Goal: Task Accomplishment & Management: Manage account settings

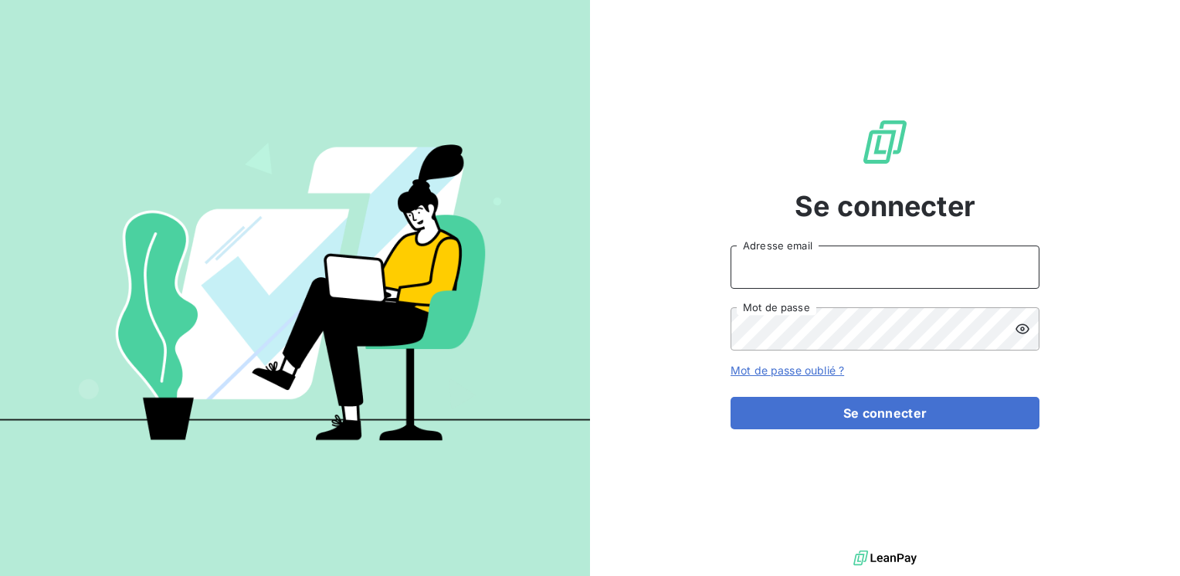
click at [777, 276] on input "Adresse email" at bounding box center [884, 267] width 309 height 43
click at [775, 276] on input "Adresse email" at bounding box center [884, 267] width 309 height 43
type input "[EMAIL_ADDRESS][PERSON_NAME][DOMAIN_NAME]"
click at [730, 397] on button "Se connecter" at bounding box center [884, 413] width 309 height 32
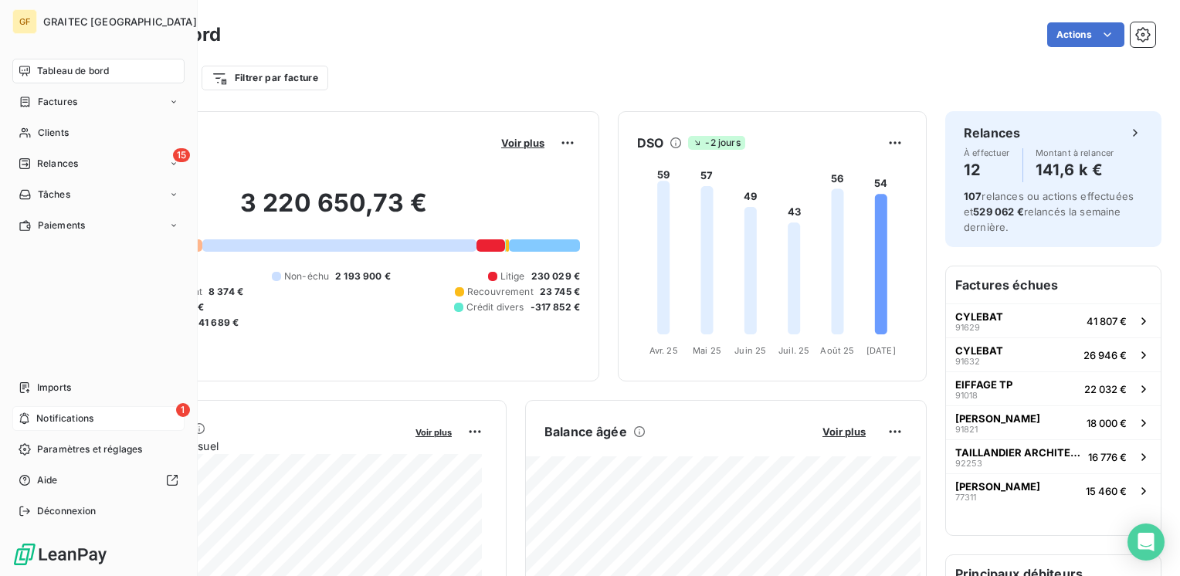
click at [39, 417] on span "Notifications" at bounding box center [64, 419] width 57 height 14
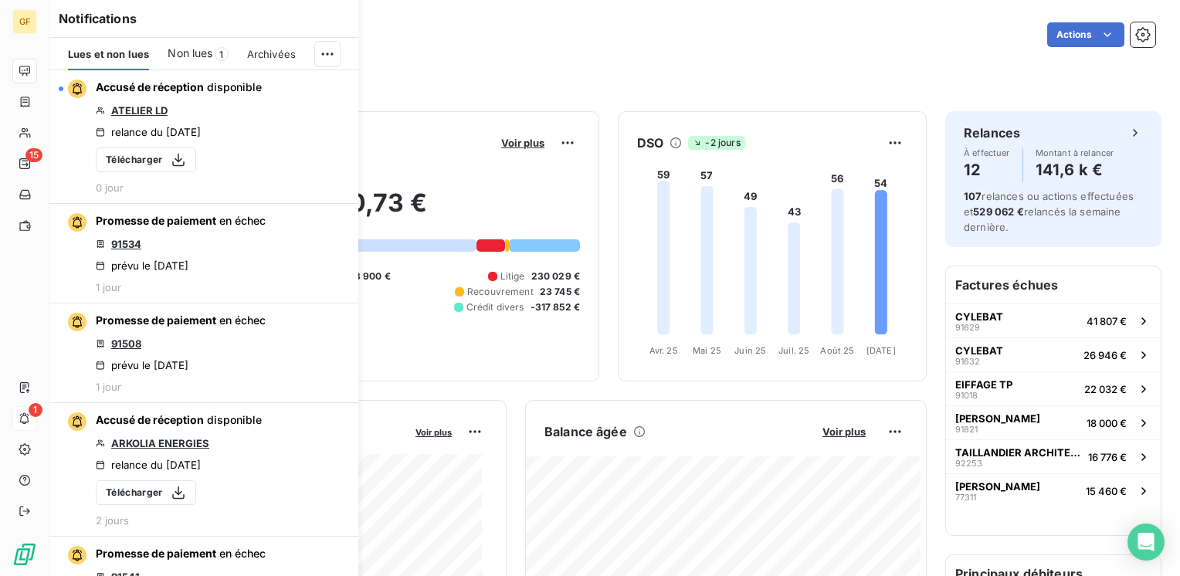
click at [203, 60] on span "Non lues" at bounding box center [190, 53] width 45 height 15
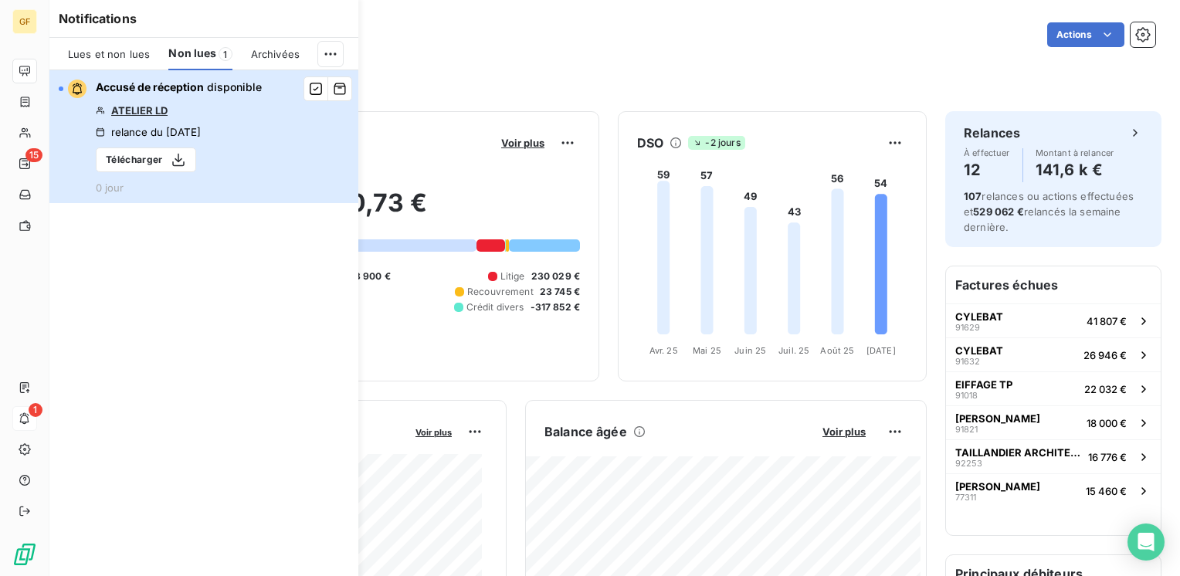
click at [169, 97] on div "Accusé de réception disponible ATELIER LD relance du [DATE] Télécharger 0 jour" at bounding box center [179, 137] width 166 height 114
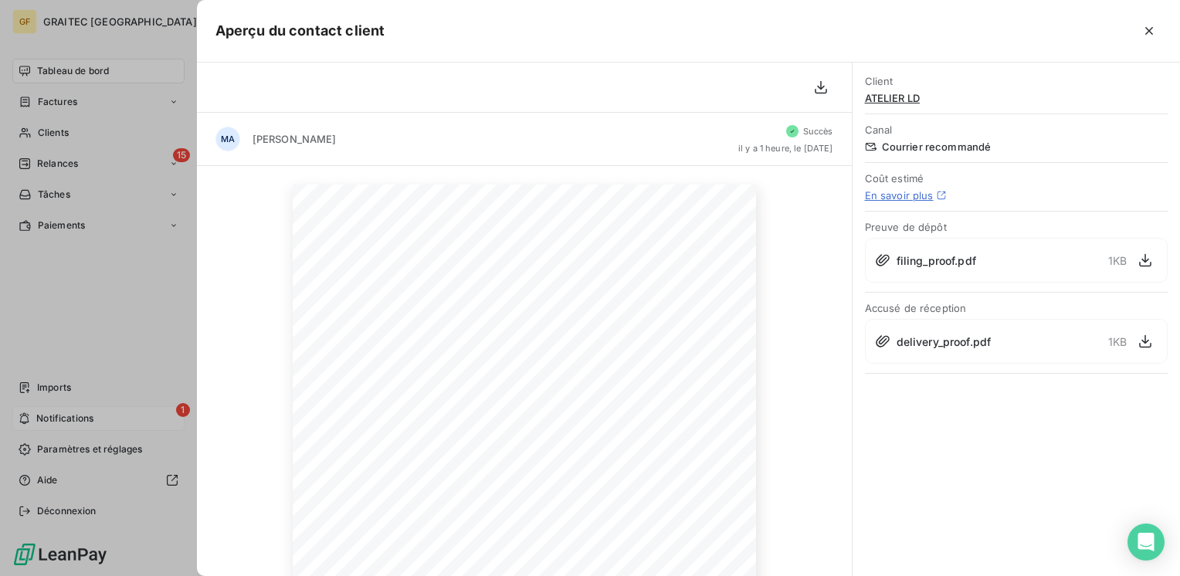
click at [68, 160] on div at bounding box center [590, 288] width 1180 height 576
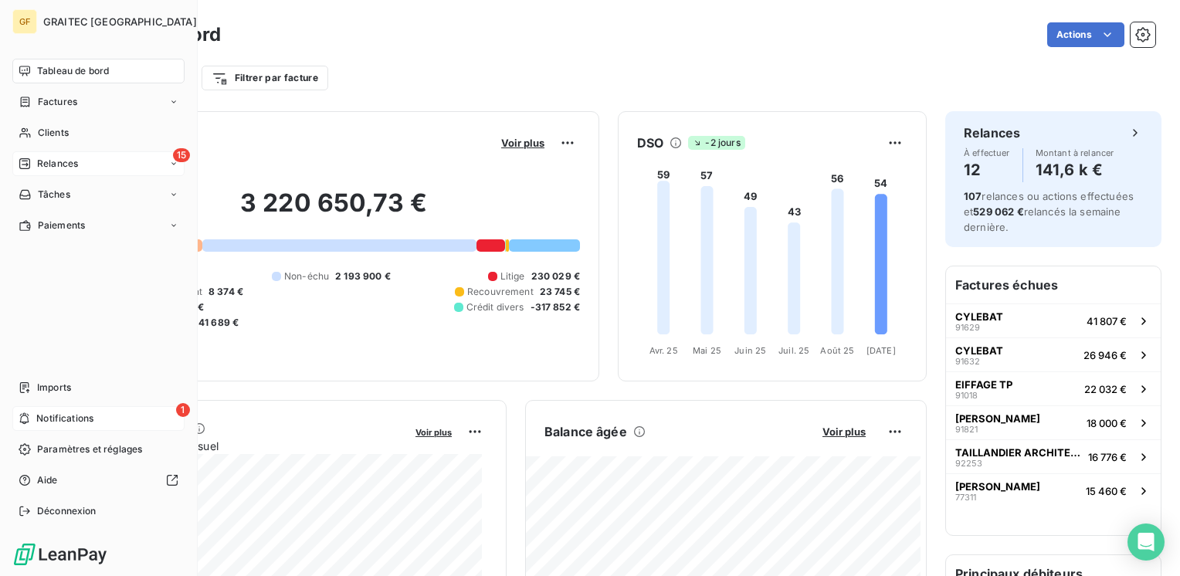
click at [66, 162] on span "Relances" at bounding box center [57, 164] width 41 height 14
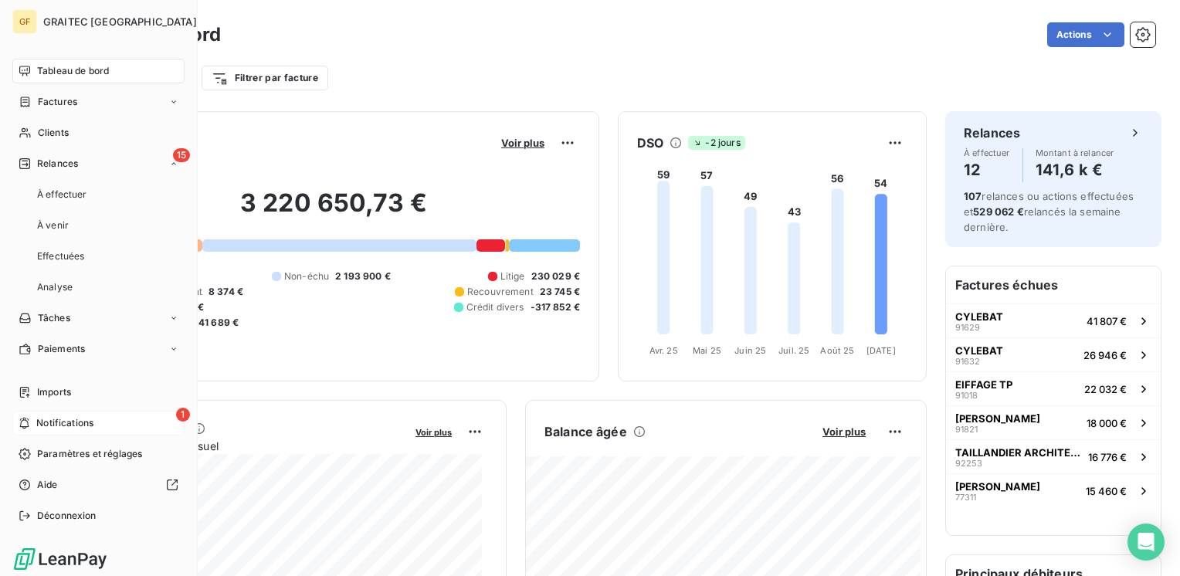
click at [62, 432] on div "1 Notifications" at bounding box center [98, 423] width 172 height 25
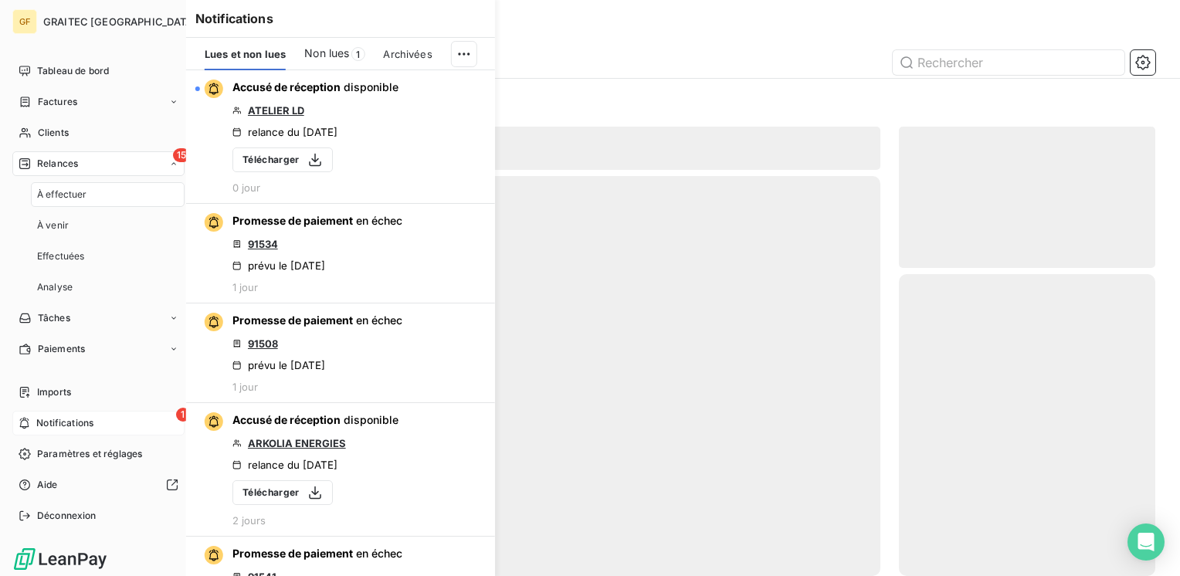
scroll to position [413, 244]
click at [63, 425] on span "Notifications" at bounding box center [64, 423] width 57 height 14
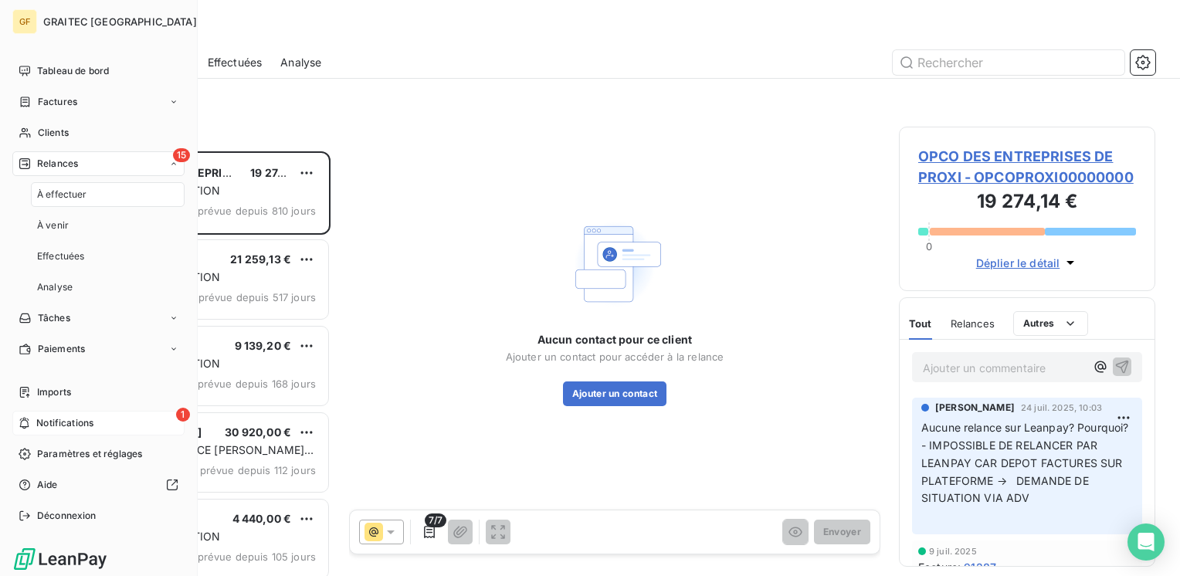
click at [84, 422] on span "Notifications" at bounding box center [64, 423] width 57 height 14
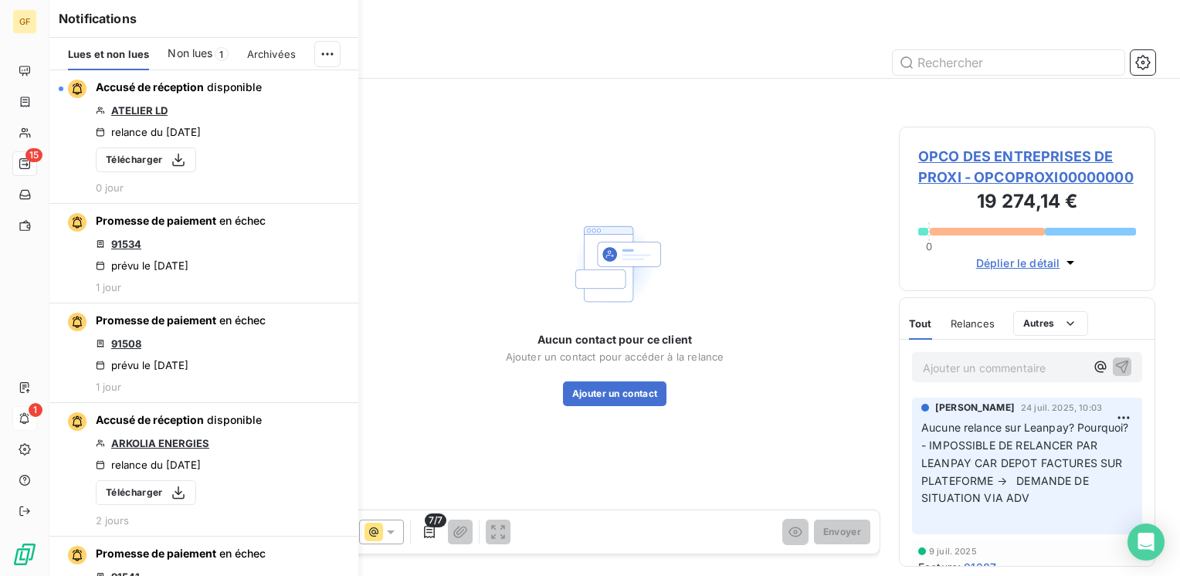
click at [219, 53] on span "1" at bounding box center [222, 54] width 14 height 14
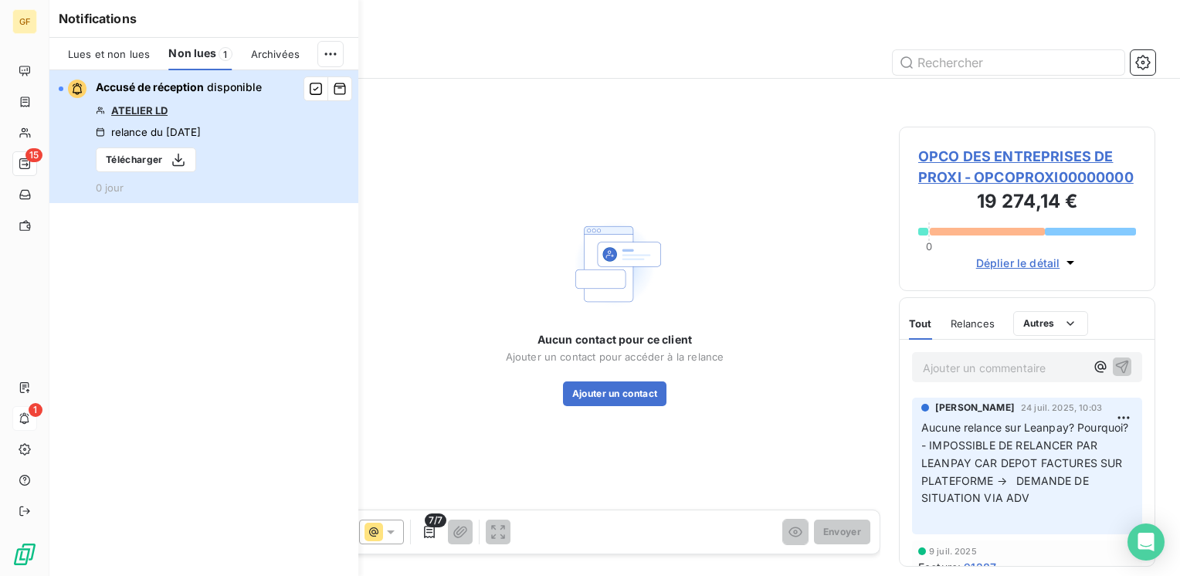
click at [207, 111] on div "Accusé de réception disponible ATELIER LD relance du [DATE] Télécharger 0 jour" at bounding box center [179, 137] width 166 height 114
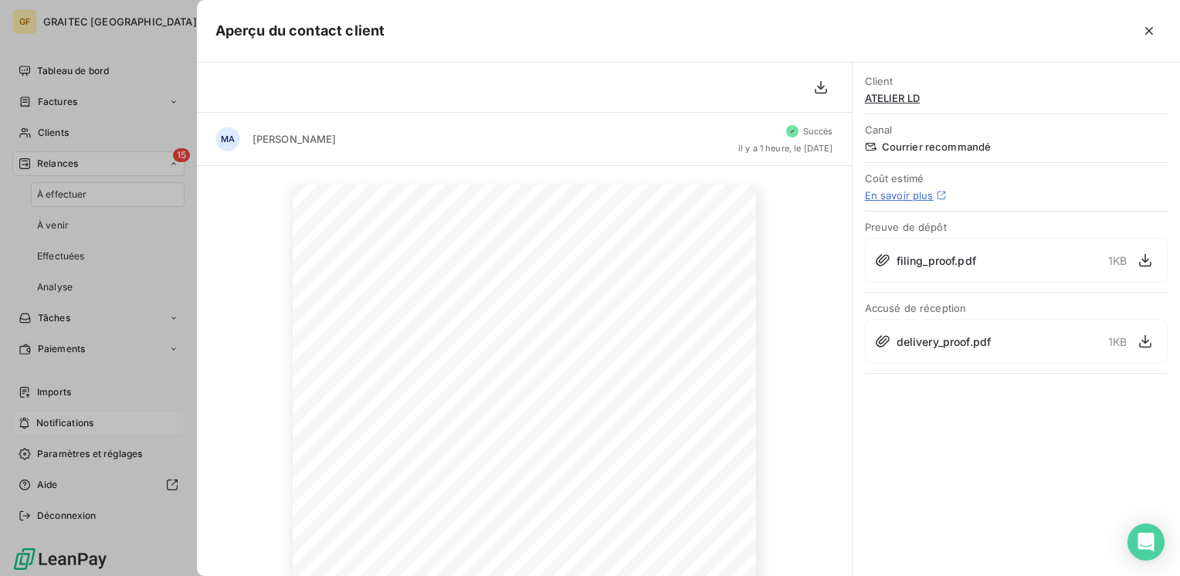
click at [56, 170] on div at bounding box center [590, 288] width 1180 height 576
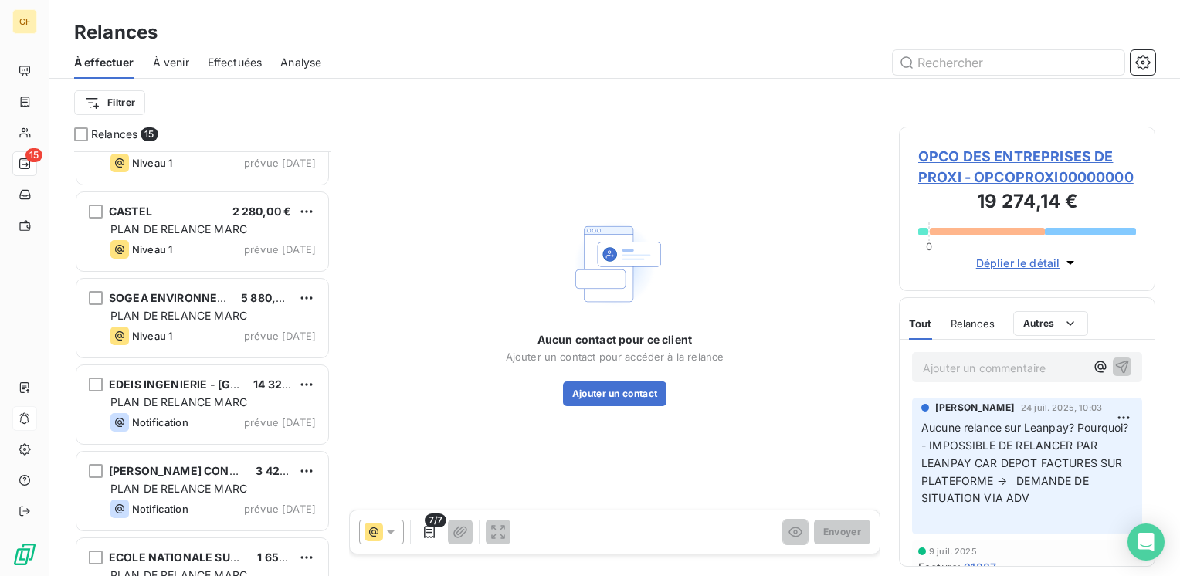
scroll to position [873, 0]
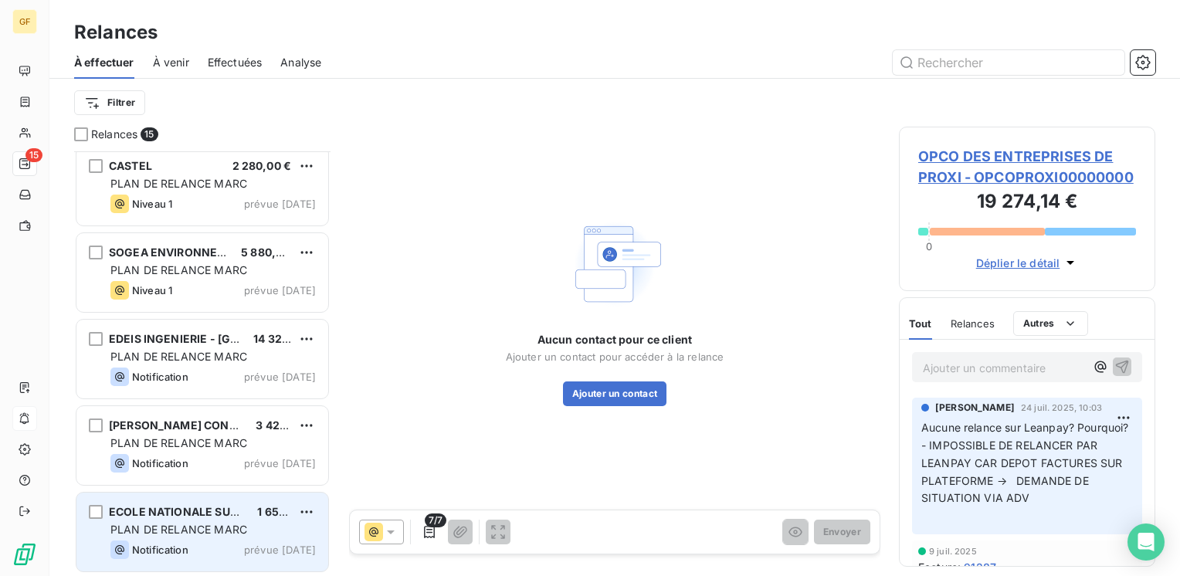
click at [185, 511] on span "ECOLE NATIONALE SUPERIEURE D'ARCHIT" at bounding box center [223, 511] width 229 height 13
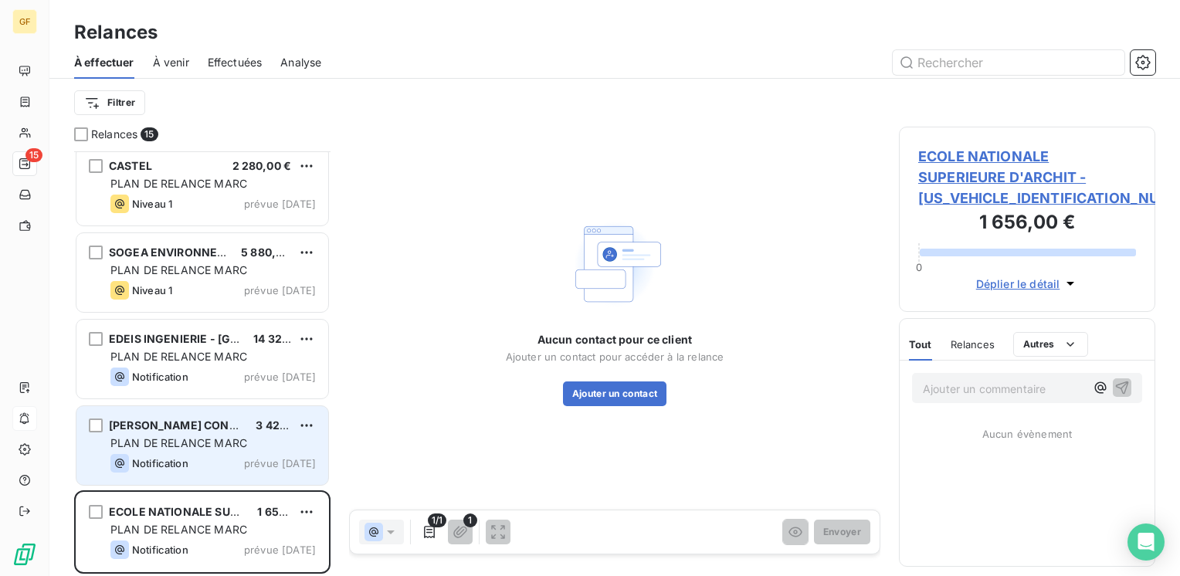
click at [207, 435] on div "PLAN DE RELANCE MARC" at bounding box center [212, 442] width 205 height 15
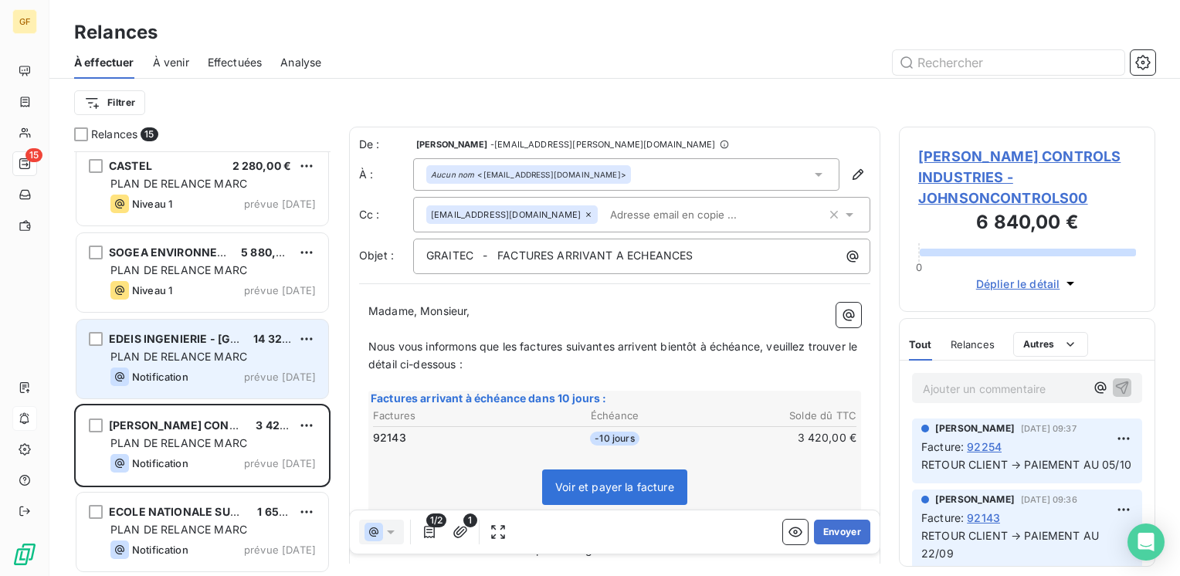
click at [203, 358] on span "PLAN DE RELANCE MARC" at bounding box center [178, 356] width 137 height 13
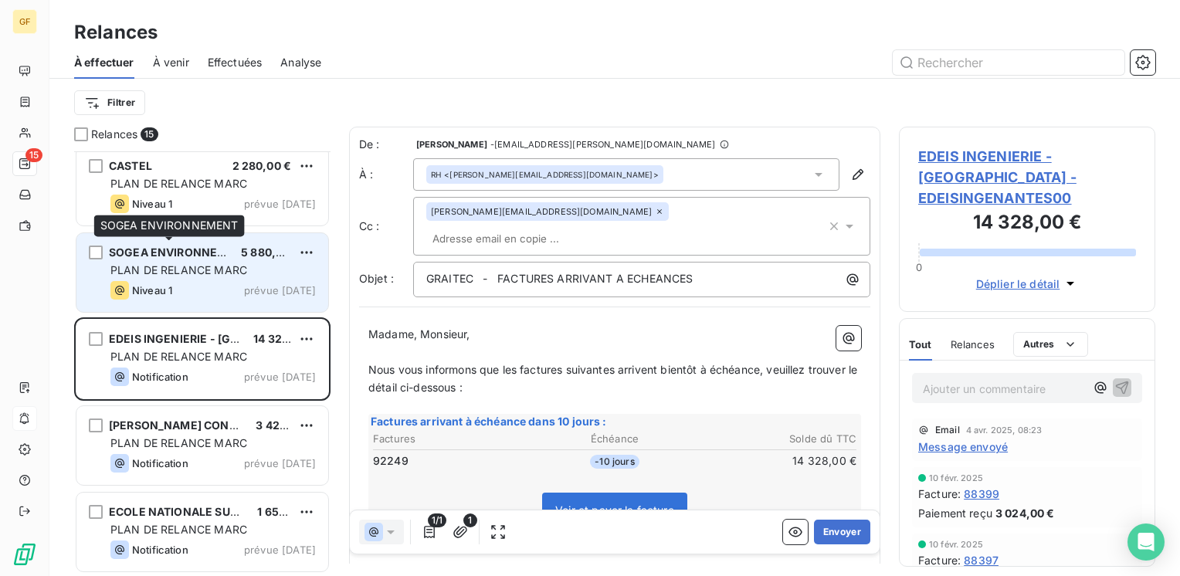
click at [224, 254] on span "SOGEA ENVIRONNEMENT" at bounding box center [179, 252] width 141 height 13
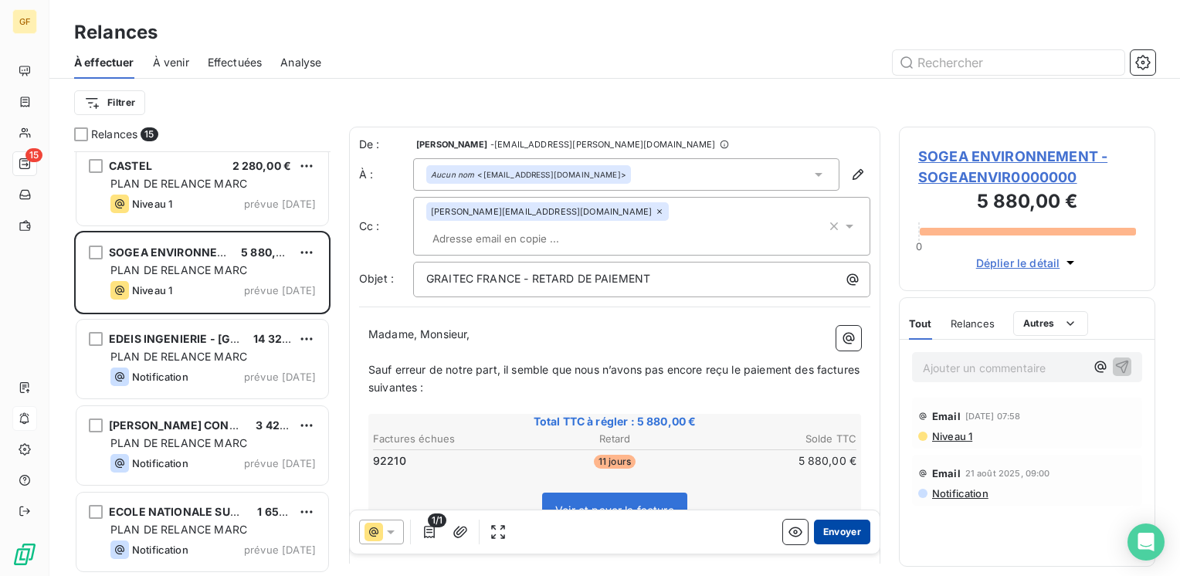
click at [837, 524] on button "Envoyer" at bounding box center [842, 532] width 56 height 25
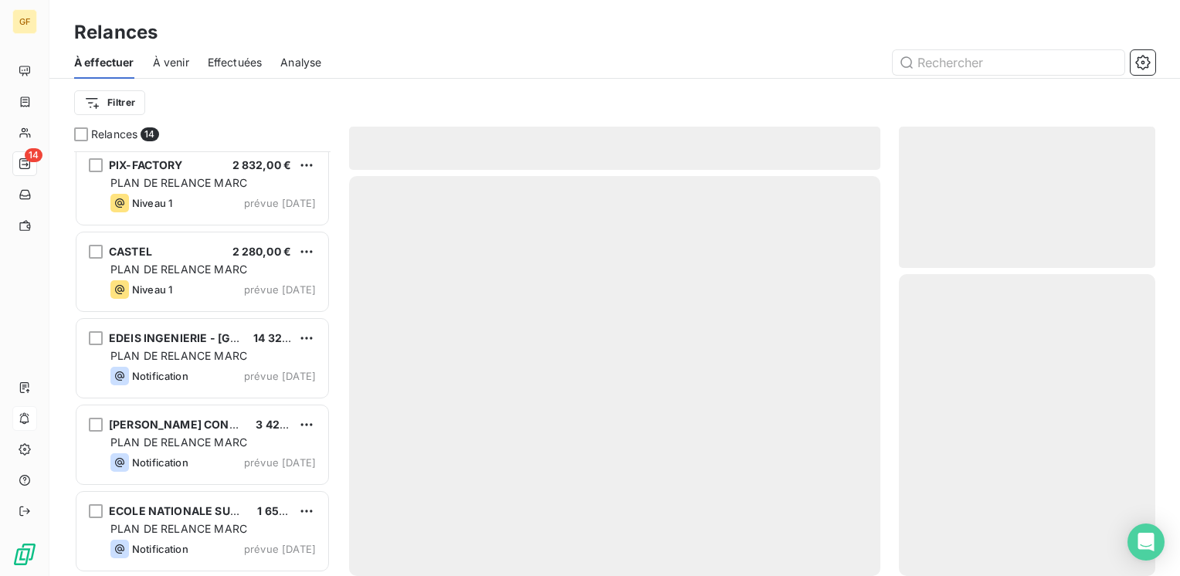
scroll to position [786, 0]
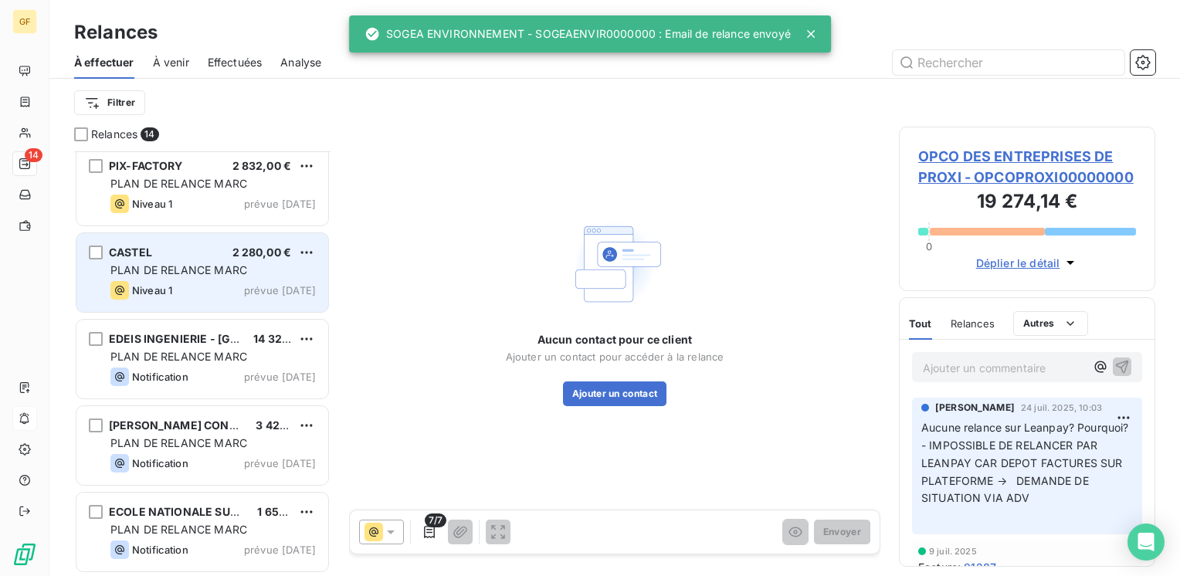
click at [195, 283] on div "Niveau 1 prévue aujourd’hui" at bounding box center [212, 290] width 205 height 19
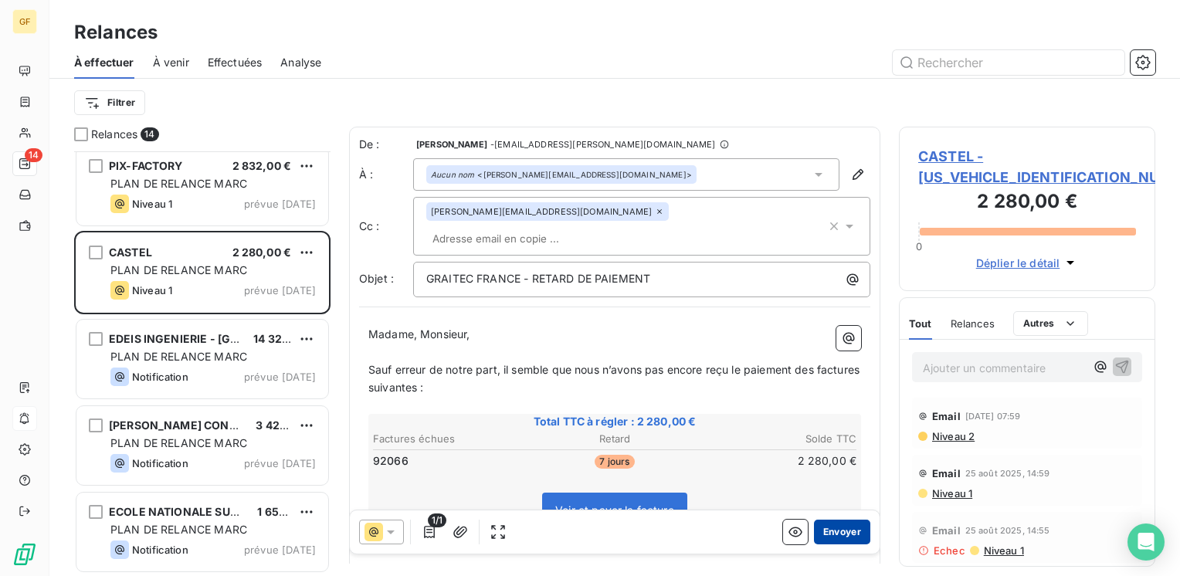
click at [825, 531] on button "Envoyer" at bounding box center [842, 532] width 56 height 25
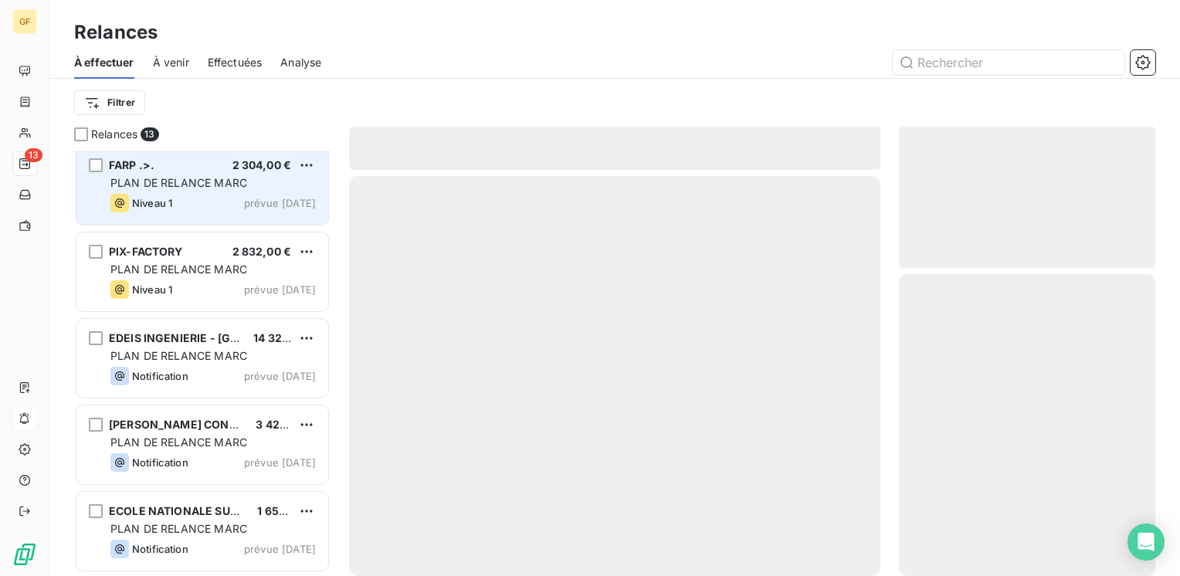
scroll to position [700, 0]
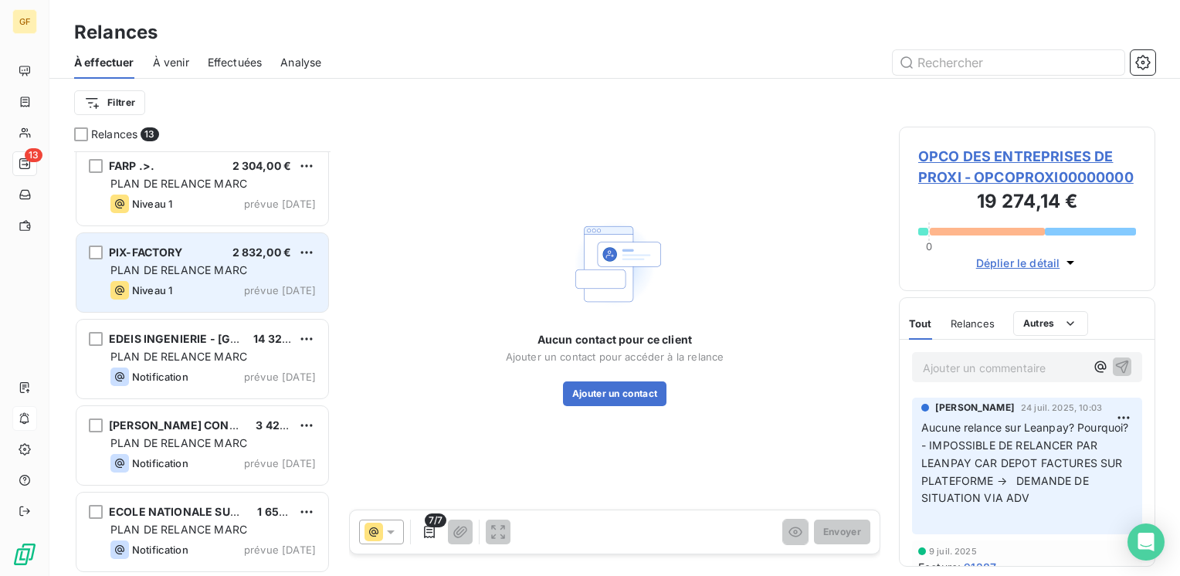
click at [221, 263] on div "PLAN DE RELANCE MARC" at bounding box center [212, 270] width 205 height 15
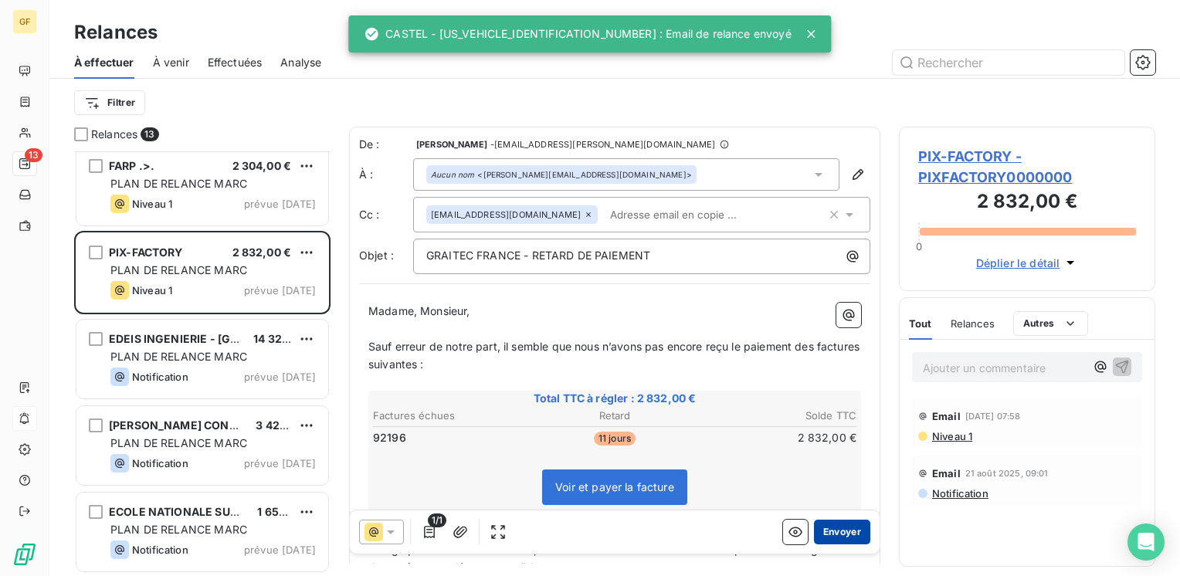
click at [845, 531] on button "Envoyer" at bounding box center [842, 532] width 56 height 25
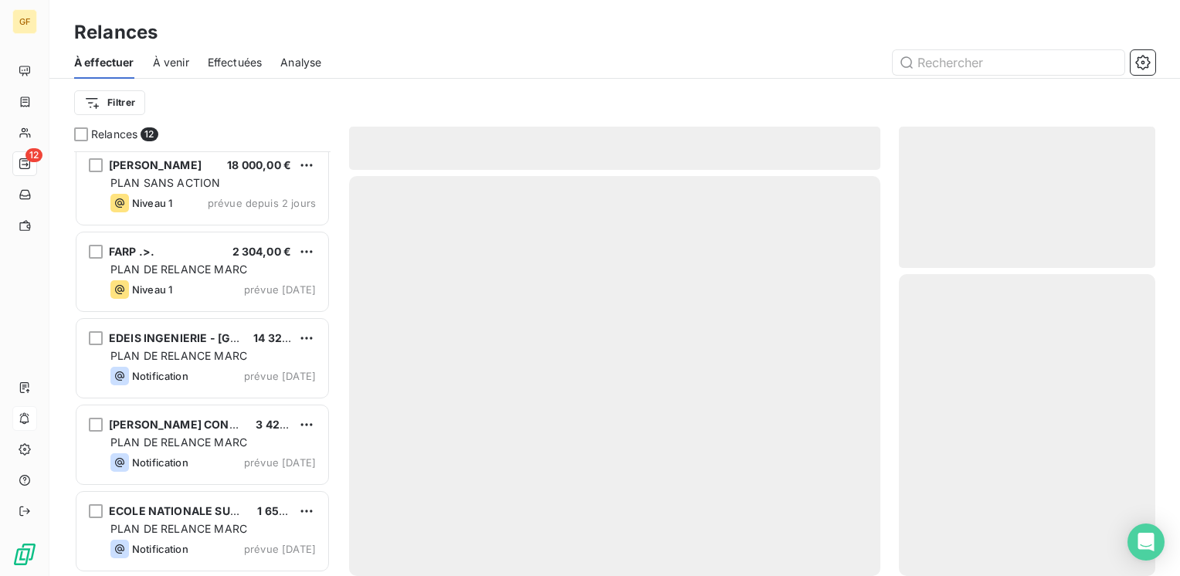
scroll to position [613, 0]
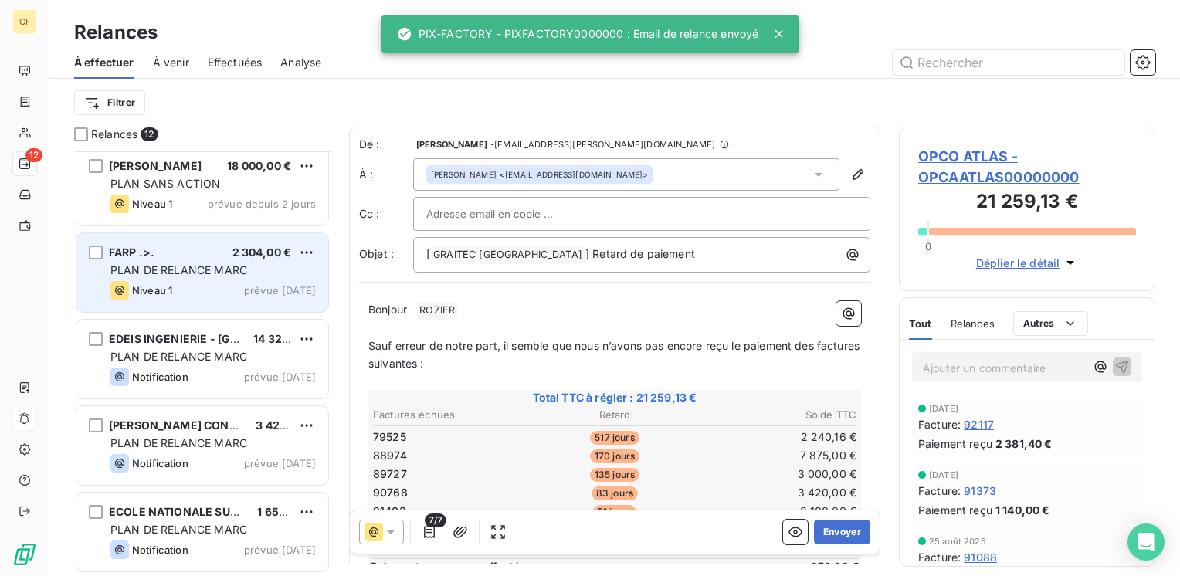
click at [228, 290] on span "prévue aujourd’hui" at bounding box center [269, 290] width 93 height 12
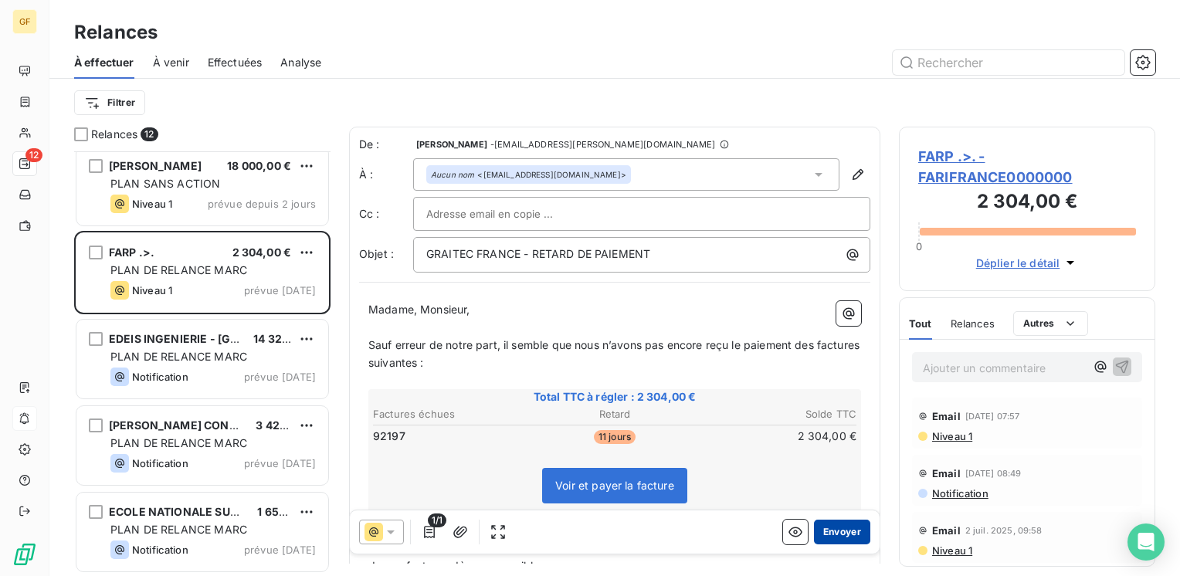
click at [827, 530] on button "Envoyer" at bounding box center [842, 532] width 56 height 25
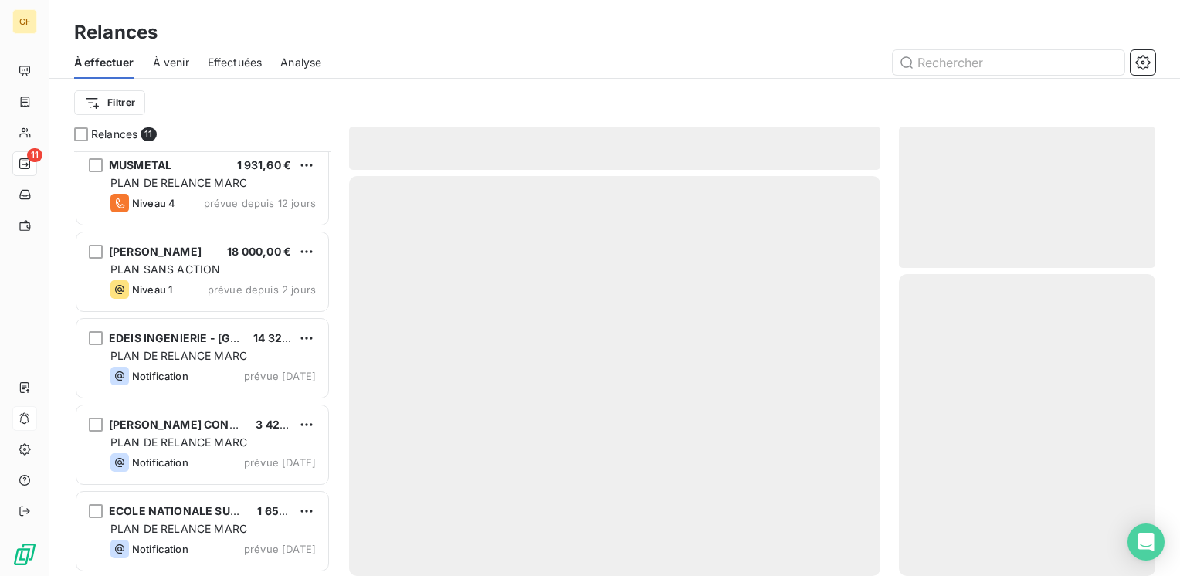
scroll to position [527, 0]
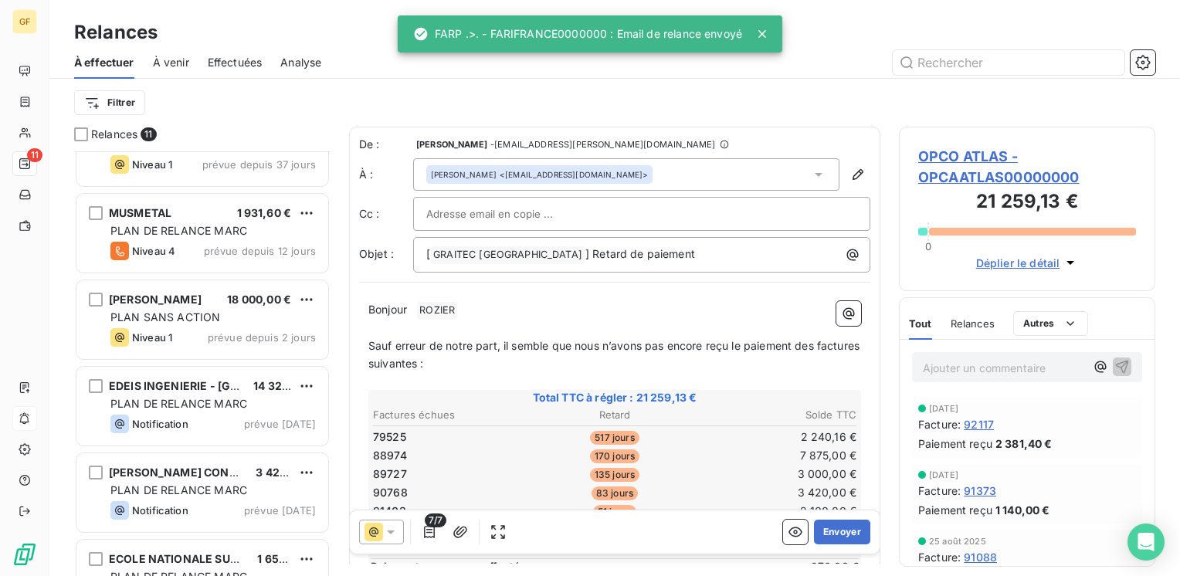
scroll to position [527, 0]
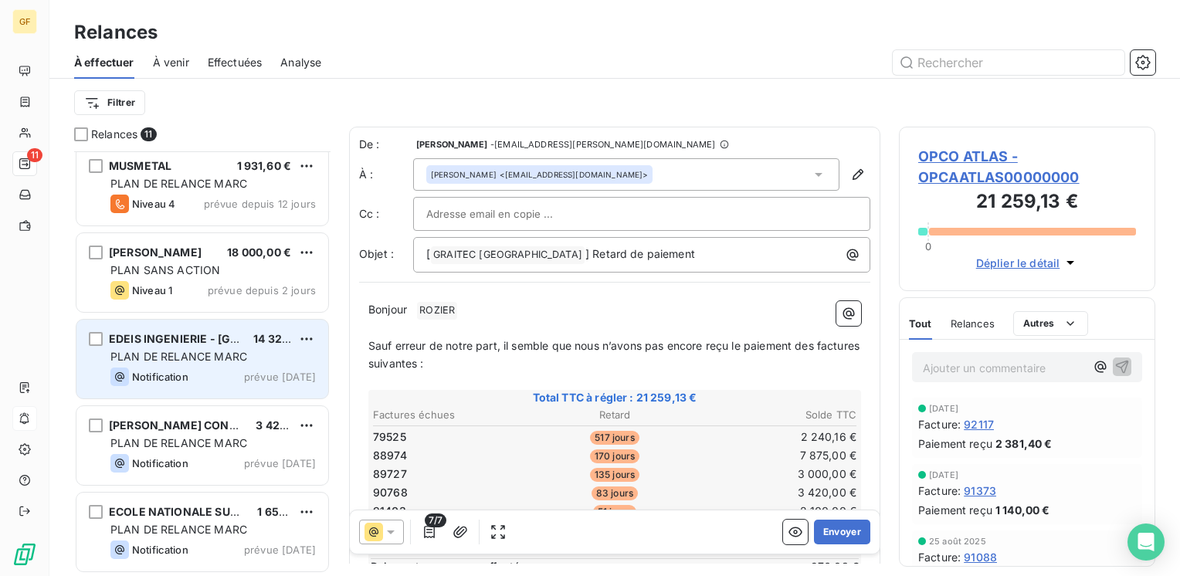
click at [203, 350] on span "PLAN DE RELANCE MARC" at bounding box center [178, 356] width 137 height 13
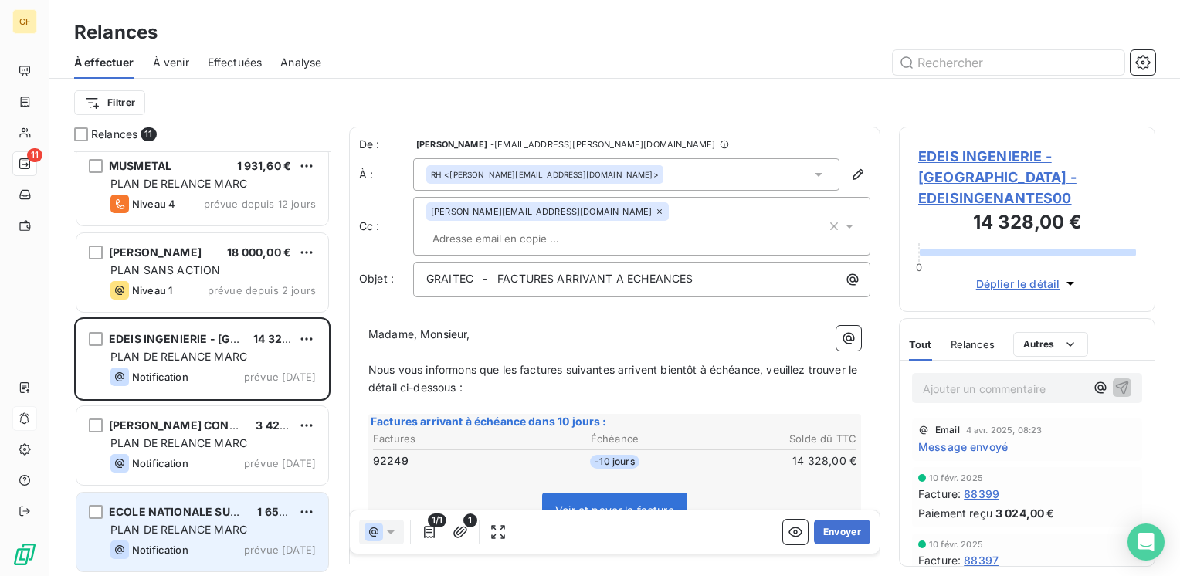
click at [161, 527] on span "PLAN DE RELANCE MARC" at bounding box center [178, 529] width 137 height 13
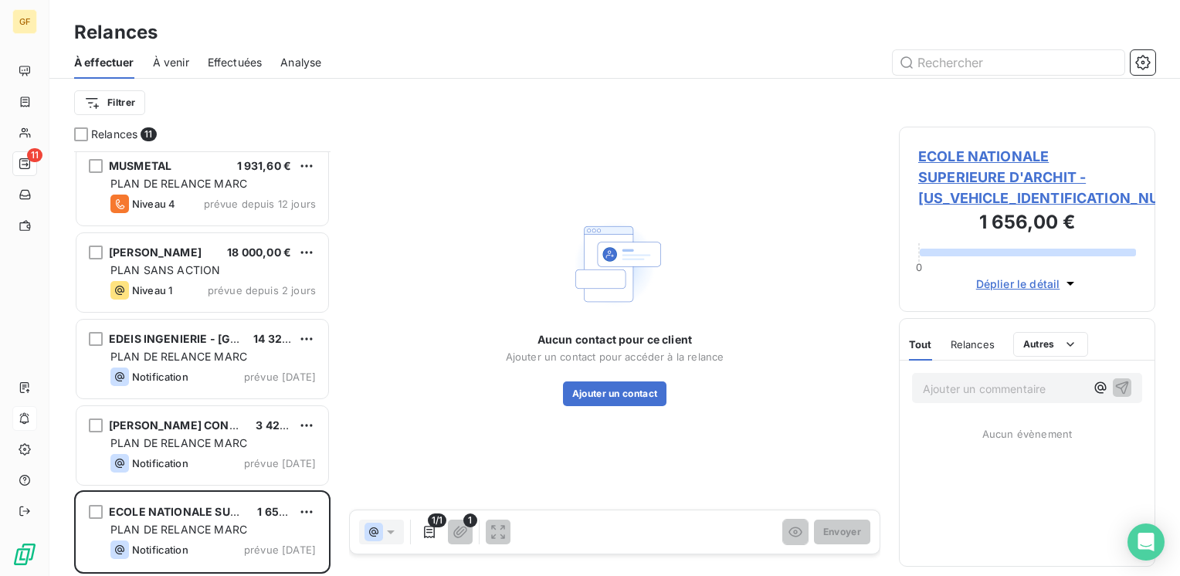
click at [978, 161] on span "ECOLE NATIONALE SUPERIEURE D'[PERSON_NAME] - [US_VEHICLE_IDENTIFICATION_NUMBER]" at bounding box center [1027, 187] width 218 height 83
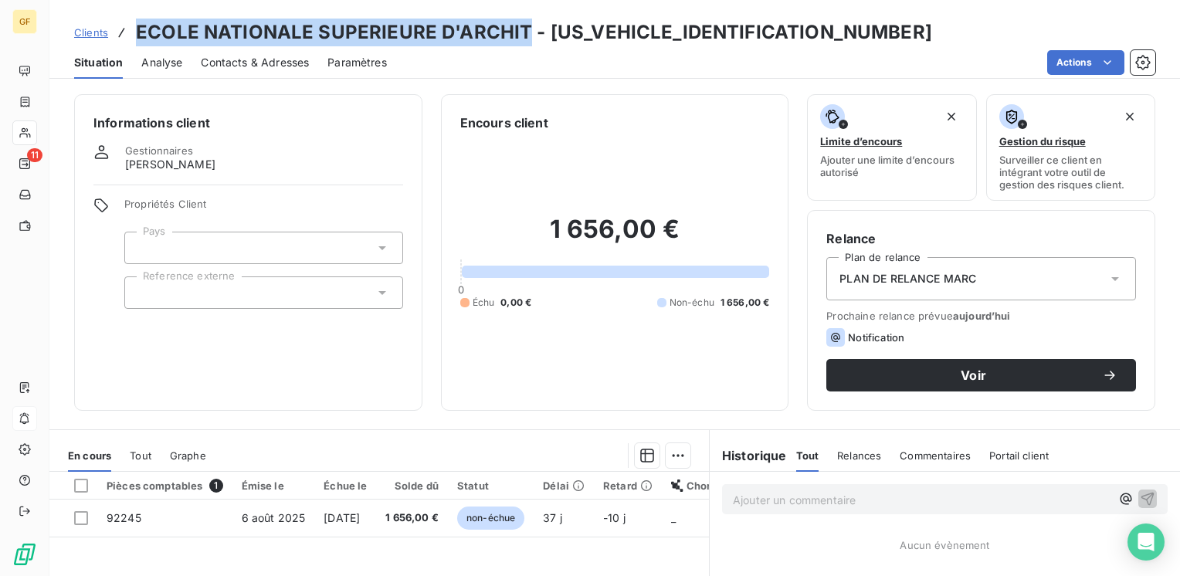
drag, startPoint x: 527, startPoint y: 29, endPoint x: 113, endPoint y: 24, distance: 413.9
click at [113, 24] on div "Clients ECOLE NATIONALE SUPERIEURE D'[PERSON_NAME] - [US_VEHICLE_IDENTIFICATION…" at bounding box center [546, 33] width 945 height 28
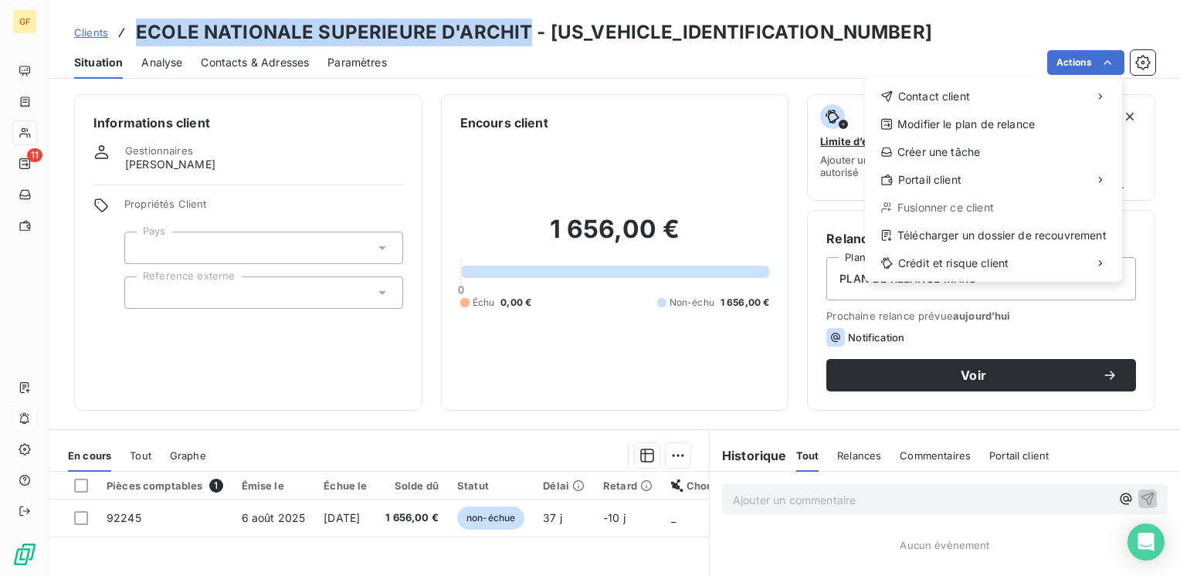
click at [354, 510] on html "GF 11 Clients ECOLE NATIONALE SUPERIEURE D'[PERSON_NAME] - [US_VEHICLE_IDENTIFI…" at bounding box center [590, 288] width 1180 height 576
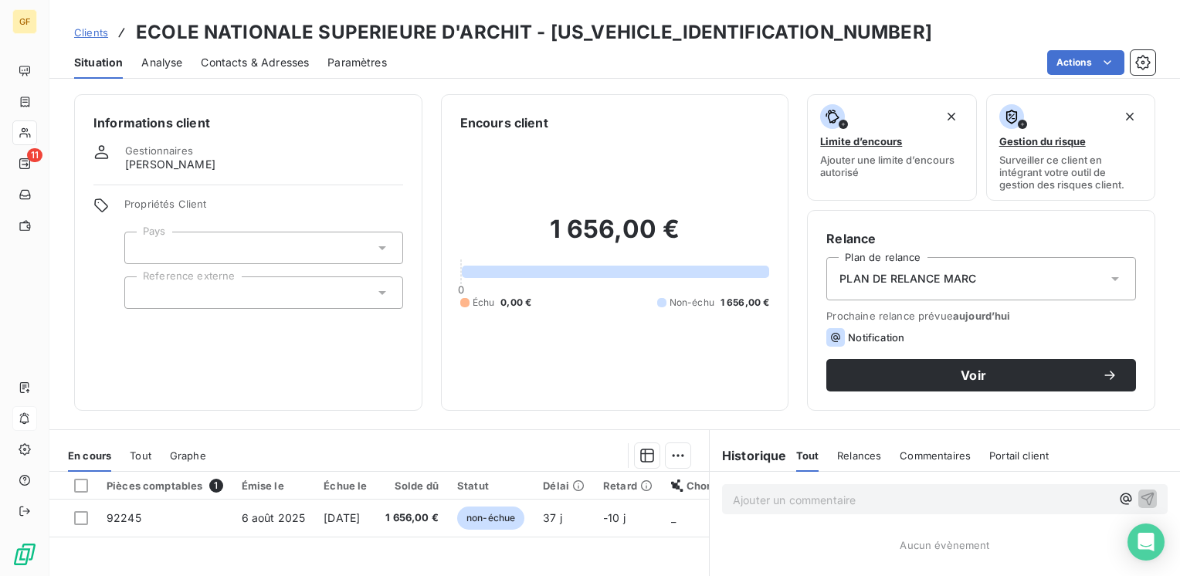
click at [354, 510] on td "[DATE]" at bounding box center [345, 518] width 62 height 37
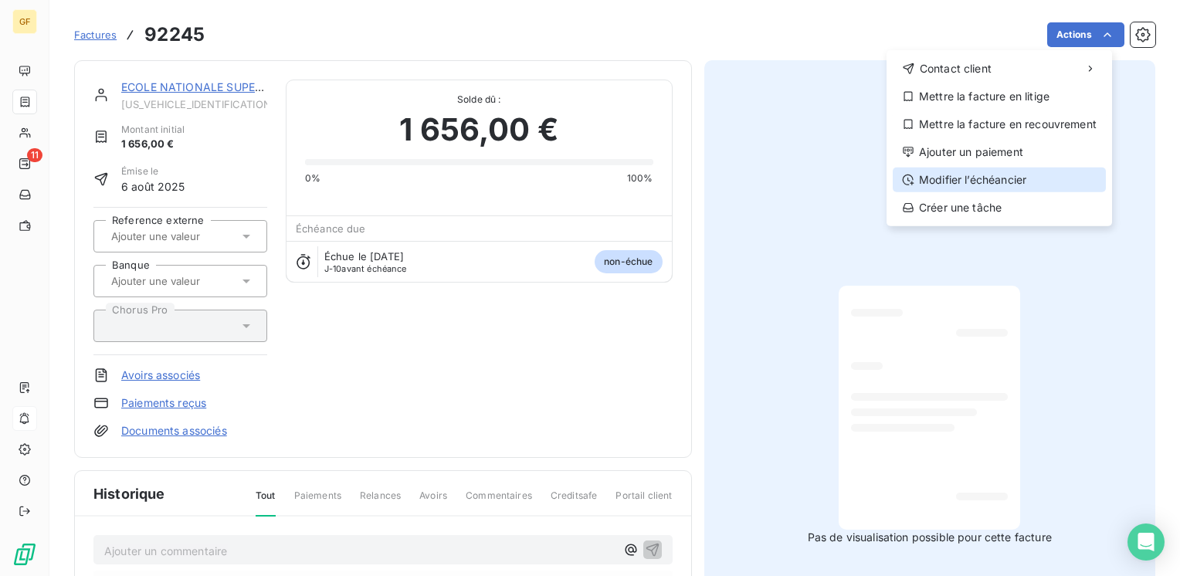
click at [981, 181] on div "Modifier l’échéancier" at bounding box center [999, 180] width 213 height 25
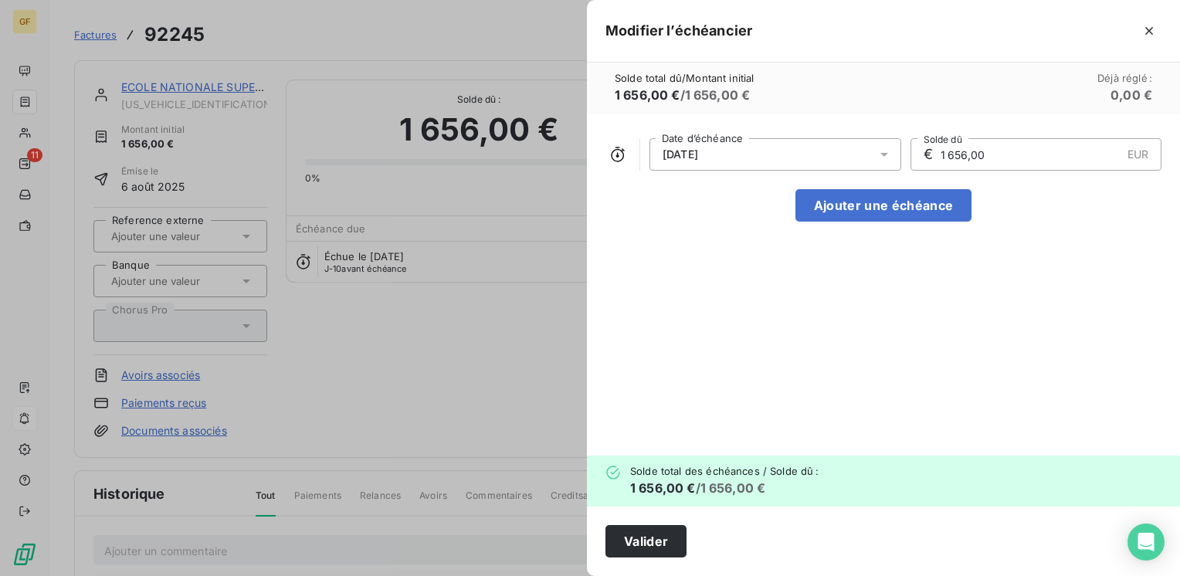
click at [883, 157] on icon at bounding box center [883, 154] width 15 height 15
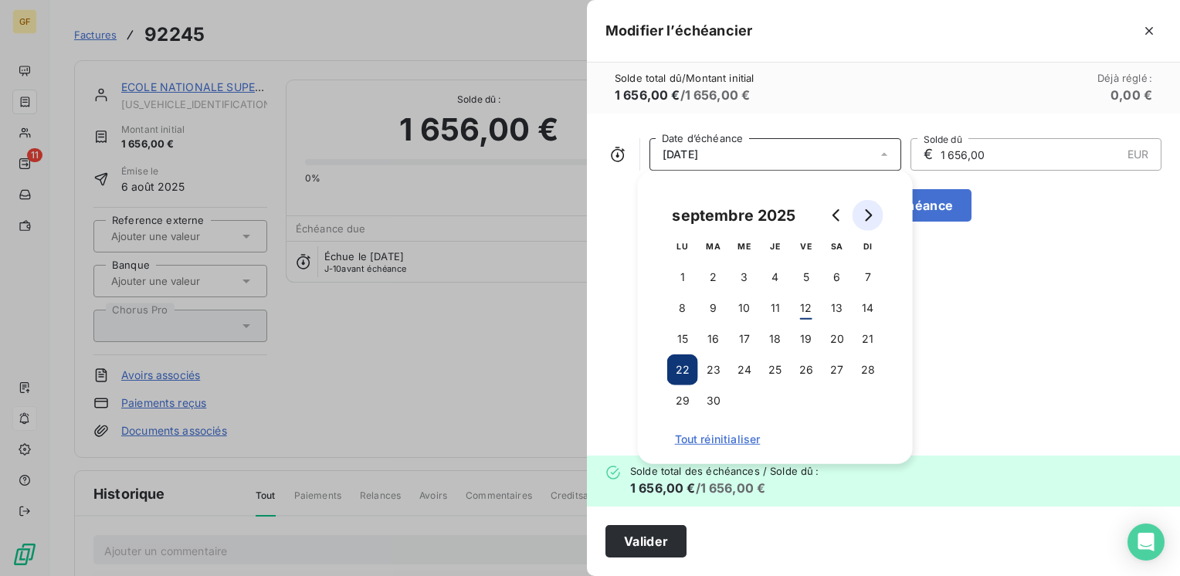
click at [869, 209] on icon "Go to next month" at bounding box center [868, 215] width 12 height 12
click at [832, 212] on icon "Go to previous month" at bounding box center [837, 215] width 12 height 12
click at [862, 213] on icon "Go to next month" at bounding box center [868, 215] width 12 height 12
click at [740, 336] on button "15" at bounding box center [744, 339] width 31 height 31
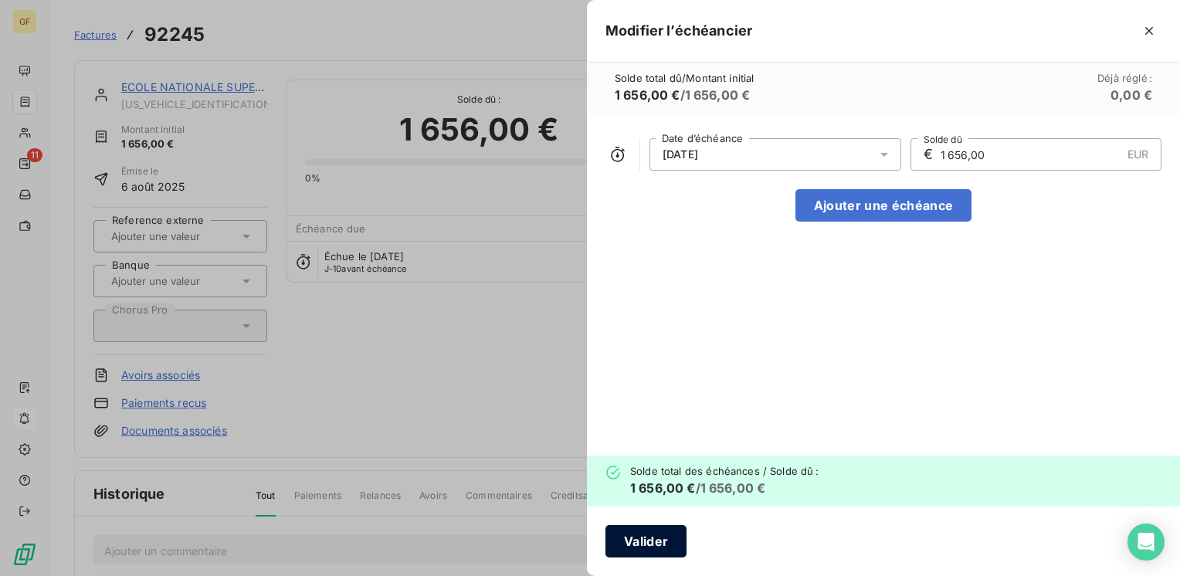
click at [642, 536] on button "Valider" at bounding box center [645, 541] width 81 height 32
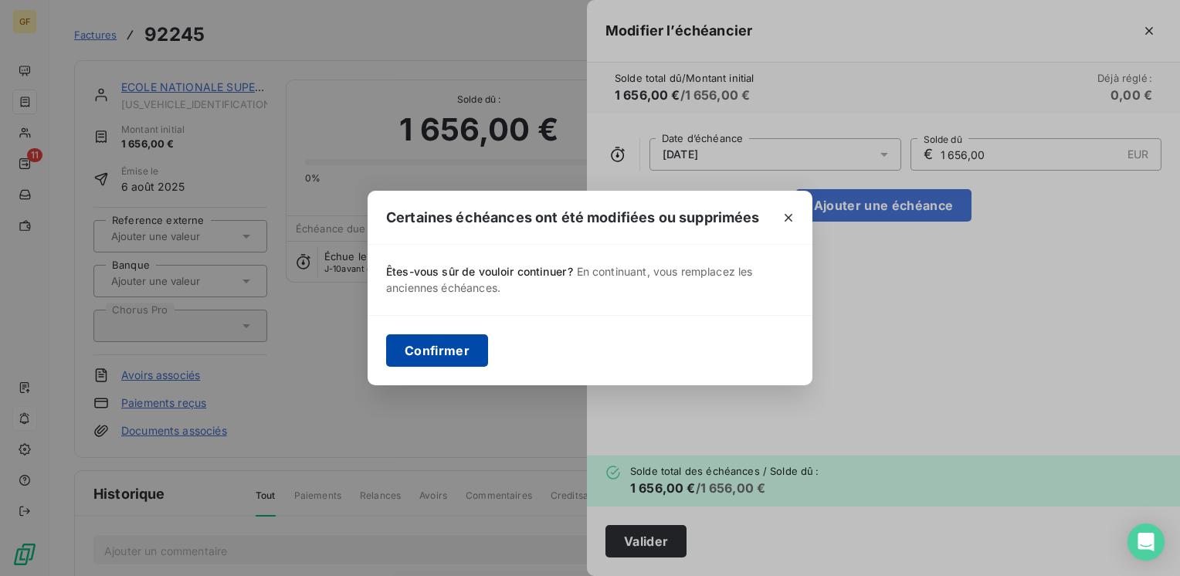
click at [473, 359] on button "Confirmer" at bounding box center [437, 350] width 102 height 32
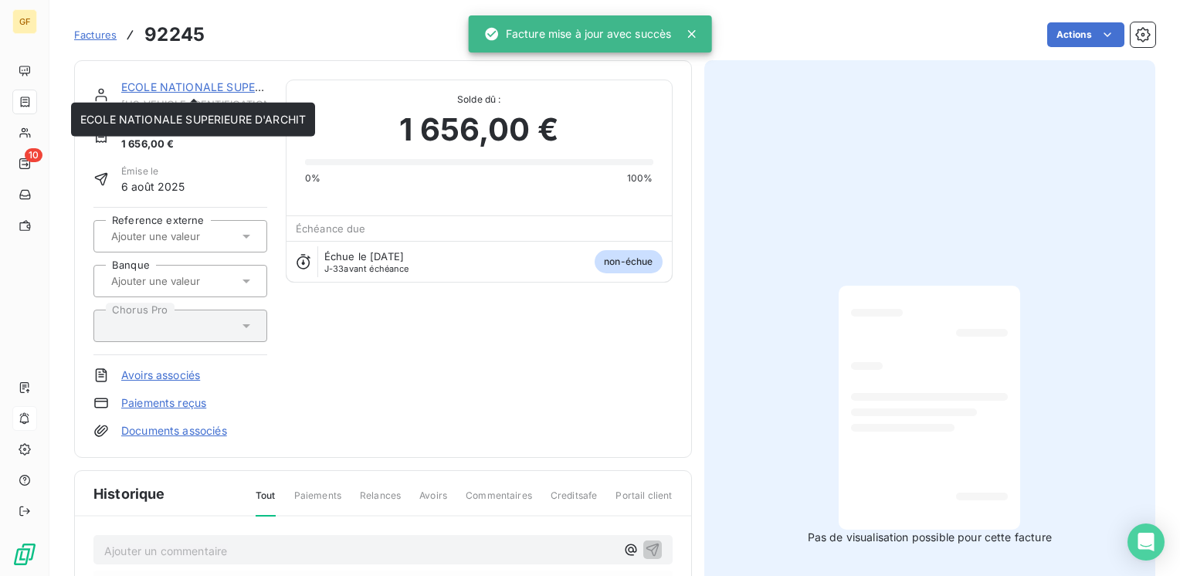
click at [164, 90] on link "ECOLE NATIONALE SUPERIEURE D'ARCHIT" at bounding box center [233, 86] width 225 height 13
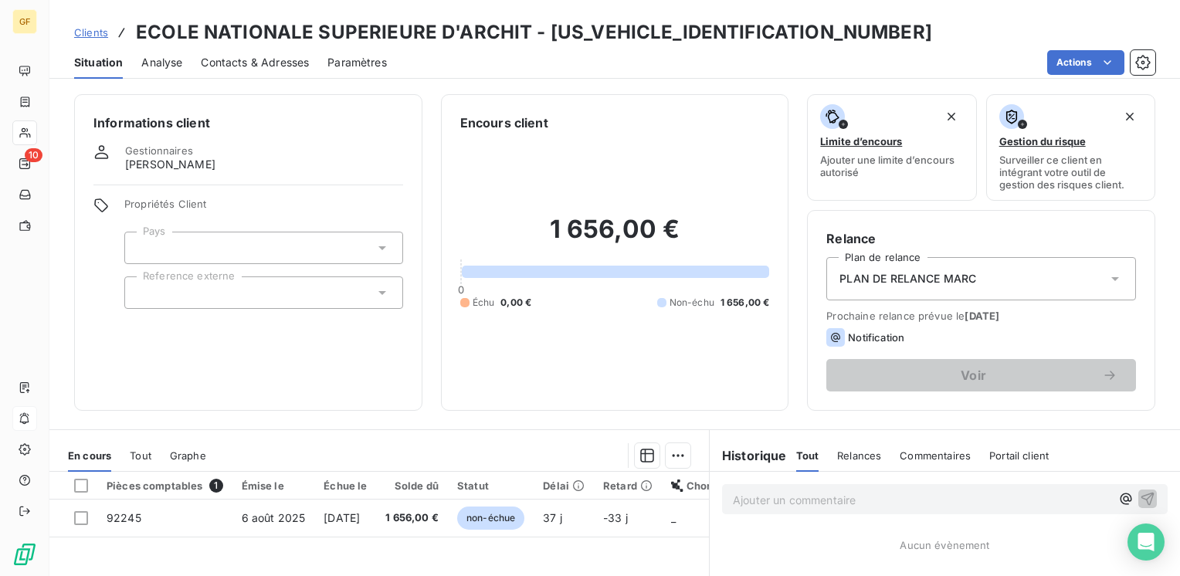
click at [259, 66] on span "Contacts & Adresses" at bounding box center [255, 62] width 108 height 15
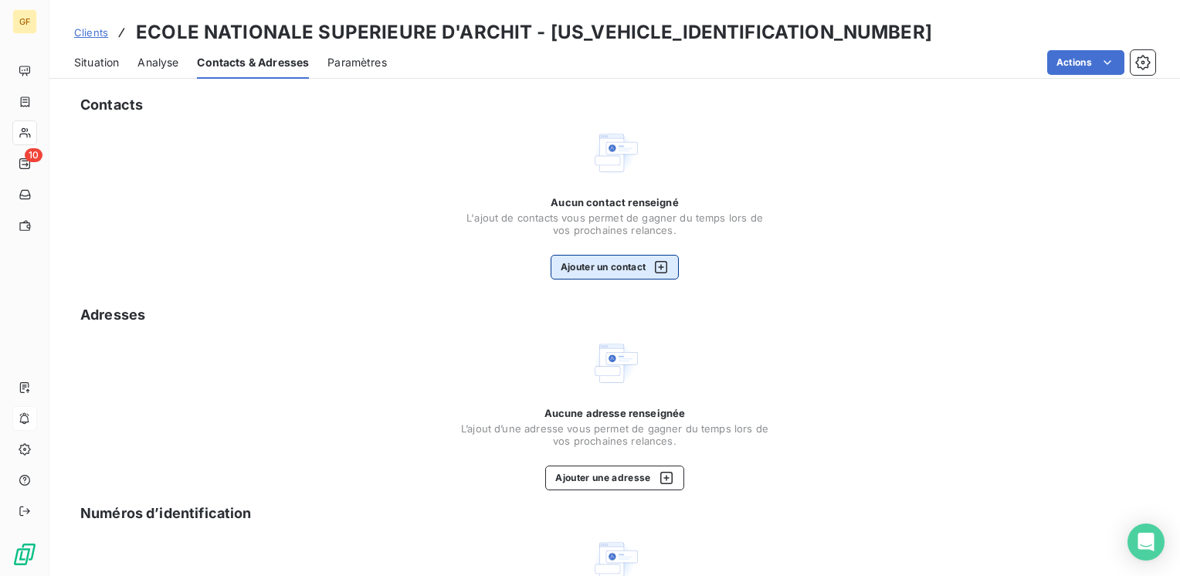
click at [601, 260] on button "Ajouter un contact" at bounding box center [615, 267] width 129 height 25
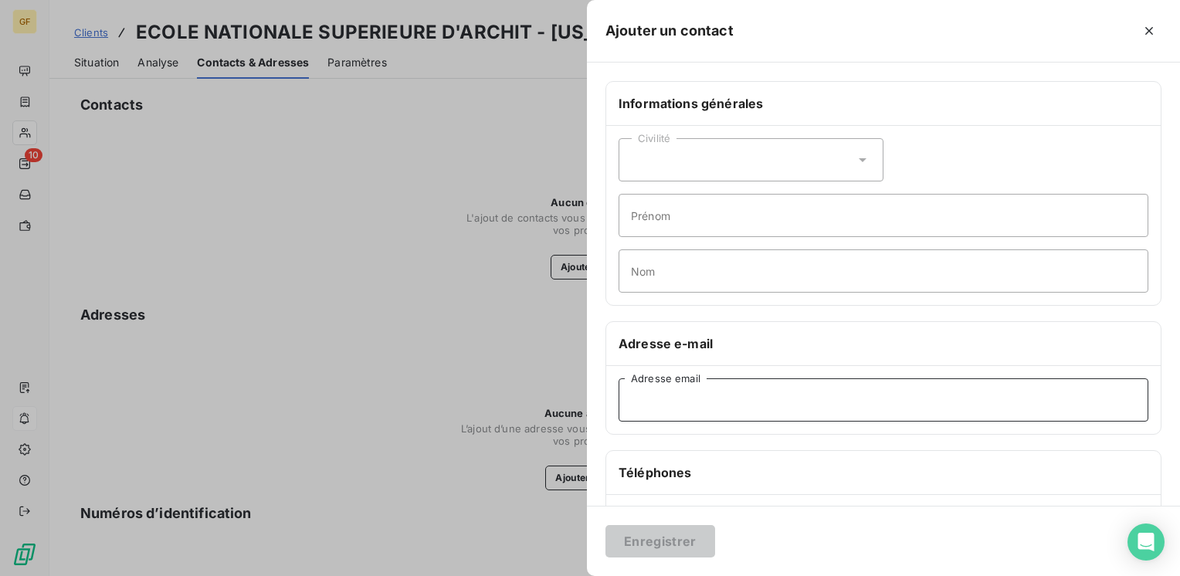
click at [675, 385] on input "Adresse email" at bounding box center [883, 399] width 530 height 43
paste input "[PERSON_NAME][EMAIL_ADDRESS][PERSON_NAME][DOMAIN_NAME]"
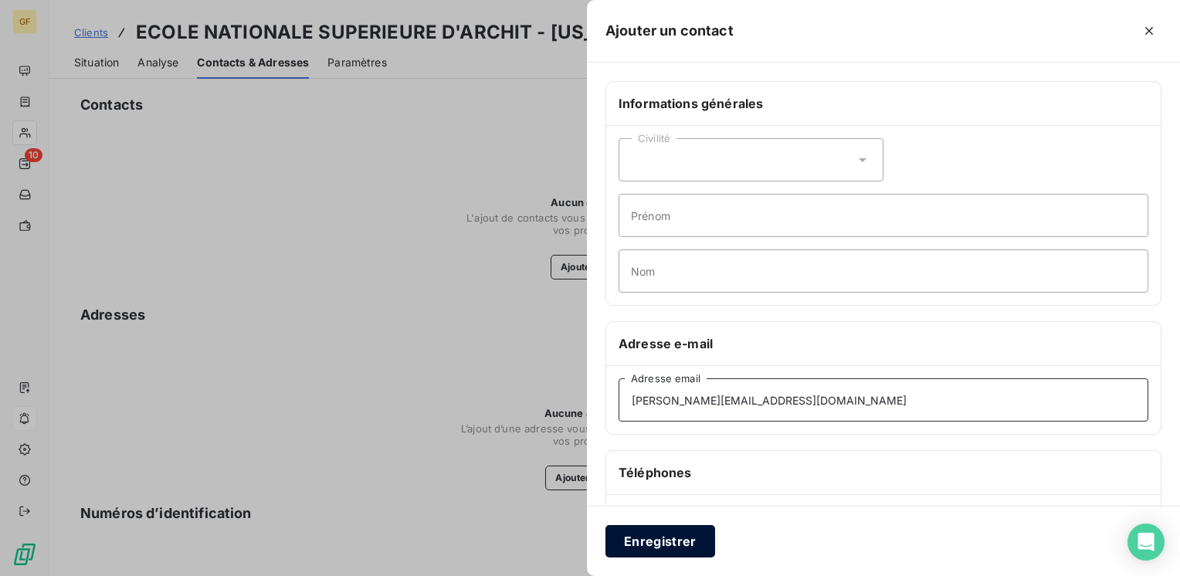
type input "[PERSON_NAME][EMAIL_ADDRESS][PERSON_NAME][DOMAIN_NAME]"
click at [644, 542] on button "Enregistrer" at bounding box center [660, 541] width 110 height 32
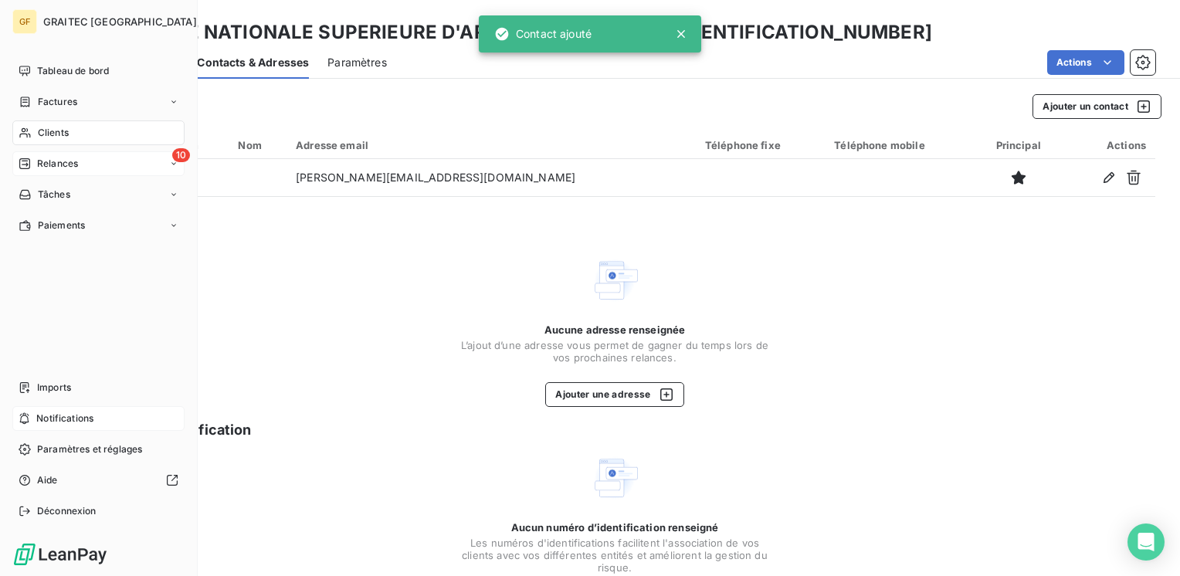
click at [49, 164] on span "Relances" at bounding box center [57, 164] width 41 height 14
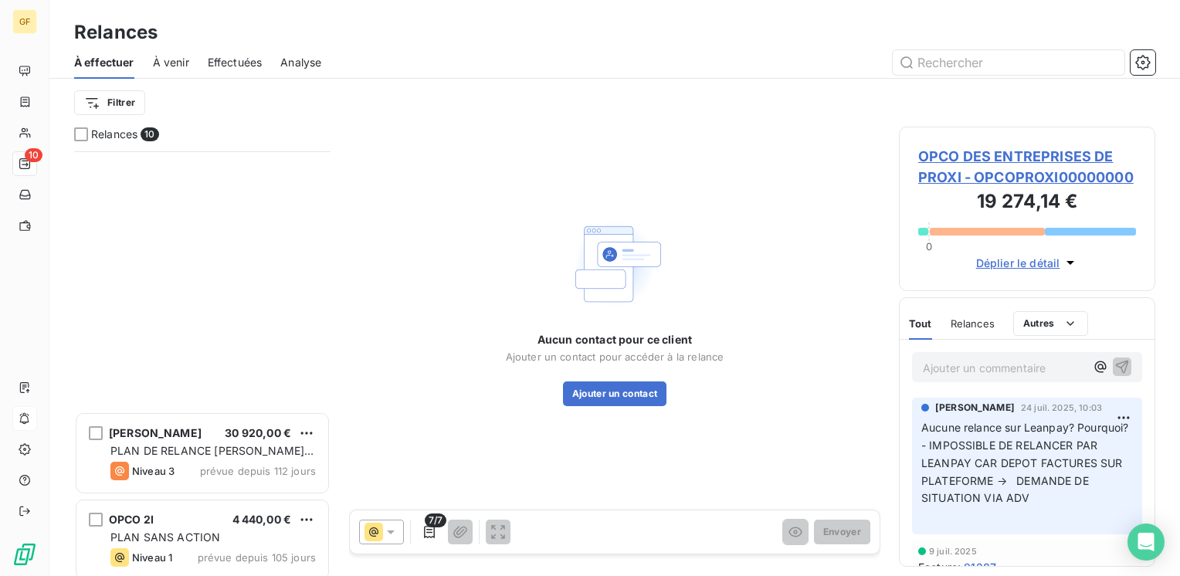
scroll to position [440, 0]
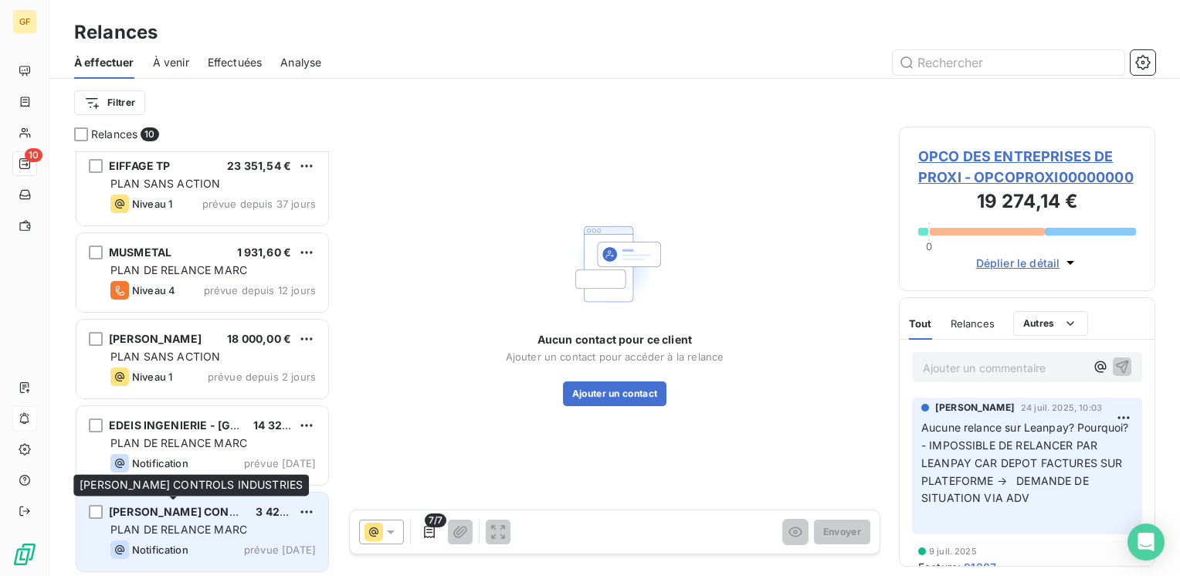
click at [188, 507] on span "[PERSON_NAME] CONTROLS INDUSTRIES" at bounding box center [221, 511] width 225 height 13
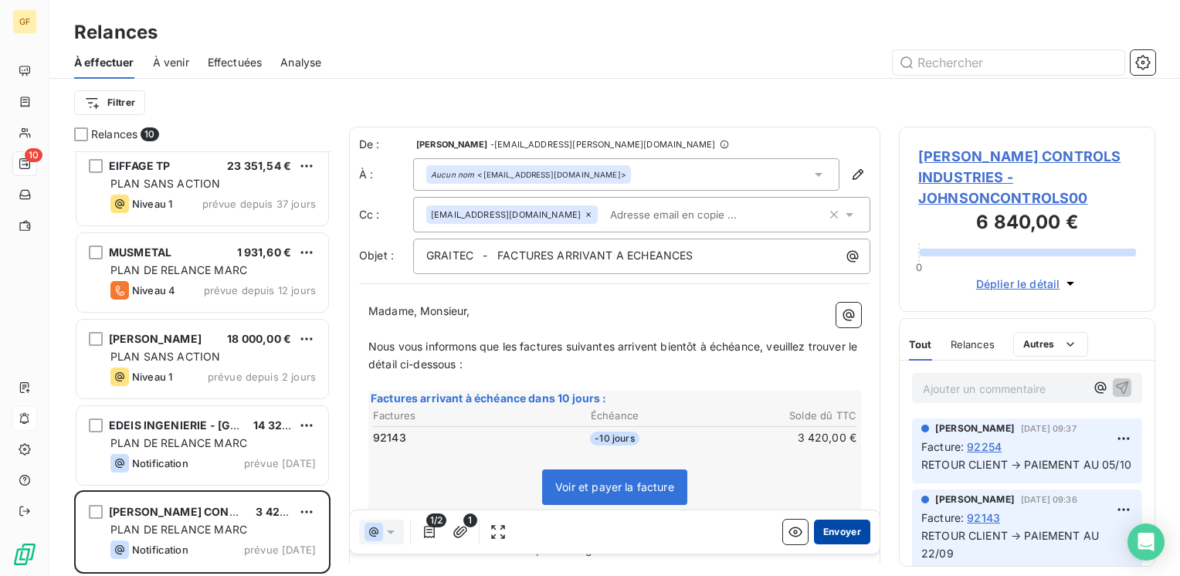
click at [822, 531] on button "Envoyer" at bounding box center [842, 532] width 56 height 25
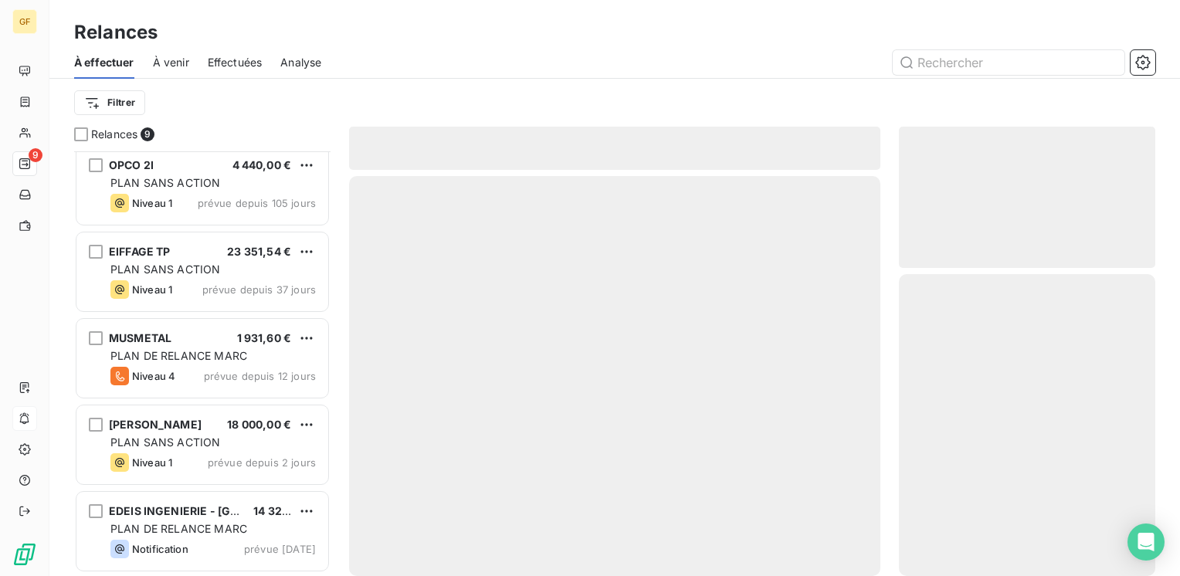
scroll to position [354, 0]
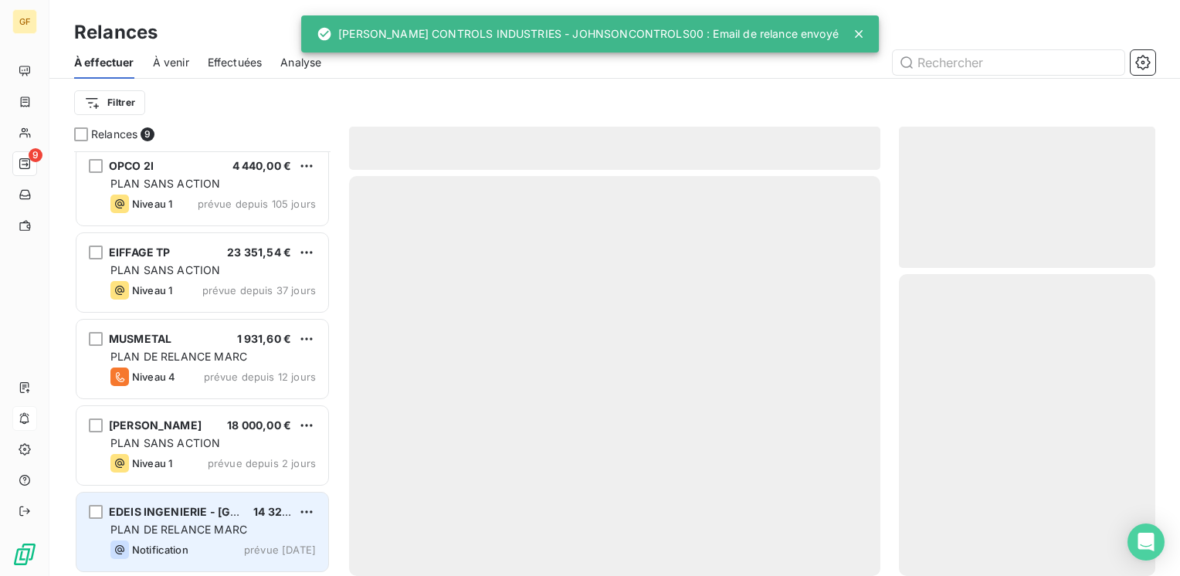
click at [204, 523] on span "PLAN DE RELANCE MARC" at bounding box center [178, 529] width 137 height 13
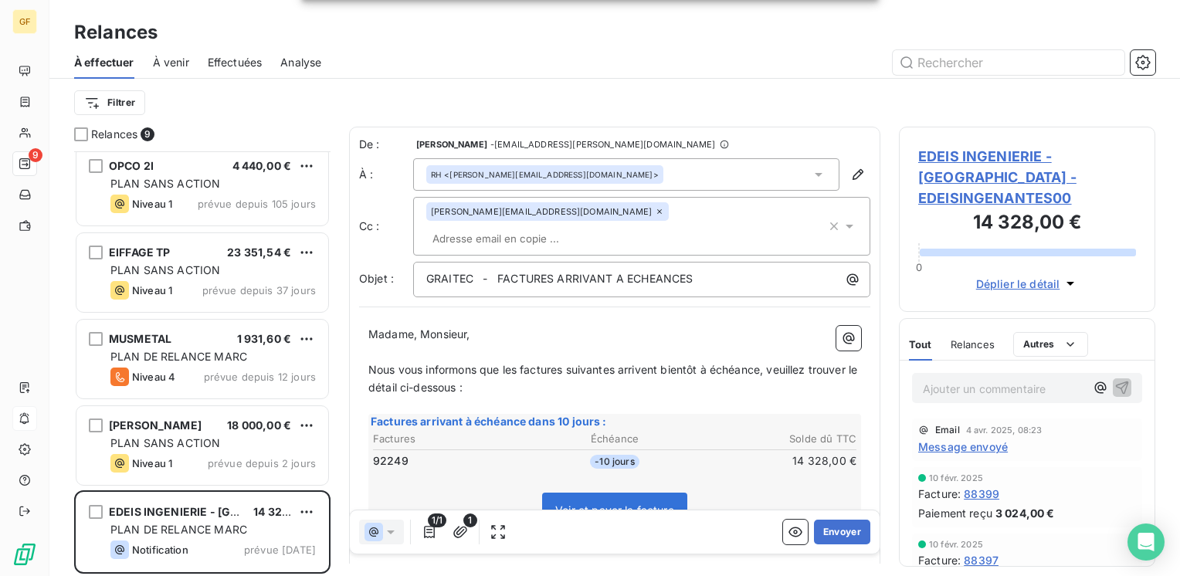
click at [982, 147] on span "EDEIS INGENIERIE - [GEOGRAPHIC_DATA] - EDEISINGENANTES00" at bounding box center [1027, 177] width 218 height 63
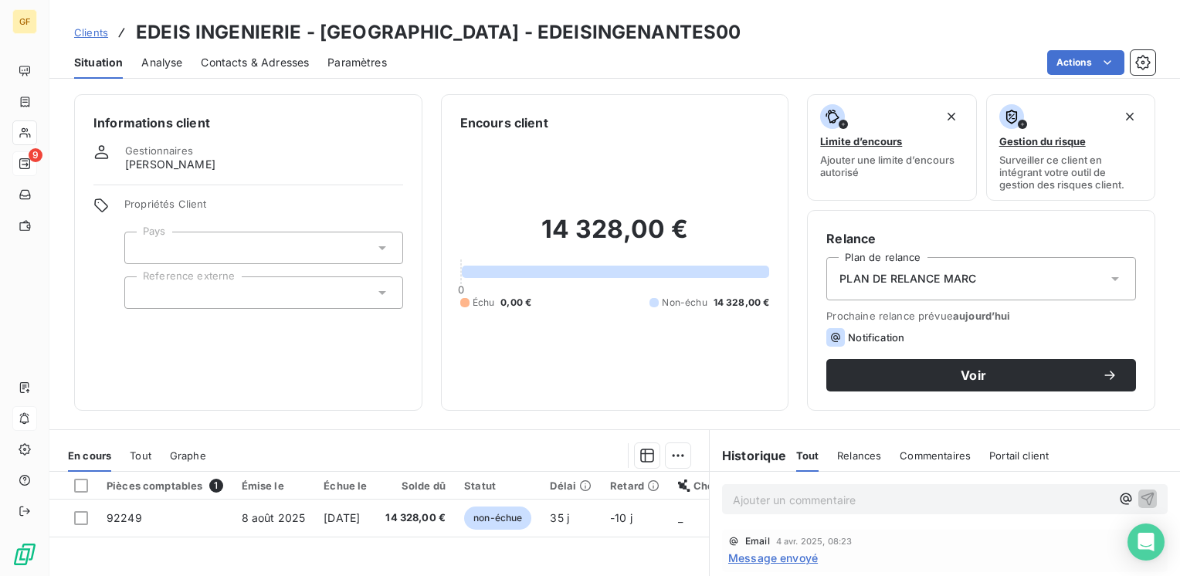
click at [250, 63] on span "Contacts & Adresses" at bounding box center [255, 62] width 108 height 15
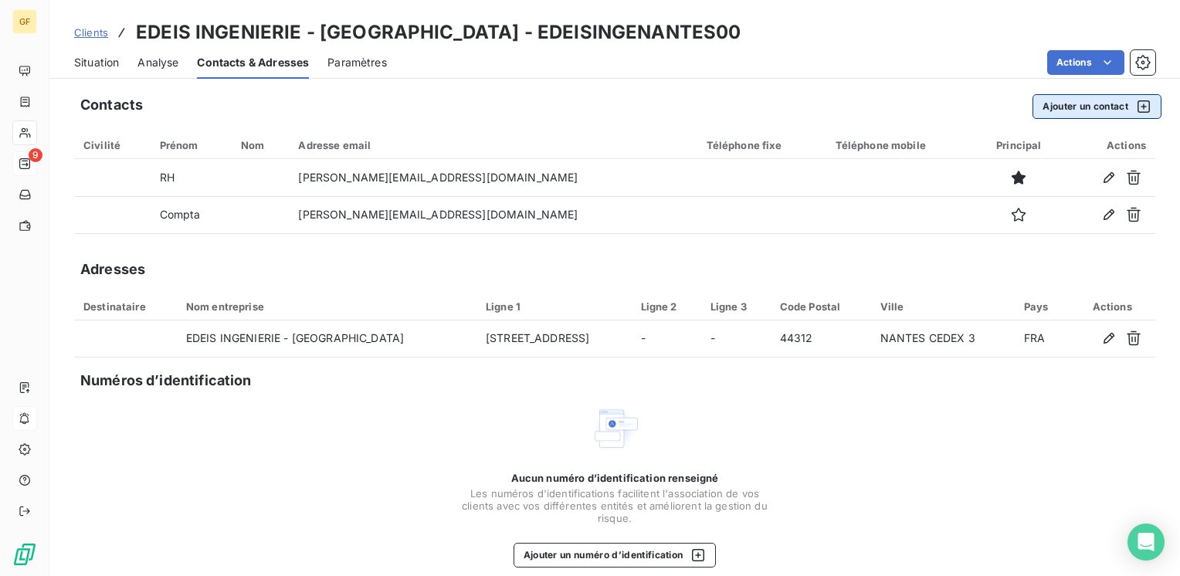
click at [1032, 107] on button "Ajouter un contact" at bounding box center [1096, 106] width 129 height 25
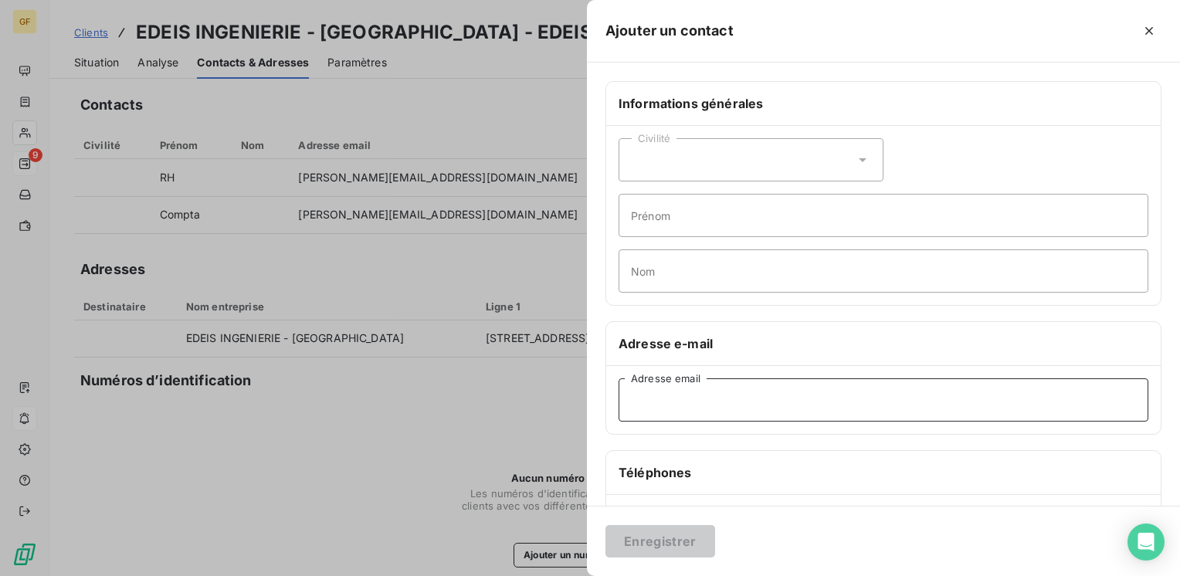
drag, startPoint x: 653, startPoint y: 403, endPoint x: 645, endPoint y: 405, distance: 8.8
click at [645, 405] on input "Adresse email" at bounding box center [883, 399] width 530 height 43
paste input "[EMAIL_ADDRESS][DOMAIN_NAME]"
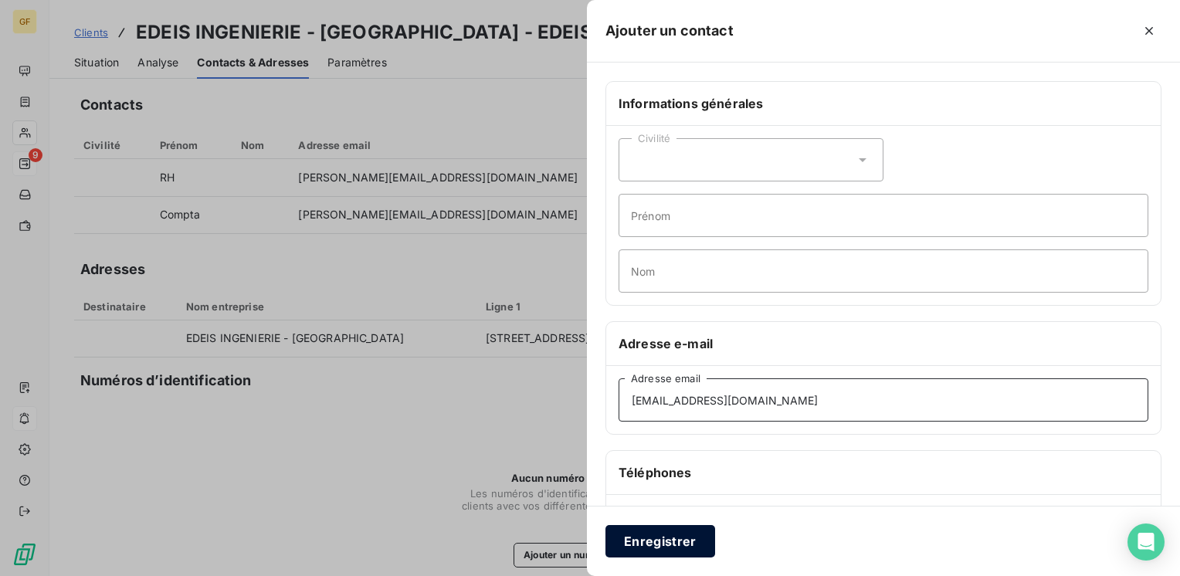
type input "[EMAIL_ADDRESS][DOMAIN_NAME]"
click at [649, 538] on button "Enregistrer" at bounding box center [660, 541] width 110 height 32
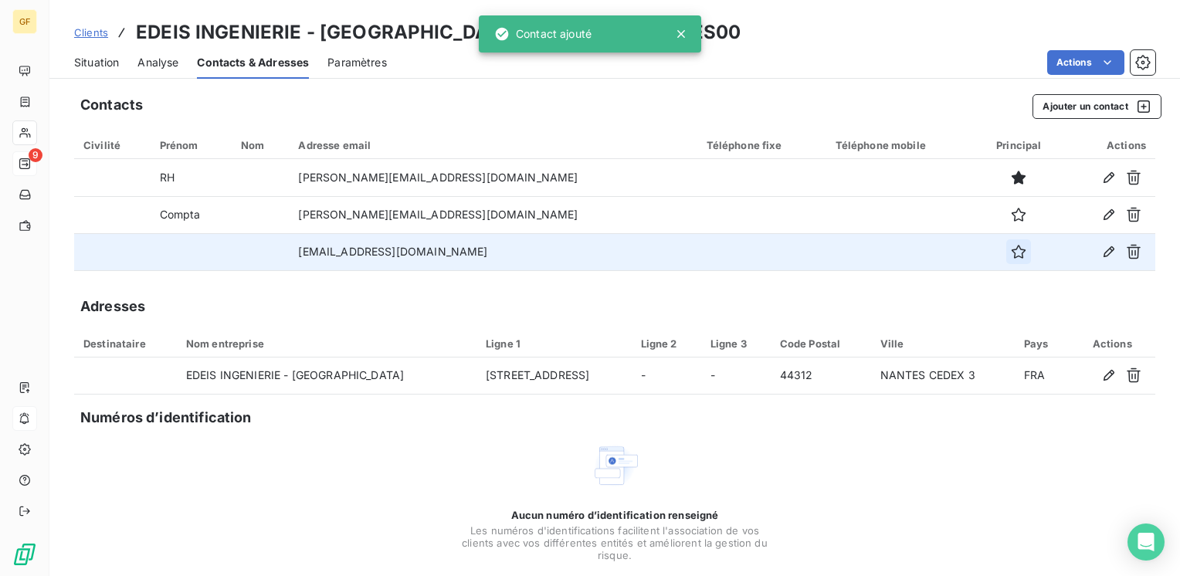
click at [1011, 253] on icon "button" at bounding box center [1018, 251] width 15 height 15
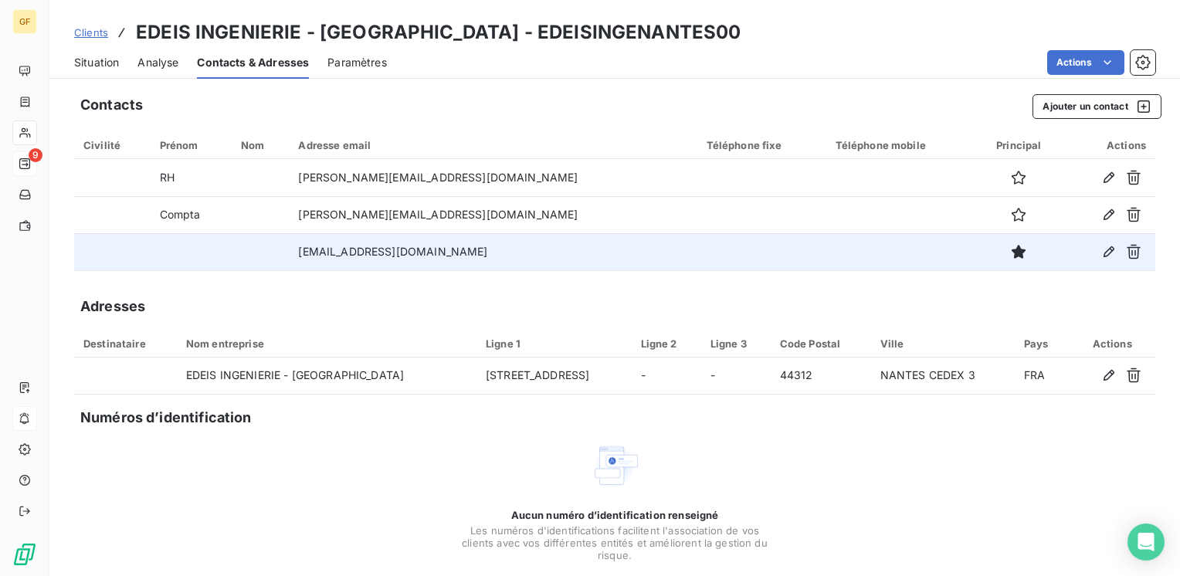
click at [105, 63] on span "Situation" at bounding box center [96, 62] width 45 height 15
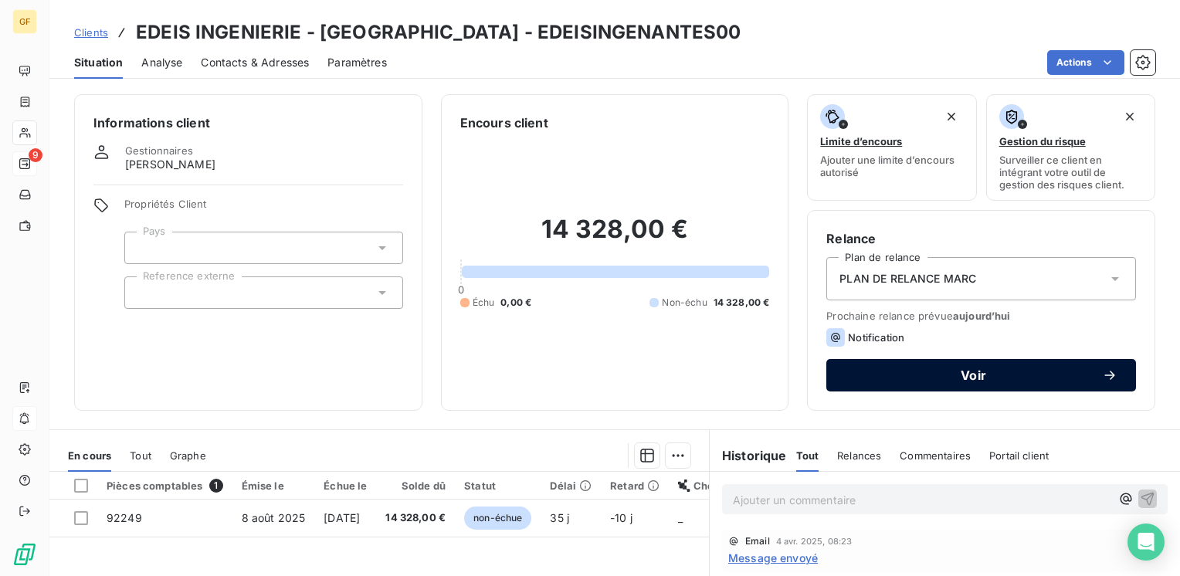
click at [862, 369] on span "Voir" at bounding box center [973, 375] width 257 height 12
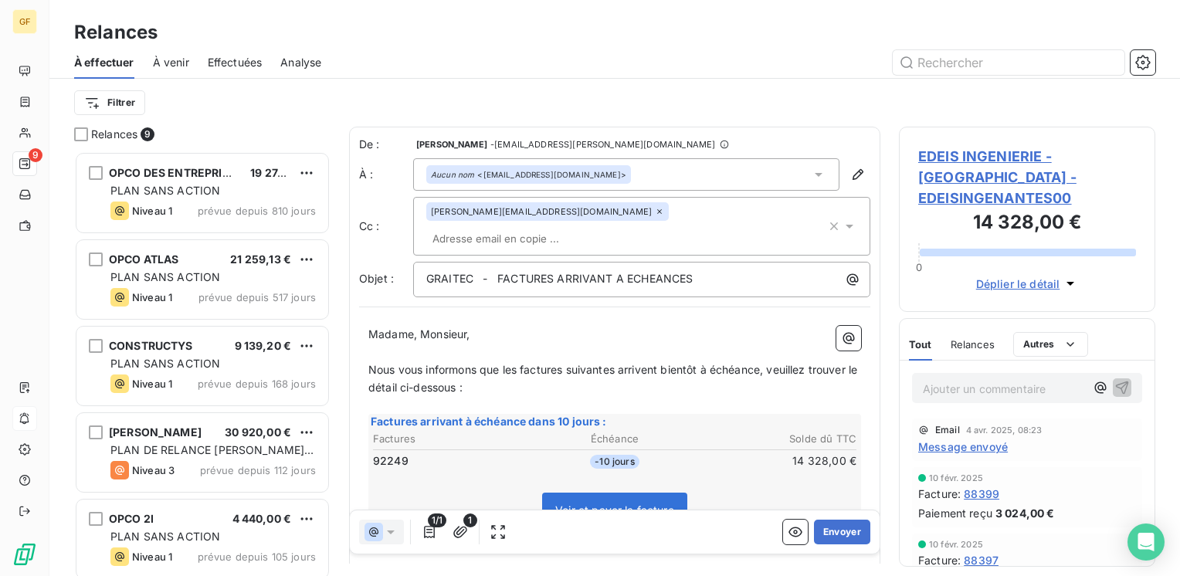
scroll to position [413, 244]
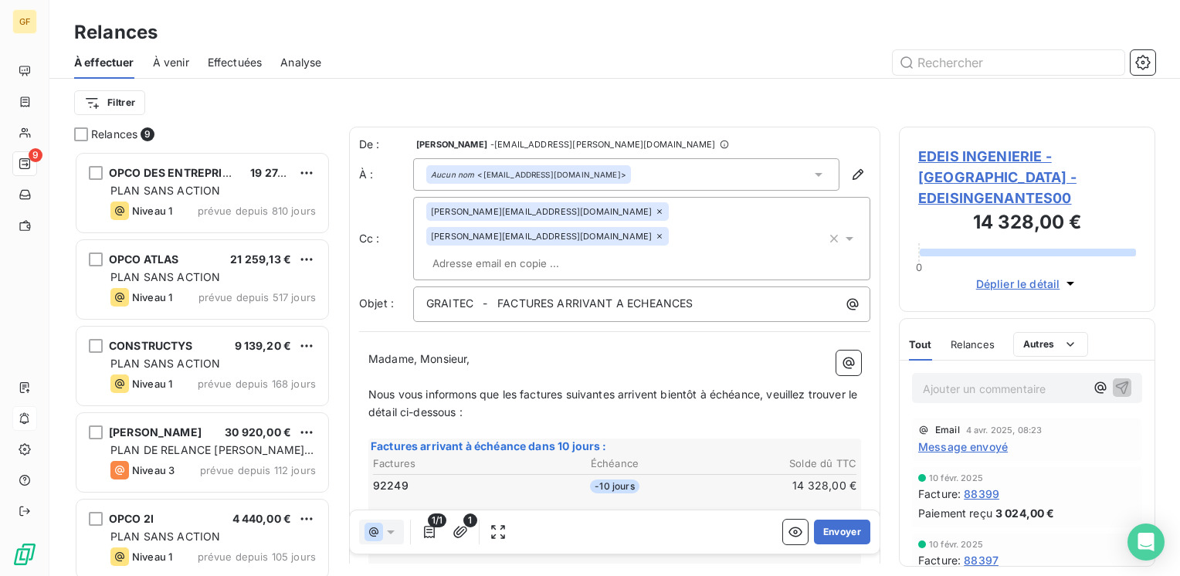
click at [946, 158] on span "EDEIS INGENIERIE - [GEOGRAPHIC_DATA] - EDEISINGENANTES00" at bounding box center [1027, 177] width 218 height 63
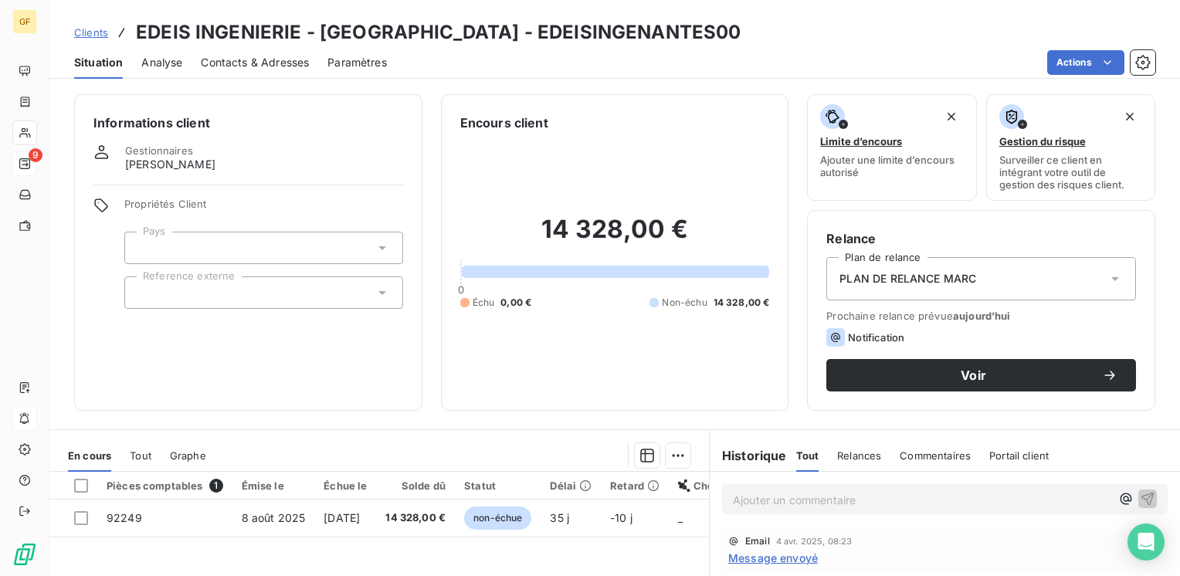
click at [256, 63] on span "Contacts & Adresses" at bounding box center [255, 62] width 108 height 15
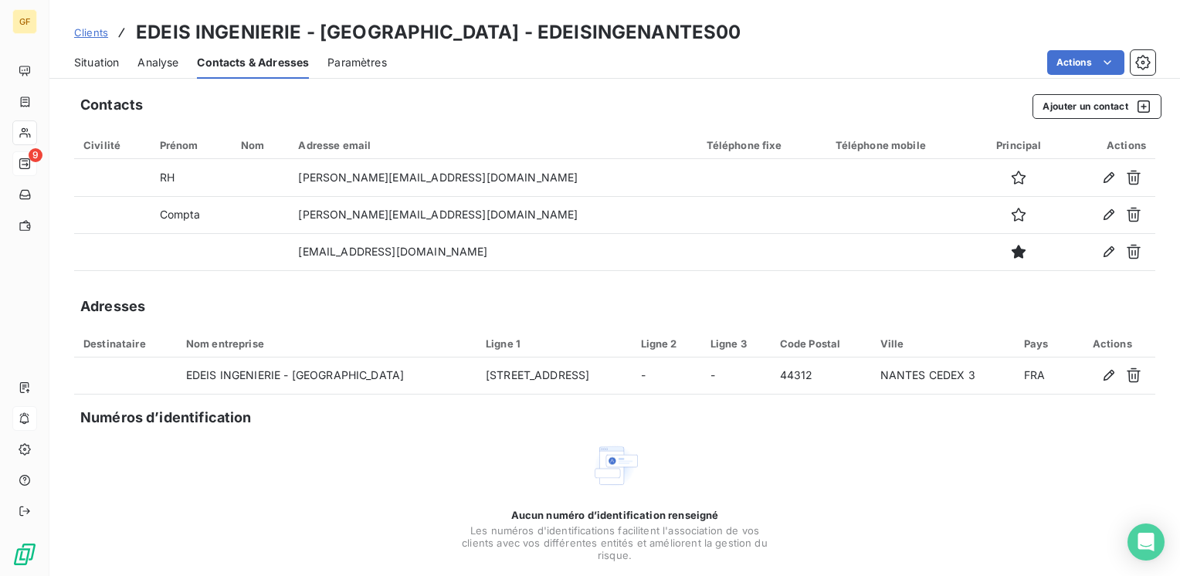
click at [111, 66] on span "Situation" at bounding box center [96, 62] width 45 height 15
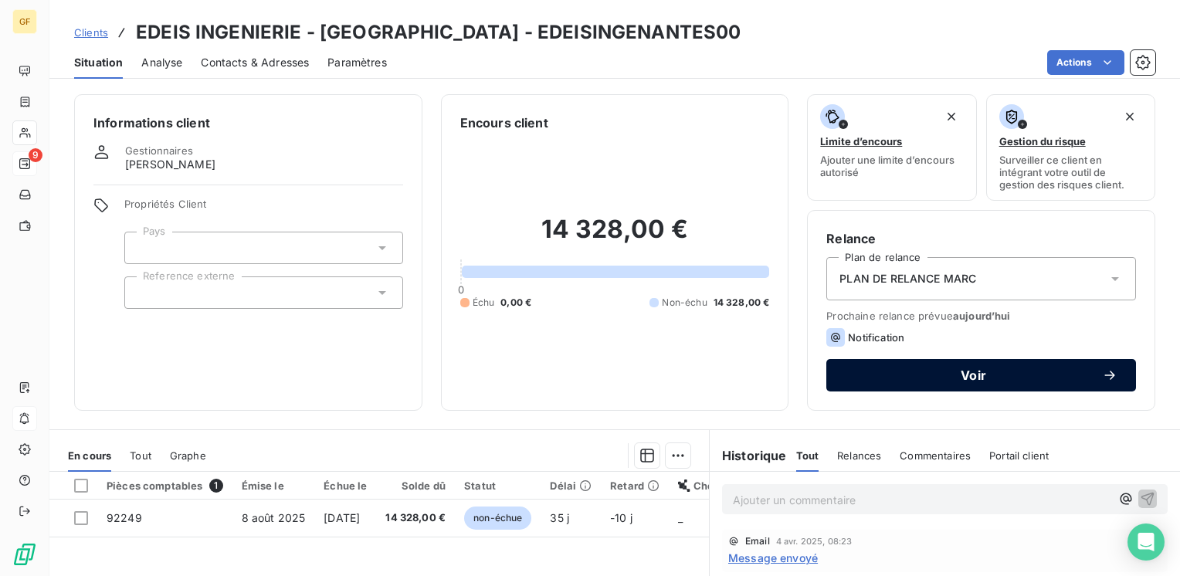
click at [889, 378] on span "Voir" at bounding box center [973, 375] width 257 height 12
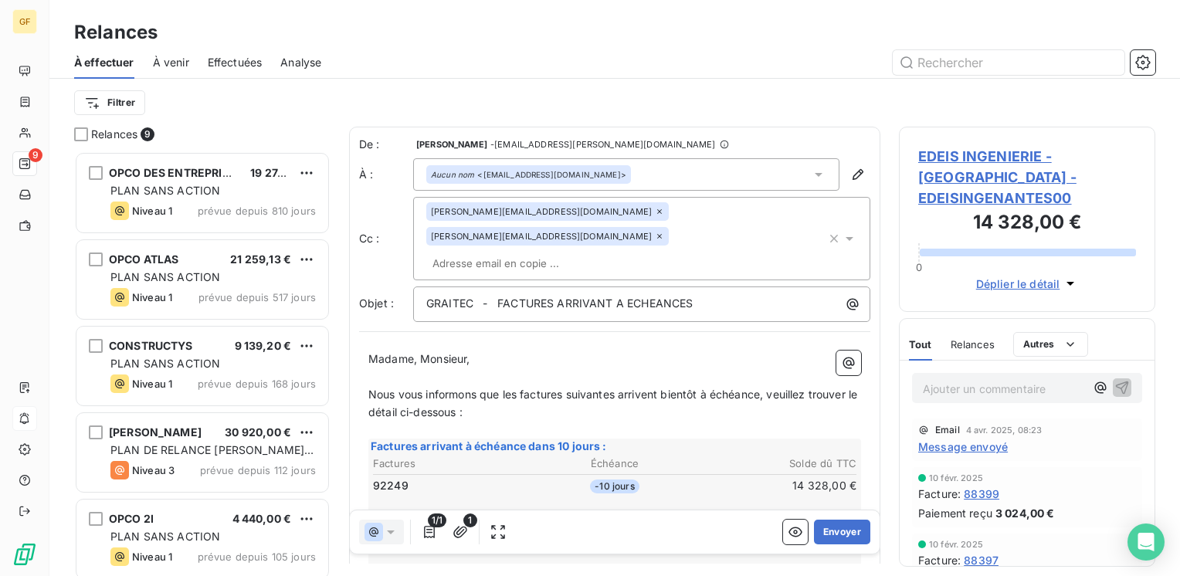
scroll to position [413, 244]
click at [657, 210] on icon at bounding box center [659, 211] width 5 height 5
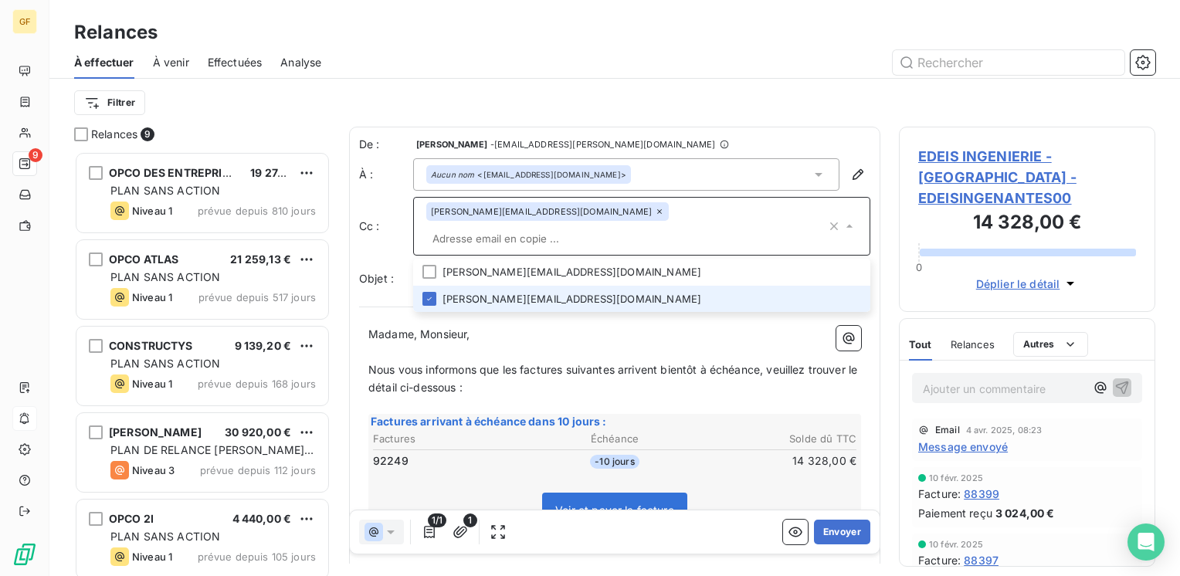
drag, startPoint x: 490, startPoint y: 273, endPoint x: 593, endPoint y: 261, distance: 104.2
click at [491, 286] on li "[PERSON_NAME][EMAIL_ADDRESS][DOMAIN_NAME]" at bounding box center [641, 299] width 457 height 27
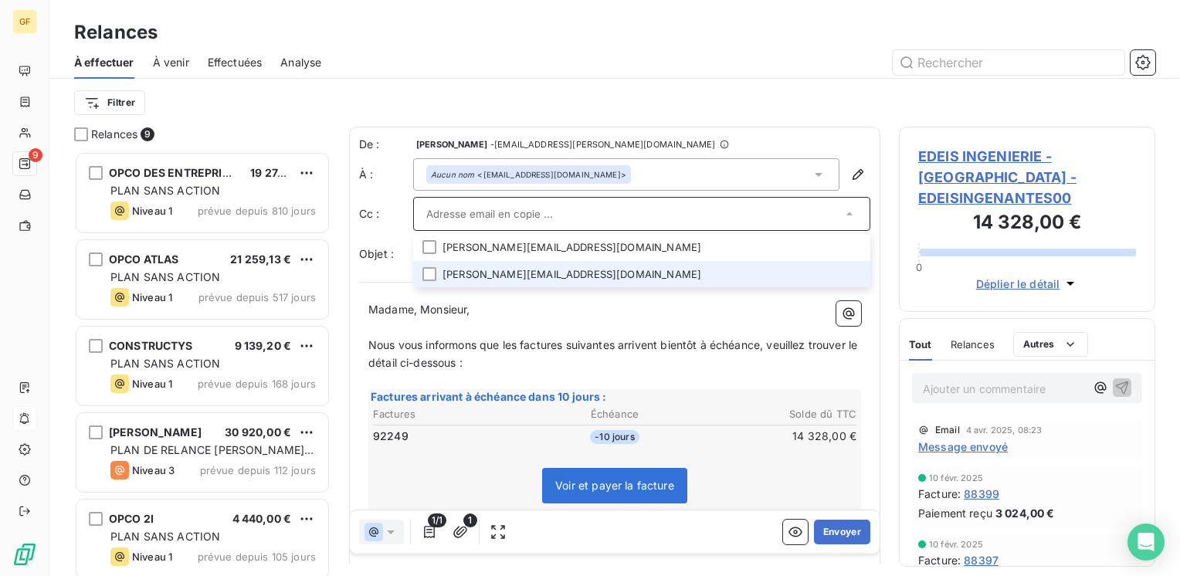
click at [463, 276] on li "[PERSON_NAME][EMAIL_ADDRESS][DOMAIN_NAME]" at bounding box center [641, 274] width 457 height 27
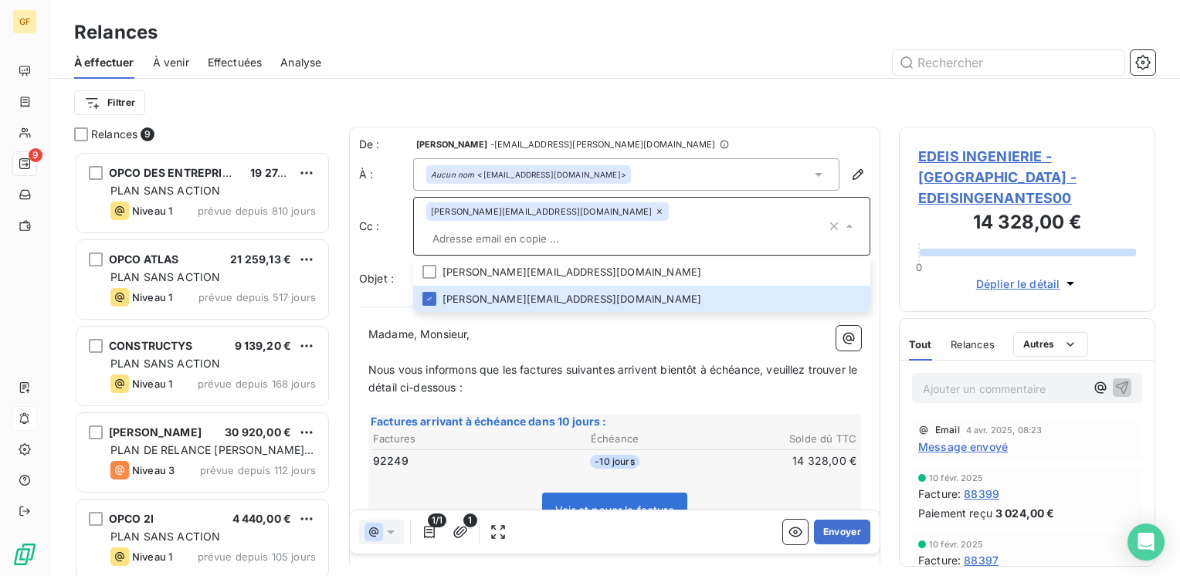
click at [635, 227] on input "text" at bounding box center [626, 238] width 400 height 23
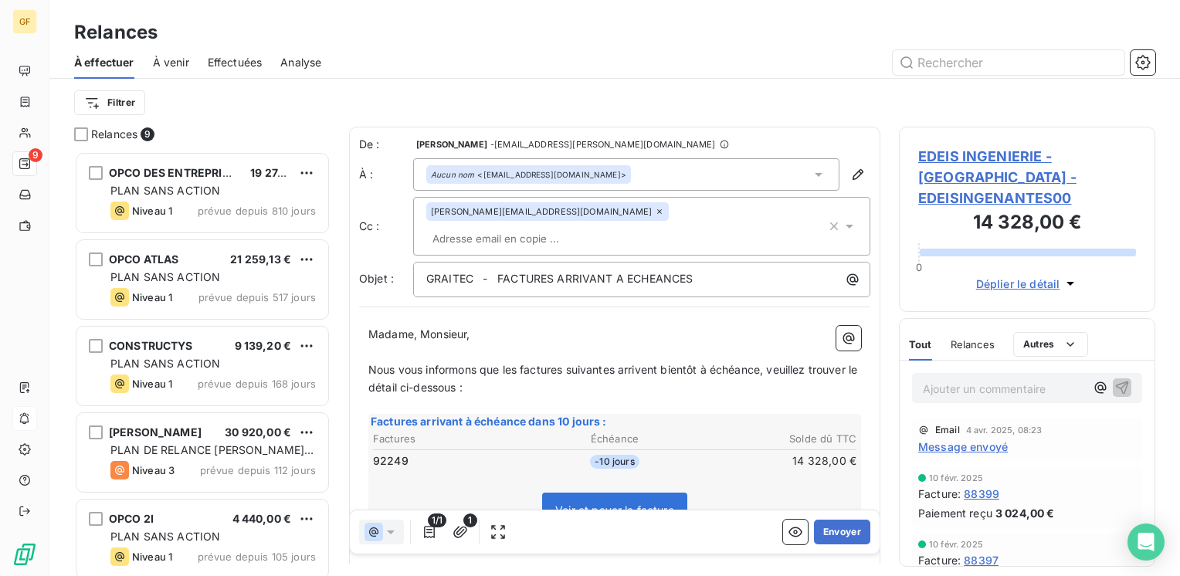
scroll to position [2, 0]
click at [825, 532] on button "Envoyer" at bounding box center [842, 532] width 56 height 25
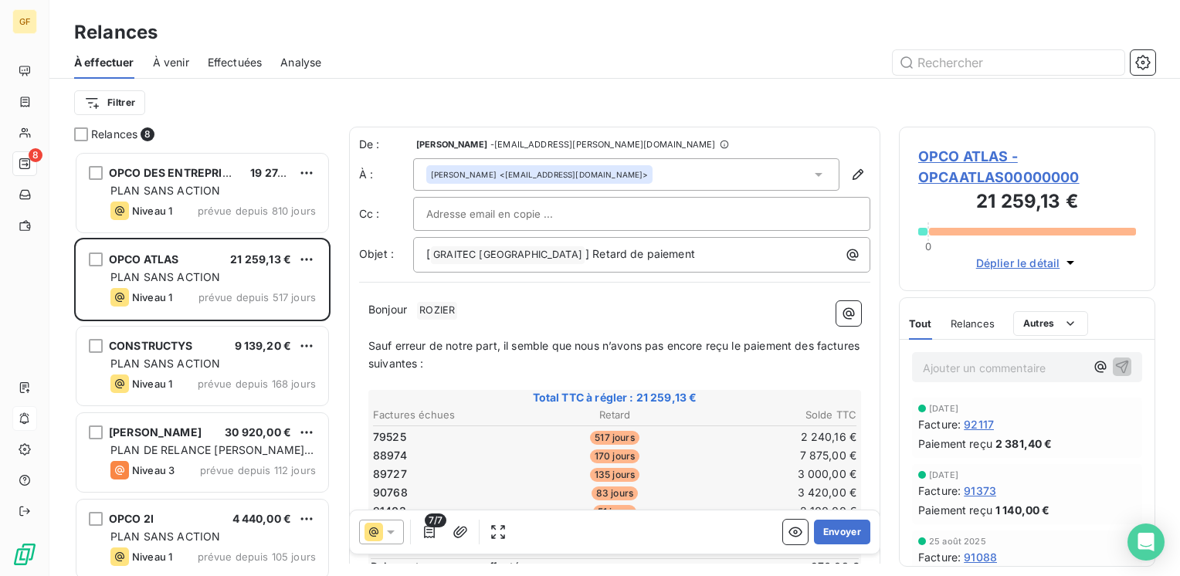
click at [168, 53] on div "À venir" at bounding box center [171, 62] width 36 height 32
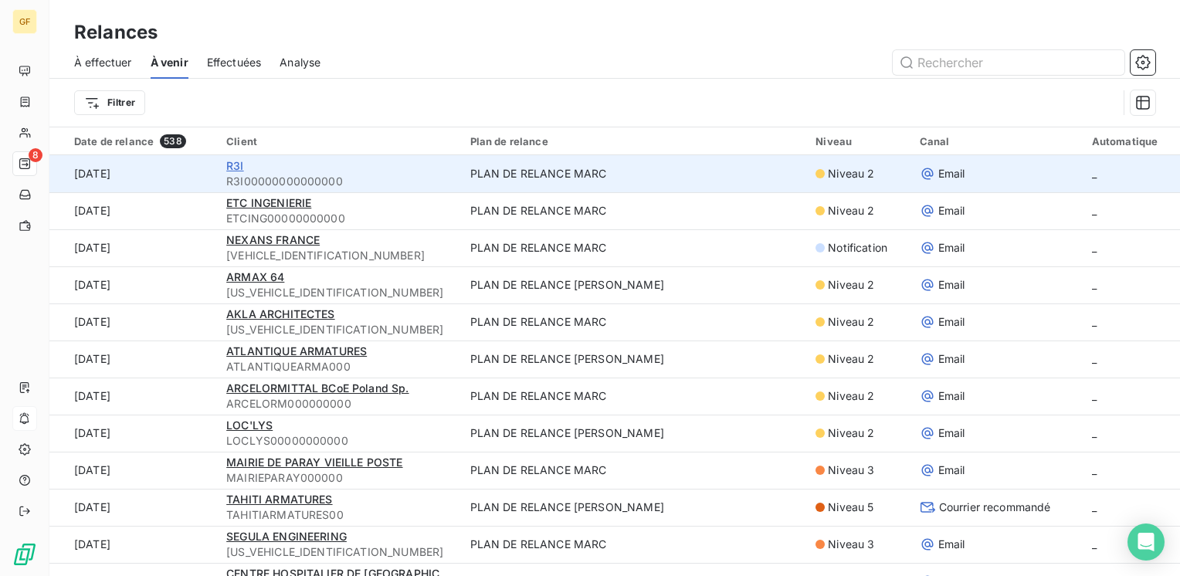
click at [236, 164] on span "R3I" at bounding box center [234, 165] width 17 height 13
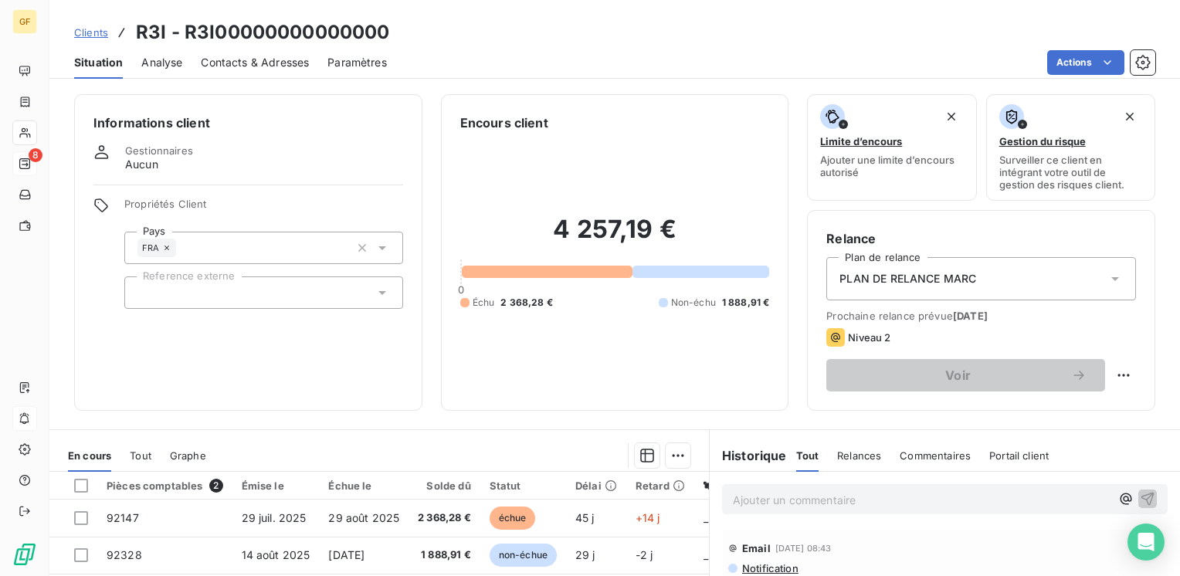
click at [225, 53] on div "Contacts & Adresses" at bounding box center [255, 62] width 108 height 32
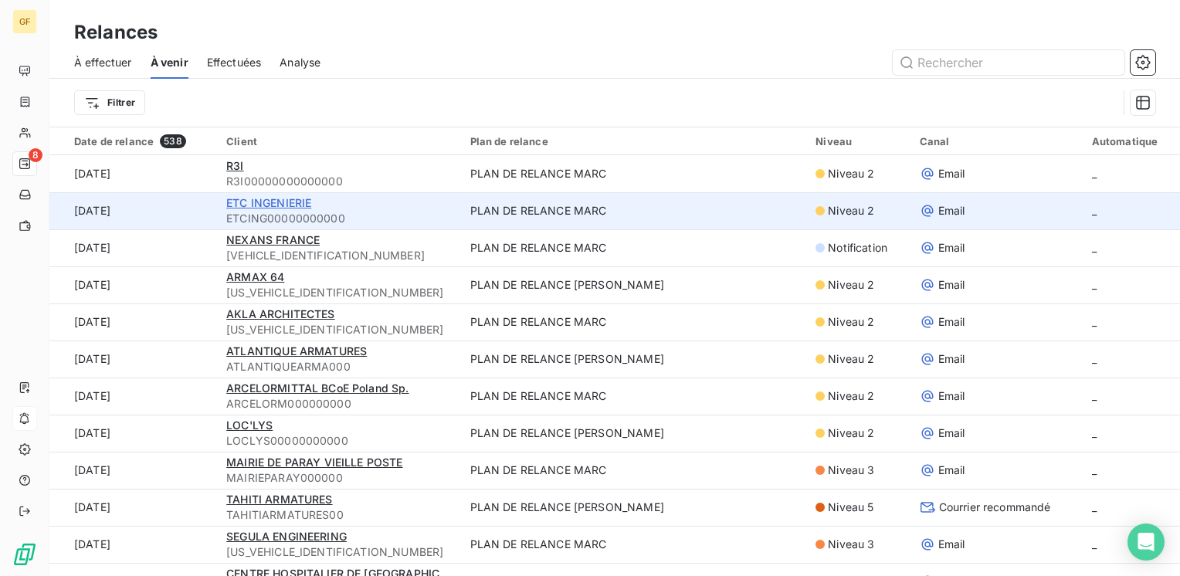
click at [252, 201] on span "ETC INGENIERIE" at bounding box center [268, 202] width 85 height 13
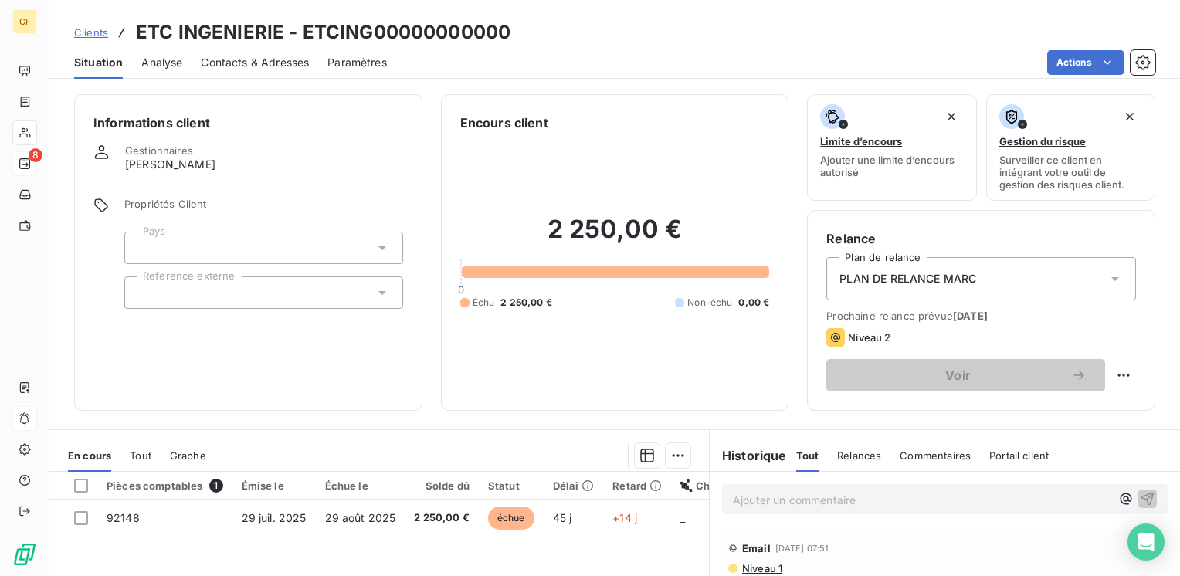
click at [213, 66] on span "Contacts & Adresses" at bounding box center [255, 62] width 108 height 15
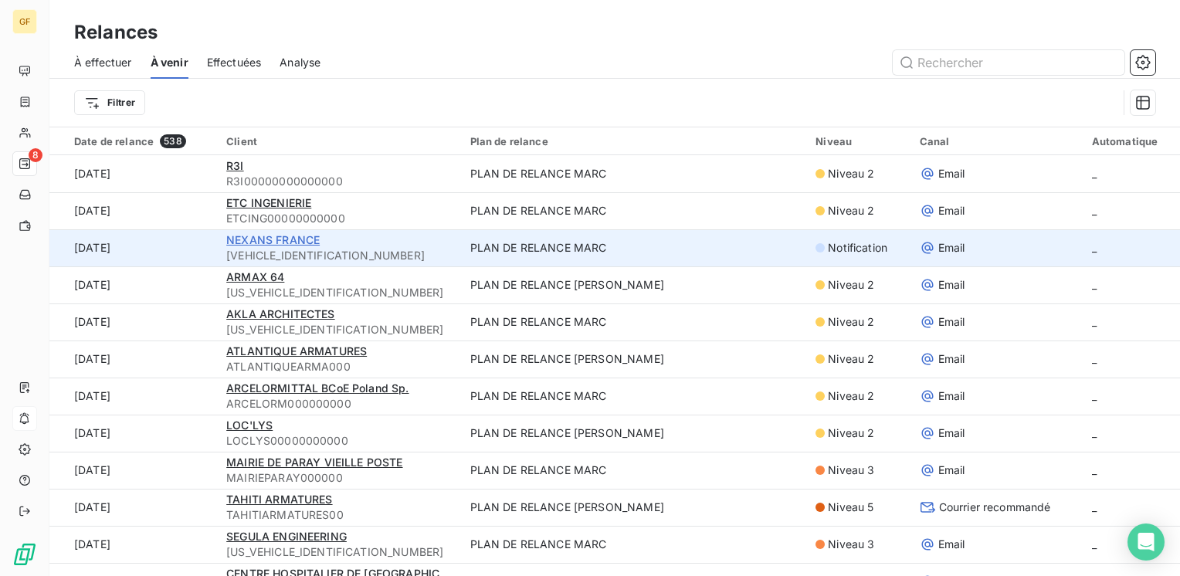
click at [290, 239] on span "NEXANS FRANCE" at bounding box center [272, 239] width 93 height 13
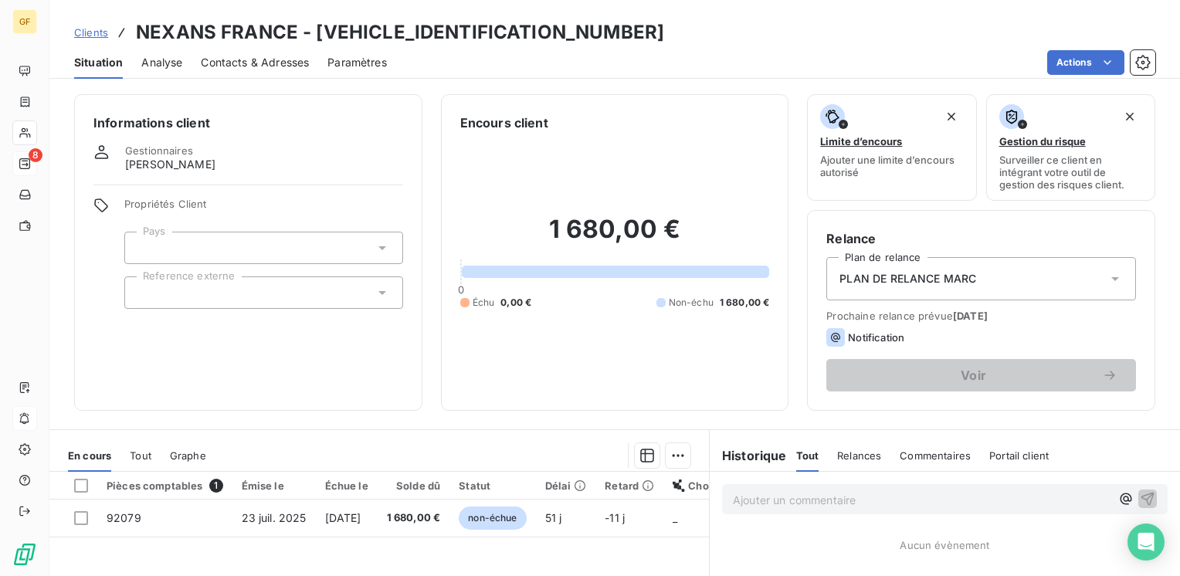
click at [253, 55] on span "Contacts & Adresses" at bounding box center [255, 62] width 108 height 15
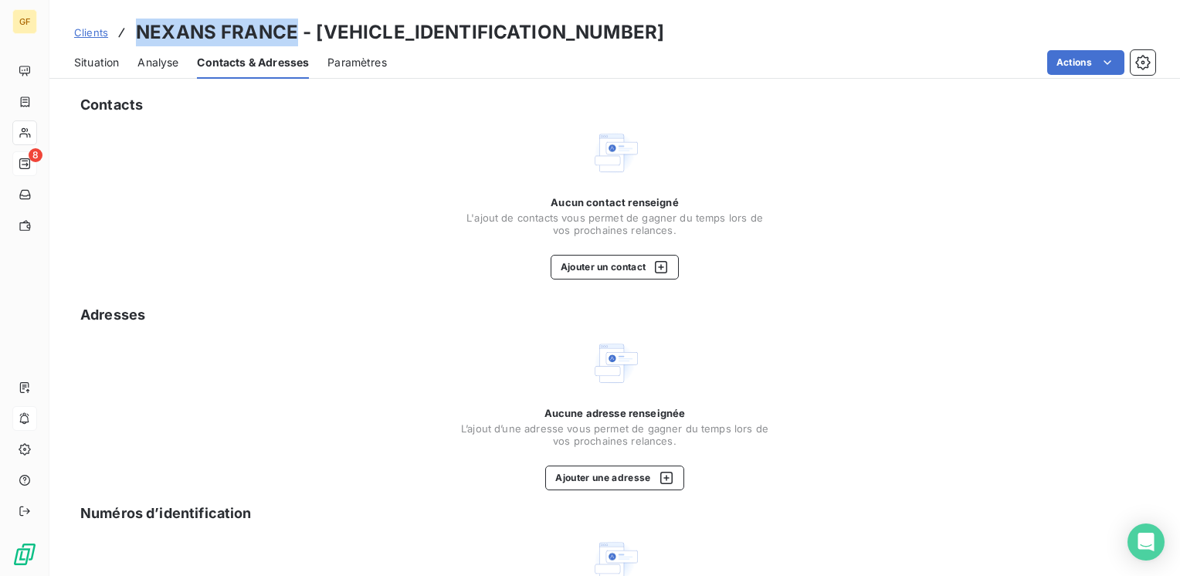
drag, startPoint x: 298, startPoint y: 30, endPoint x: 127, endPoint y: 18, distance: 171.9
click at [127, 19] on div "Clients NEXANS [GEOGRAPHIC_DATA] - [VEHICLE_IDENTIFICATION_NUMBER]" at bounding box center [369, 33] width 590 height 28
copy h3 "NEXANS FRANCE"
click at [618, 269] on button "Ajouter un contact" at bounding box center [615, 267] width 129 height 25
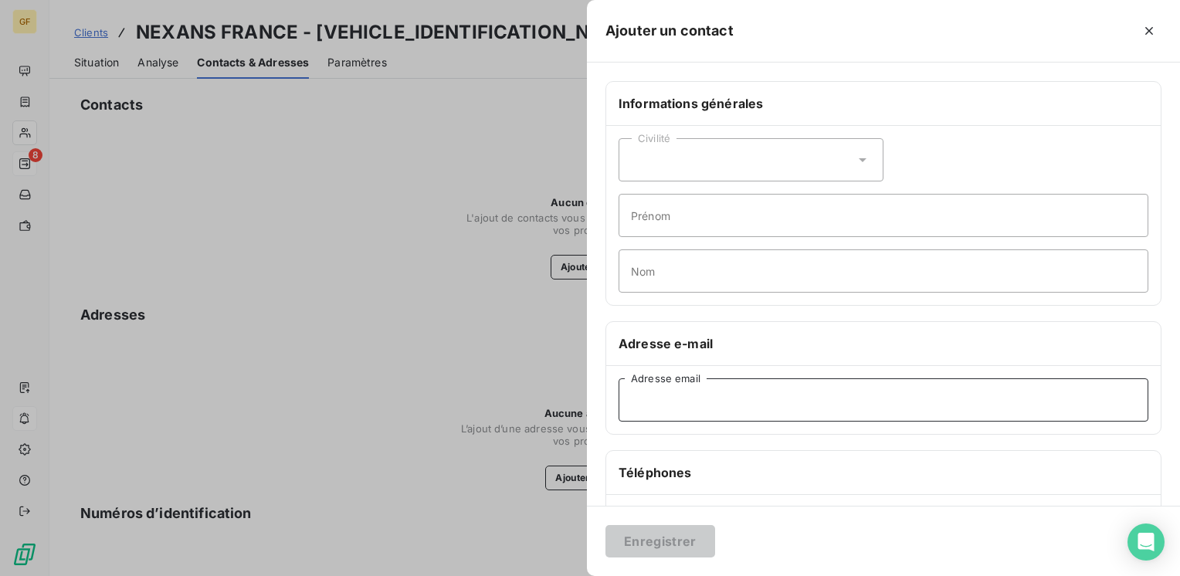
click at [664, 405] on input "Adresse email" at bounding box center [883, 399] width 530 height 43
paste input "[EMAIL_ADDRESS][DOMAIN_NAME]"
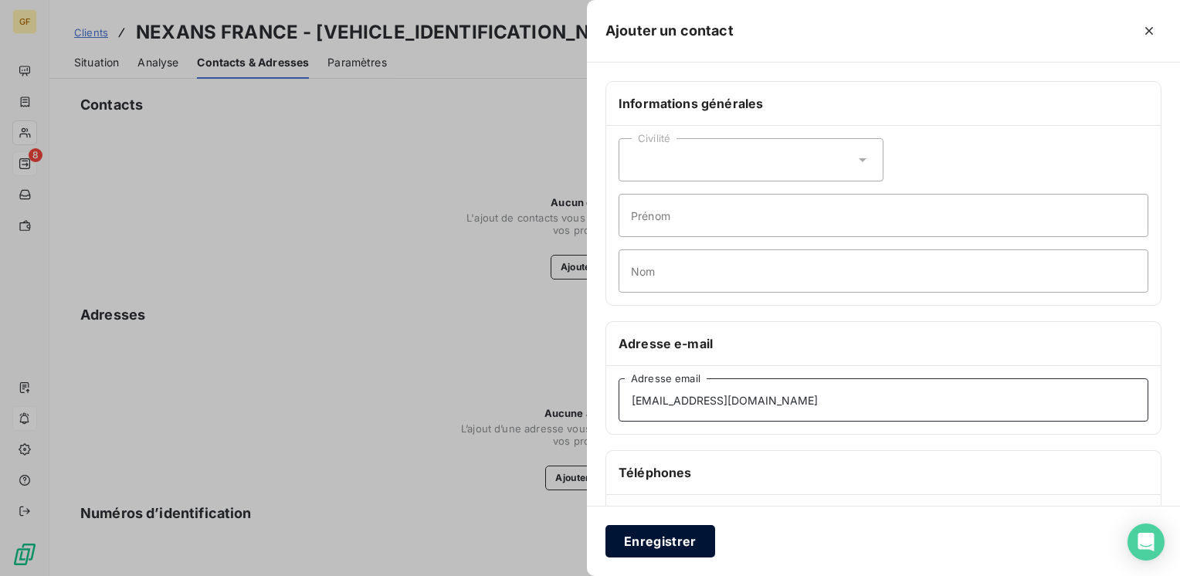
type input "[EMAIL_ADDRESS][DOMAIN_NAME]"
click at [665, 541] on button "Enregistrer" at bounding box center [660, 541] width 110 height 32
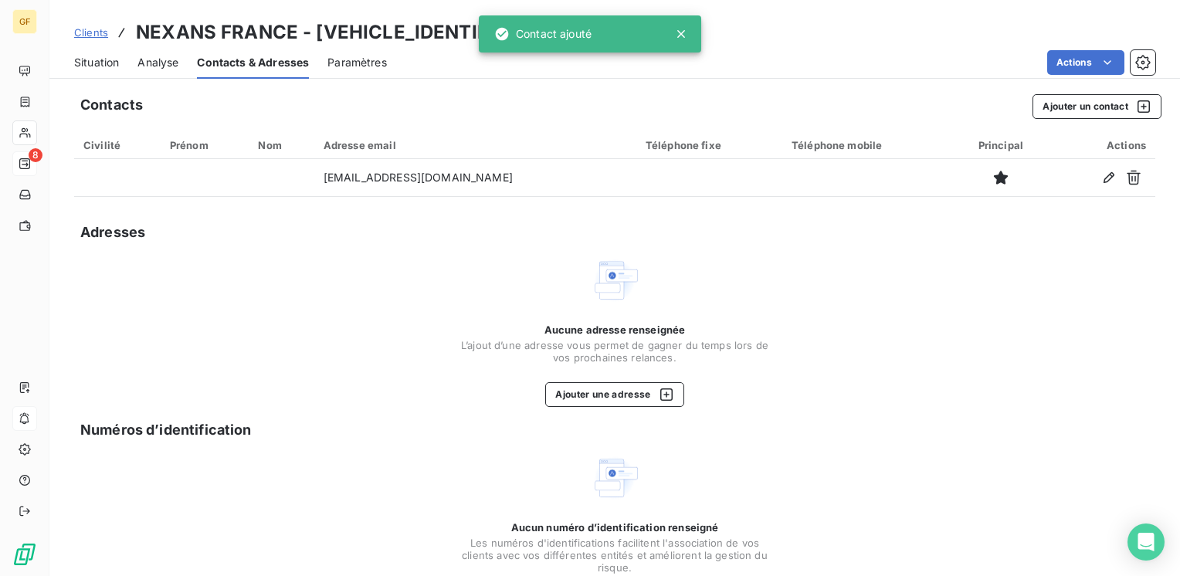
click at [90, 66] on span "Situation" at bounding box center [96, 62] width 45 height 15
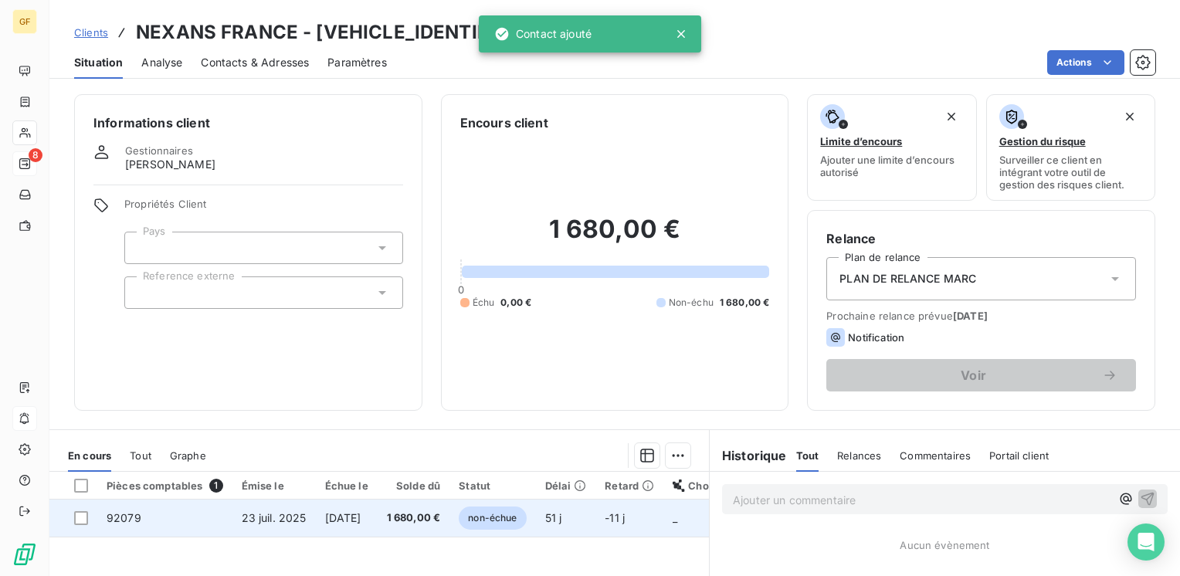
click at [378, 506] on td "[DATE]" at bounding box center [347, 518] width 62 height 37
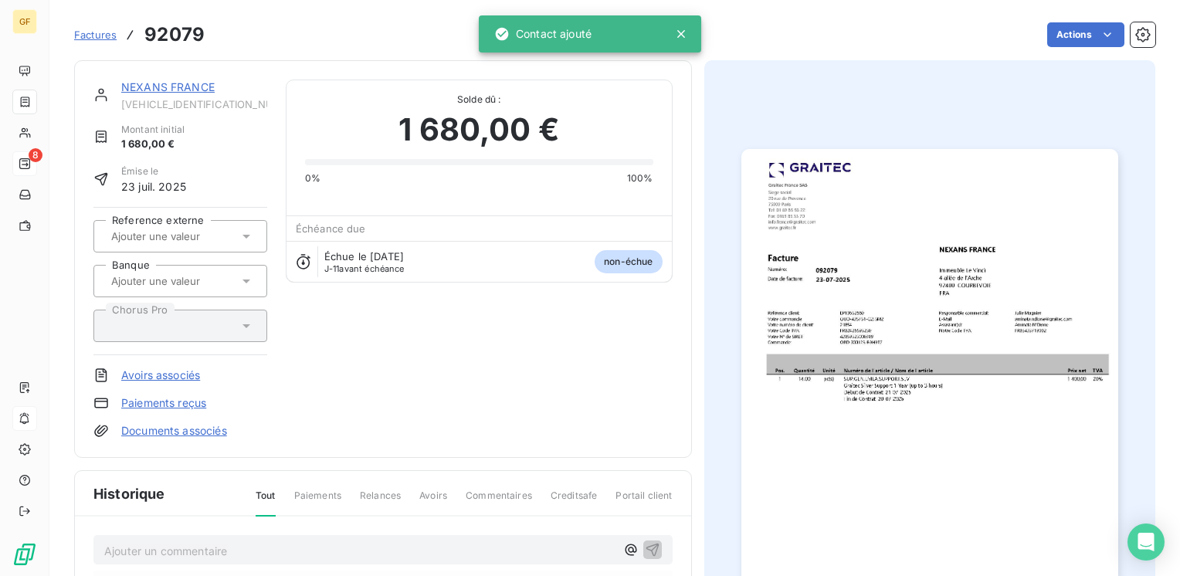
click at [800, 405] on img "button" at bounding box center [929, 415] width 377 height 532
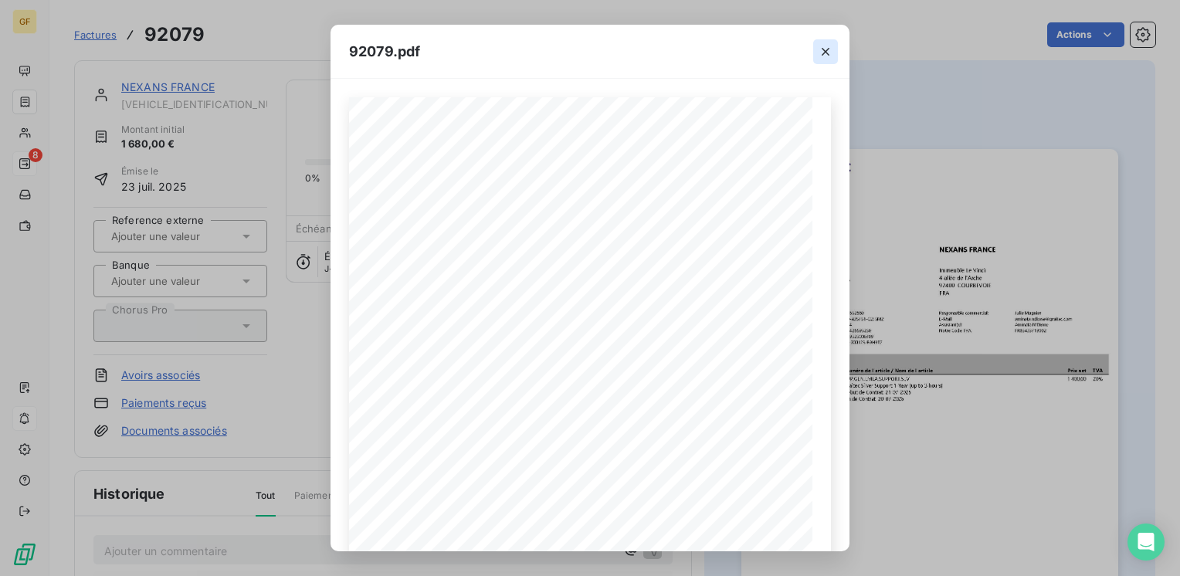
click at [822, 46] on icon "button" at bounding box center [825, 51] width 15 height 15
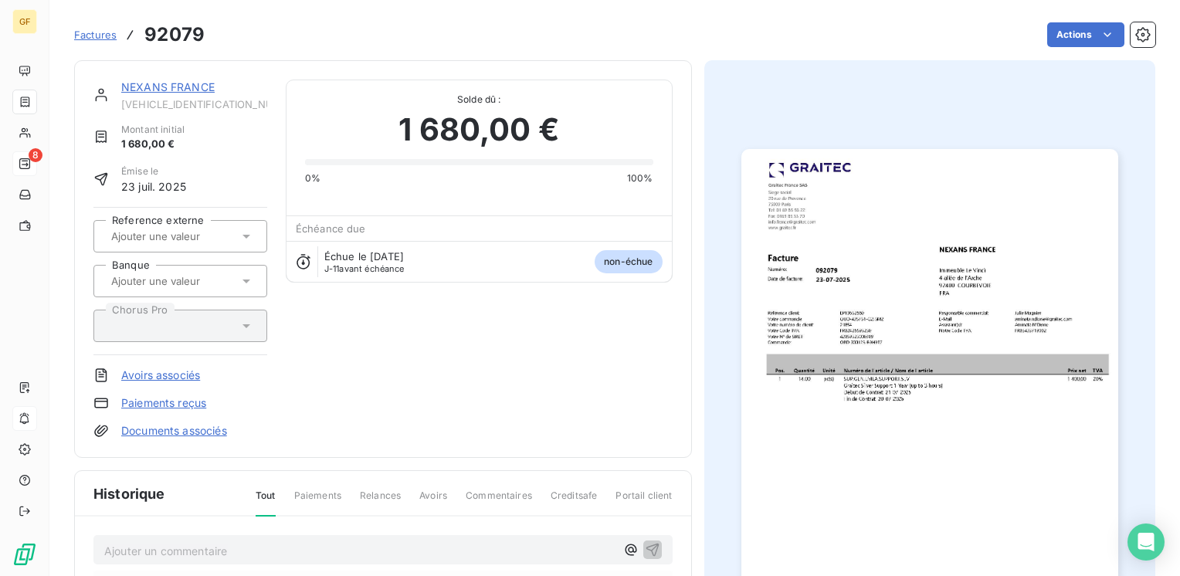
click at [147, 86] on link "NEXANS FRANCE" at bounding box center [167, 86] width 93 height 13
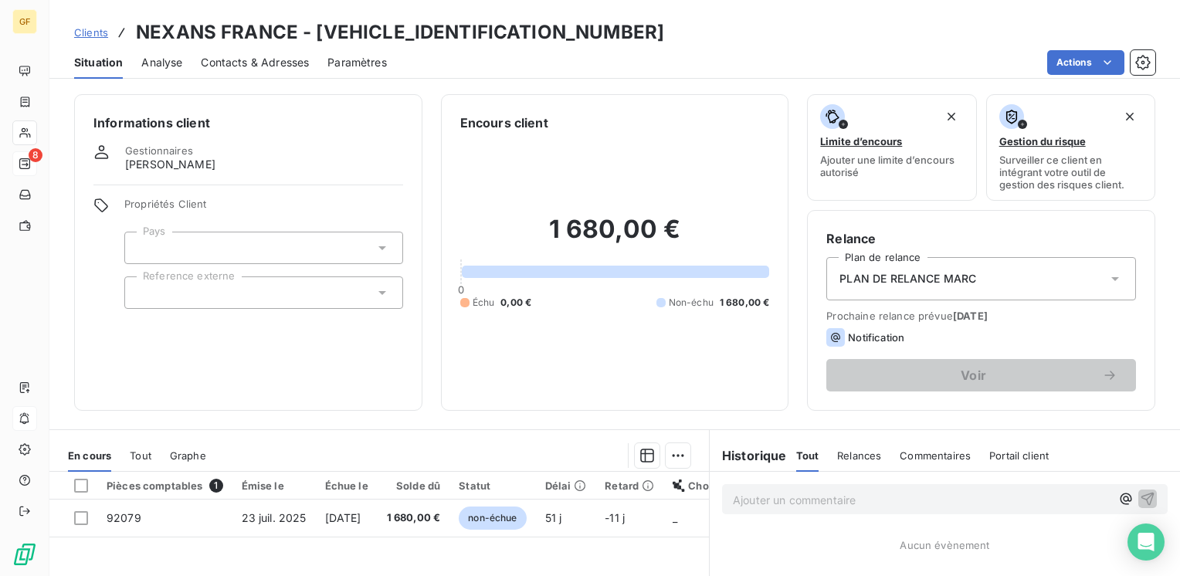
click at [246, 58] on span "Contacts & Adresses" at bounding box center [255, 62] width 108 height 15
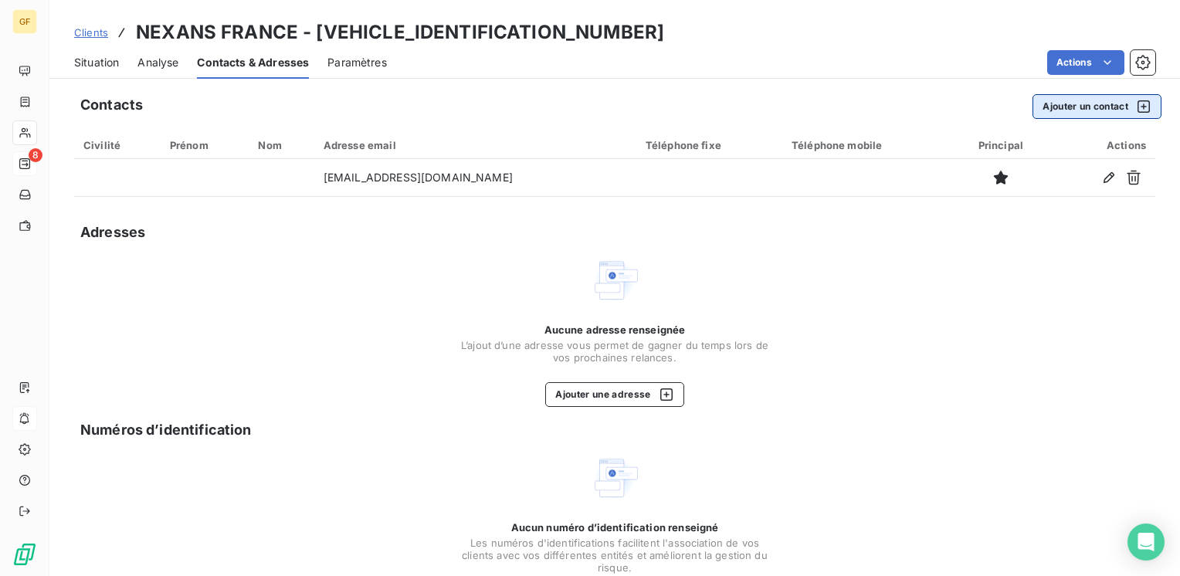
click at [1064, 97] on button "Ajouter un contact" at bounding box center [1096, 106] width 129 height 25
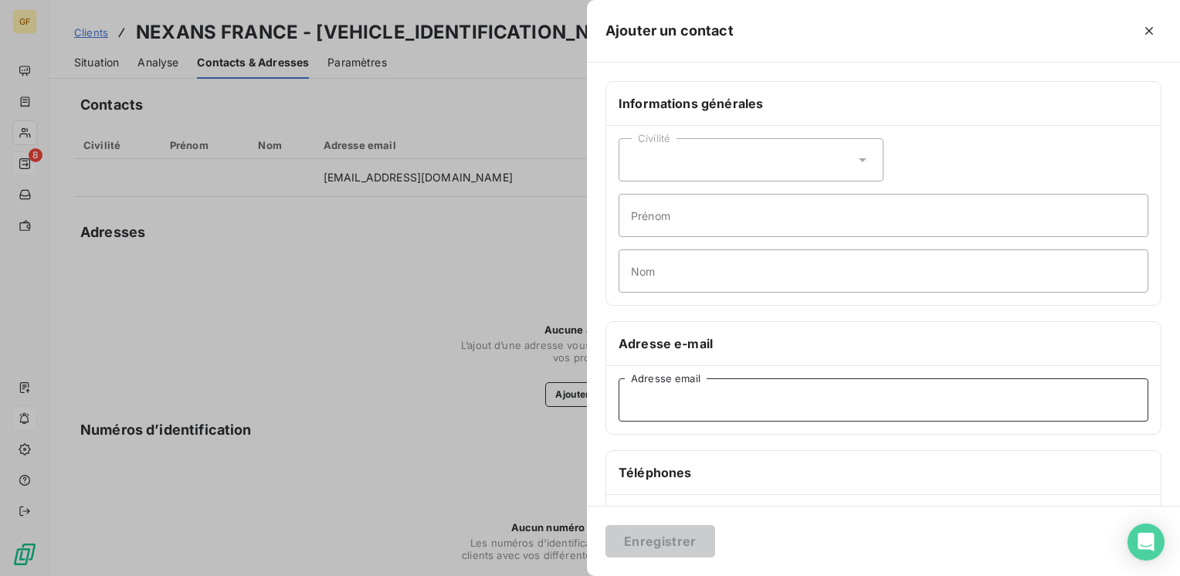
click at [690, 395] on input "Adresse email" at bounding box center [883, 399] width 530 height 43
paste input "[EMAIL_ADDRESS][DOMAIN_NAME]"
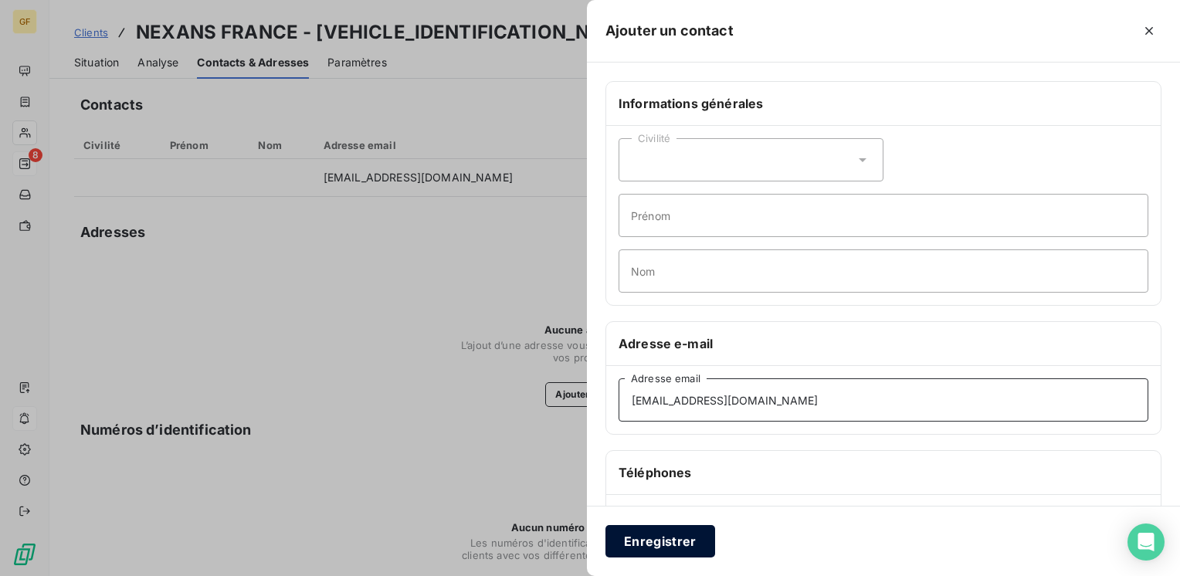
type input "[EMAIL_ADDRESS][DOMAIN_NAME]"
click at [688, 536] on button "Enregistrer" at bounding box center [660, 541] width 110 height 32
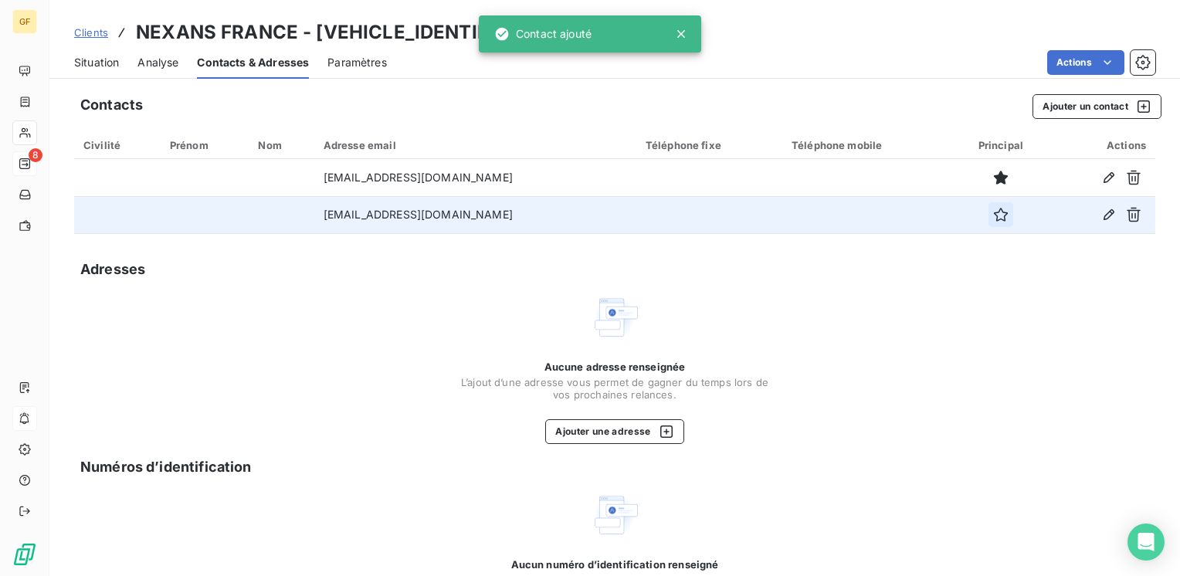
click at [988, 205] on button "button" at bounding box center [1000, 214] width 25 height 25
click at [994, 218] on icon "button" at bounding box center [1001, 215] width 14 height 14
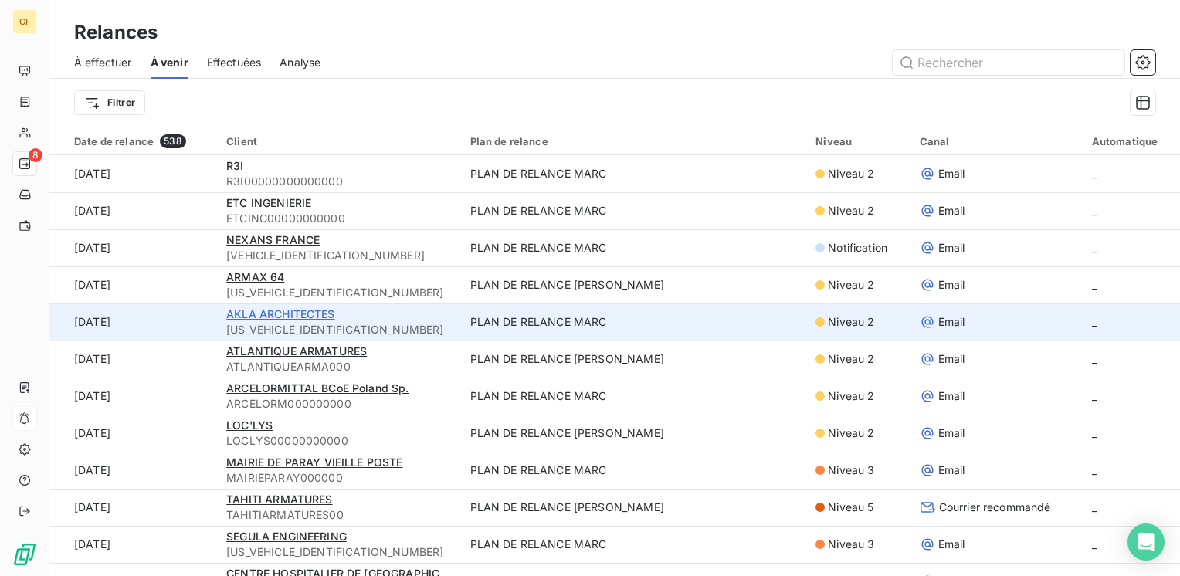
click at [259, 313] on span "AKLA ARCHITECTES" at bounding box center [280, 313] width 108 height 13
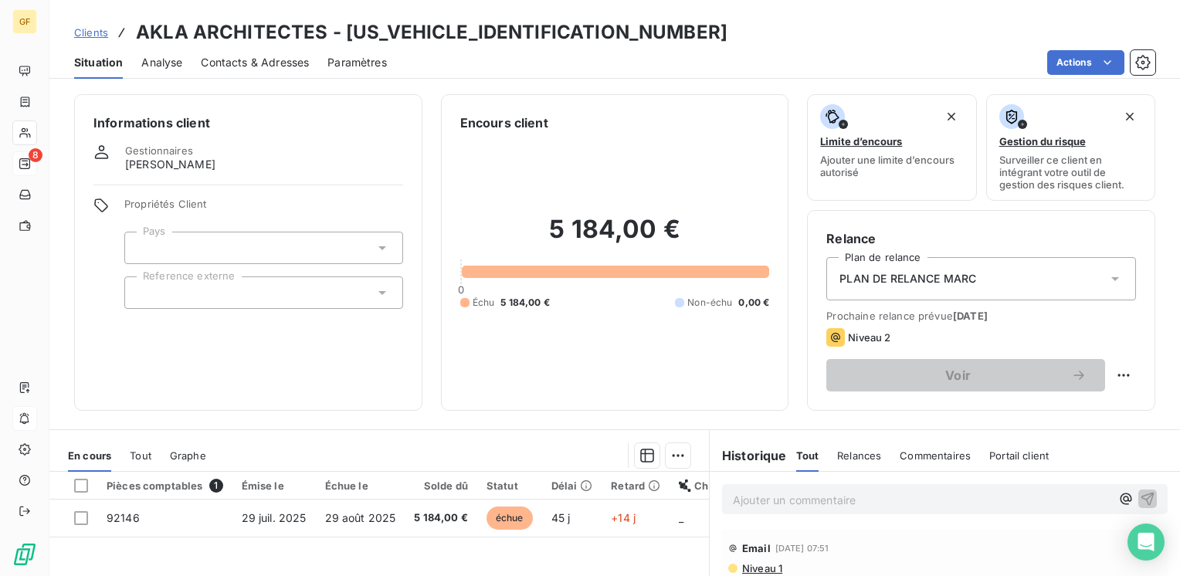
click at [263, 56] on span "Contacts & Adresses" at bounding box center [255, 62] width 108 height 15
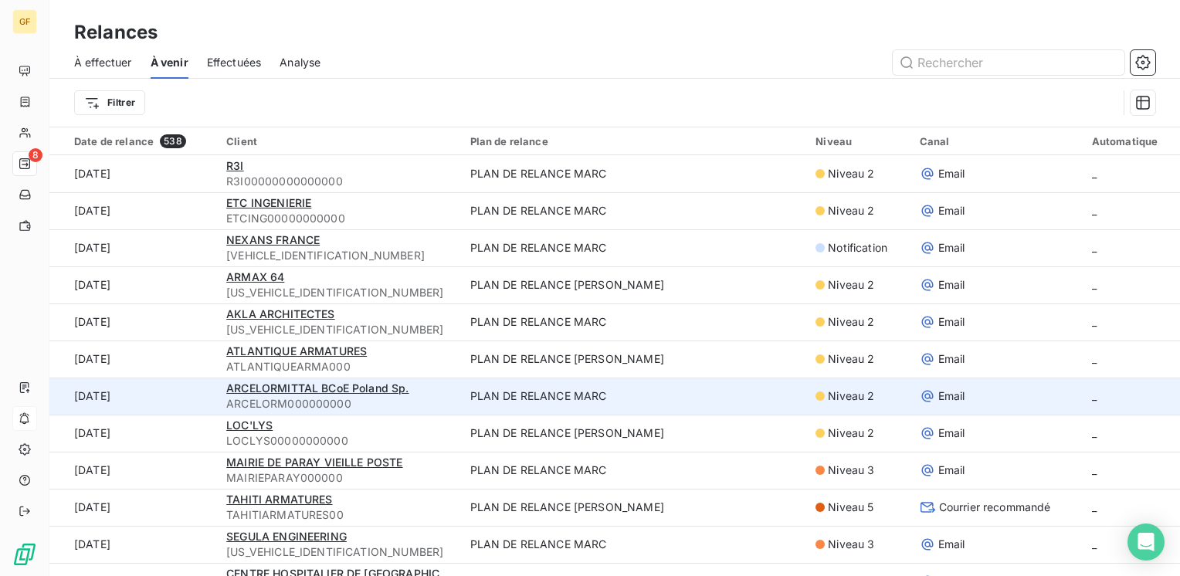
scroll to position [77, 0]
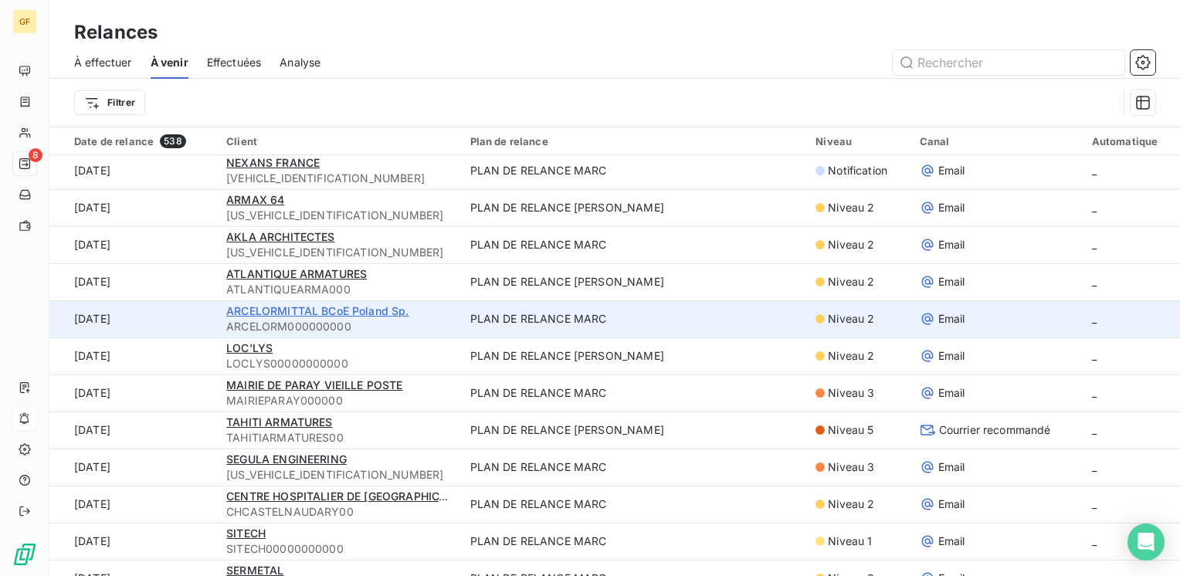
click at [324, 305] on span "ARCELORMITTAL BCoE Poland Sp." at bounding box center [317, 310] width 182 height 13
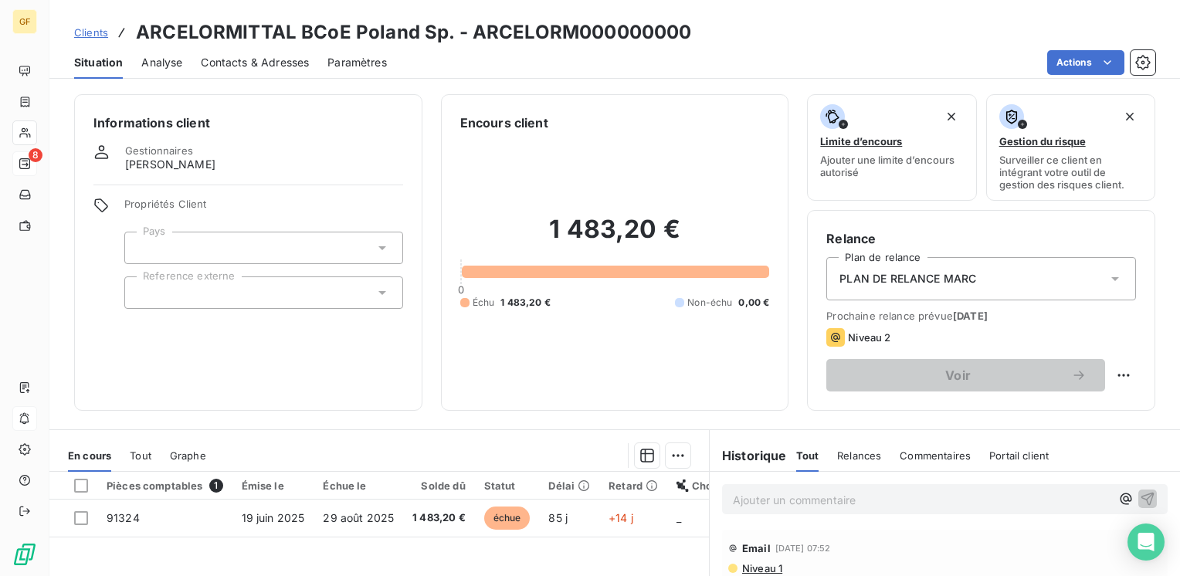
click at [237, 66] on span "Contacts & Adresses" at bounding box center [255, 62] width 108 height 15
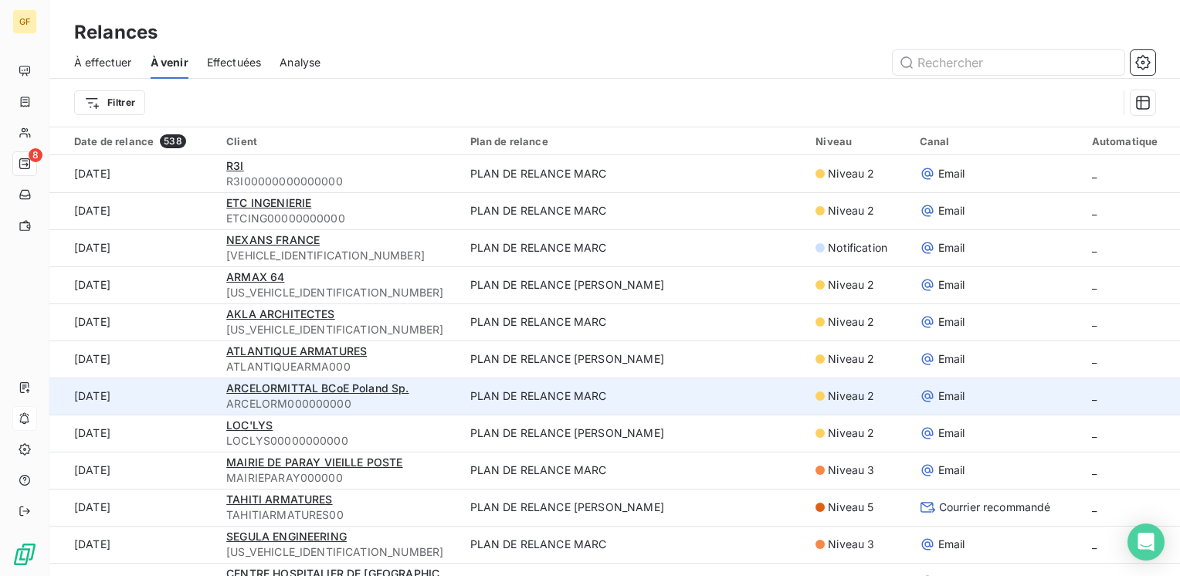
scroll to position [77, 0]
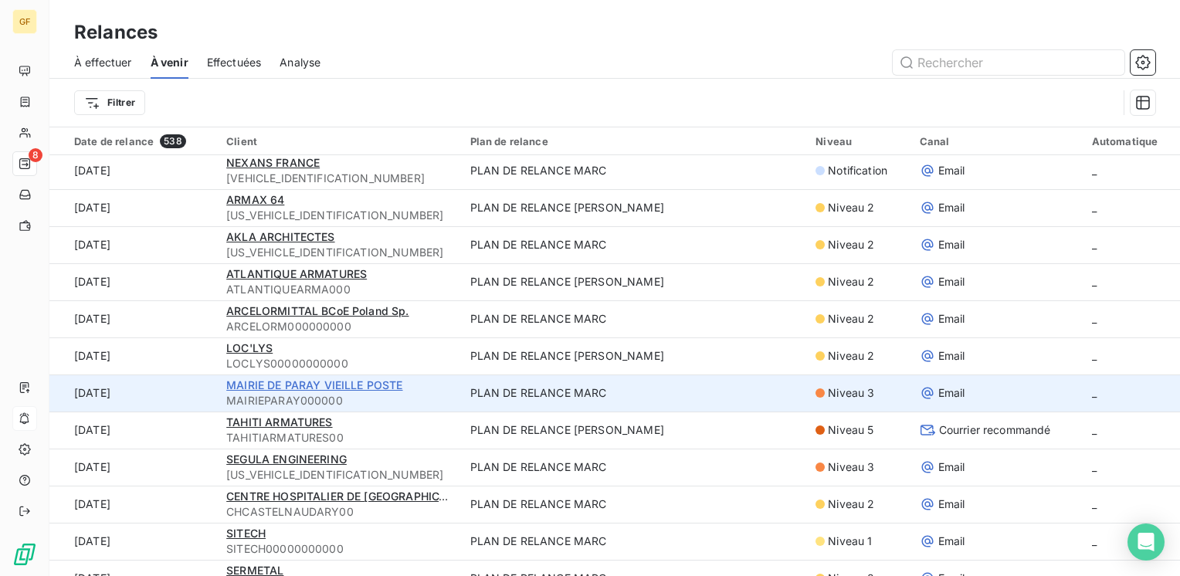
click at [297, 381] on span "MAIRIE DE PARAY VIEILLE POSTE" at bounding box center [314, 384] width 176 height 13
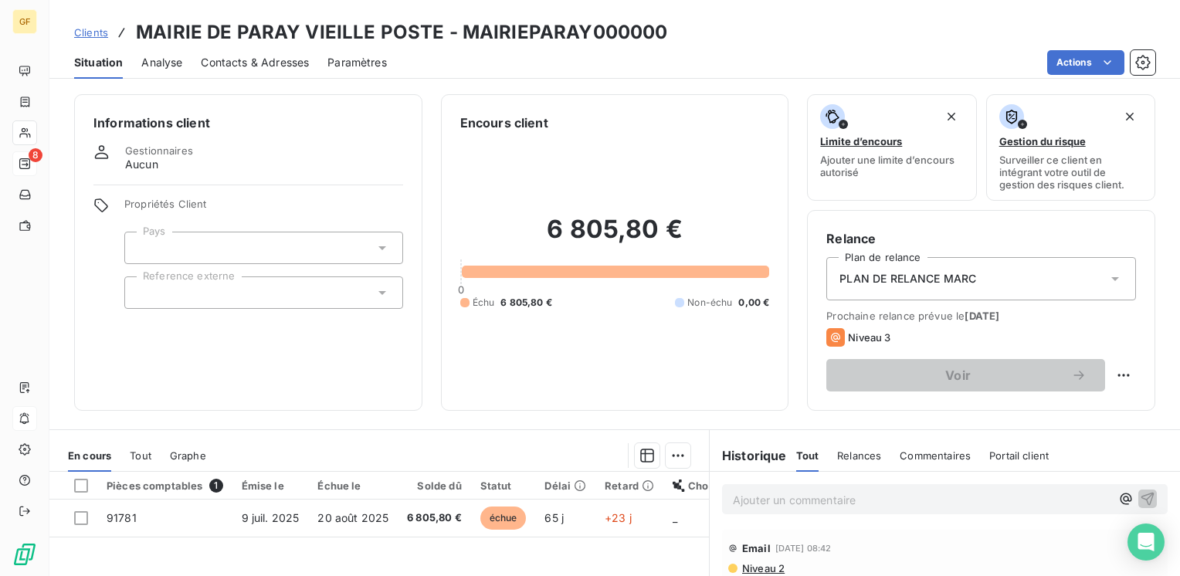
click at [261, 56] on span "Contacts & Adresses" at bounding box center [255, 62] width 108 height 15
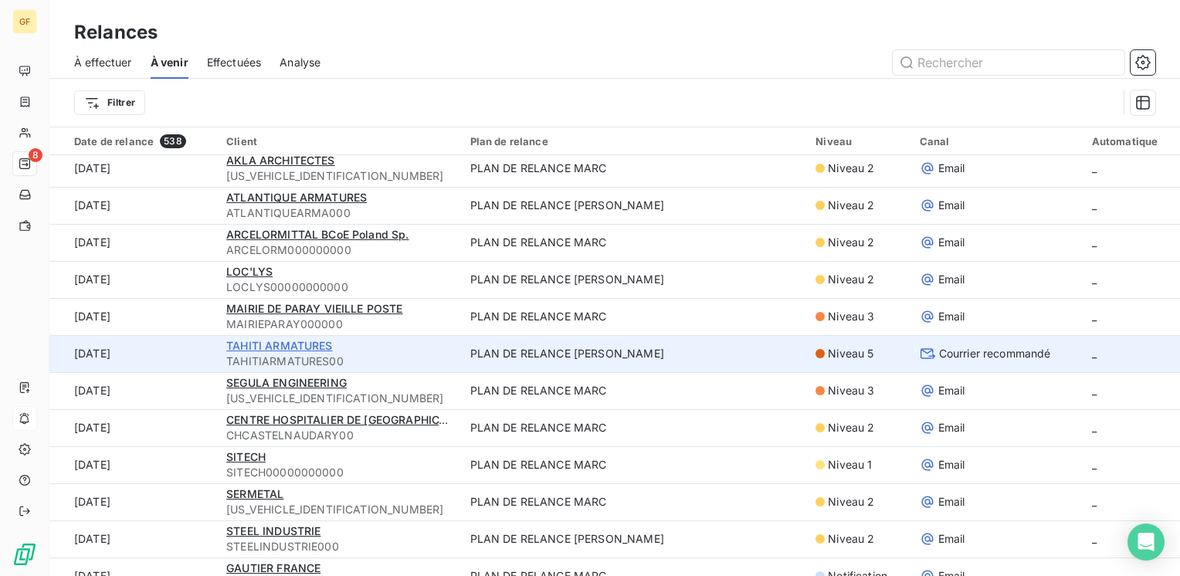
scroll to position [154, 0]
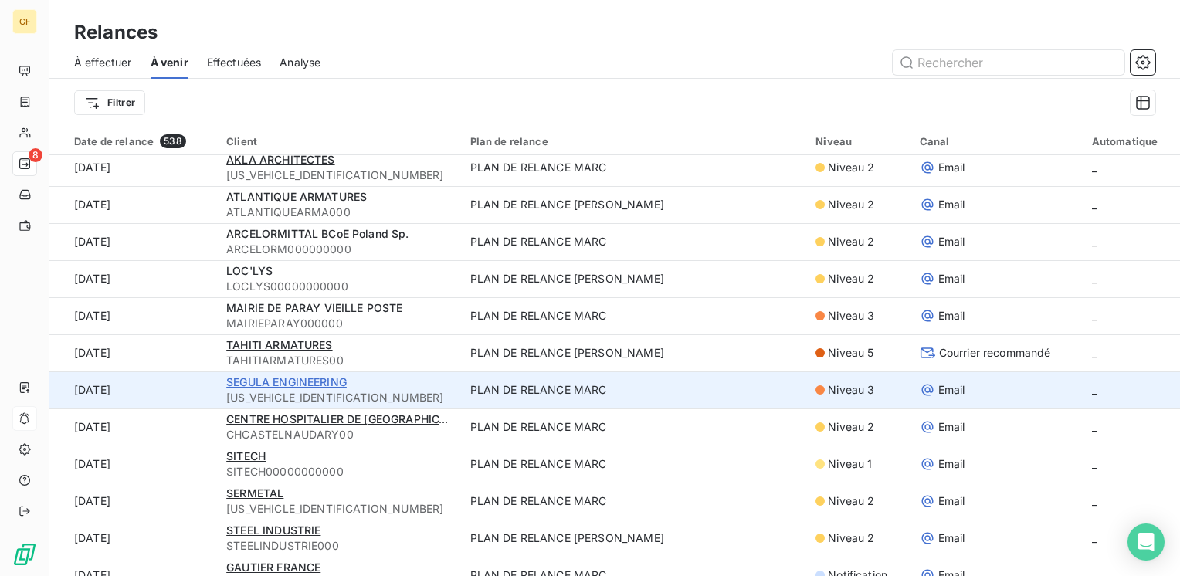
click at [293, 385] on span "SEGULA ENGINEERING" at bounding box center [286, 381] width 120 height 13
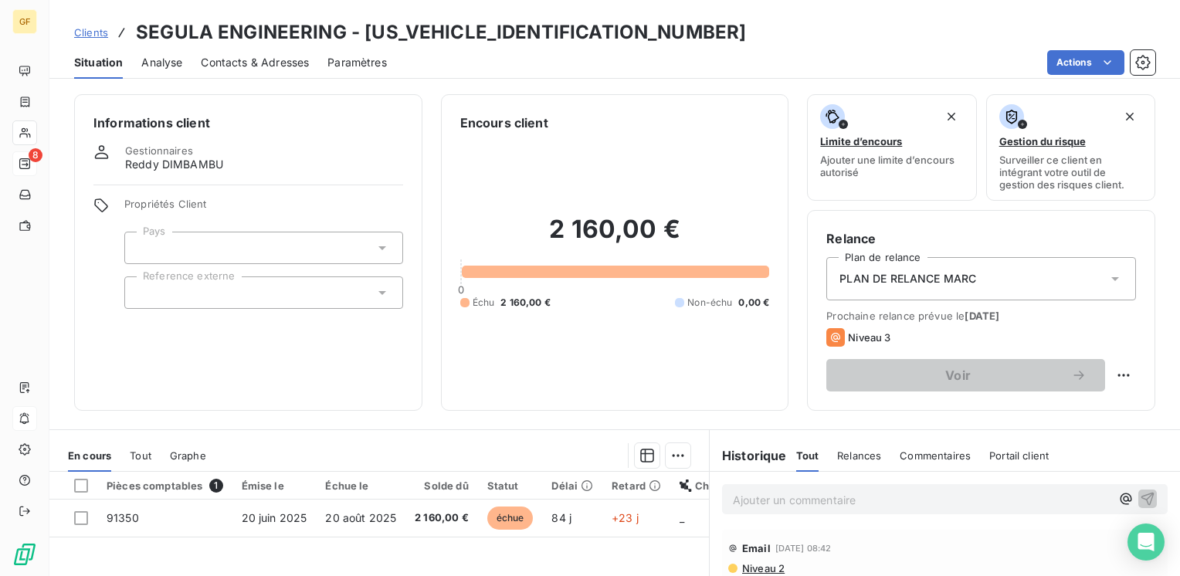
click at [256, 66] on span "Contacts & Adresses" at bounding box center [255, 62] width 108 height 15
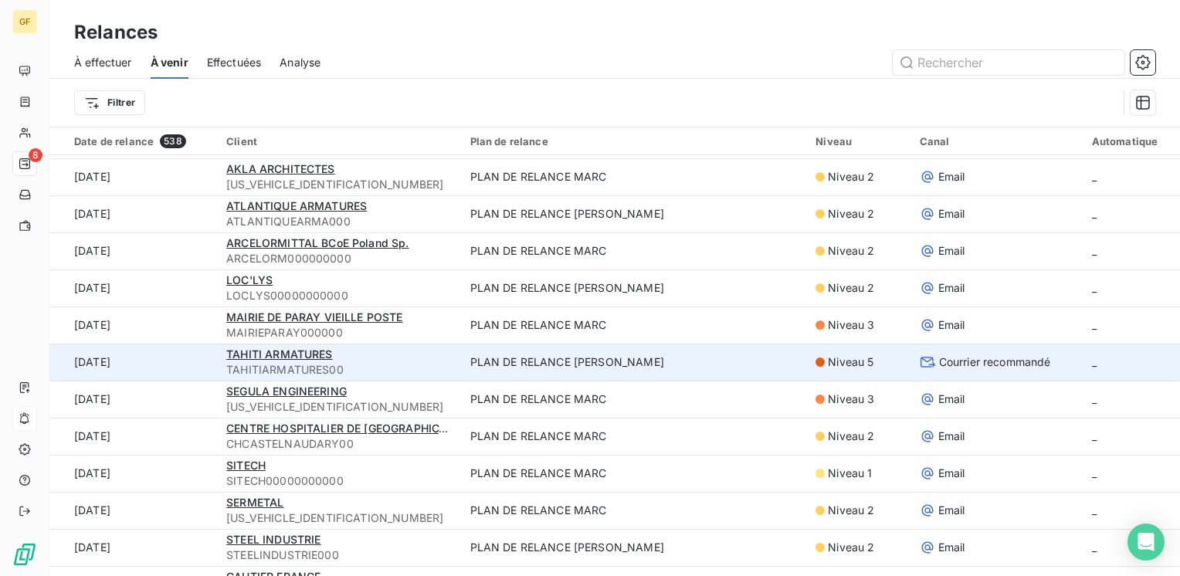
scroll to position [154, 0]
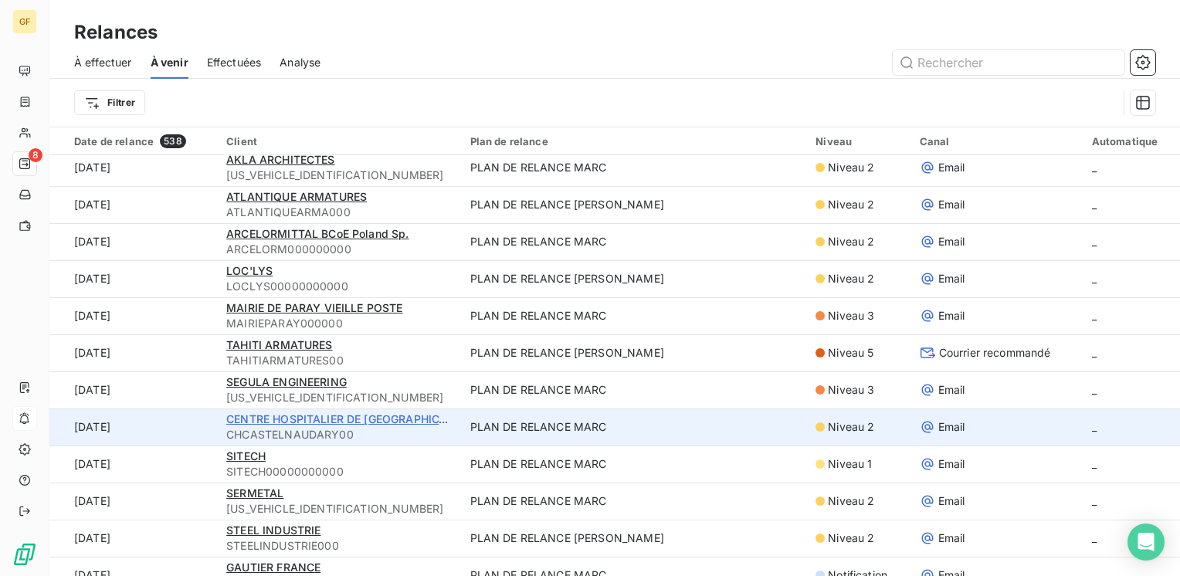
click at [335, 419] on span "CENTRE HOSPITALIER DE [GEOGRAPHIC_DATA]" at bounding box center [350, 418] width 249 height 13
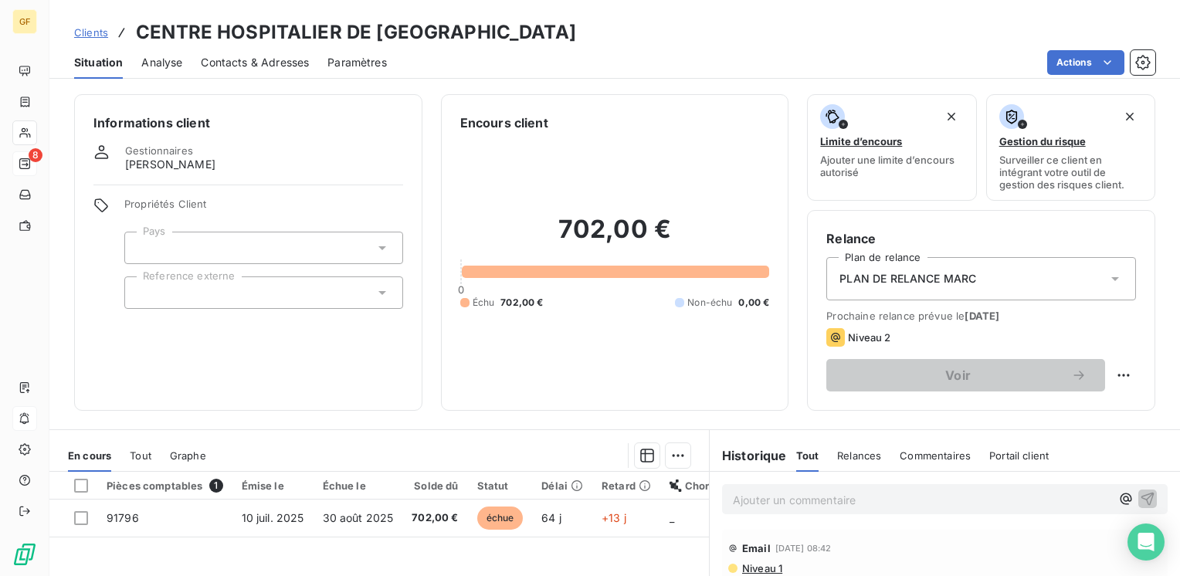
click at [260, 61] on span "Contacts & Adresses" at bounding box center [255, 62] width 108 height 15
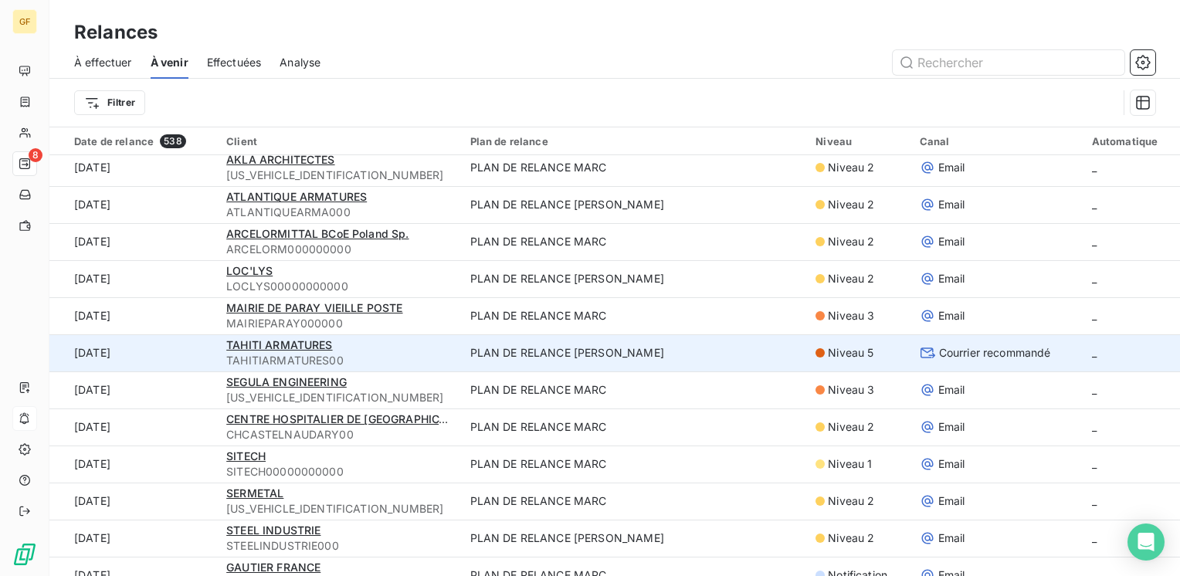
scroll to position [232, 0]
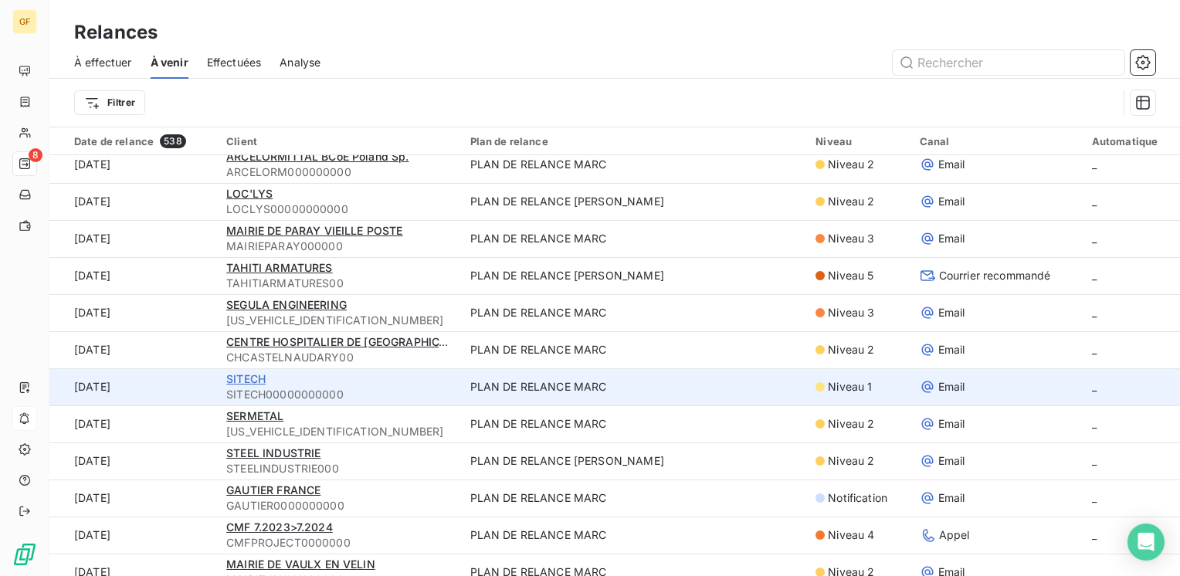
click at [254, 378] on span "SITECH" at bounding box center [245, 378] width 39 height 13
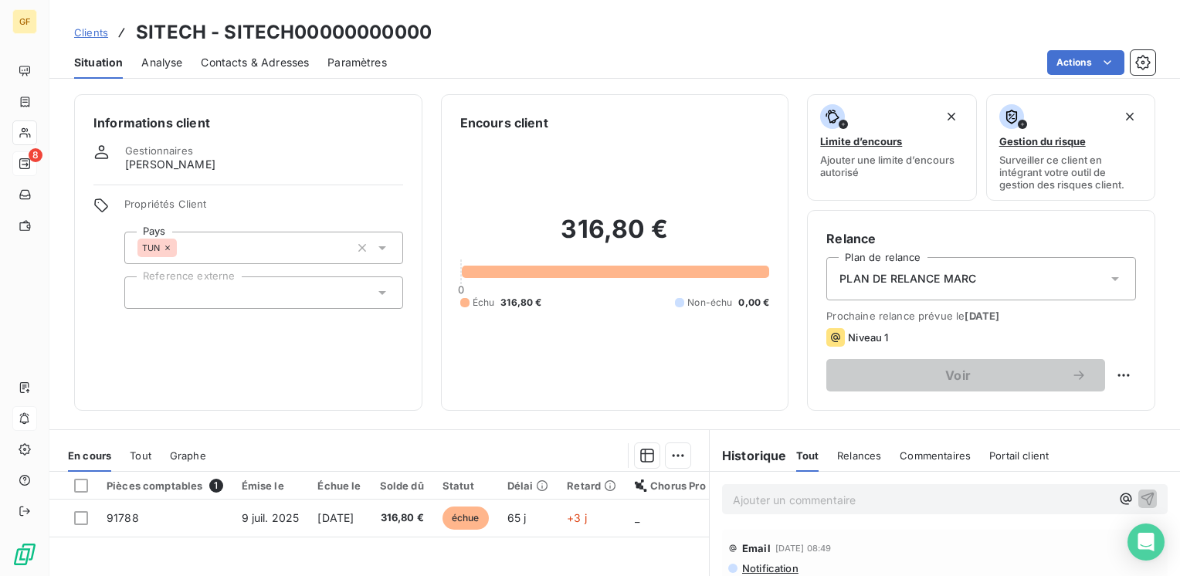
click at [263, 62] on span "Contacts & Adresses" at bounding box center [255, 62] width 108 height 15
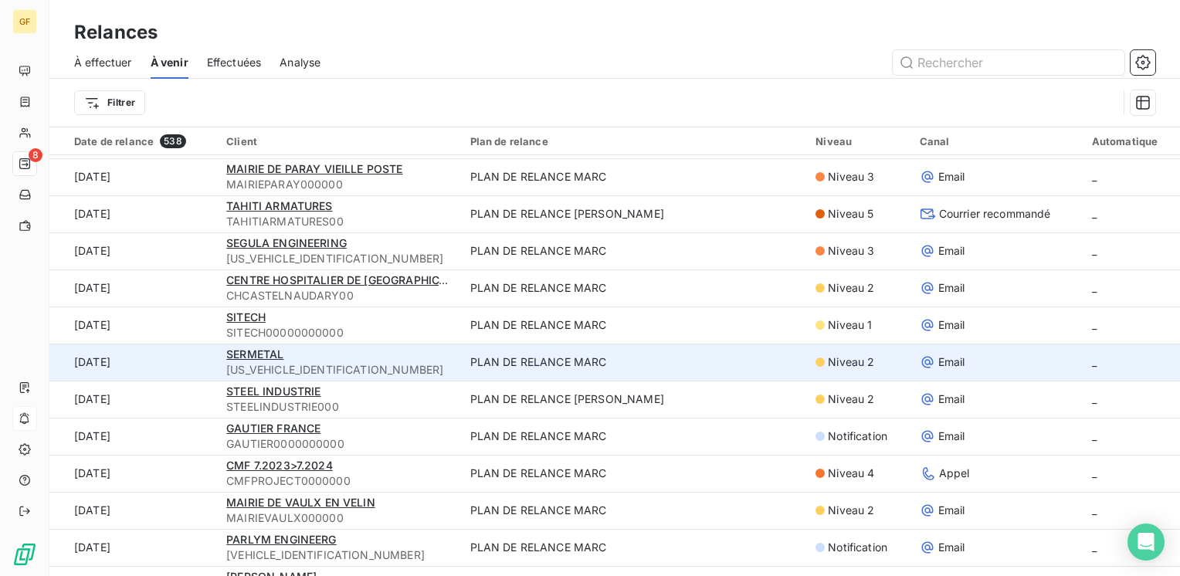
scroll to position [309, 0]
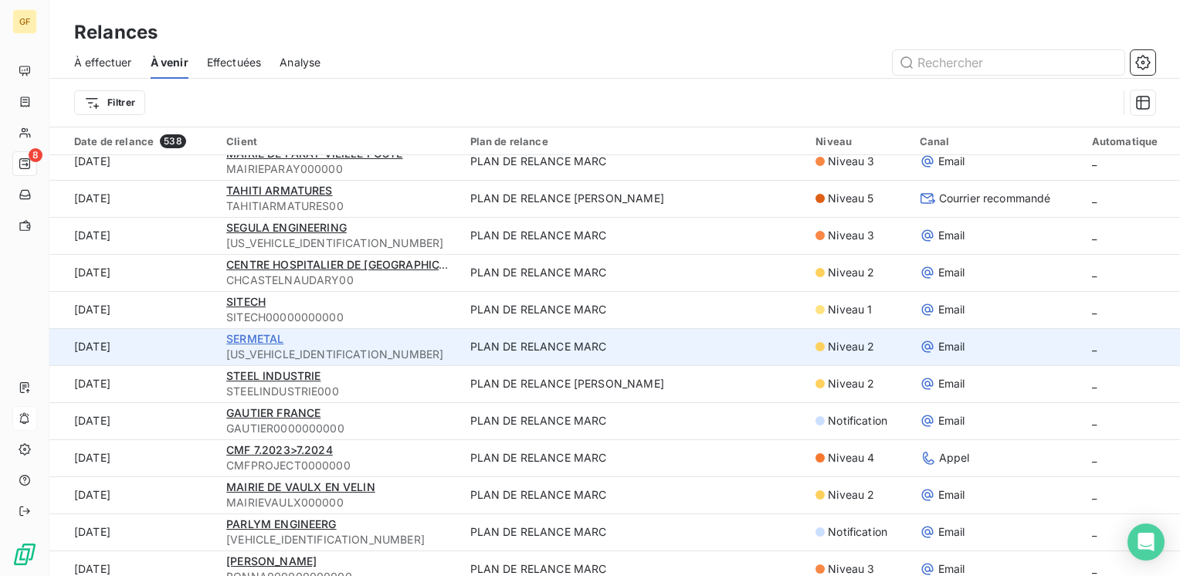
click at [276, 337] on span "SERMETAL" at bounding box center [254, 338] width 57 height 13
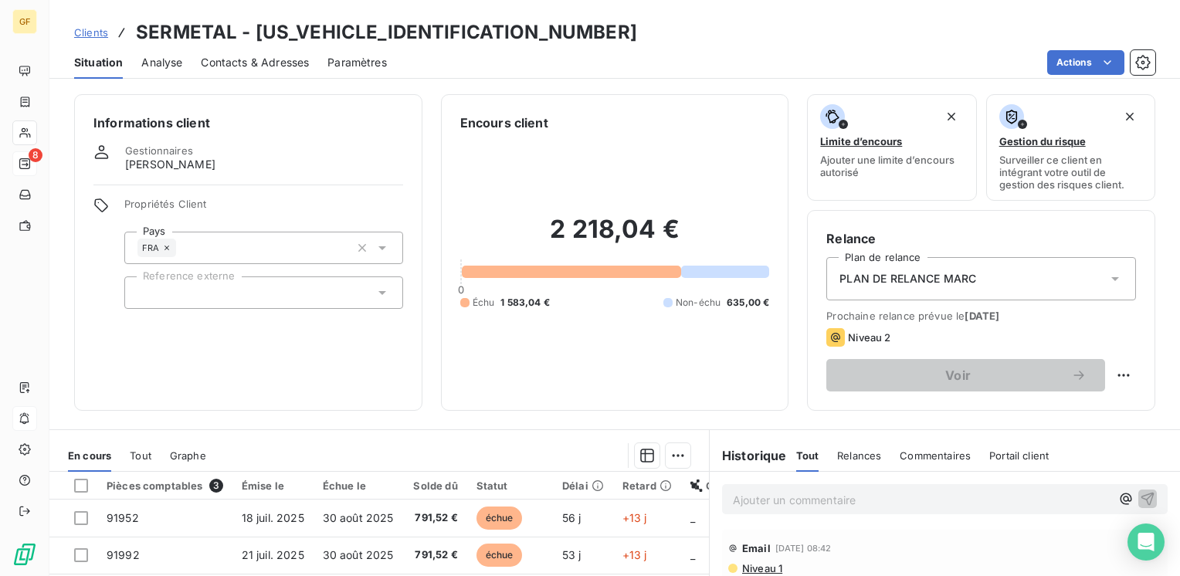
click at [267, 68] on span "Contacts & Adresses" at bounding box center [255, 62] width 108 height 15
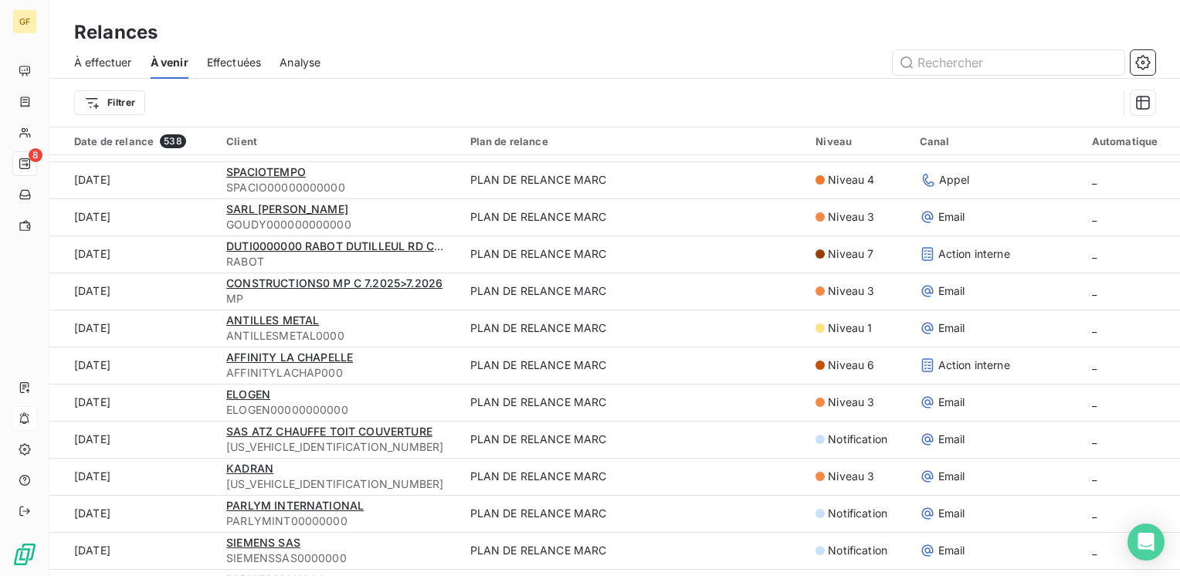
scroll to position [386, 0]
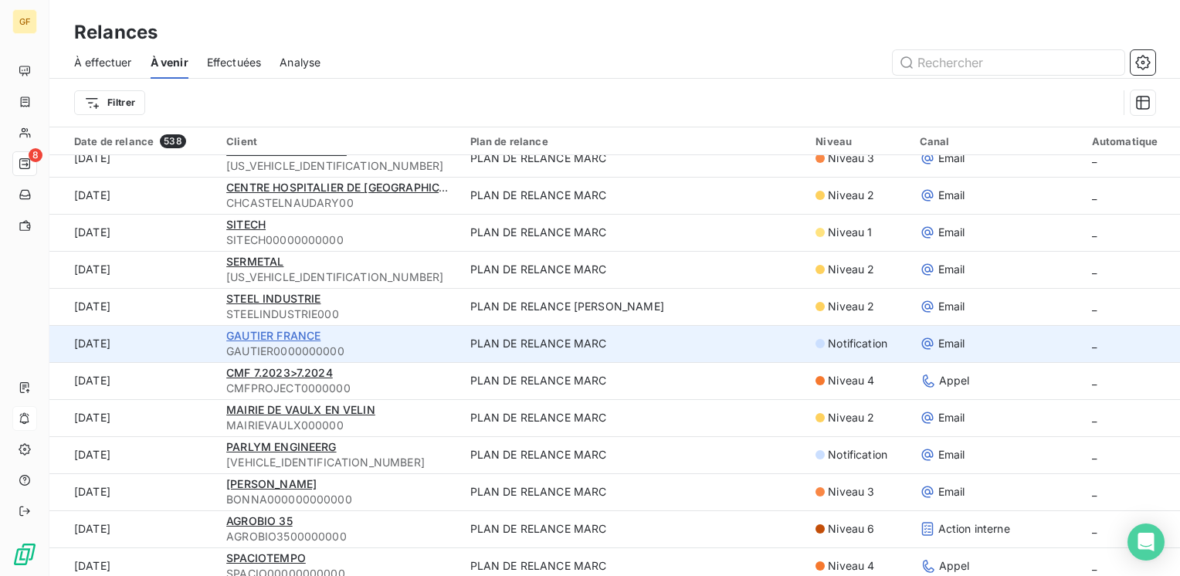
click at [279, 335] on span "GAUTIER FRANCE" at bounding box center [273, 335] width 94 height 13
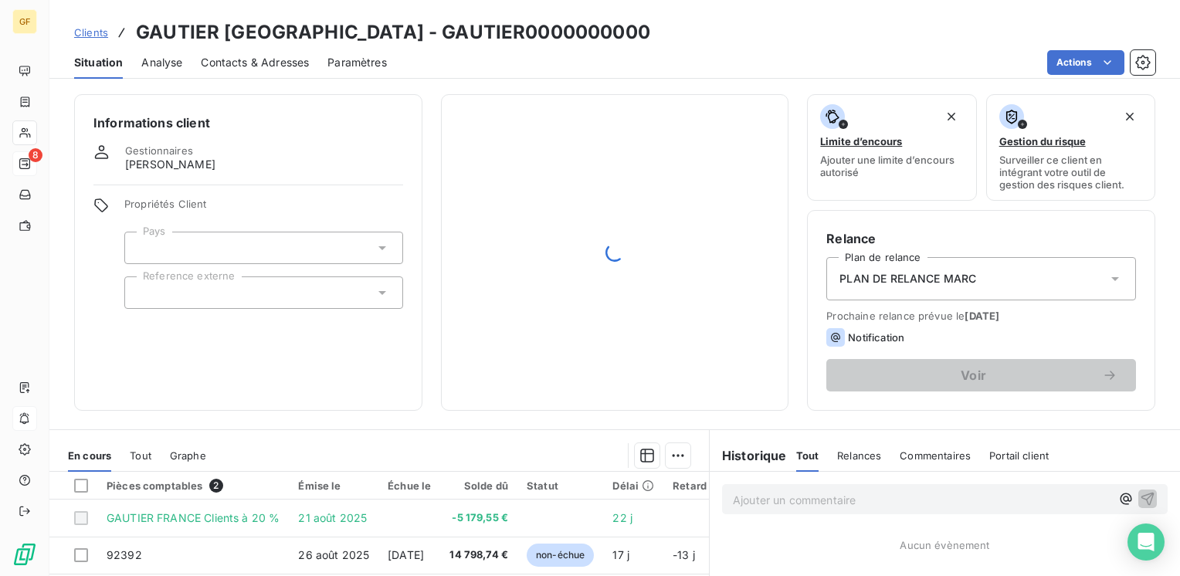
click at [264, 59] on span "Contacts & Adresses" at bounding box center [255, 62] width 108 height 15
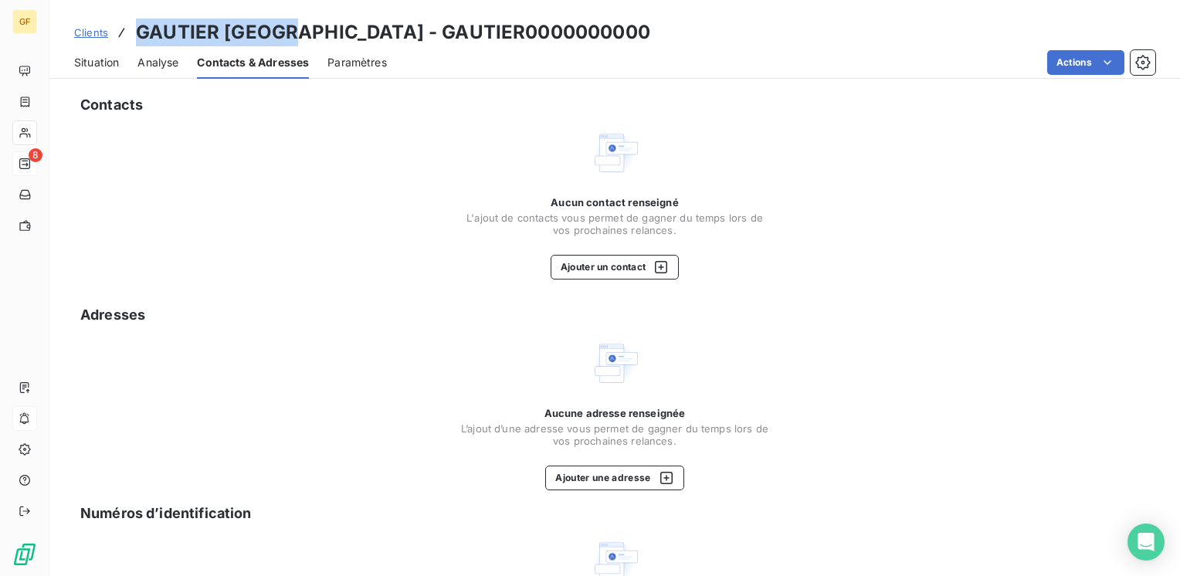
drag, startPoint x: 300, startPoint y: 32, endPoint x: 114, endPoint y: 27, distance: 185.4
click at [114, 27] on div "Clients GAUTIER [GEOGRAPHIC_DATA] - GAUTIER0000000000" at bounding box center [362, 33] width 576 height 28
copy h3 "GAUTIER FRANCE"
click at [571, 273] on button "Ajouter un contact" at bounding box center [615, 267] width 129 height 25
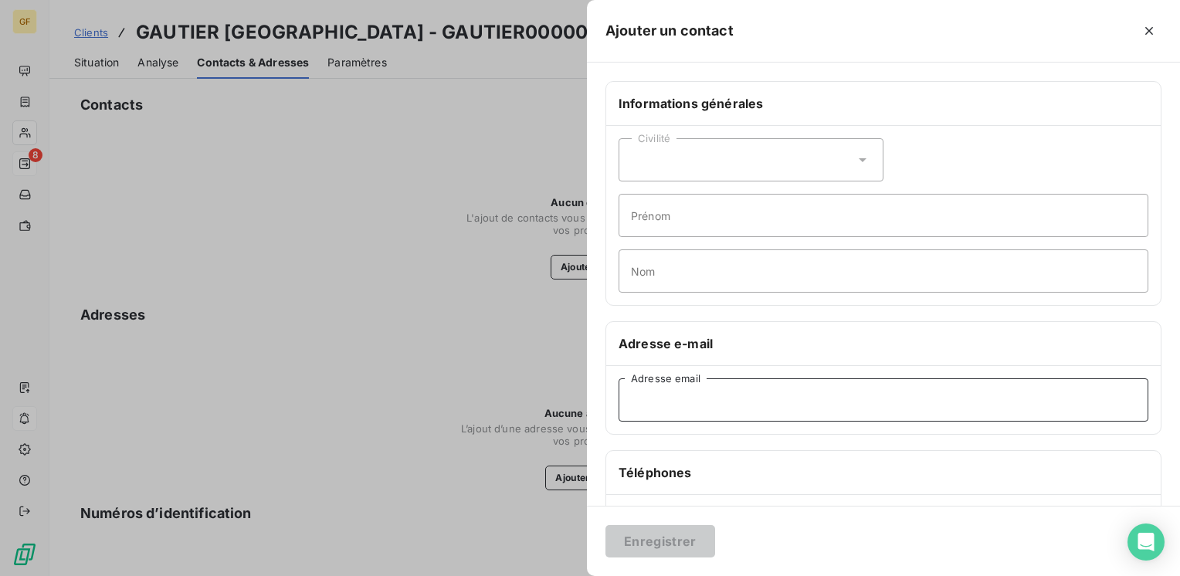
click at [652, 408] on input "Adresse email" at bounding box center [883, 399] width 530 height 43
paste input "[EMAIL_ADDRESS][DOMAIN_NAME]"
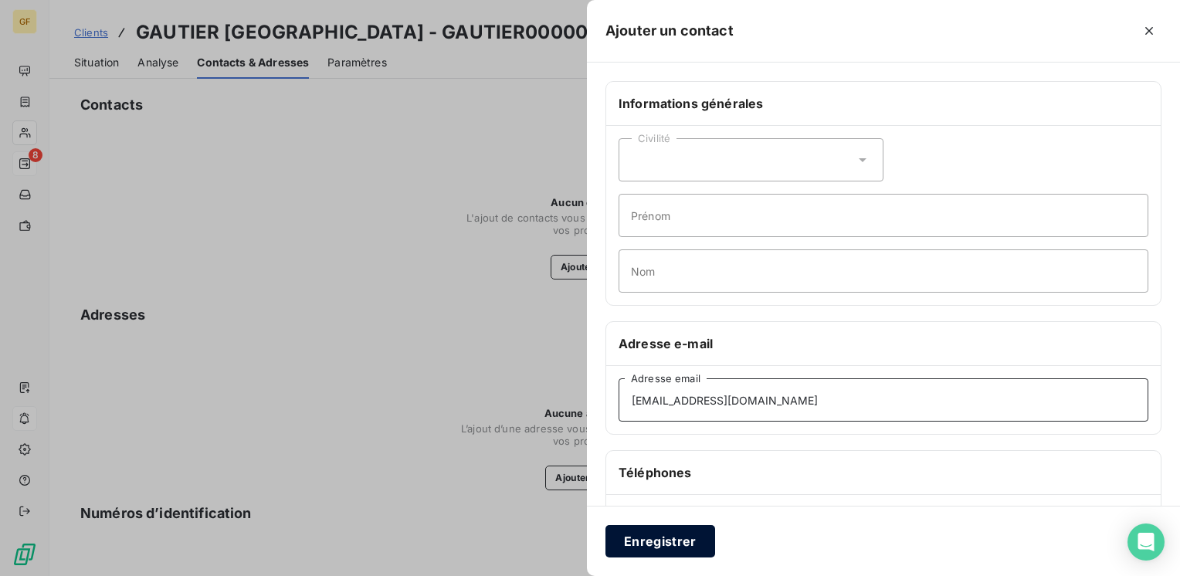
type input "[EMAIL_ADDRESS][DOMAIN_NAME]"
click at [658, 527] on button "Enregistrer" at bounding box center [660, 541] width 110 height 32
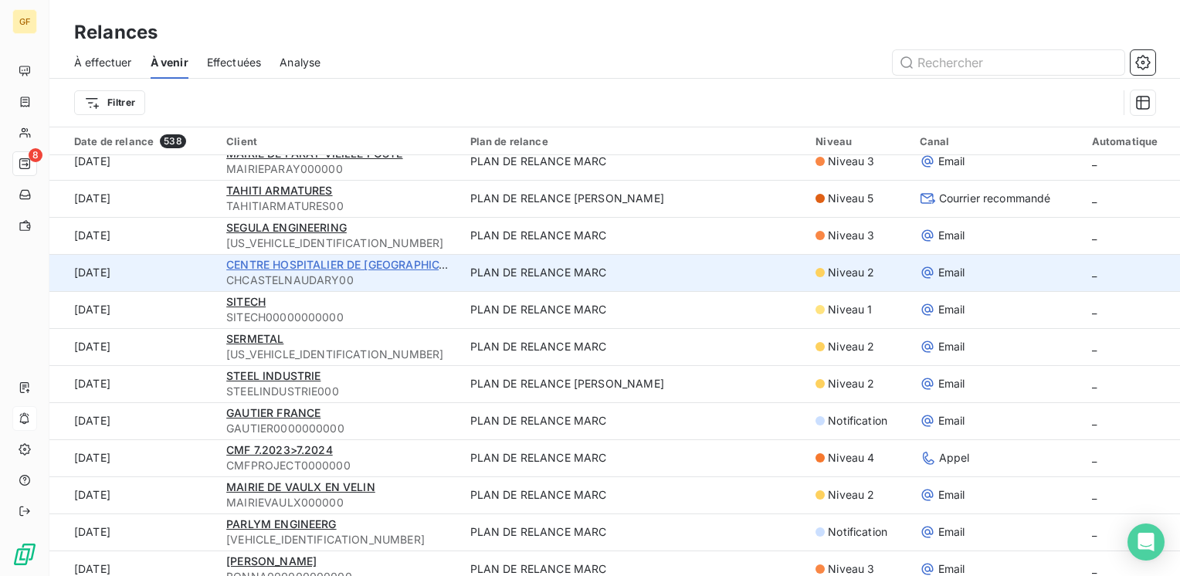
scroll to position [386, 0]
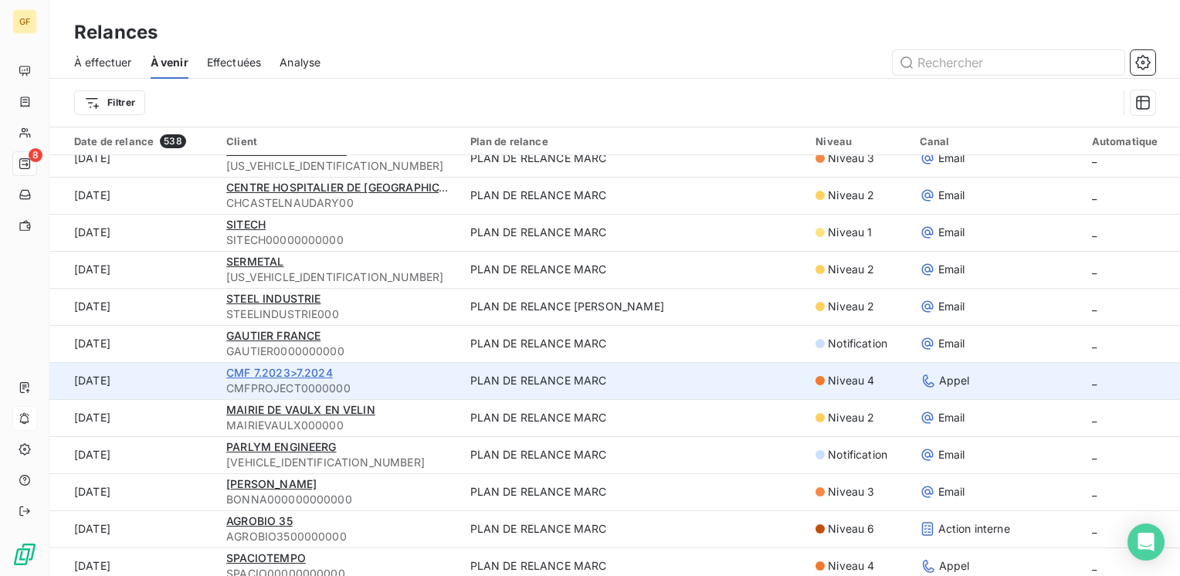
click at [277, 369] on span "CMF 7.2023>7.2024" at bounding box center [279, 372] width 107 height 13
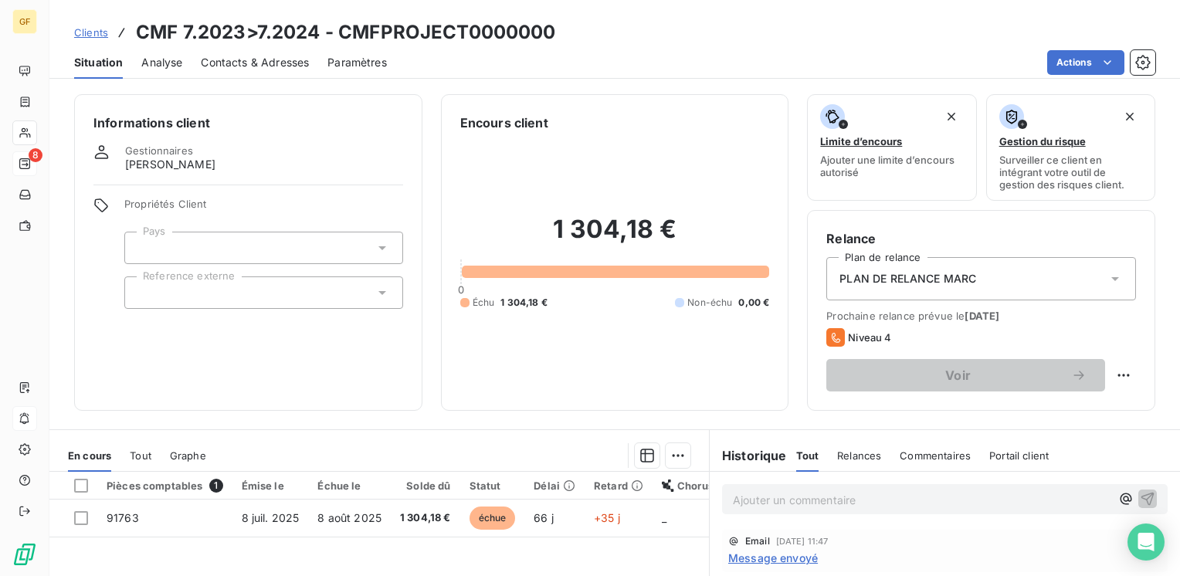
click at [246, 61] on span "Contacts & Adresses" at bounding box center [255, 62] width 108 height 15
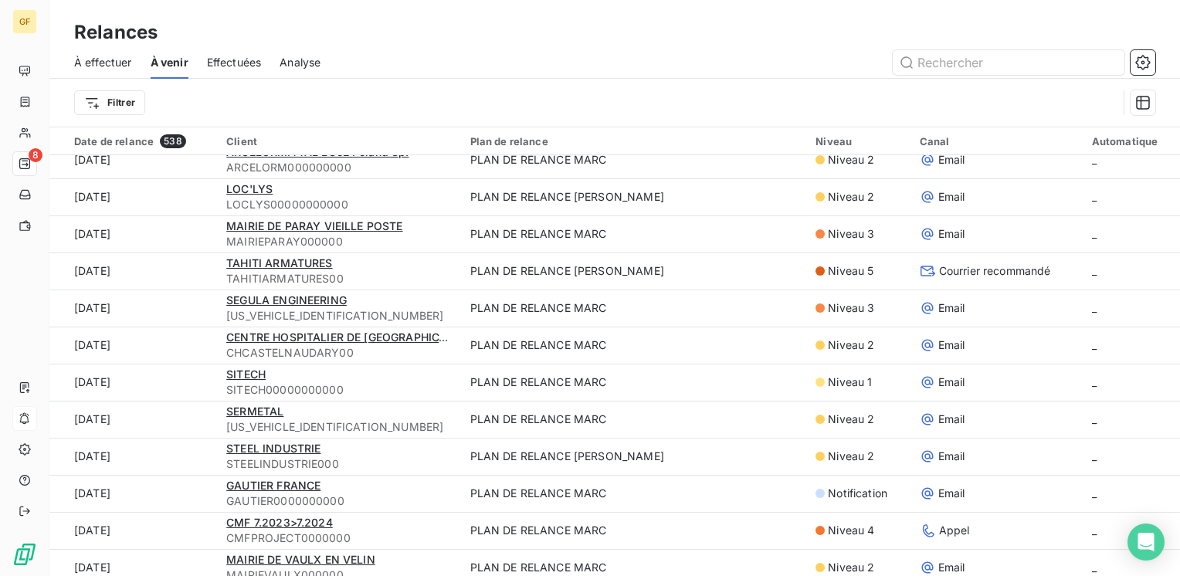
scroll to position [386, 0]
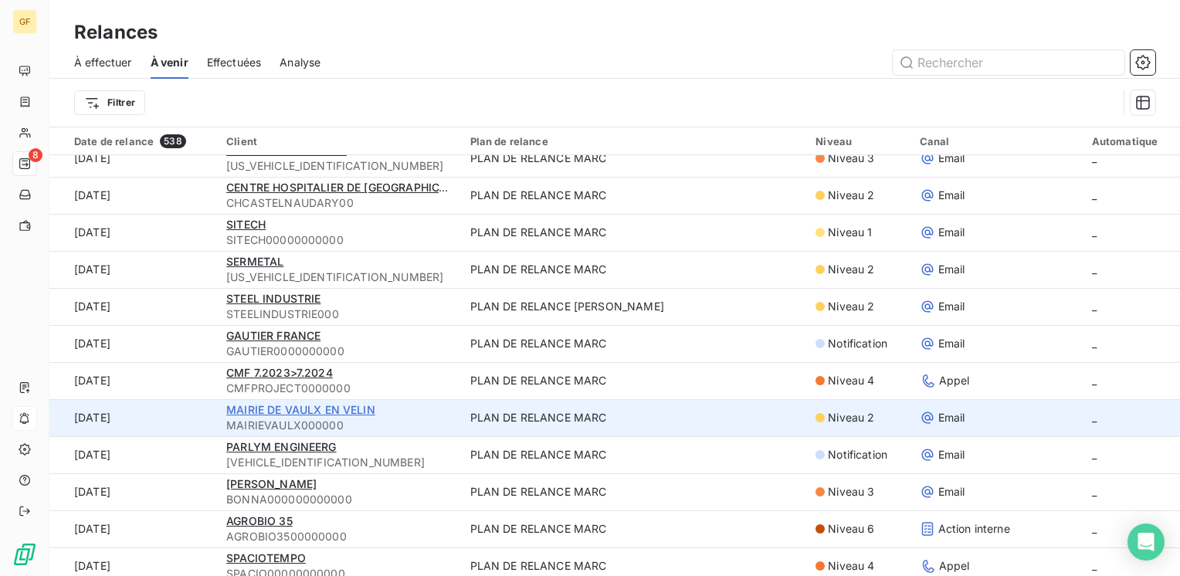
click at [266, 406] on span "MAIRIE DE VAULX EN VELIN" at bounding box center [300, 409] width 149 height 13
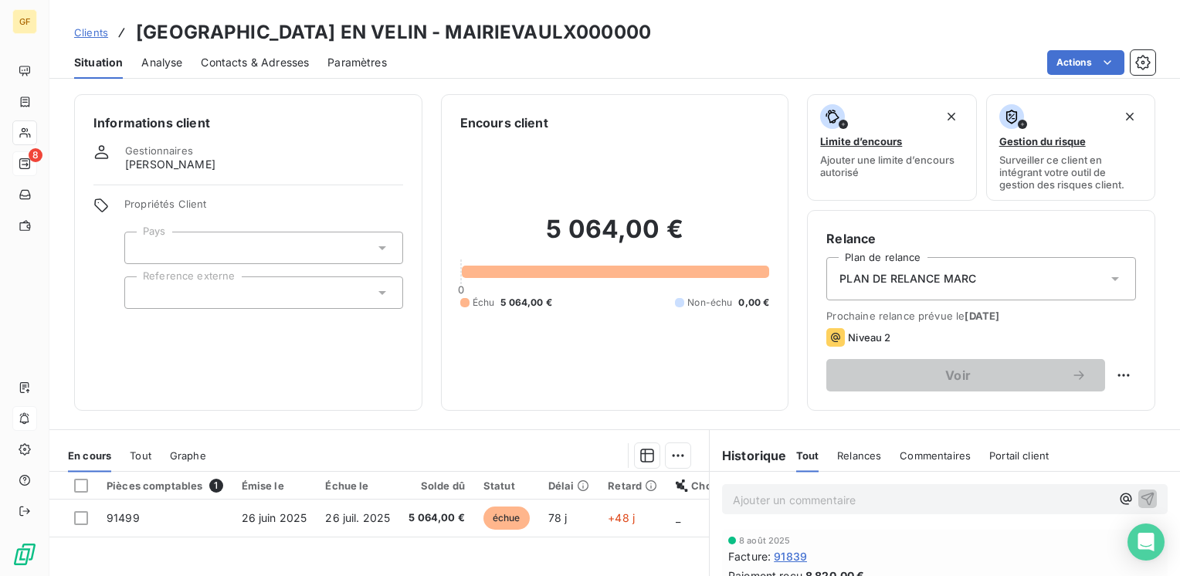
click at [247, 56] on span "Contacts & Adresses" at bounding box center [255, 62] width 108 height 15
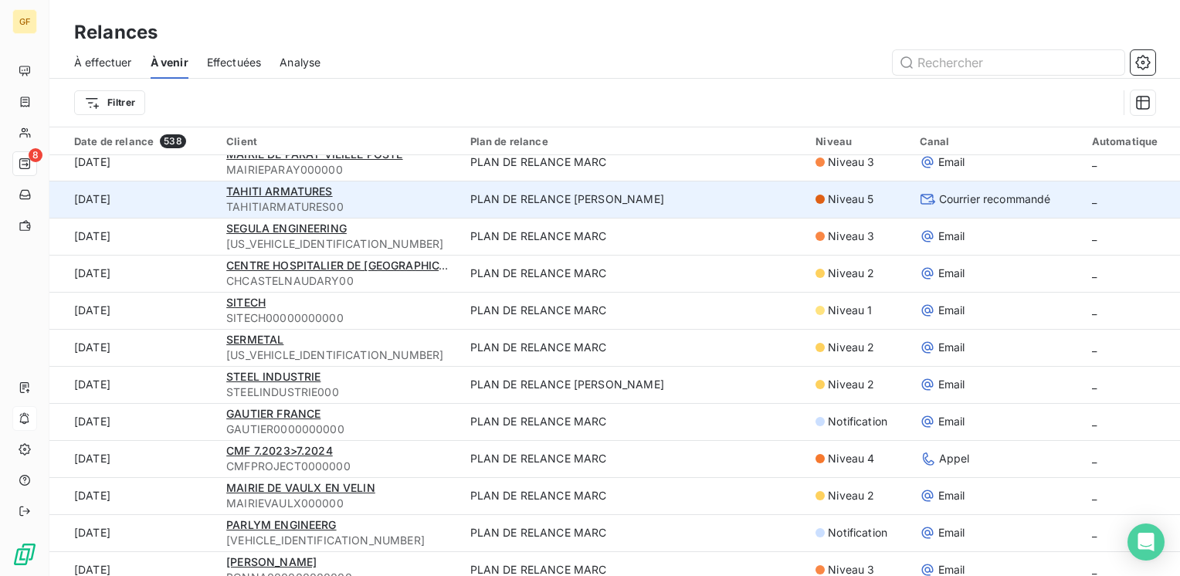
scroll to position [386, 0]
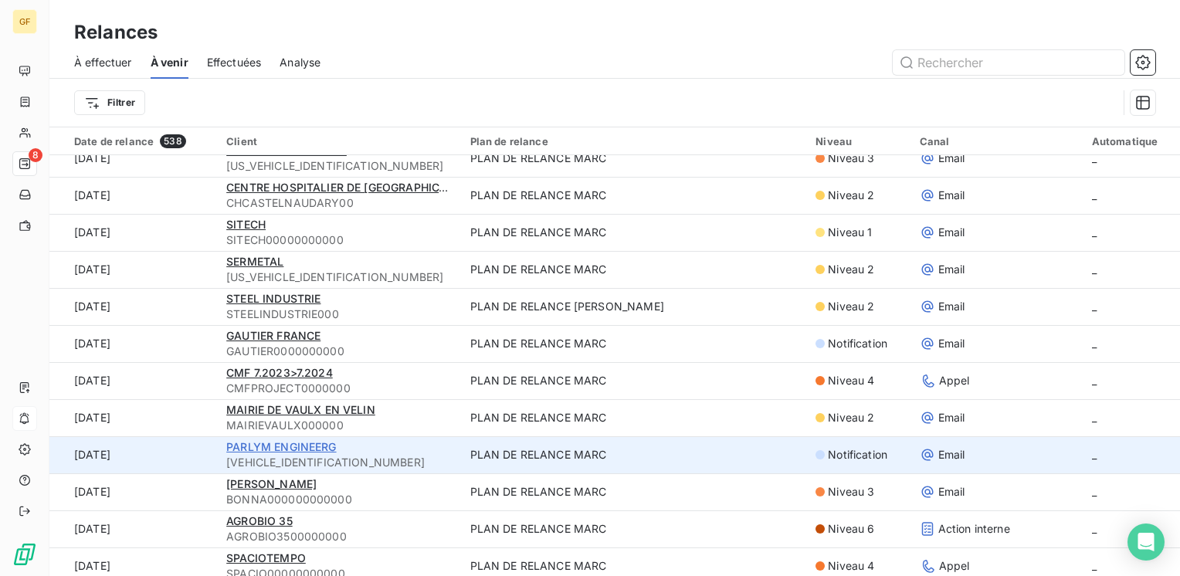
click at [273, 446] on span "PARLYM ENGINEERG" at bounding box center [281, 446] width 110 height 13
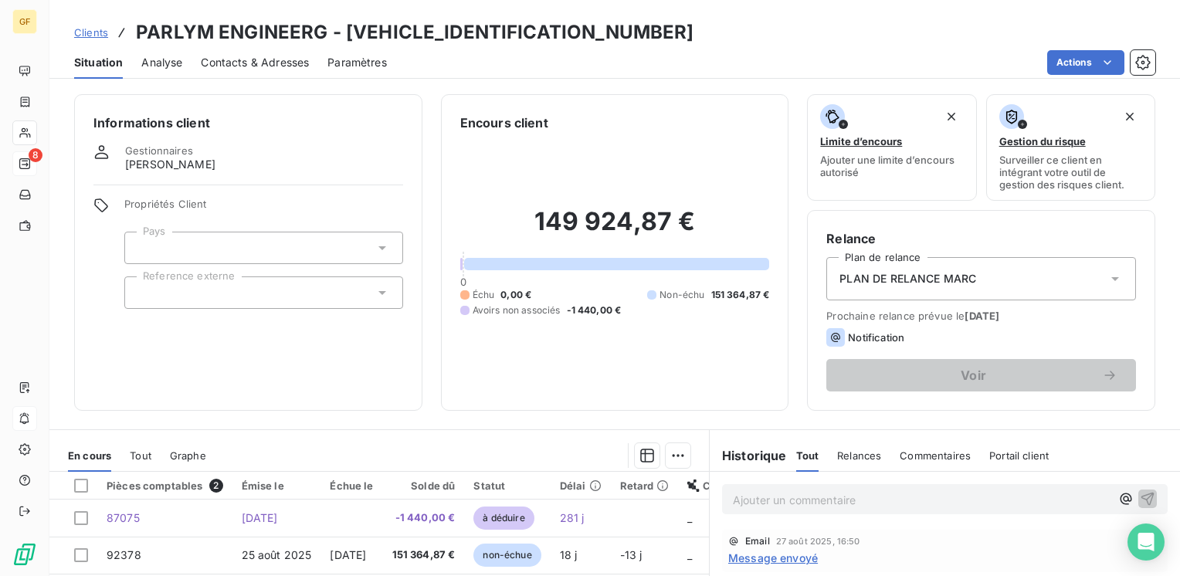
click at [246, 64] on span "Contacts & Adresses" at bounding box center [255, 62] width 108 height 15
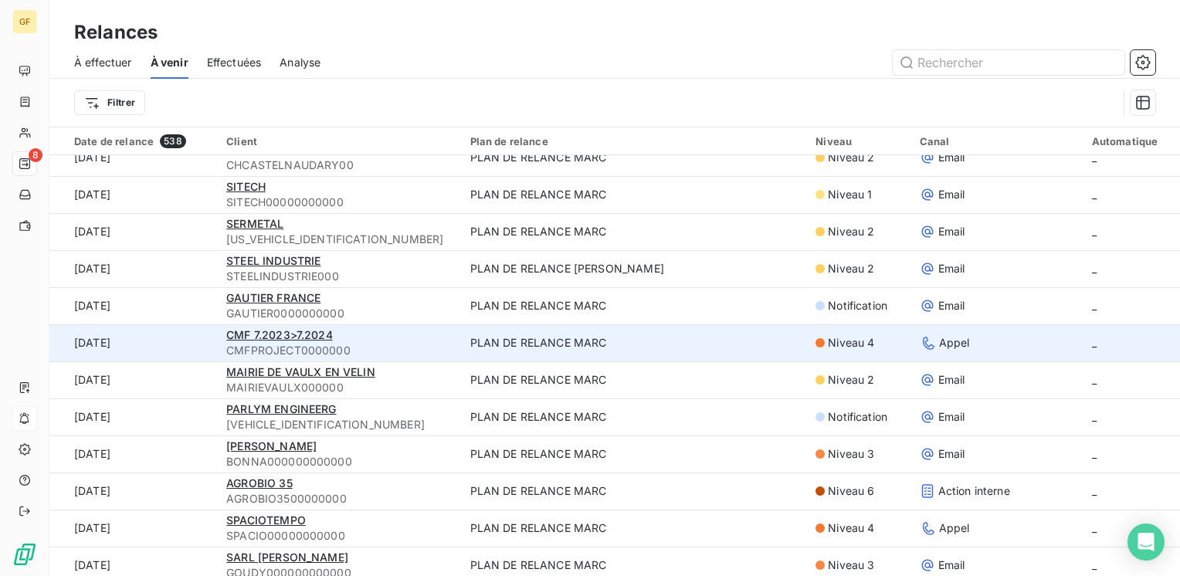
scroll to position [541, 0]
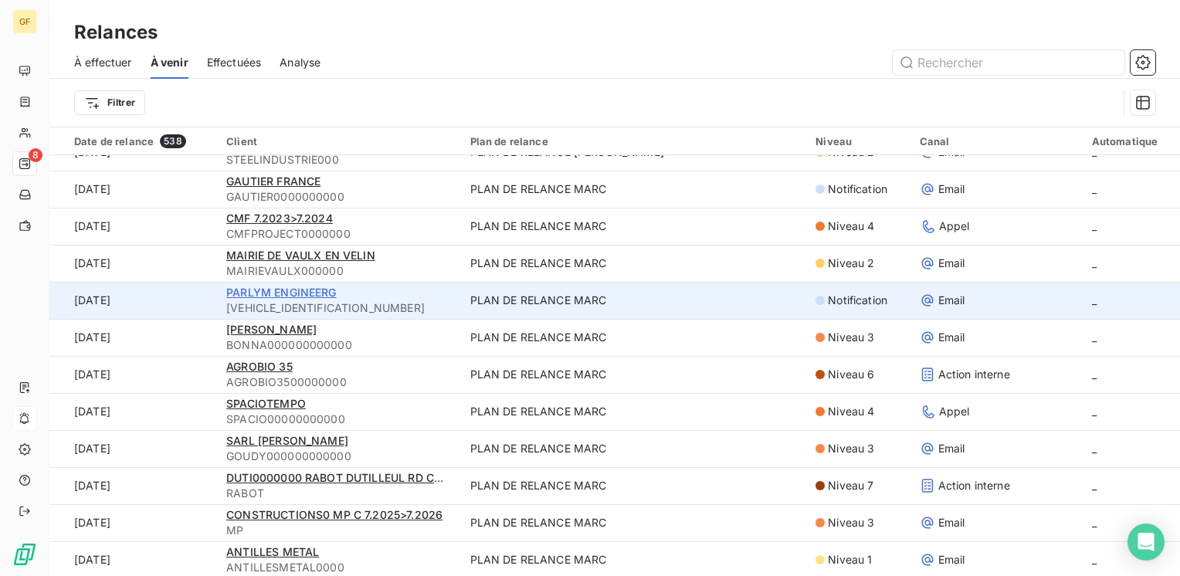
click at [269, 290] on span "PARLYM ENGINEERG" at bounding box center [281, 292] width 110 height 13
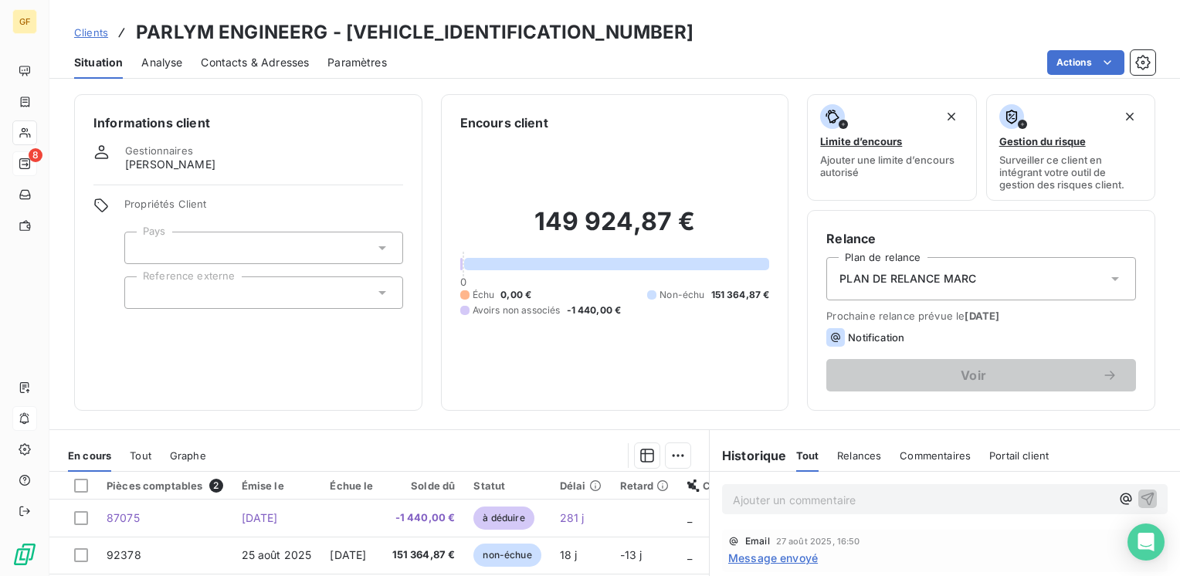
click at [259, 69] on span "Contacts & Adresses" at bounding box center [255, 62] width 108 height 15
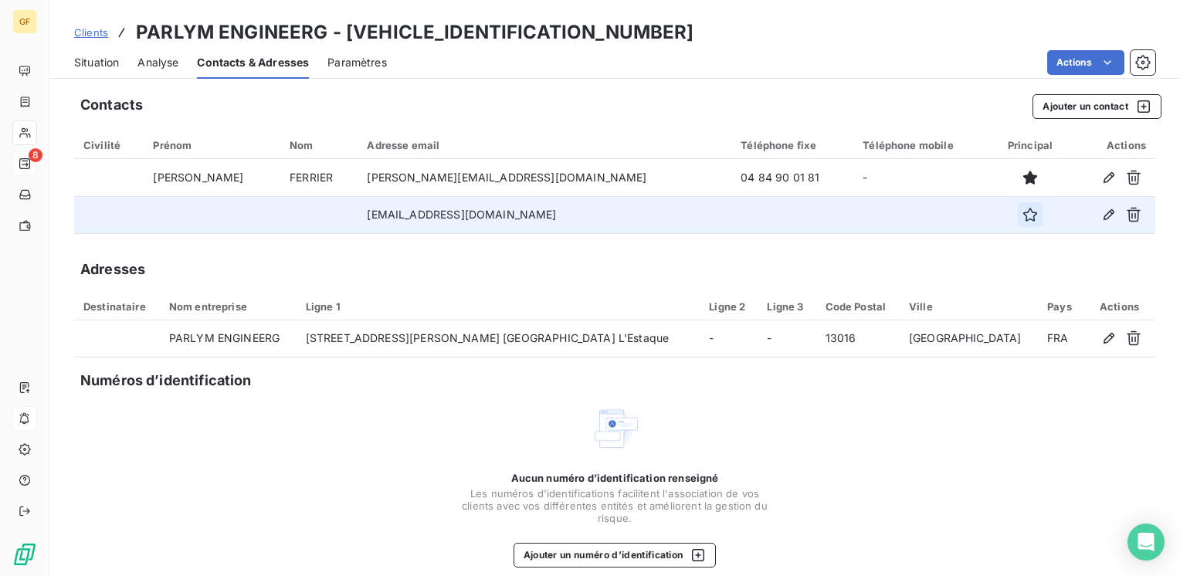
click at [1029, 214] on button "button" at bounding box center [1041, 214] width 25 height 25
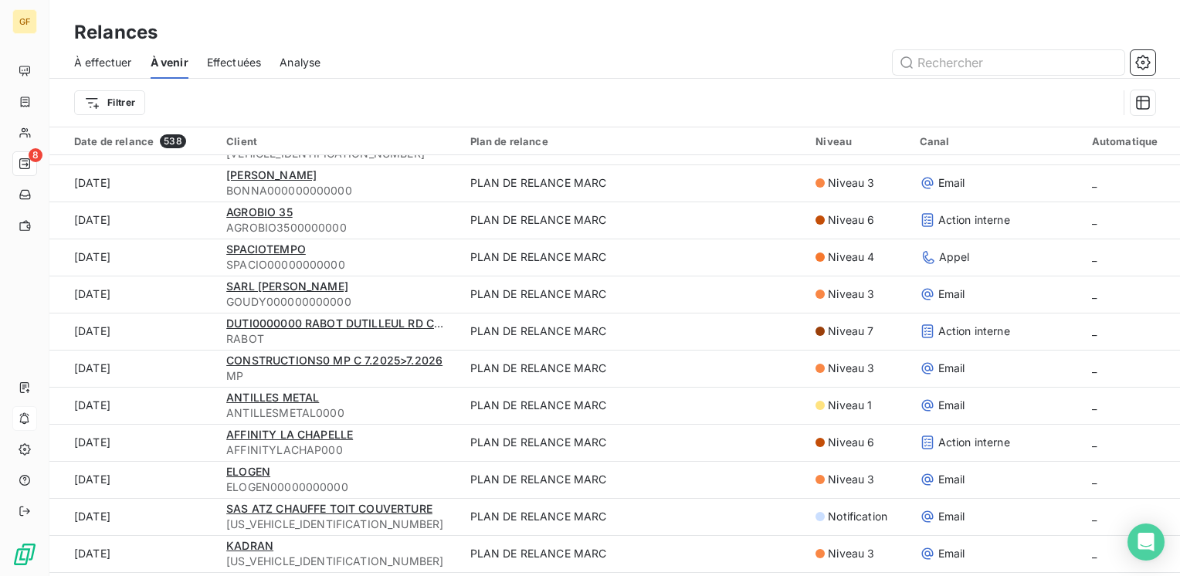
scroll to position [541, 0]
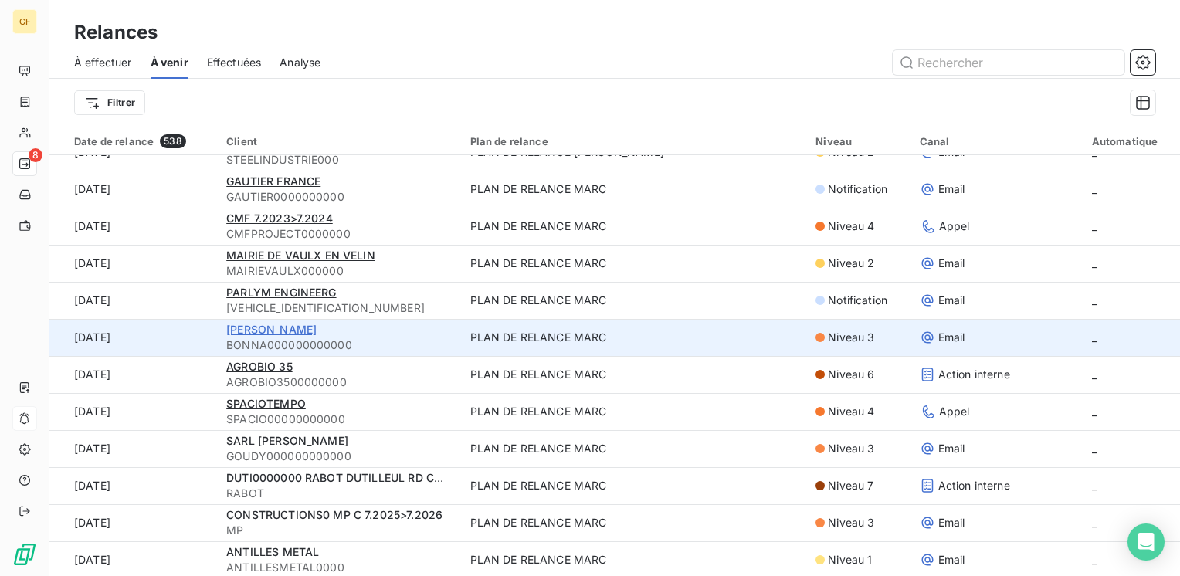
click at [274, 324] on span "[PERSON_NAME]" at bounding box center [271, 329] width 90 height 13
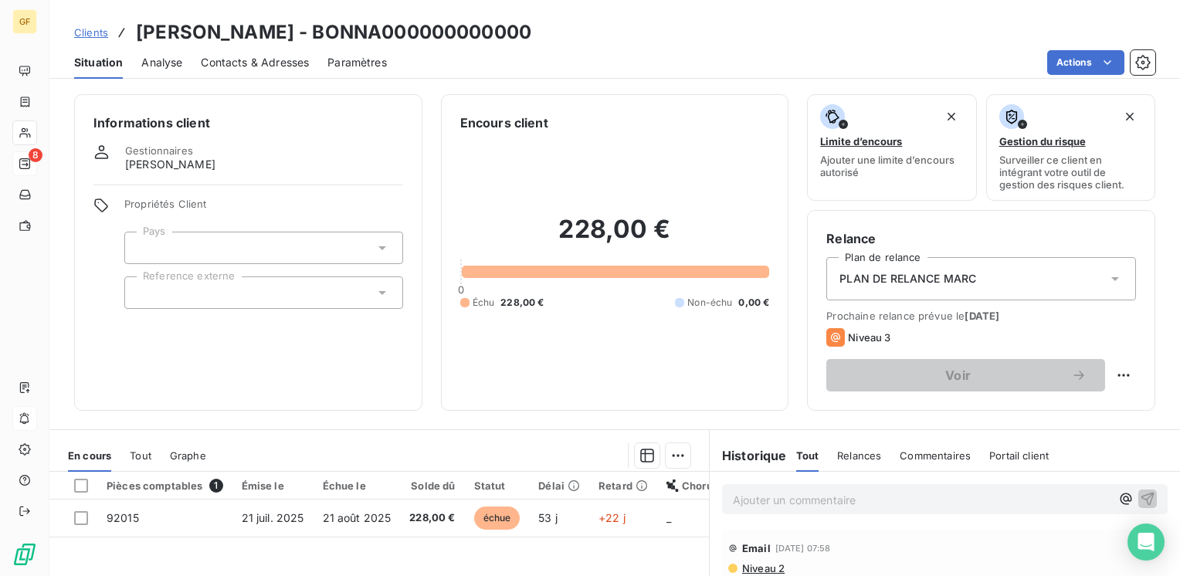
click at [276, 63] on span "Contacts & Adresses" at bounding box center [255, 62] width 108 height 15
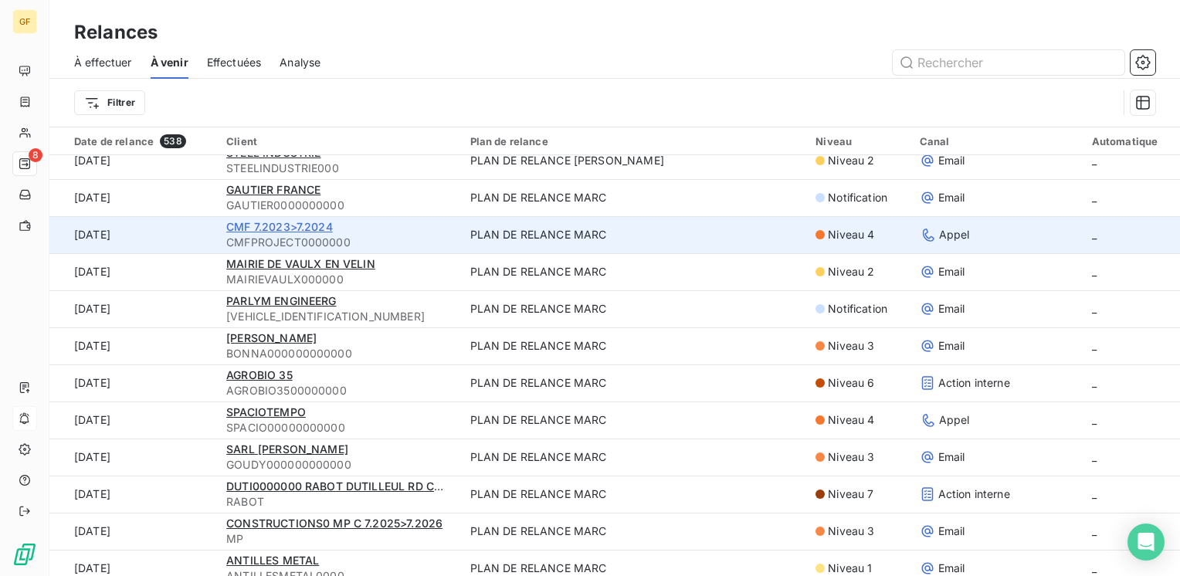
scroll to position [541, 0]
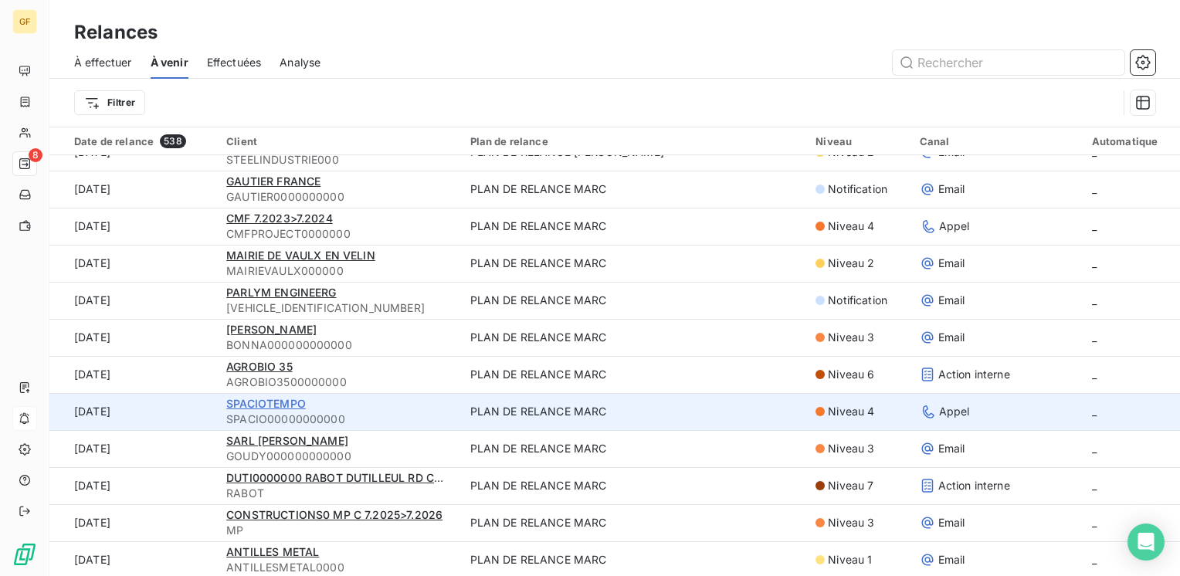
click at [256, 400] on span "SPACIOTEMPO" at bounding box center [266, 403] width 80 height 13
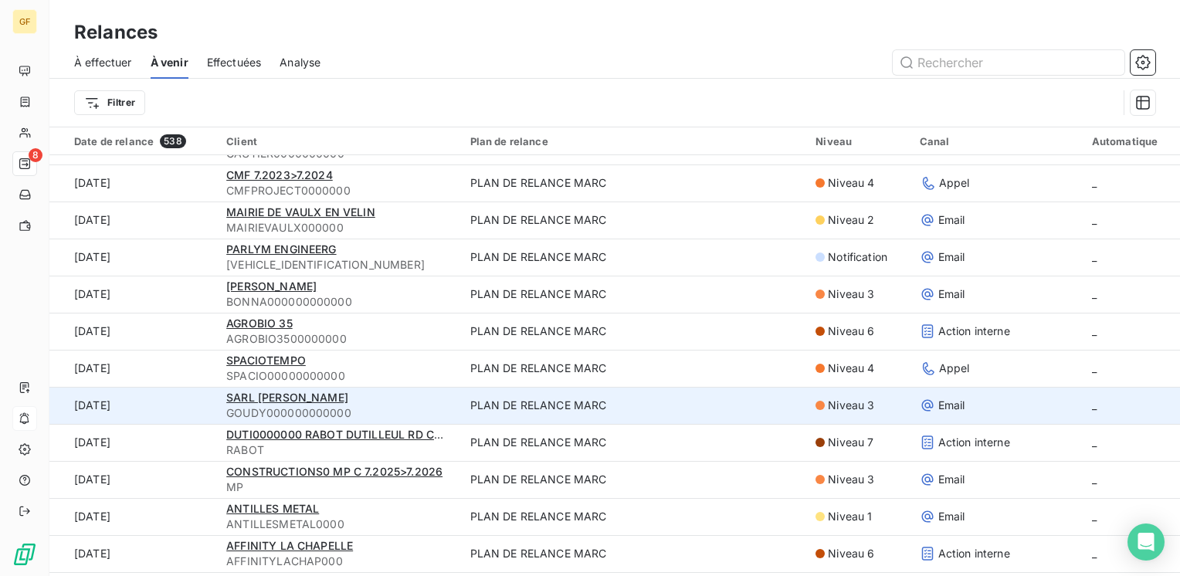
scroll to position [618, 0]
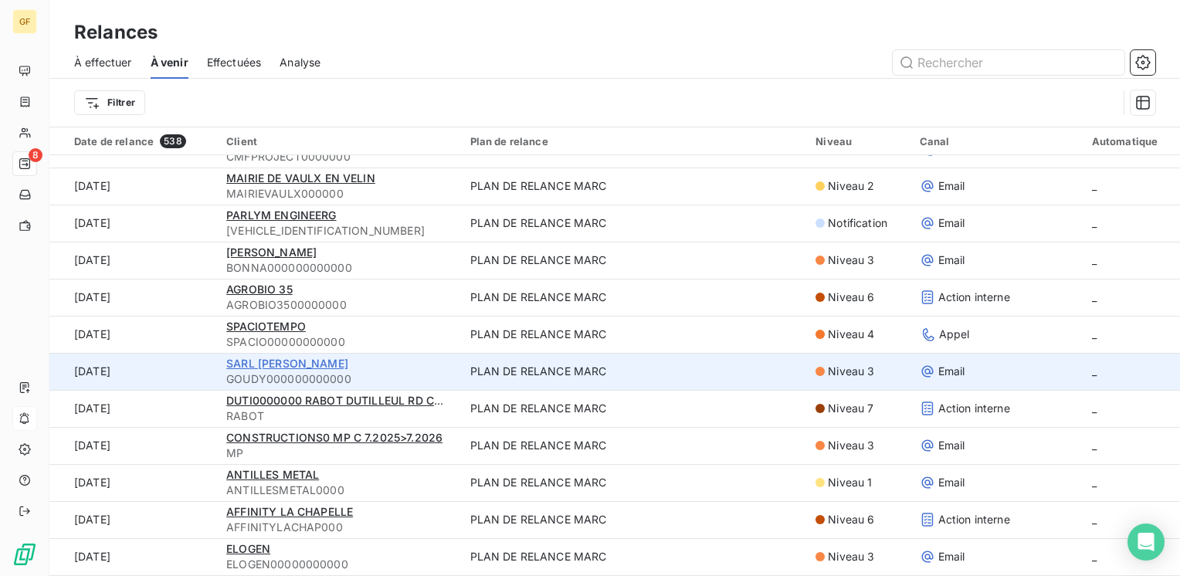
click at [275, 360] on span "SARL [PERSON_NAME]" at bounding box center [287, 363] width 122 height 13
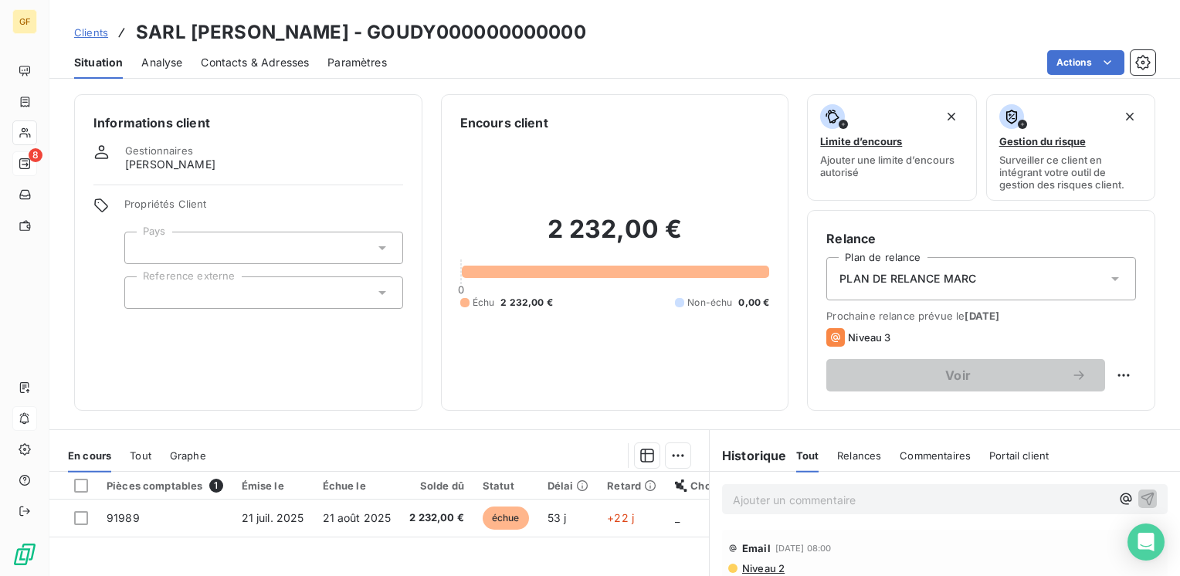
click at [272, 69] on span "Contacts & Adresses" at bounding box center [255, 62] width 108 height 15
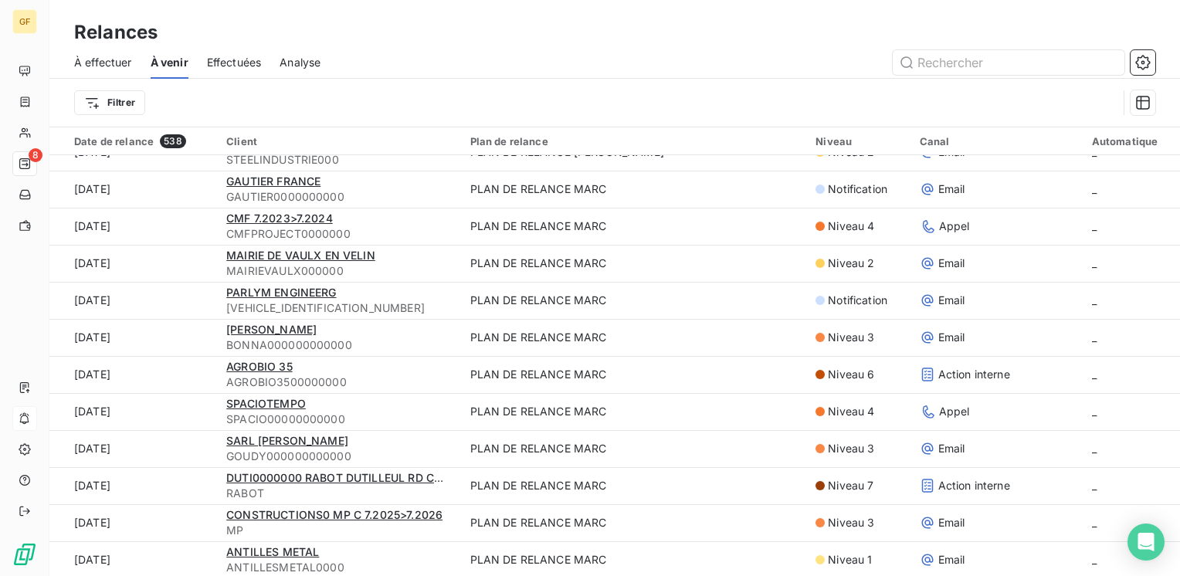
scroll to position [695, 0]
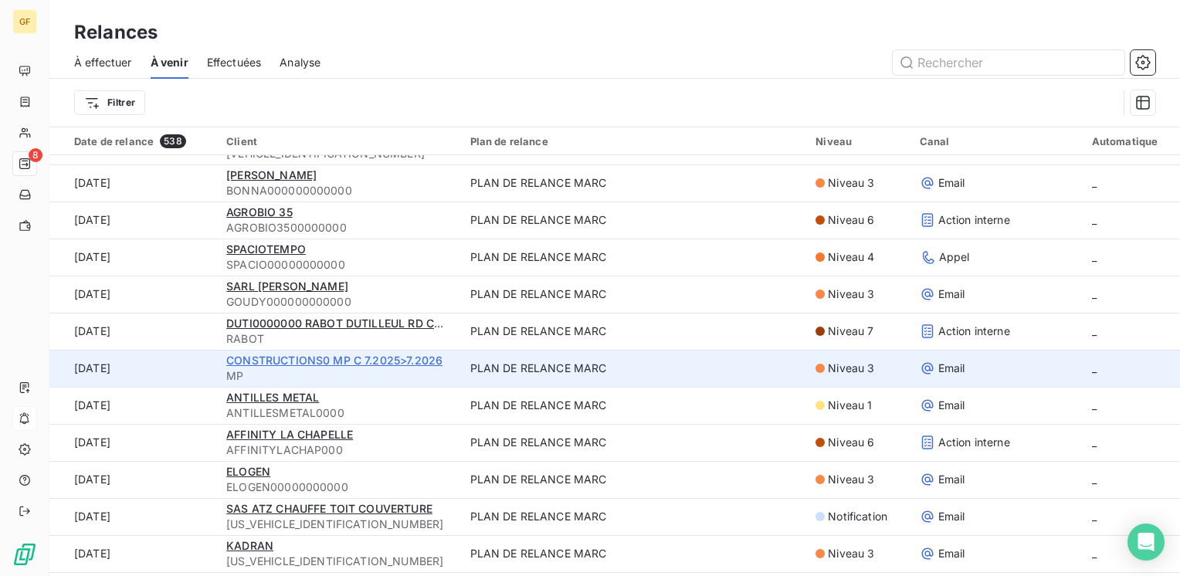
click at [283, 358] on span "CONSTRUCTIONS0 MP C 7.2025>7.2026" at bounding box center [334, 360] width 216 height 13
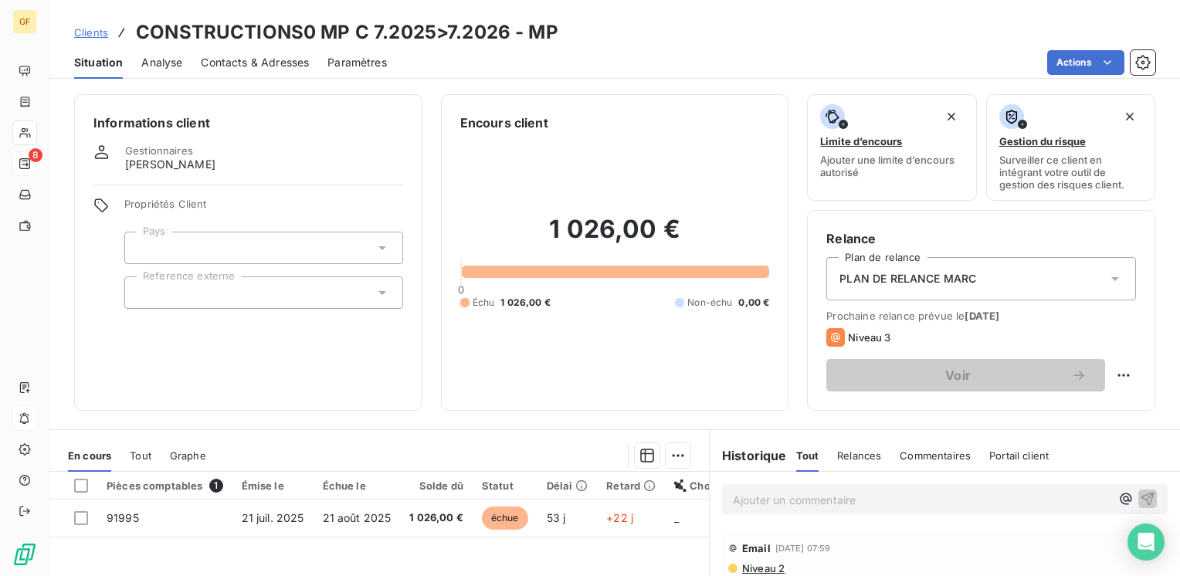
click at [260, 69] on span "Contacts & Adresses" at bounding box center [255, 62] width 108 height 15
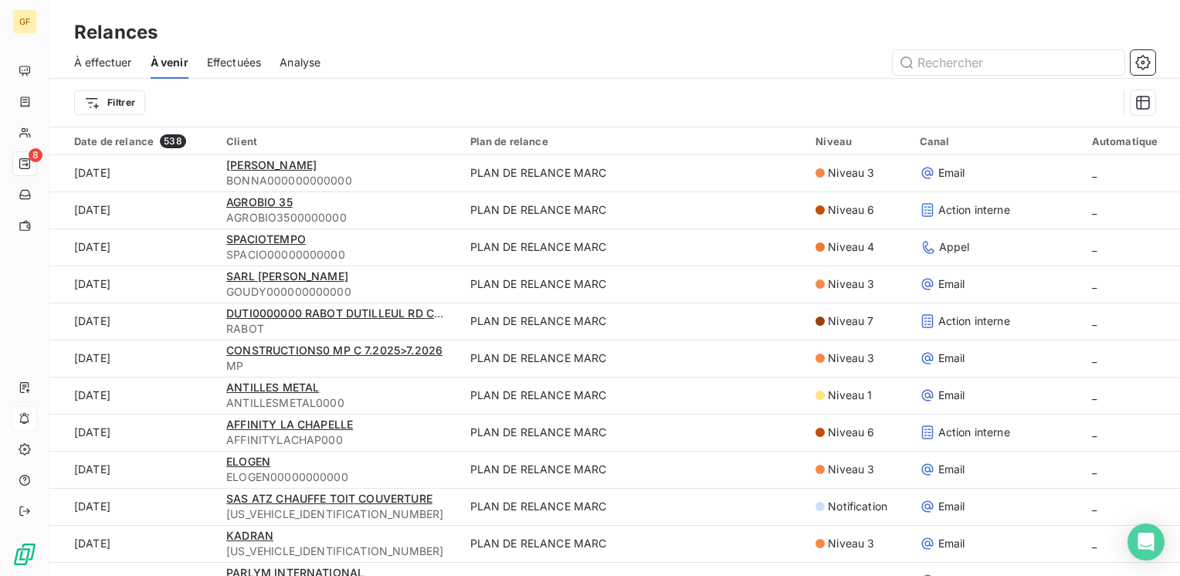
scroll to position [772, 0]
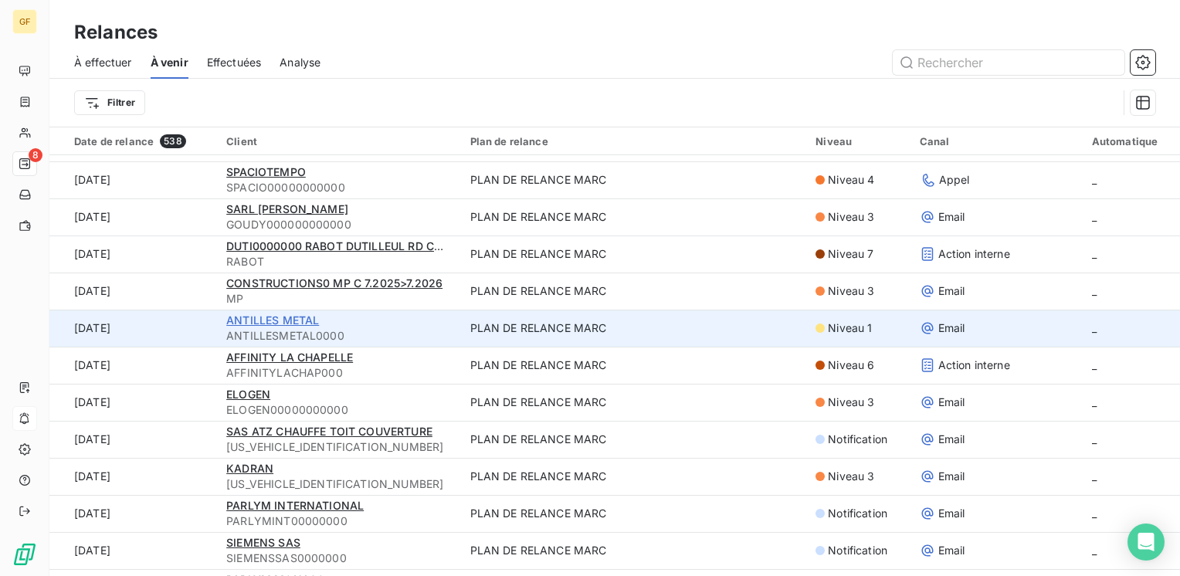
click at [247, 321] on span "ANTILLES METAL" at bounding box center [272, 319] width 93 height 13
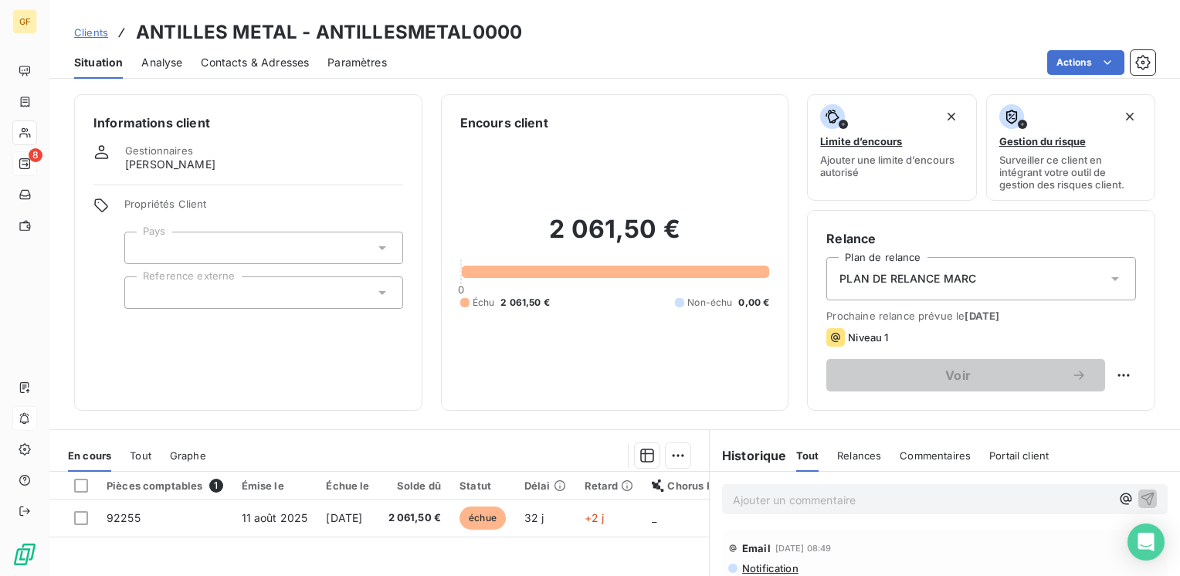
click at [248, 49] on div "Contacts & Adresses" at bounding box center [255, 62] width 108 height 32
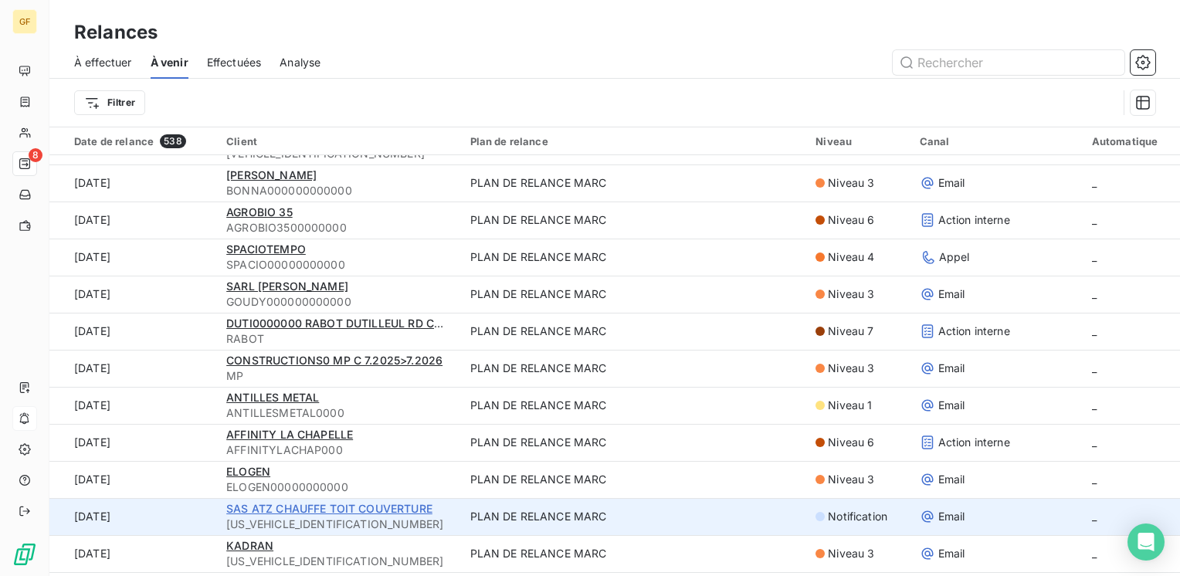
scroll to position [772, 0]
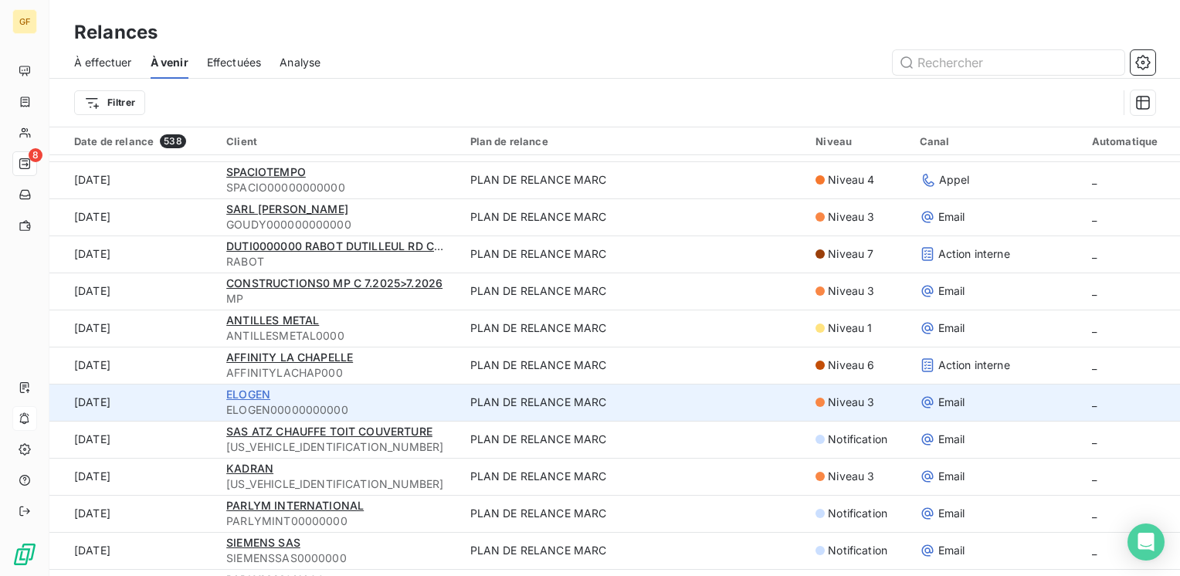
click at [256, 392] on span "ELOGEN" at bounding box center [248, 394] width 44 height 13
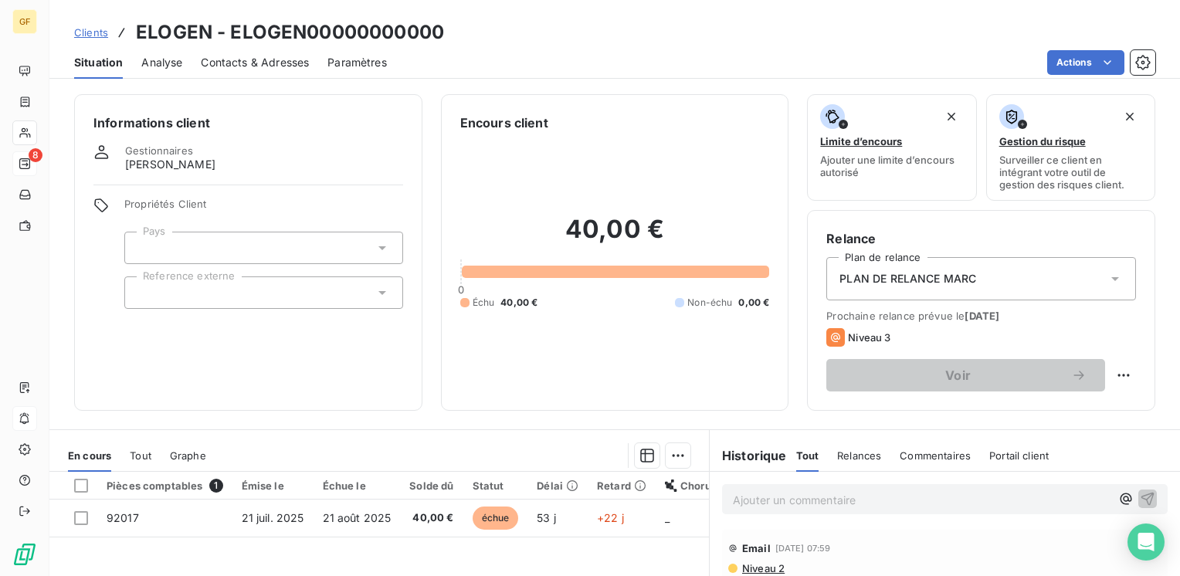
click at [269, 60] on span "Contacts & Adresses" at bounding box center [255, 62] width 108 height 15
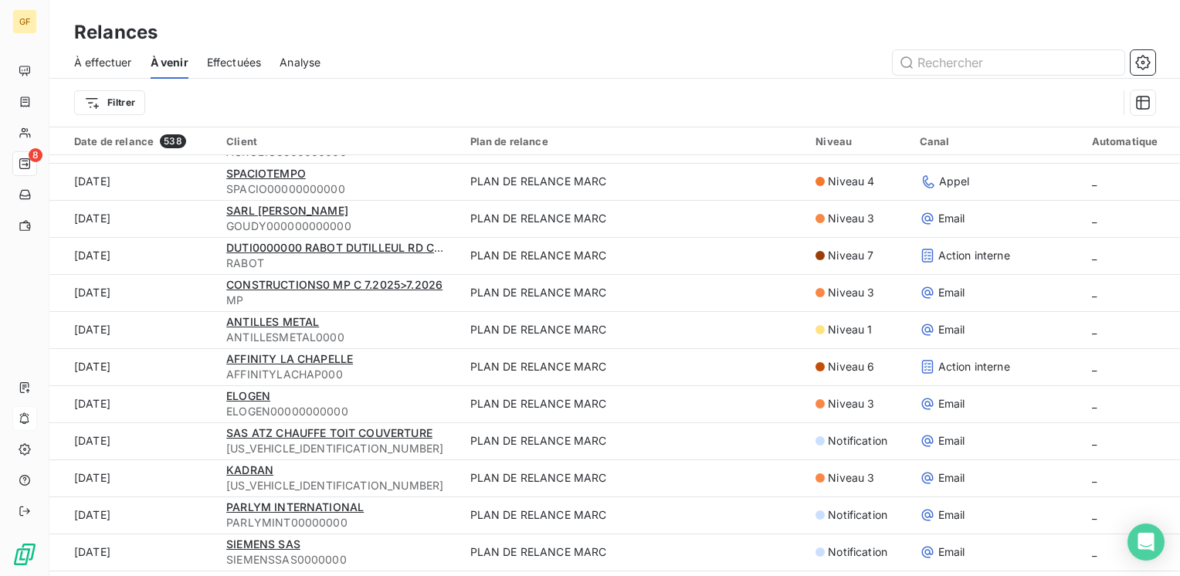
scroll to position [772, 0]
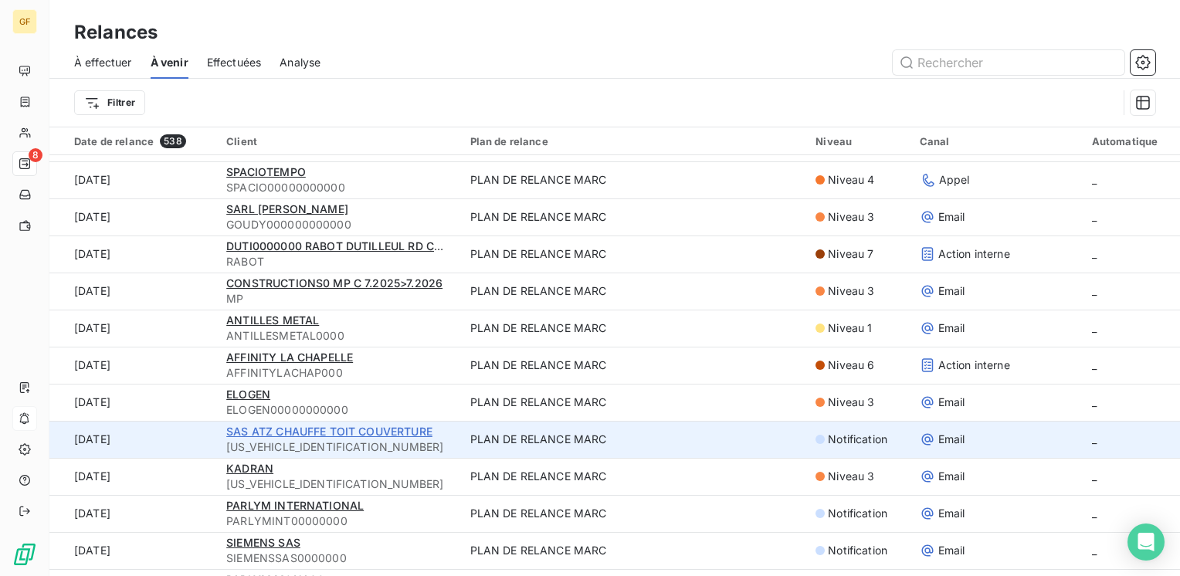
click at [299, 437] on span "SAS ATZ CHAUFFE TOIT COUVERTURE" at bounding box center [329, 431] width 206 height 13
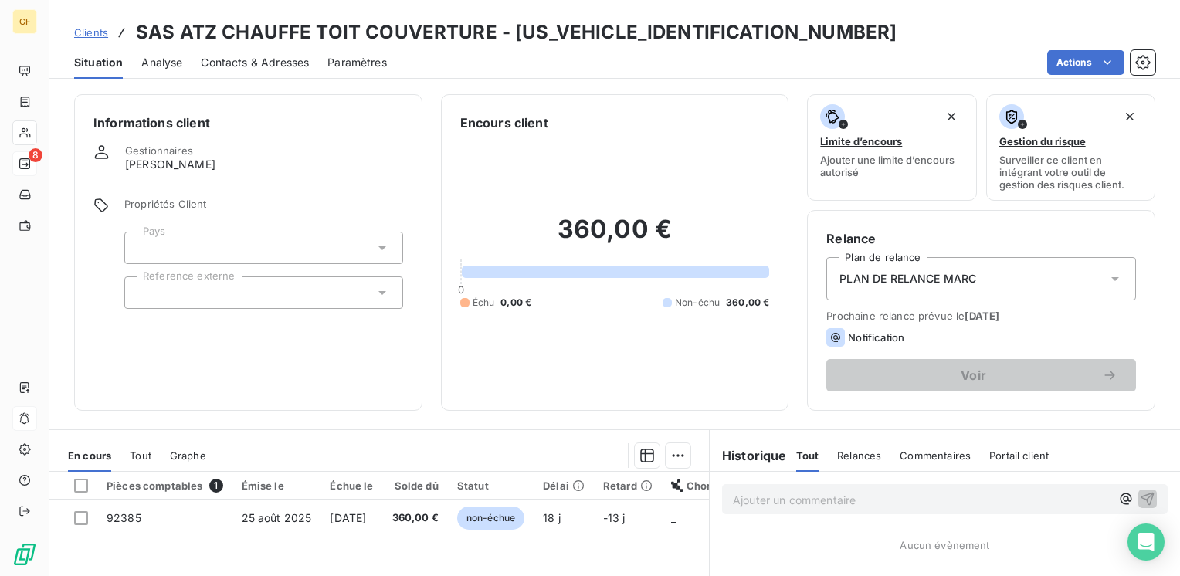
click at [242, 59] on span "Contacts & Adresses" at bounding box center [255, 62] width 108 height 15
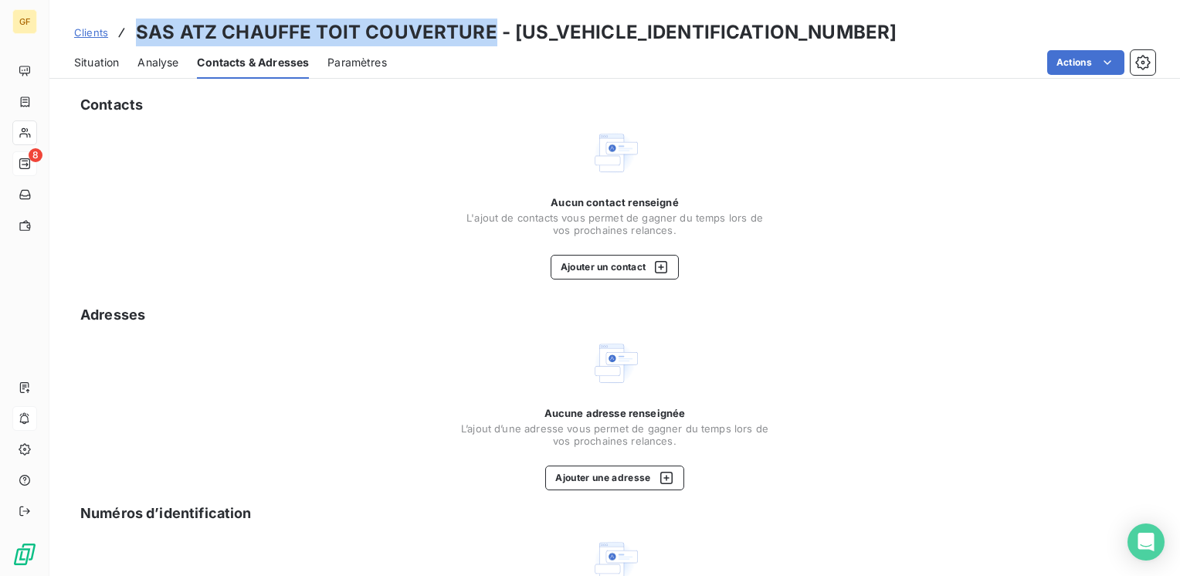
drag, startPoint x: 492, startPoint y: 32, endPoint x: 136, endPoint y: 18, distance: 356.3
click at [136, 19] on h3 "SAS ATZ CHAUFFE TOIT COUVERTURE - [US_VEHICLE_IDENTIFICATION_NUMBER]" at bounding box center [516, 33] width 761 height 28
copy h3 "SAS ATZ CHAUFFE TOIT COUVERTURE"
click at [587, 266] on button "Ajouter un contact" at bounding box center [615, 267] width 129 height 25
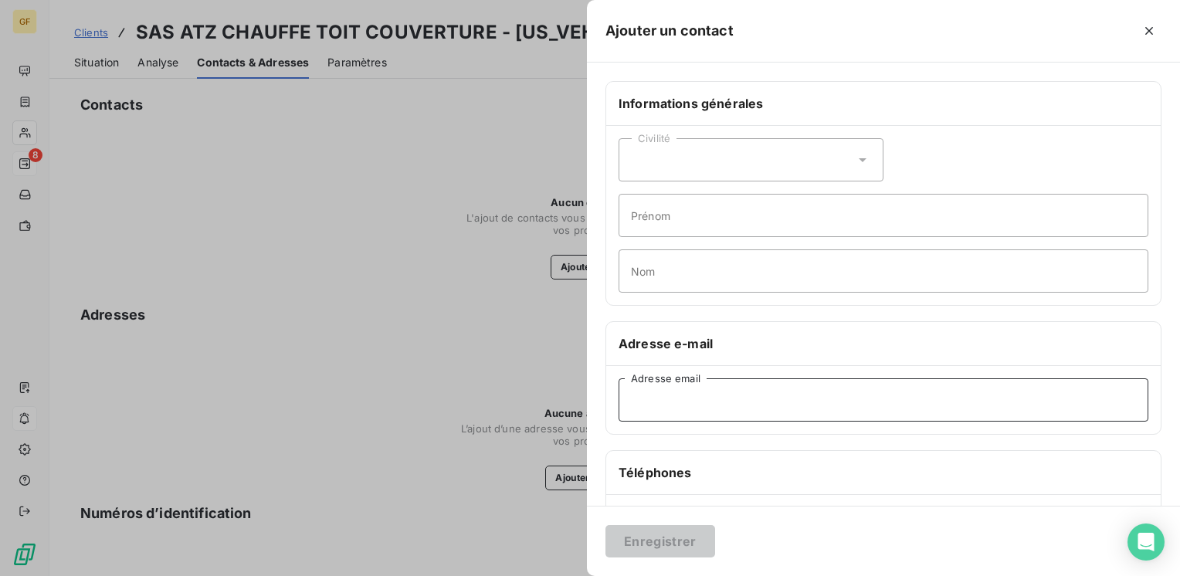
click at [672, 398] on input "Adresse email" at bounding box center [883, 399] width 530 height 43
paste input "[EMAIL_ADDRESS][DOMAIN_NAME]"
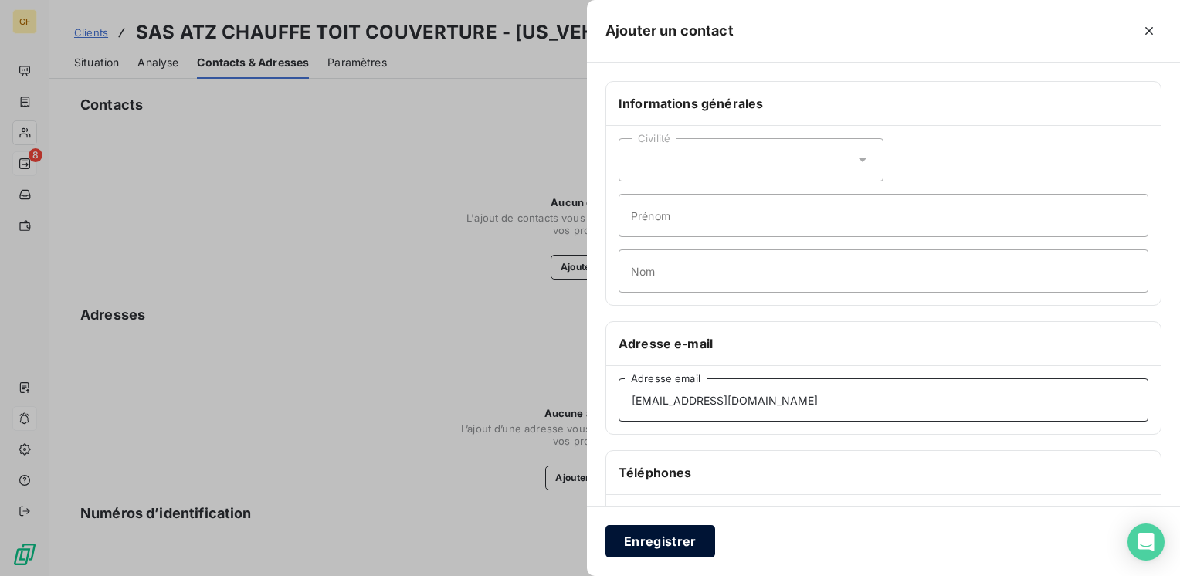
type input "[EMAIL_ADDRESS][DOMAIN_NAME]"
click at [622, 543] on button "Enregistrer" at bounding box center [660, 541] width 110 height 32
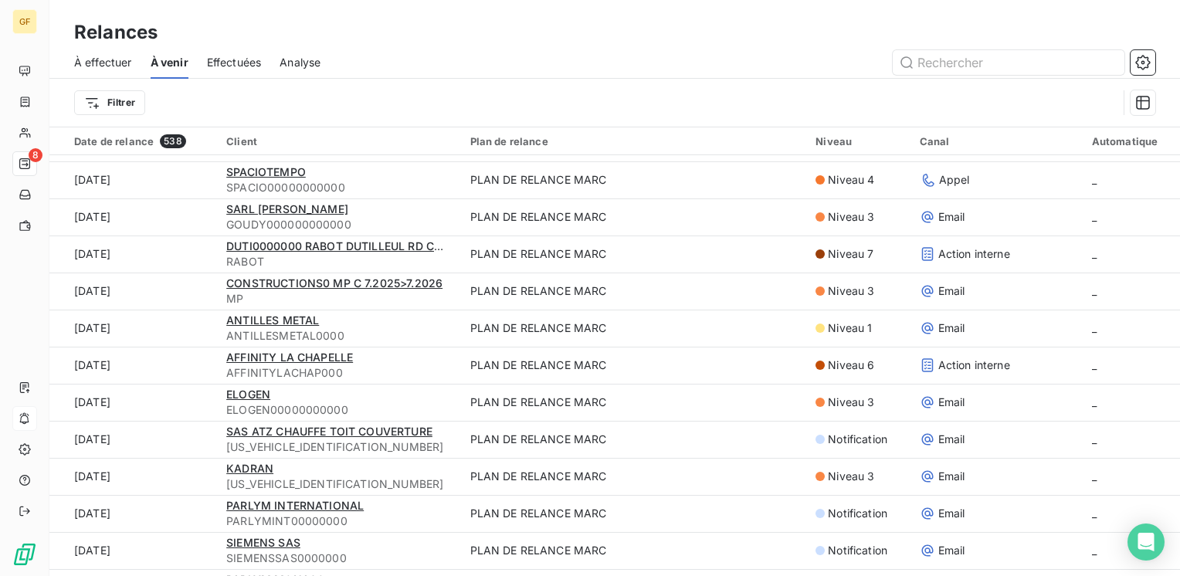
scroll to position [849, 0]
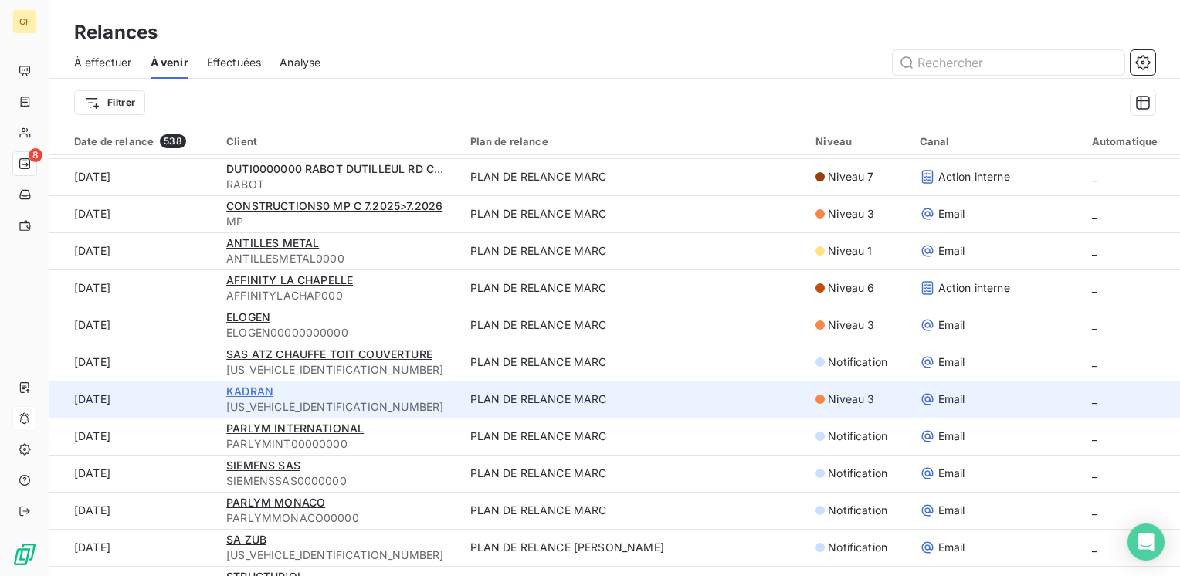
click at [265, 388] on span "KADRAN" at bounding box center [249, 391] width 47 height 13
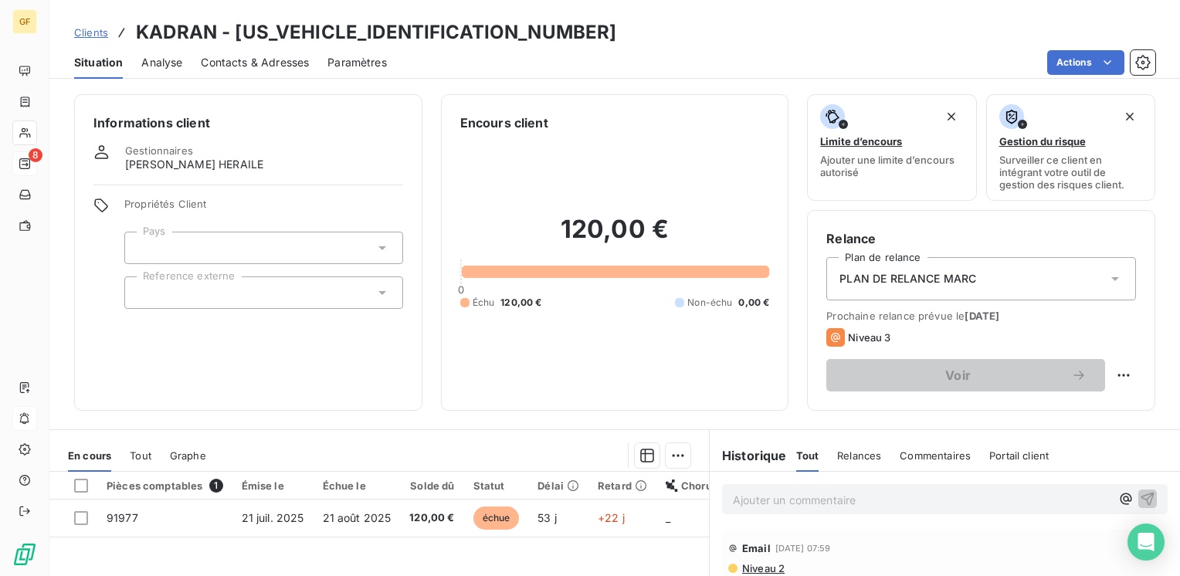
click at [229, 63] on span "Contacts & Adresses" at bounding box center [255, 62] width 108 height 15
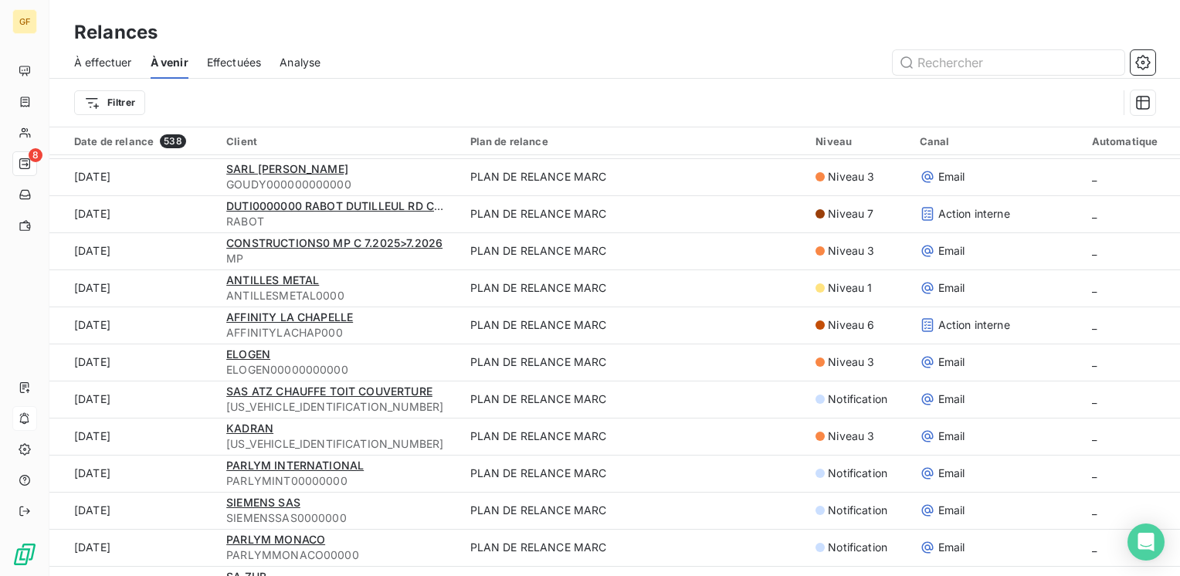
scroll to position [849, 0]
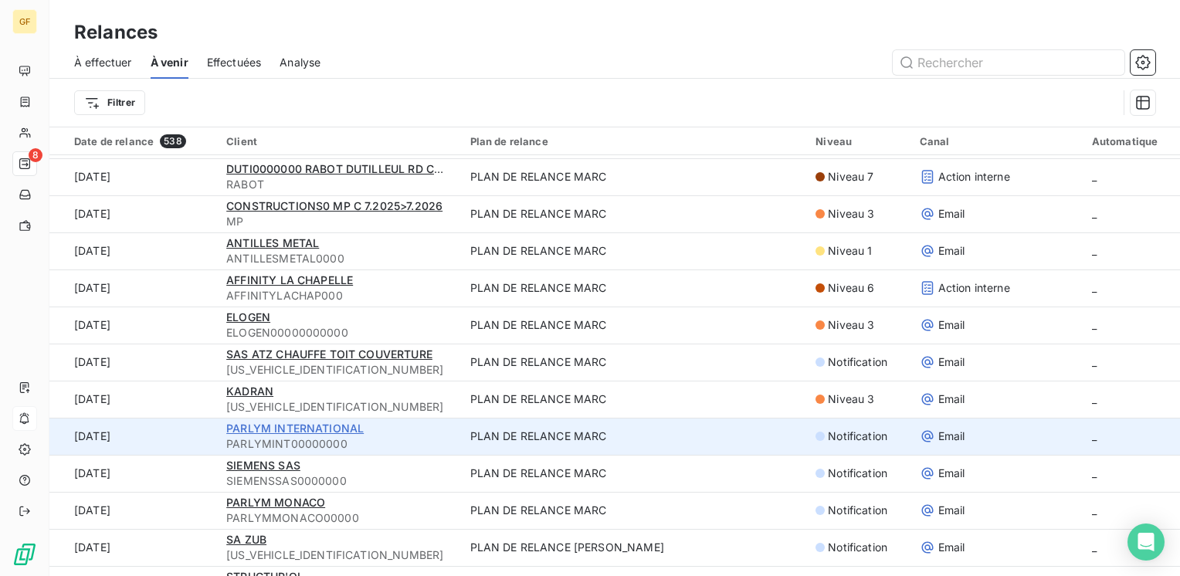
click at [252, 431] on span "PARLYM INTERNATIONAL" at bounding box center [294, 428] width 137 height 13
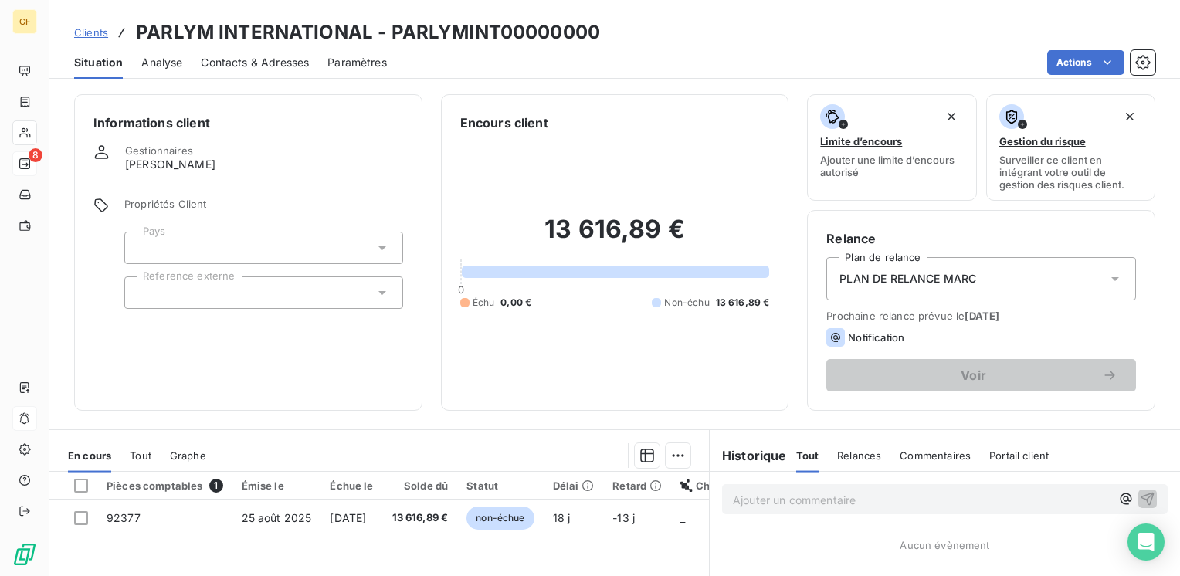
click at [232, 56] on span "Contacts & Adresses" at bounding box center [255, 62] width 108 height 15
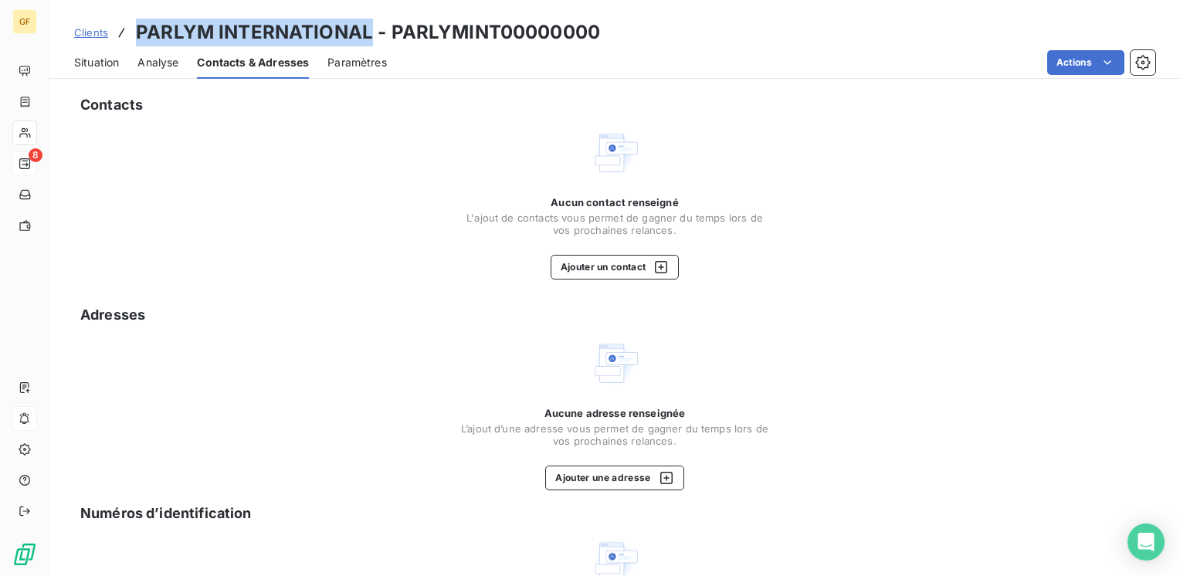
drag, startPoint x: 371, startPoint y: 30, endPoint x: 139, endPoint y: 29, distance: 232.4
click at [139, 29] on h3 "PARLYM INTERNATIONAL - PARLYMINT00000000" at bounding box center [368, 33] width 464 height 28
copy h3 "PARLYM INTERNATIONAL"
click at [592, 270] on button "Ajouter un contact" at bounding box center [615, 267] width 129 height 25
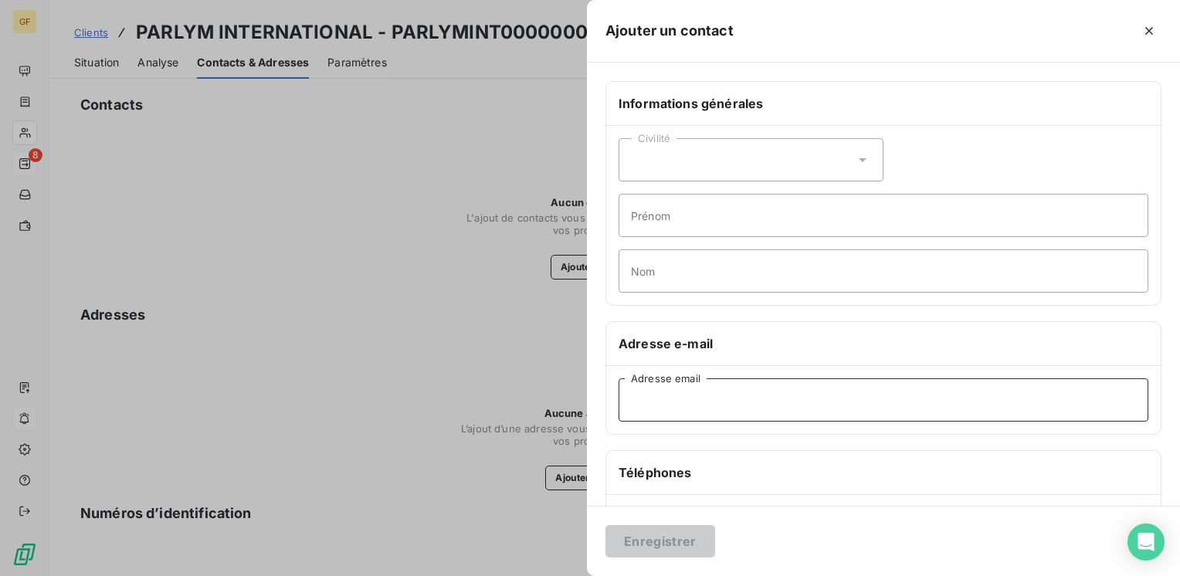
click at [653, 406] on input "Adresse email" at bounding box center [883, 399] width 530 height 43
paste input "[EMAIL_ADDRESS][DOMAIN_NAME]"
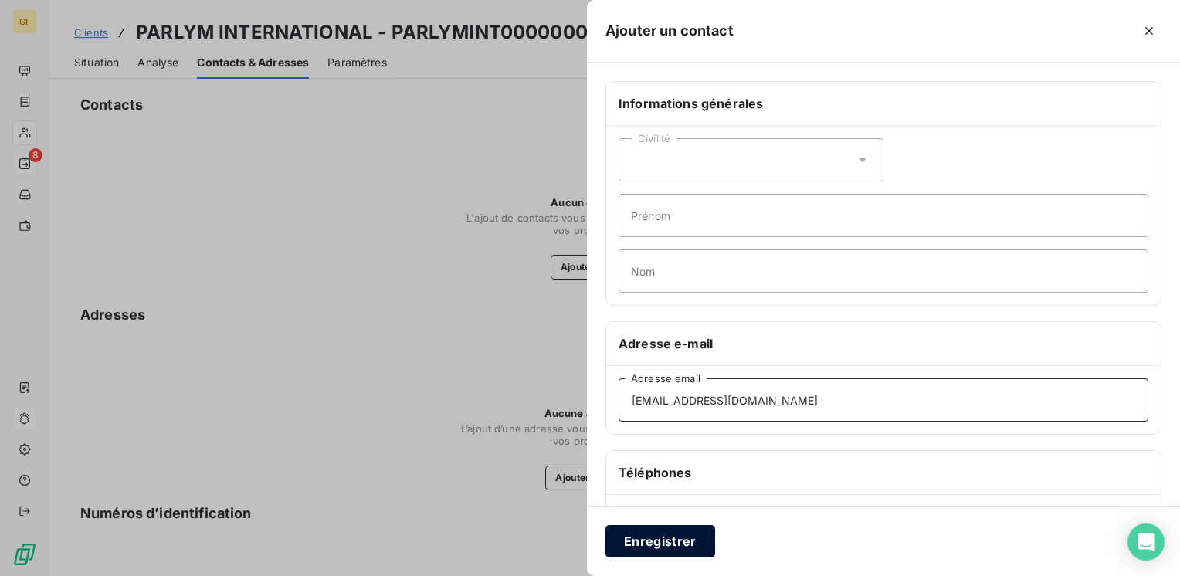
type input "[EMAIL_ADDRESS][DOMAIN_NAME]"
click at [654, 534] on button "Enregistrer" at bounding box center [660, 541] width 110 height 32
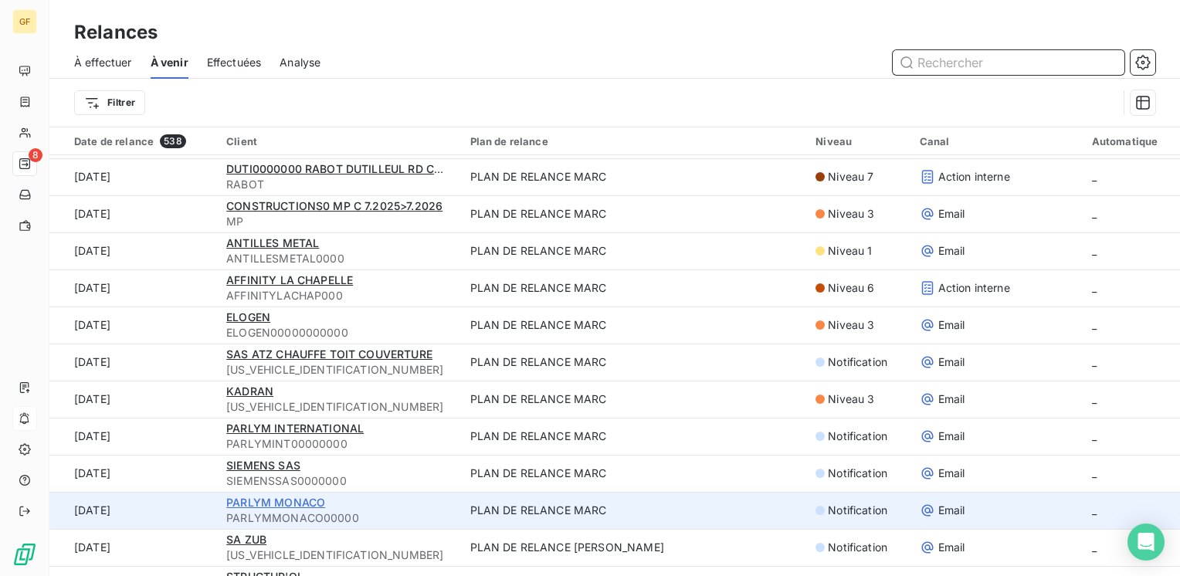
scroll to position [927, 0]
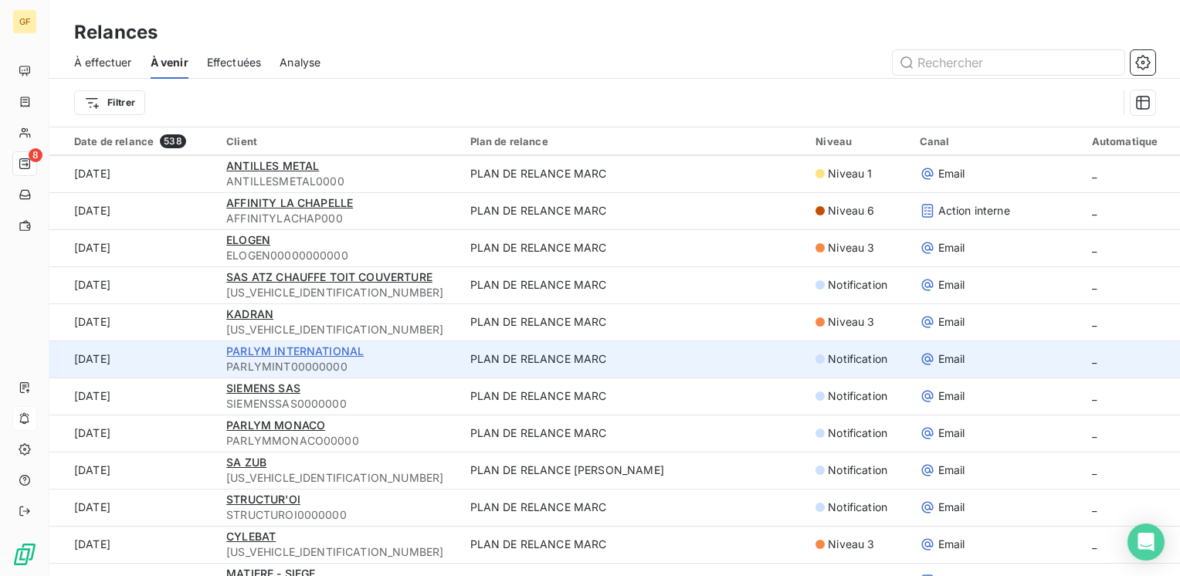
click at [303, 351] on span "PARLYM INTERNATIONAL" at bounding box center [294, 350] width 137 height 13
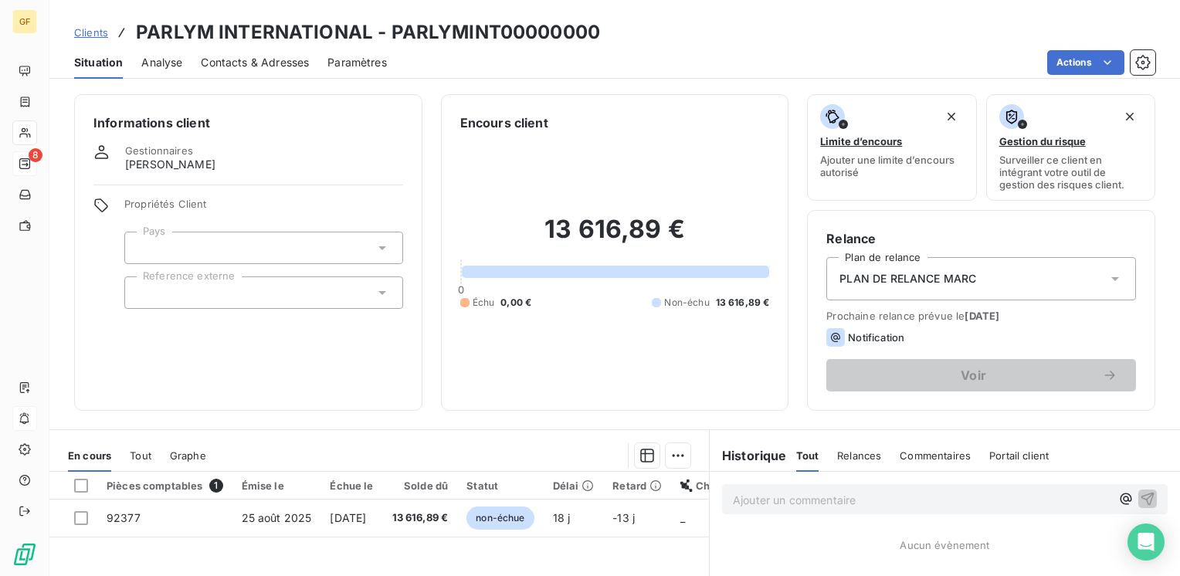
drag, startPoint x: 256, startPoint y: 57, endPoint x: 498, endPoint y: 82, distance: 242.9
click at [257, 57] on span "Contacts & Adresses" at bounding box center [255, 62] width 108 height 15
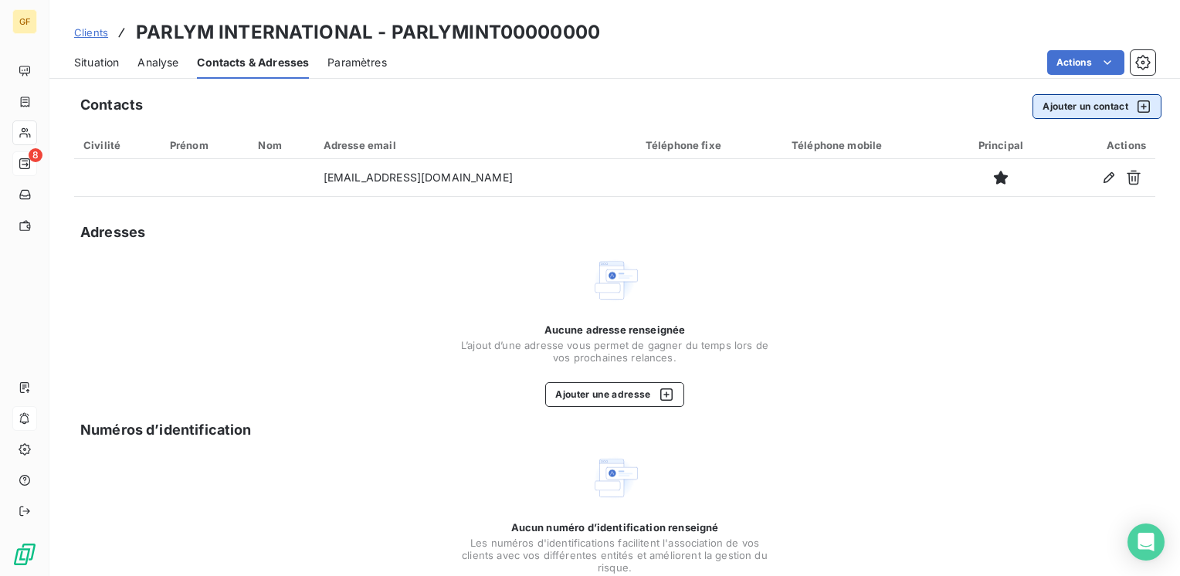
click at [1081, 109] on button "Ajouter un contact" at bounding box center [1096, 106] width 129 height 25
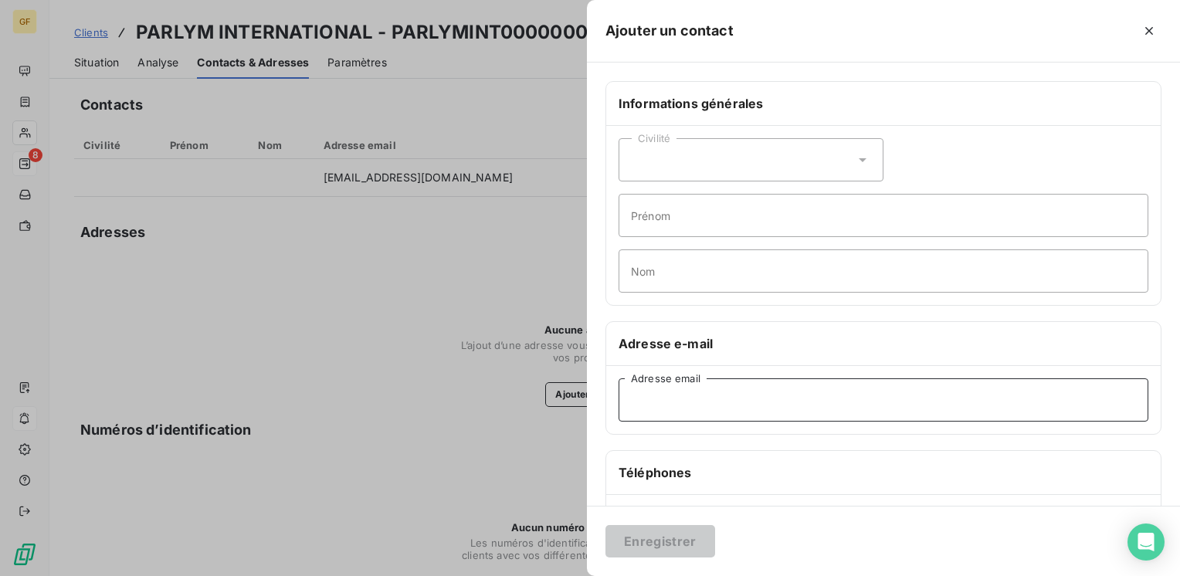
click at [705, 402] on input "Adresse email" at bounding box center [883, 399] width 530 height 43
paste input "[PERSON_NAME][EMAIL_ADDRESS][PERSON_NAME][DOMAIN_NAME]"
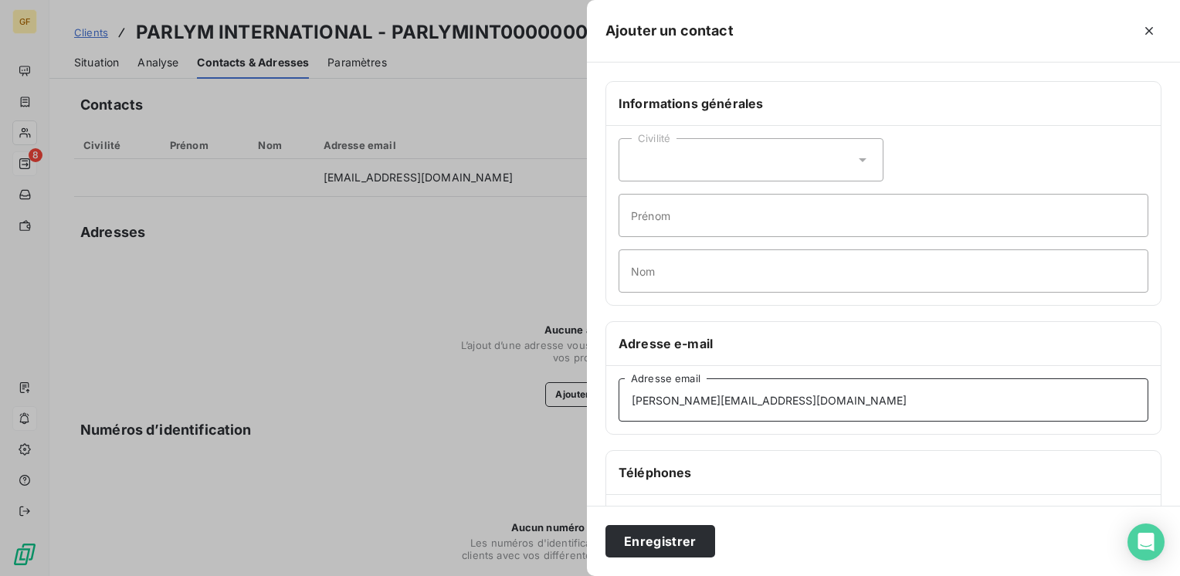
type input "[PERSON_NAME][EMAIL_ADDRESS][PERSON_NAME][DOMAIN_NAME]"
click at [683, 524] on div "Enregistrer" at bounding box center [883, 541] width 593 height 70
click at [674, 538] on button "Enregistrer" at bounding box center [660, 541] width 110 height 32
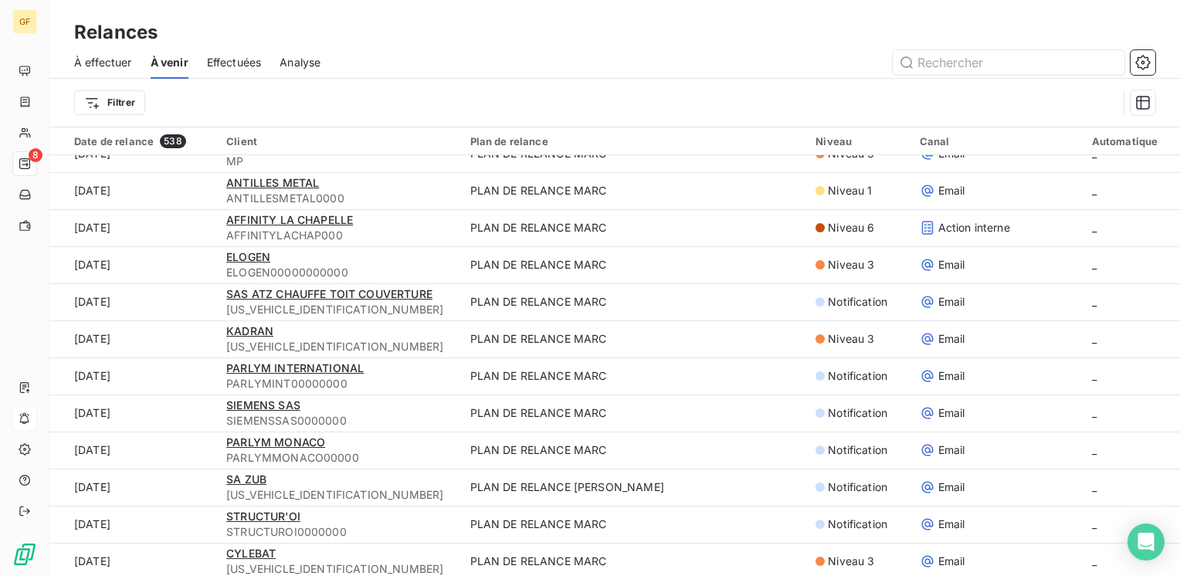
scroll to position [927, 0]
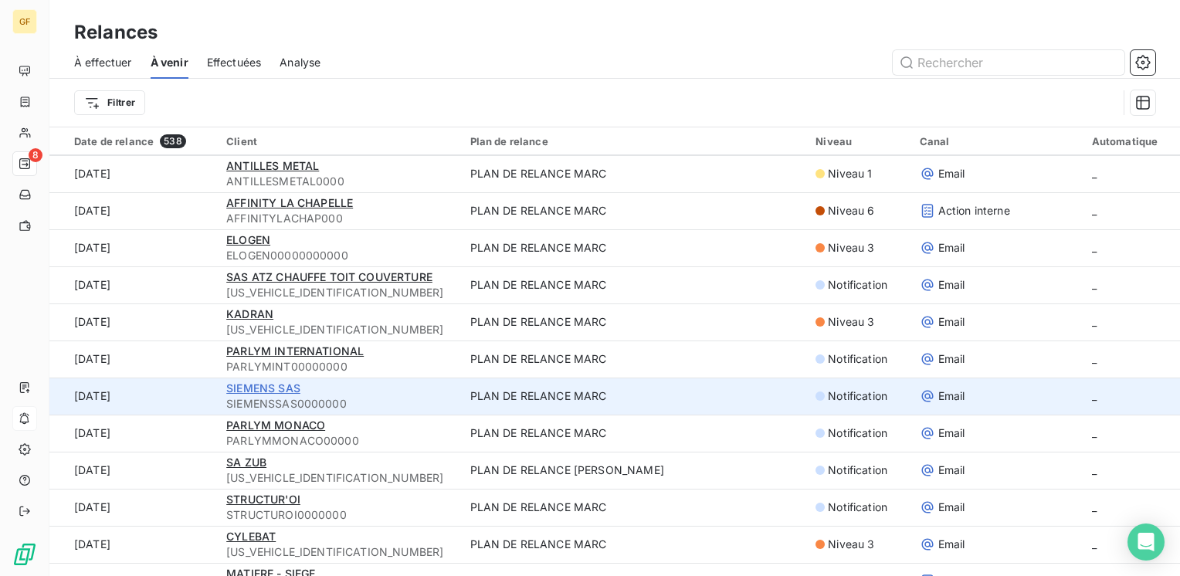
click at [256, 391] on span "SIEMENS SAS" at bounding box center [263, 387] width 74 height 13
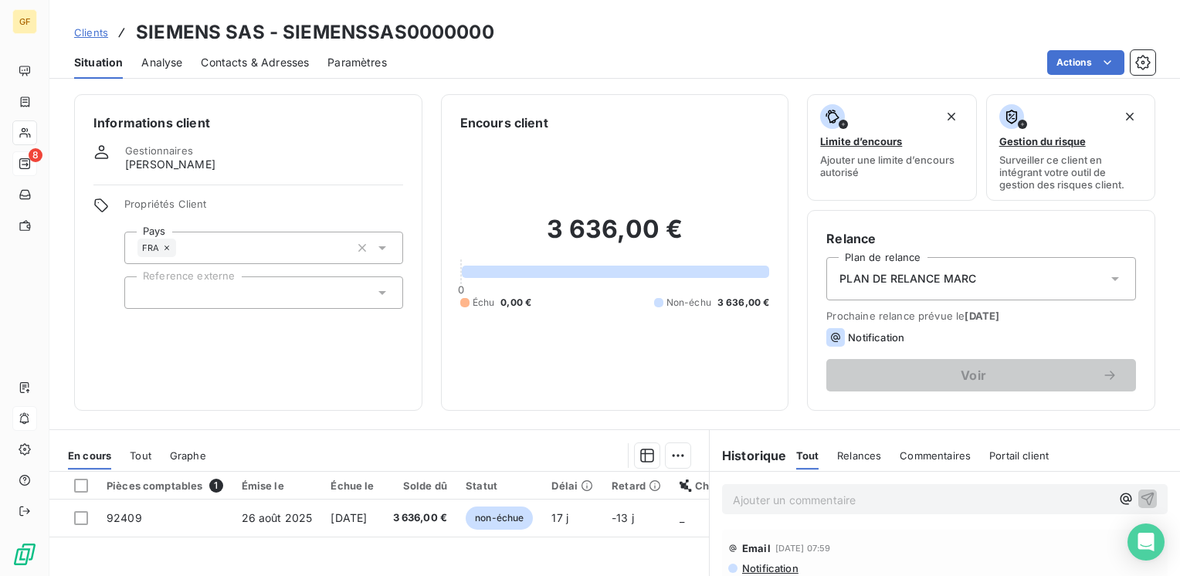
click at [265, 57] on span "Contacts & Adresses" at bounding box center [255, 62] width 108 height 15
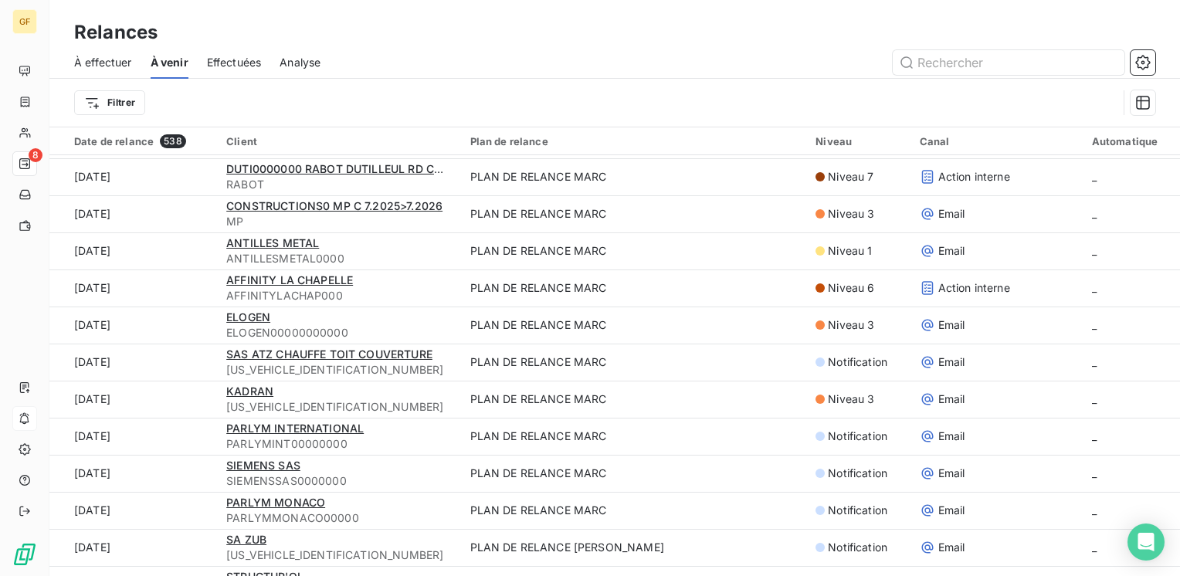
scroll to position [1004, 0]
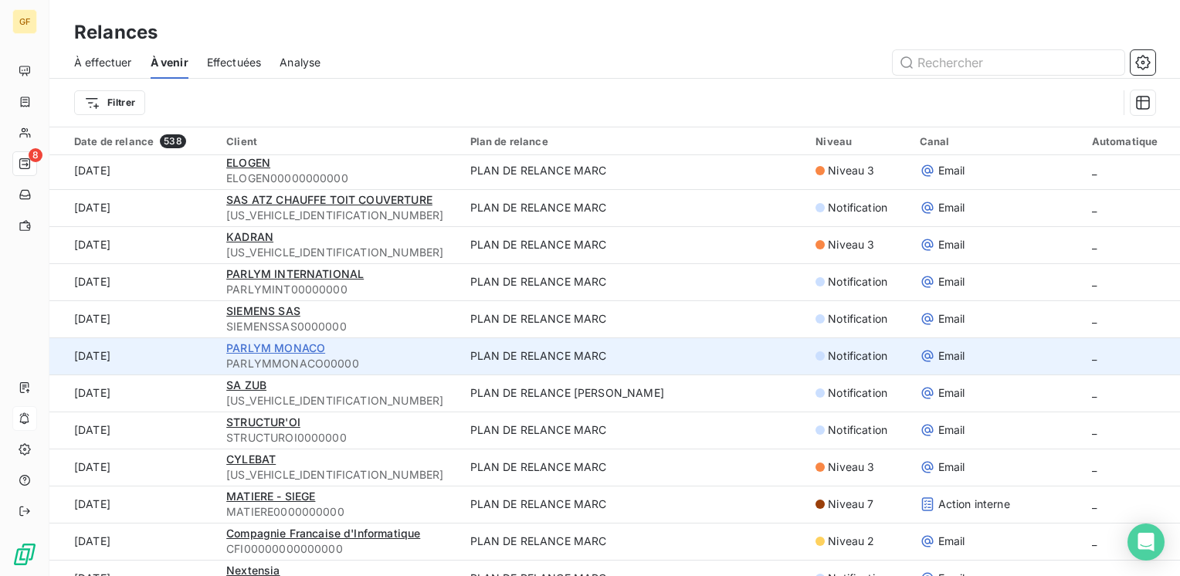
click at [281, 351] on span "PARLYM MONACO" at bounding box center [275, 347] width 99 height 13
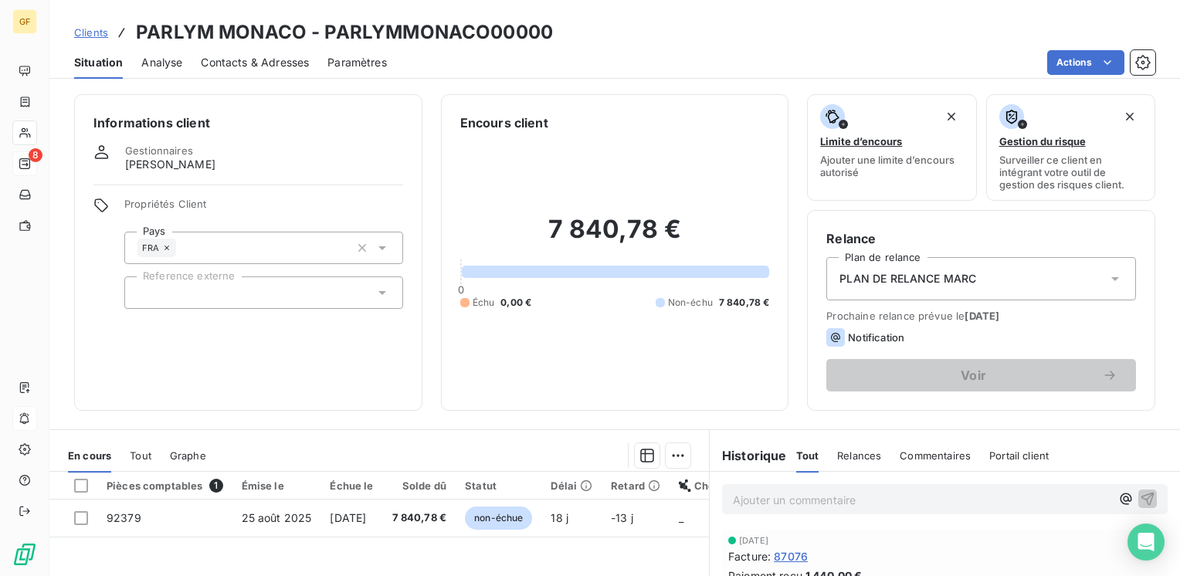
click at [242, 61] on span "Contacts & Adresses" at bounding box center [255, 62] width 108 height 15
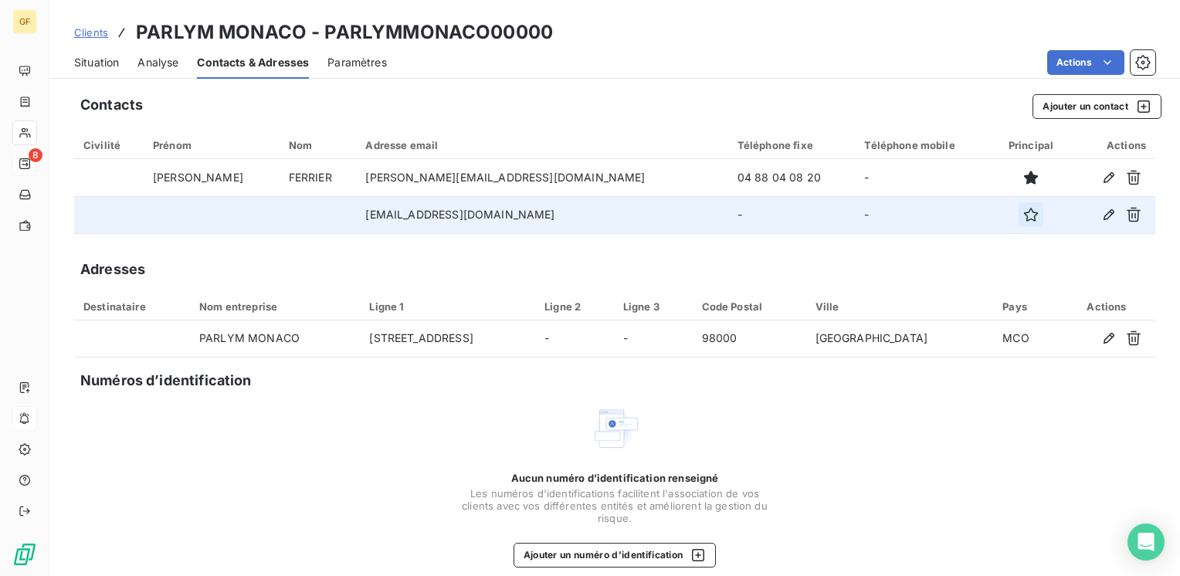
click at [1035, 208] on icon "button" at bounding box center [1042, 214] width 15 height 15
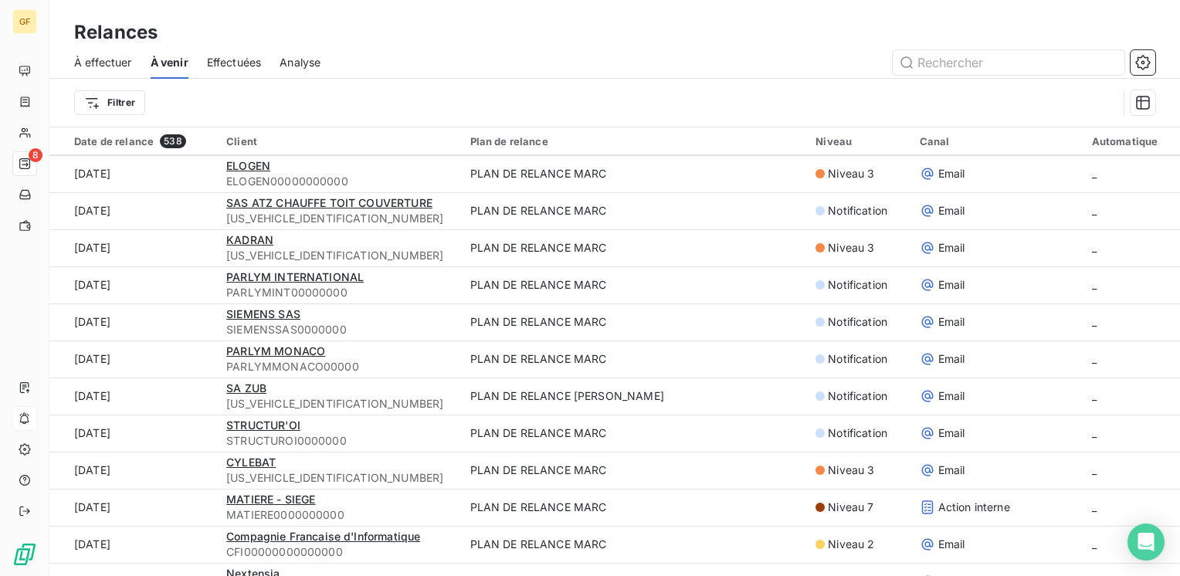
scroll to position [1004, 0]
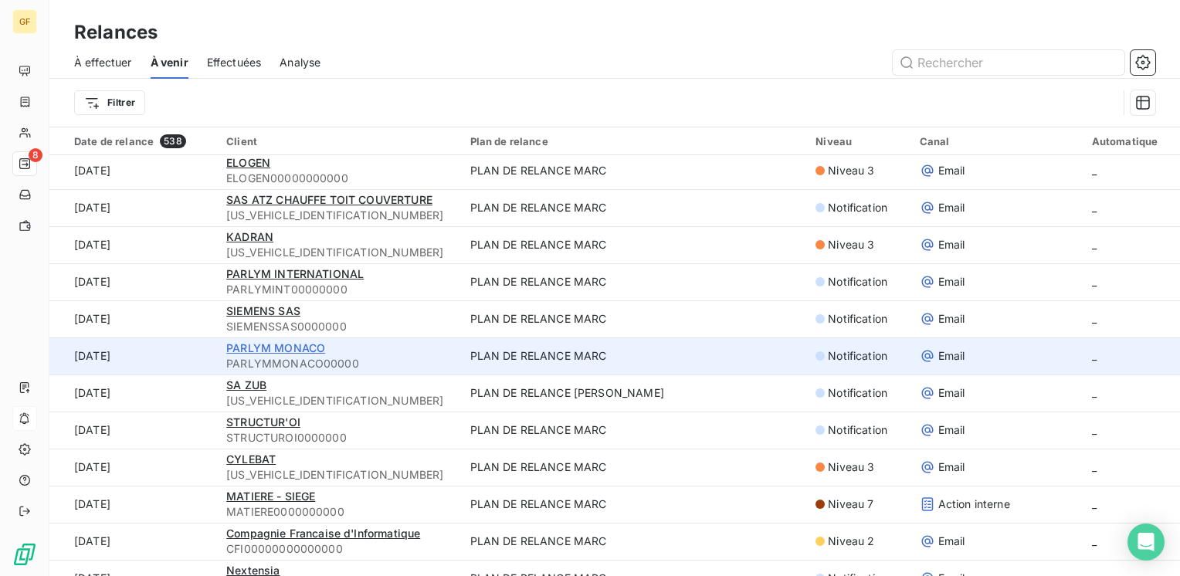
click at [288, 351] on span "PARLYM MONACO" at bounding box center [275, 347] width 99 height 13
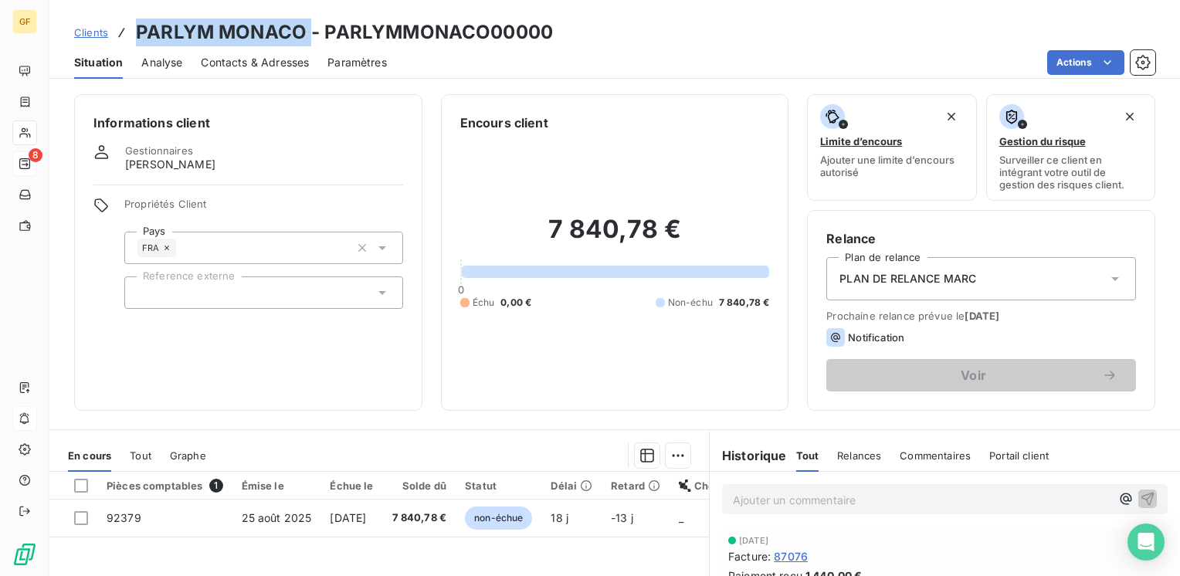
drag, startPoint x: 306, startPoint y: 32, endPoint x: 137, endPoint y: 26, distance: 168.4
click at [137, 26] on h3 "PARLYM MONACO - PARLYMMONACO00000" at bounding box center [344, 33] width 417 height 28
copy h3 "PARLYM MONACO"
click at [270, 66] on span "Contacts & Adresses" at bounding box center [255, 62] width 108 height 15
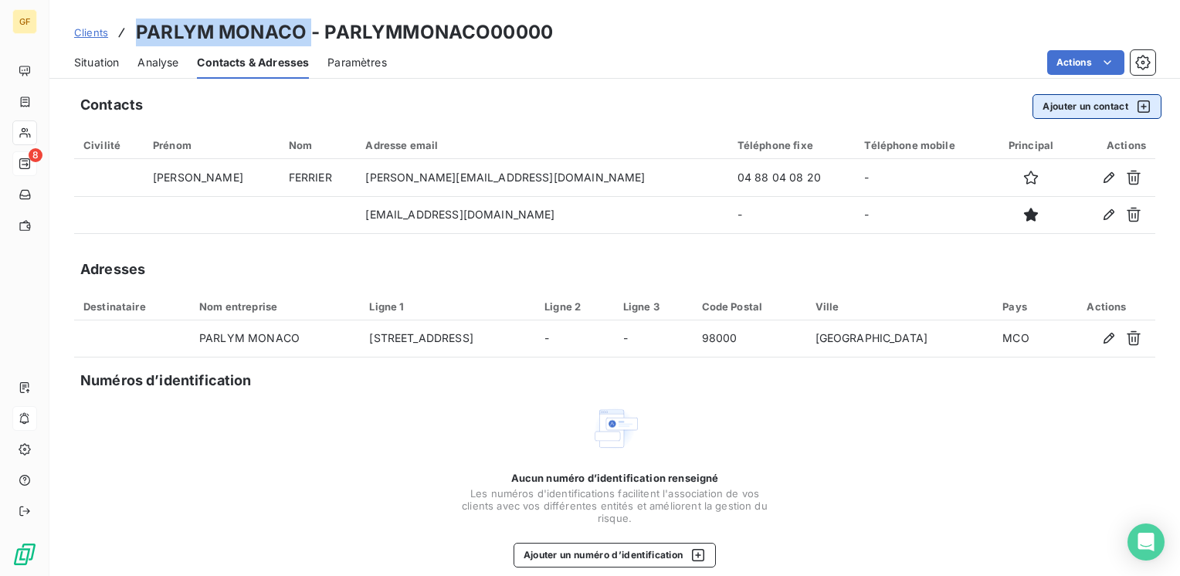
click at [1054, 105] on button "Ajouter un contact" at bounding box center [1096, 106] width 129 height 25
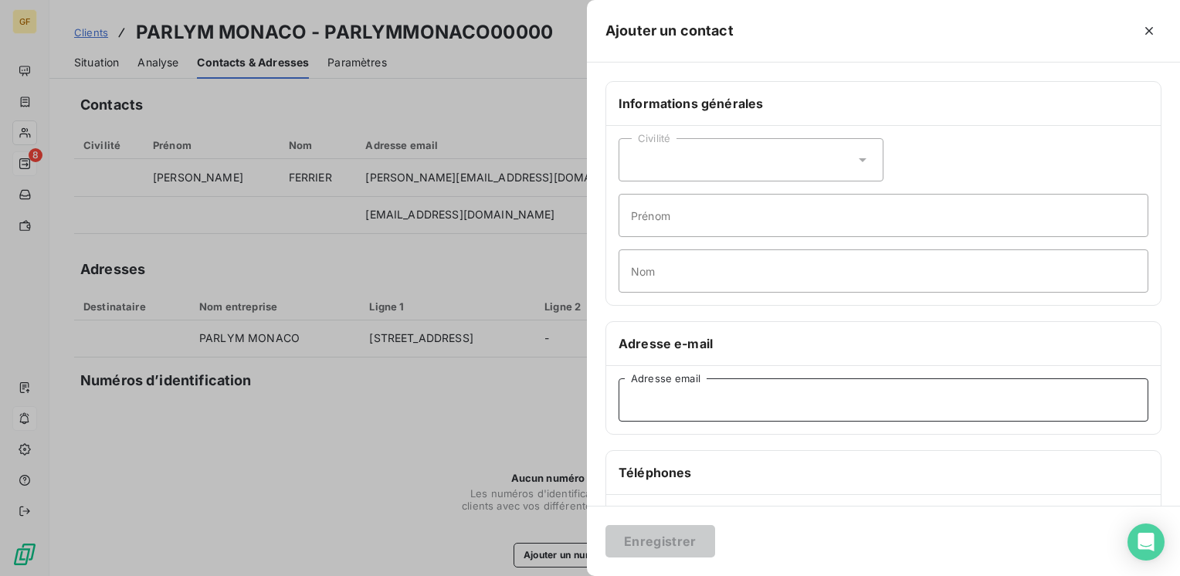
click at [669, 397] on input "Adresse email" at bounding box center [883, 399] width 530 height 43
paste input "[EMAIL_ADDRESS][DOMAIN_NAME]"
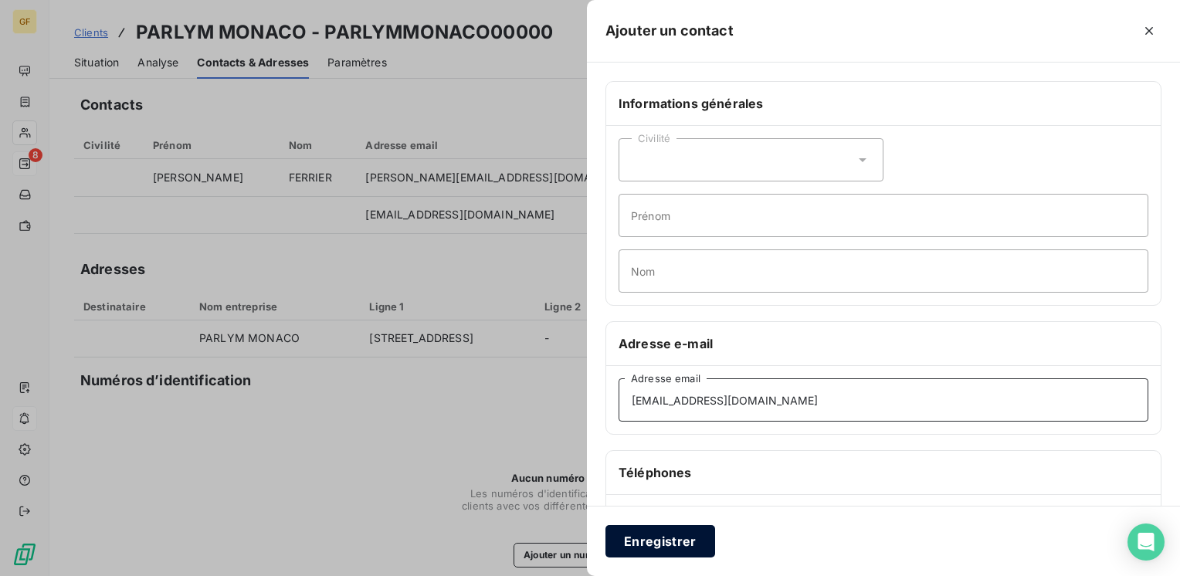
type input "[EMAIL_ADDRESS][DOMAIN_NAME]"
click at [652, 551] on button "Enregistrer" at bounding box center [660, 541] width 110 height 32
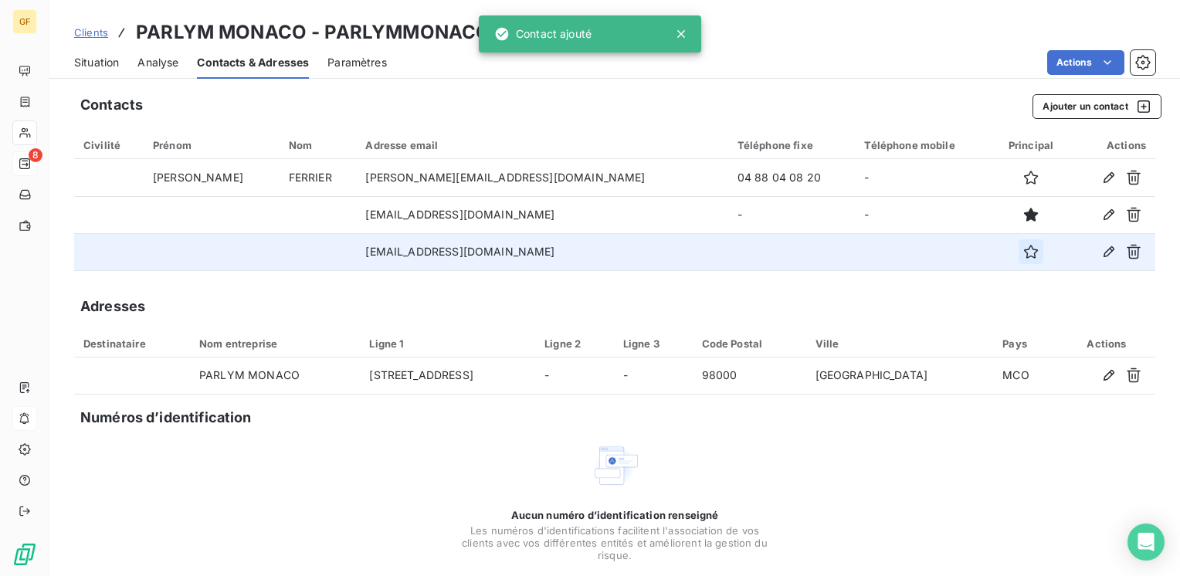
click at [1035, 245] on icon "button" at bounding box center [1042, 251] width 15 height 15
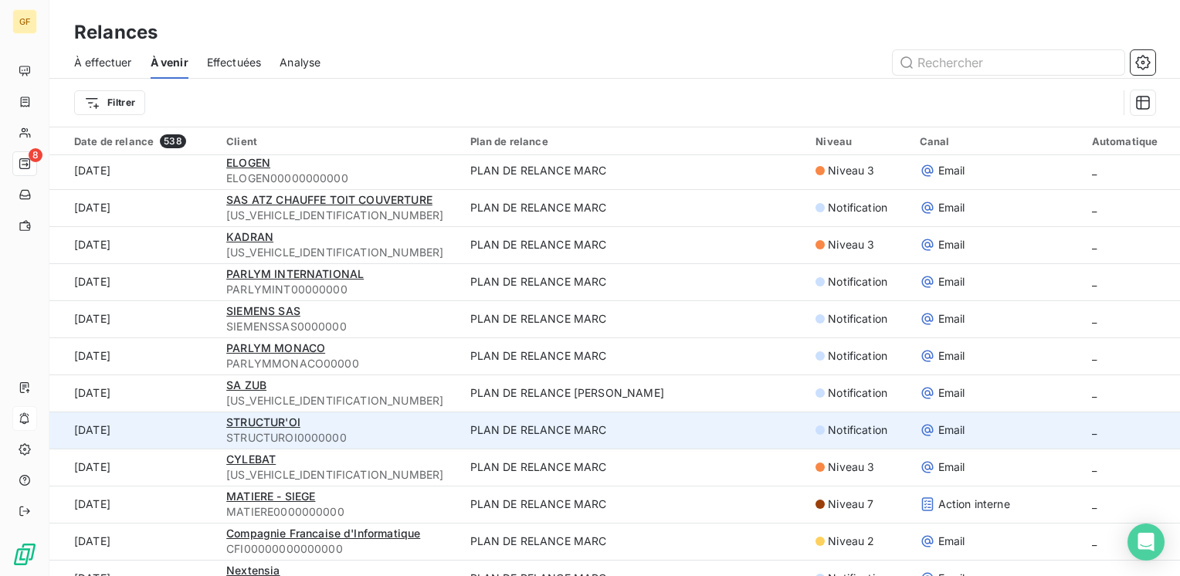
scroll to position [1081, 0]
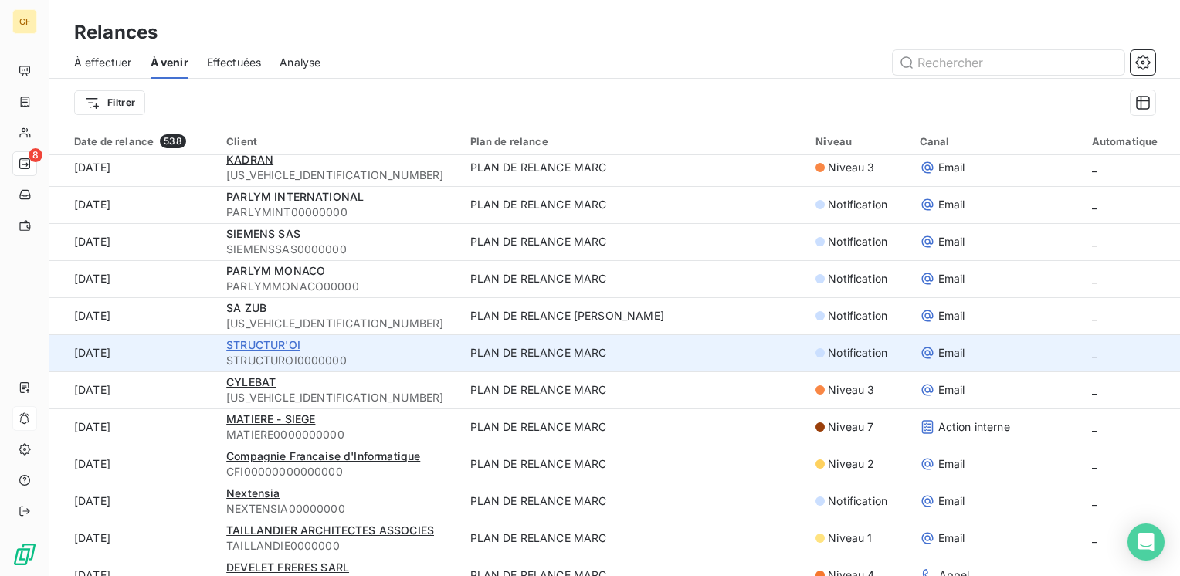
click at [254, 339] on span "STRUCTUR'OI" at bounding box center [263, 344] width 74 height 13
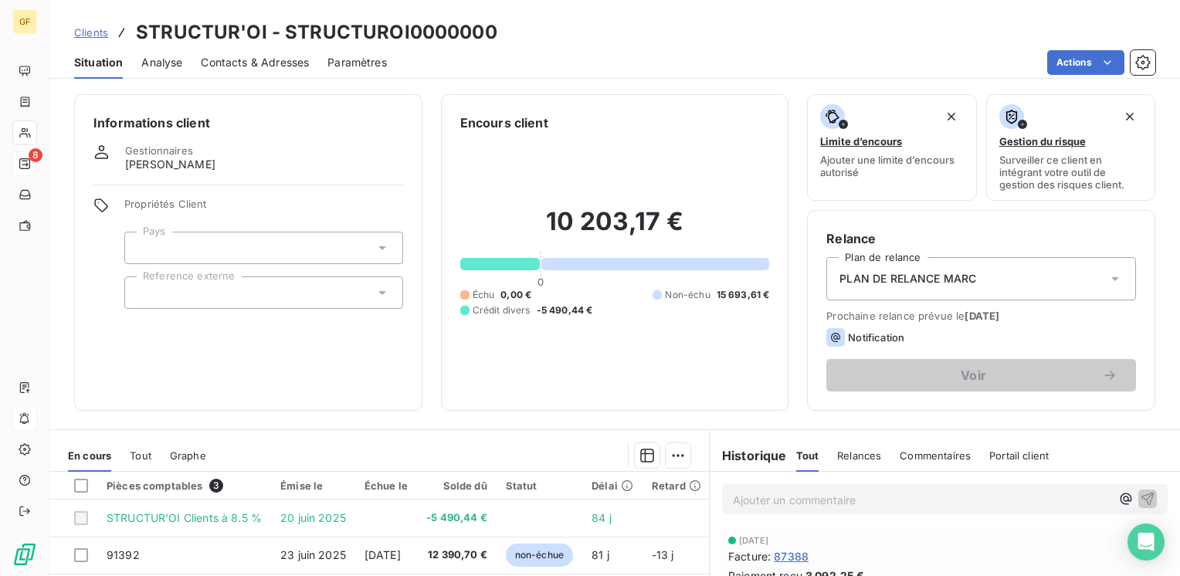
click at [253, 67] on span "Contacts & Adresses" at bounding box center [255, 62] width 108 height 15
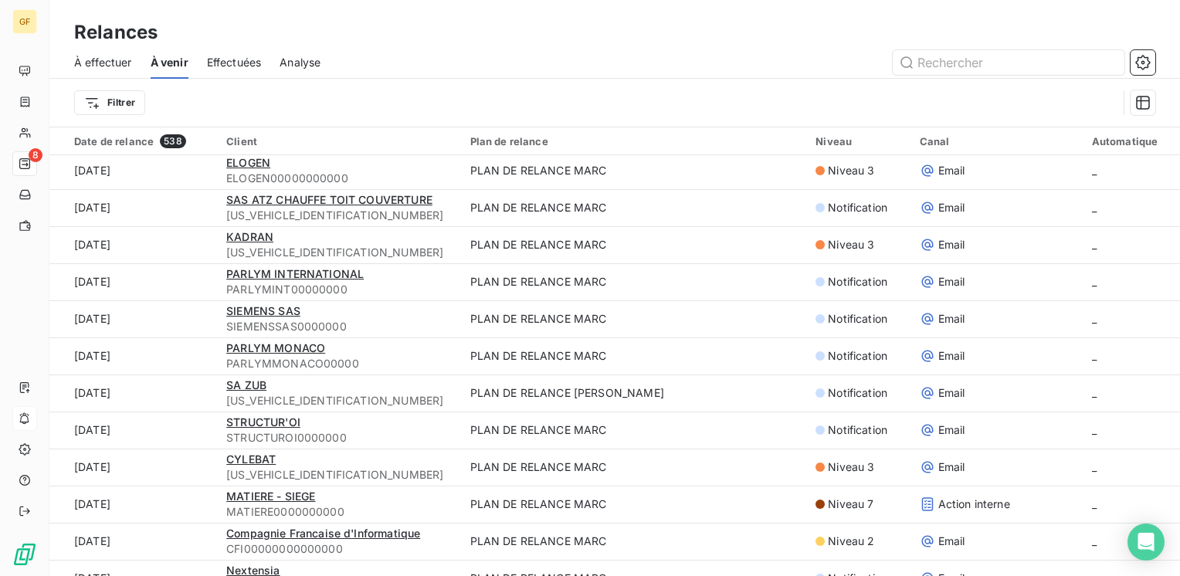
scroll to position [1081, 0]
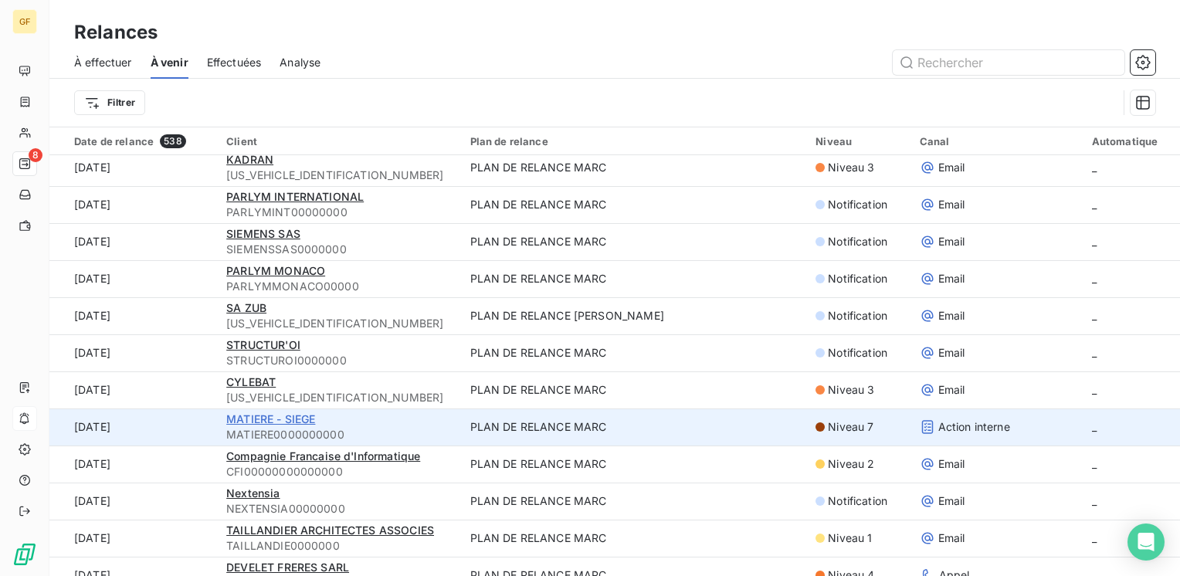
click at [269, 418] on span "MATIERE - SIEGE" at bounding box center [270, 418] width 89 height 13
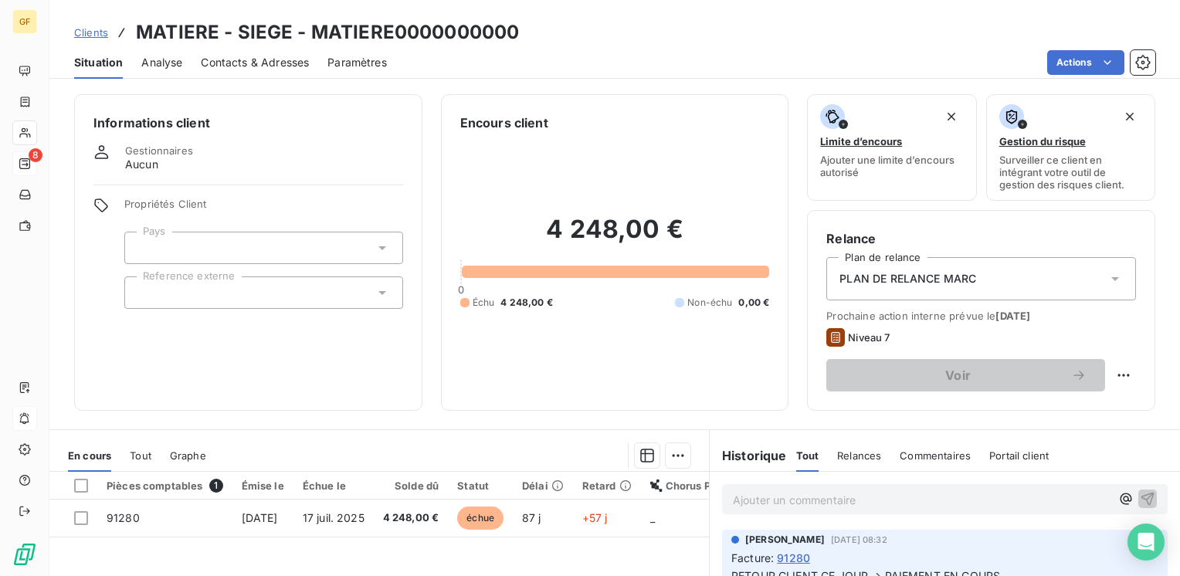
scroll to position [77, 0]
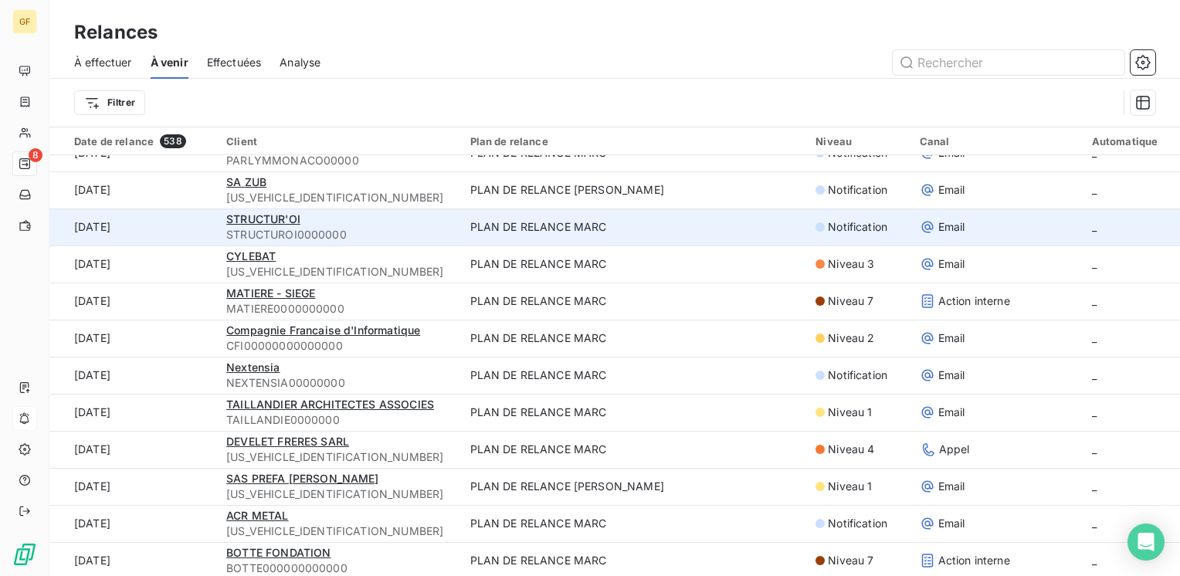
scroll to position [1235, 0]
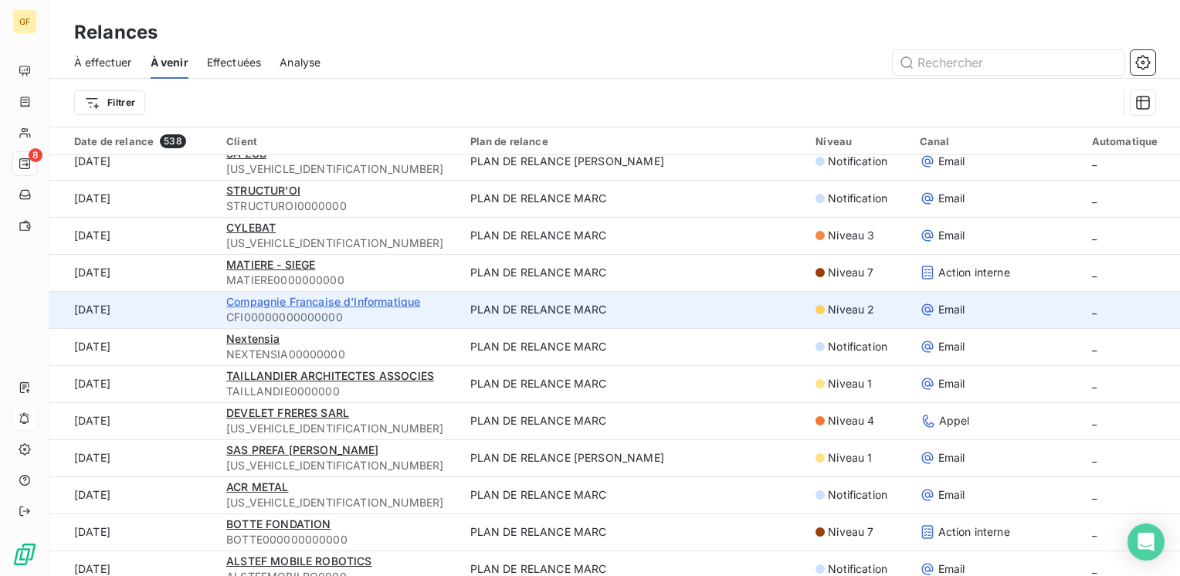
click at [283, 303] on span "Compagnie Francaise d'Informatique" at bounding box center [323, 301] width 194 height 13
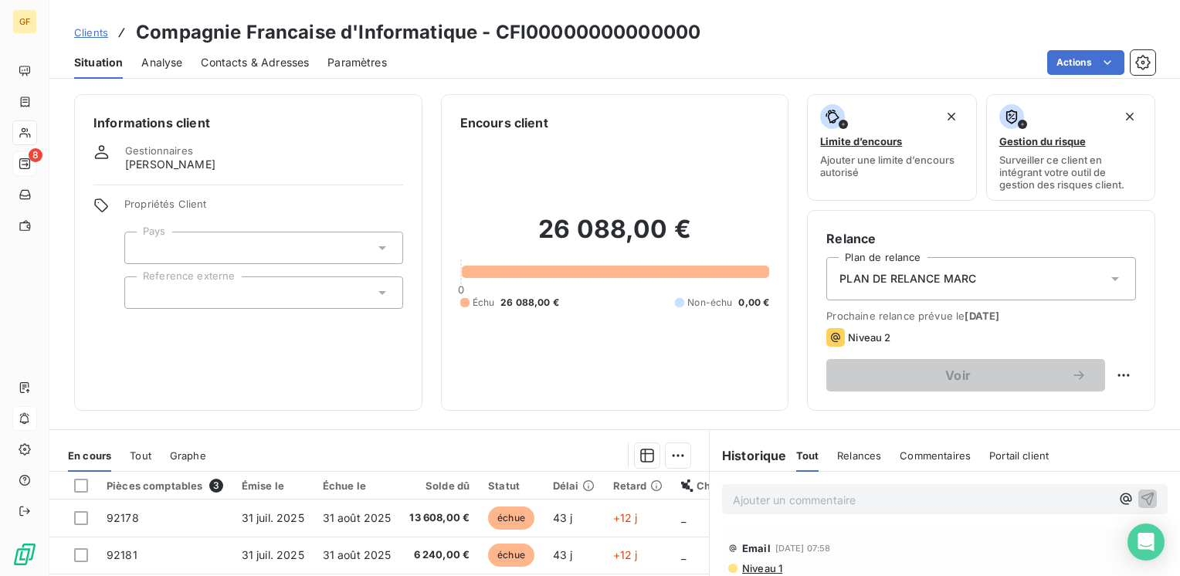
scroll to position [77, 0]
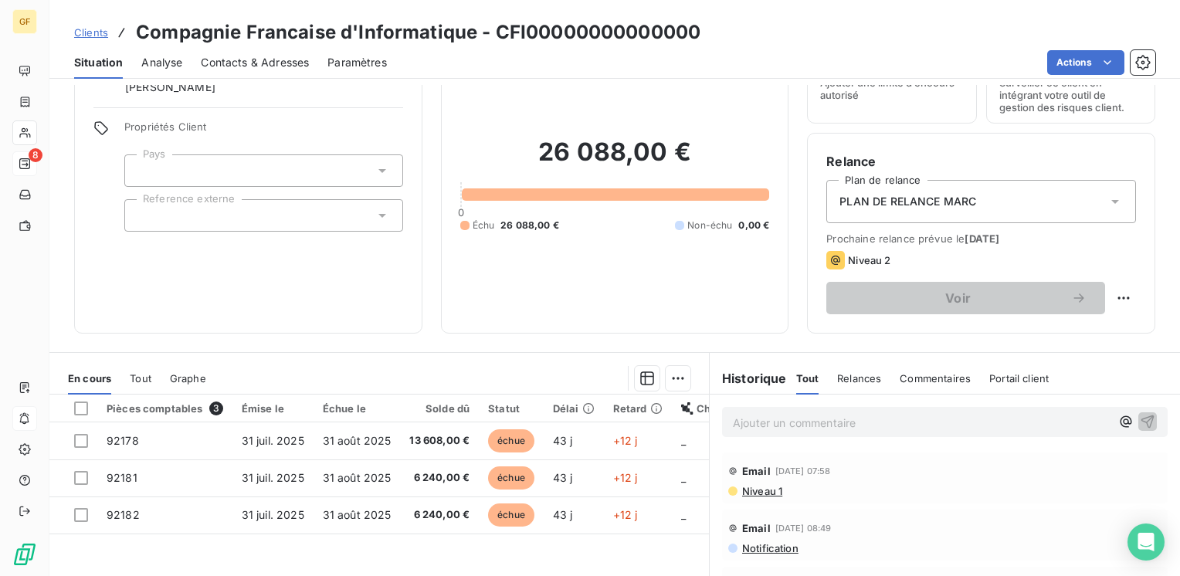
click at [263, 55] on span "Contacts & Adresses" at bounding box center [255, 62] width 108 height 15
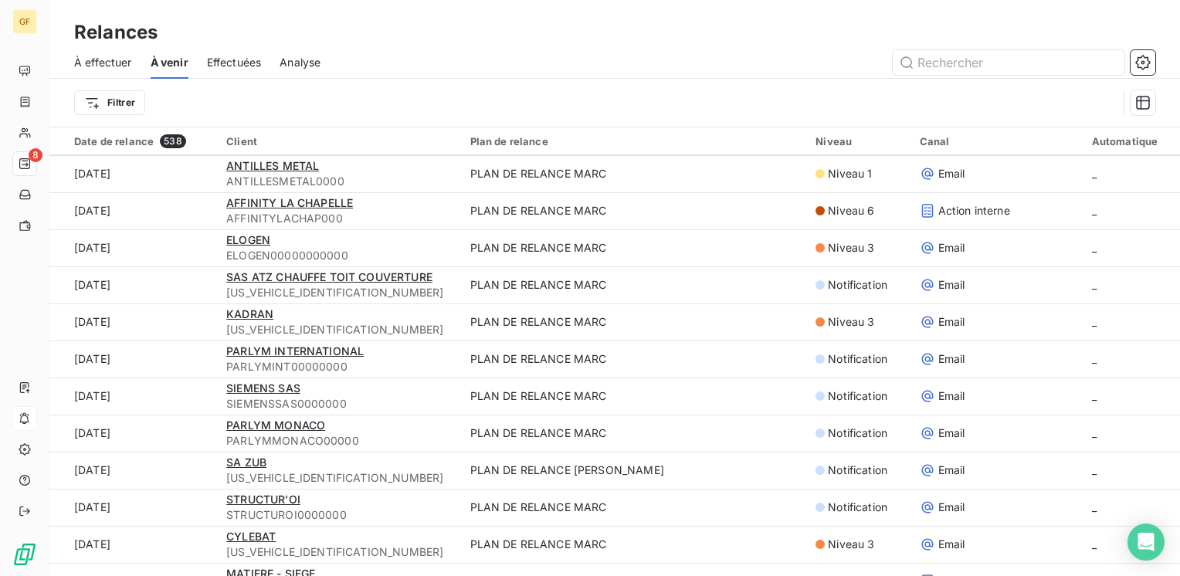
scroll to position [1313, 0]
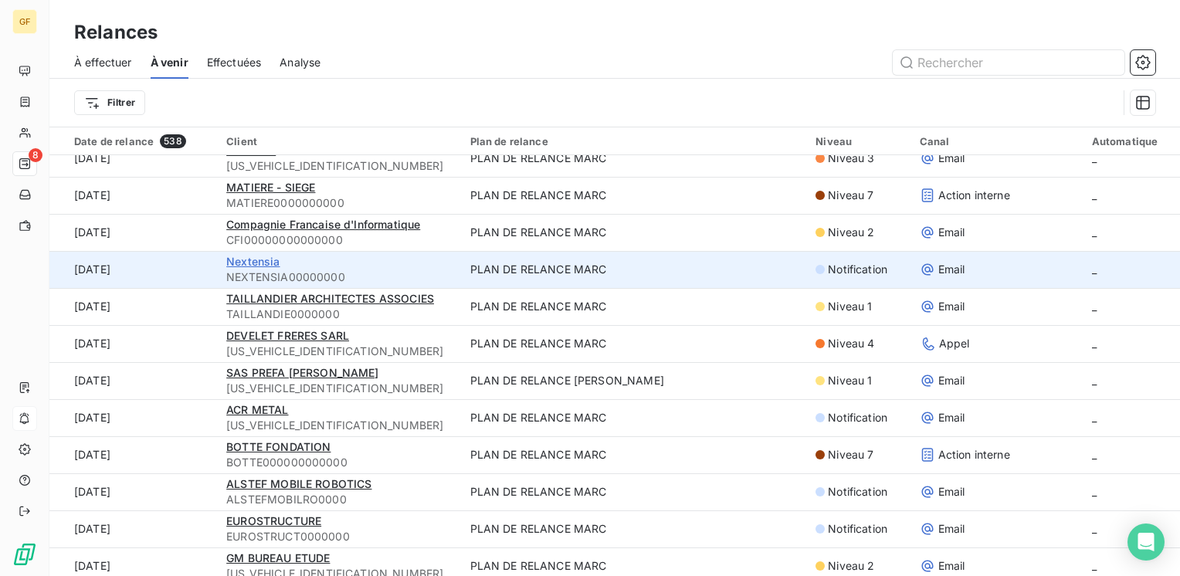
click at [258, 259] on span "Nextensia" at bounding box center [252, 261] width 53 height 13
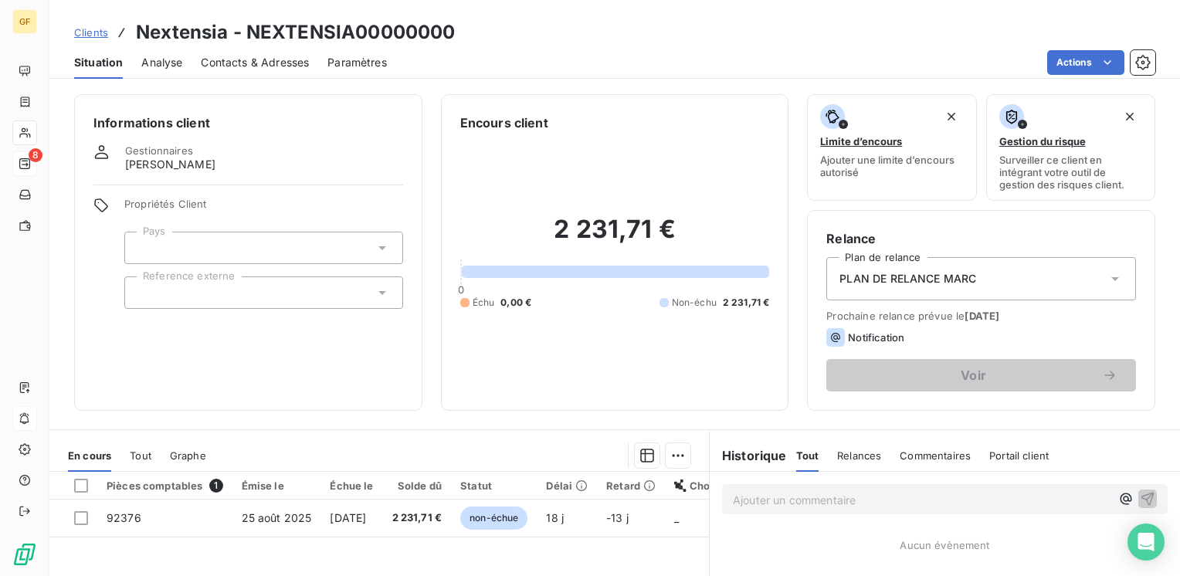
click at [273, 69] on span "Contacts & Adresses" at bounding box center [255, 62] width 108 height 15
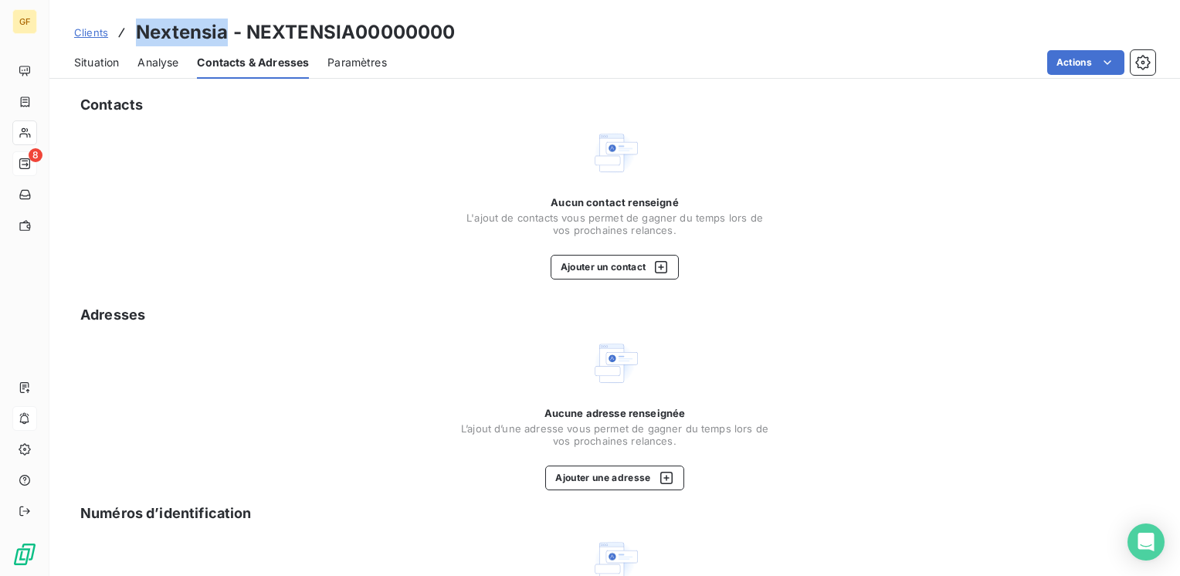
drag, startPoint x: 222, startPoint y: 32, endPoint x: 130, endPoint y: 15, distance: 94.2
click at [130, 15] on div "Clients Nextensia - NEXTENSIA00000000 Situation Analyse Contacts & Adresses Par…" at bounding box center [614, 39] width 1130 height 79
copy h3 "Nextensia"
click at [94, 63] on span "Situation" at bounding box center [96, 62] width 45 height 15
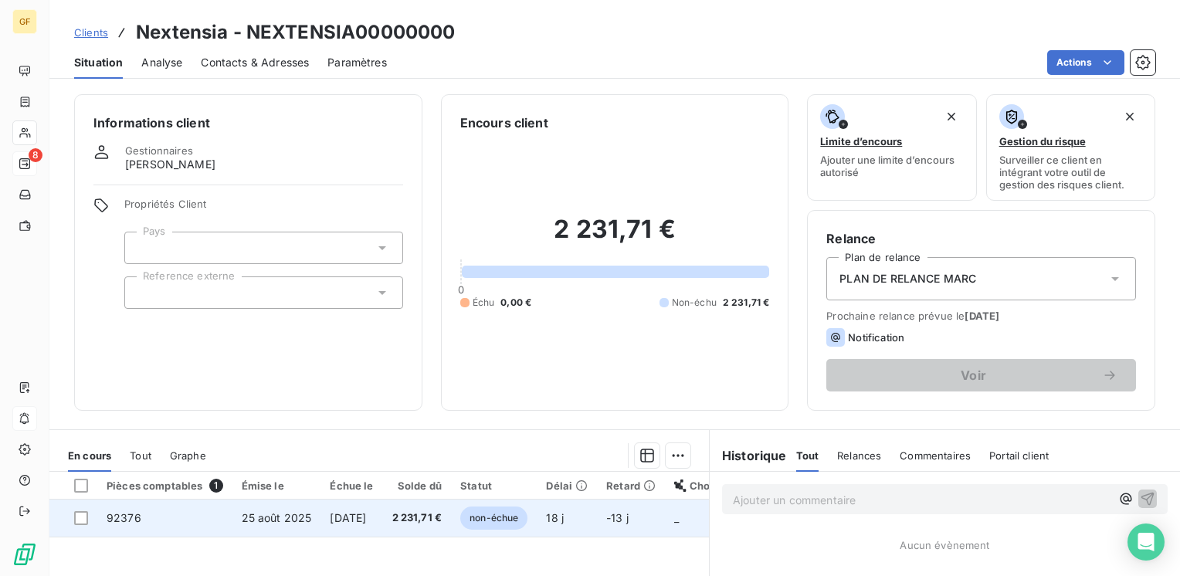
click at [246, 517] on span "25 août 2025" at bounding box center [277, 517] width 70 height 13
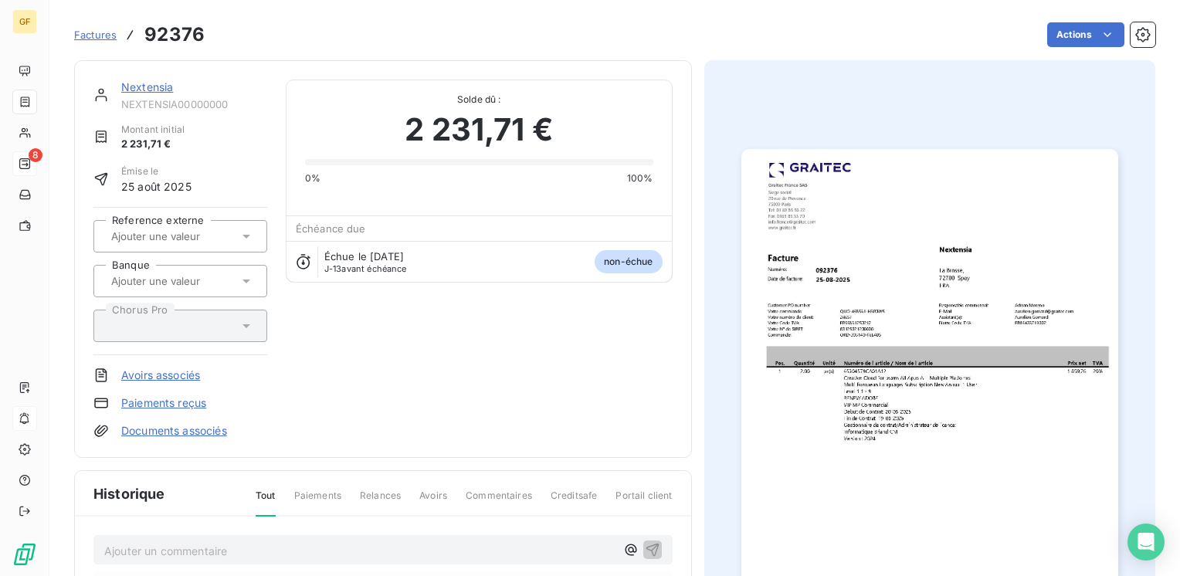
click at [895, 419] on img "button" at bounding box center [929, 415] width 377 height 532
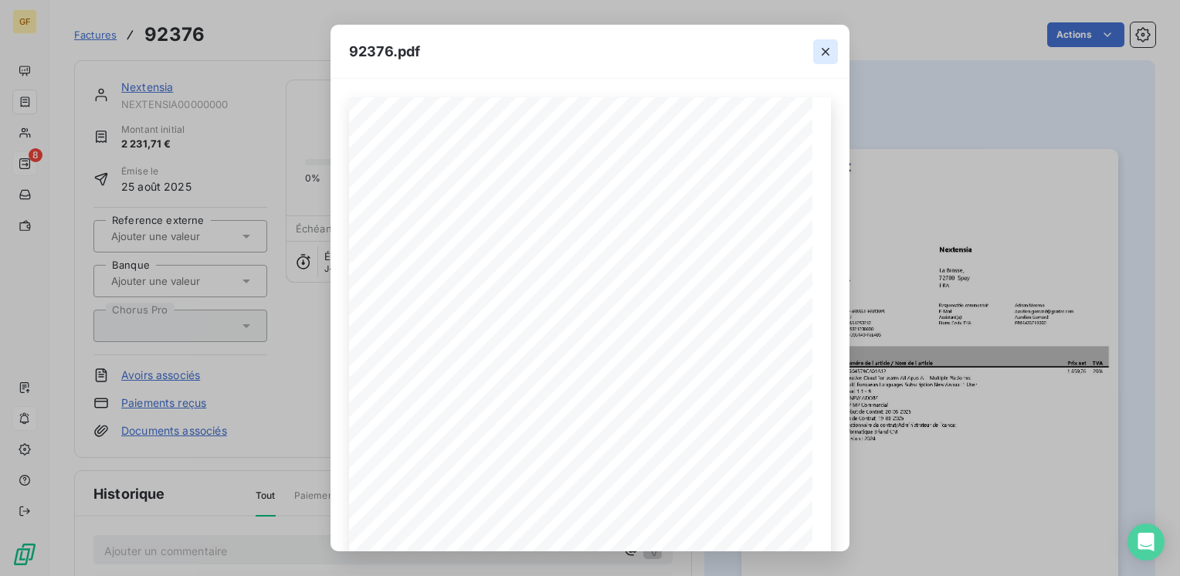
click at [824, 54] on icon "button" at bounding box center [825, 51] width 15 height 15
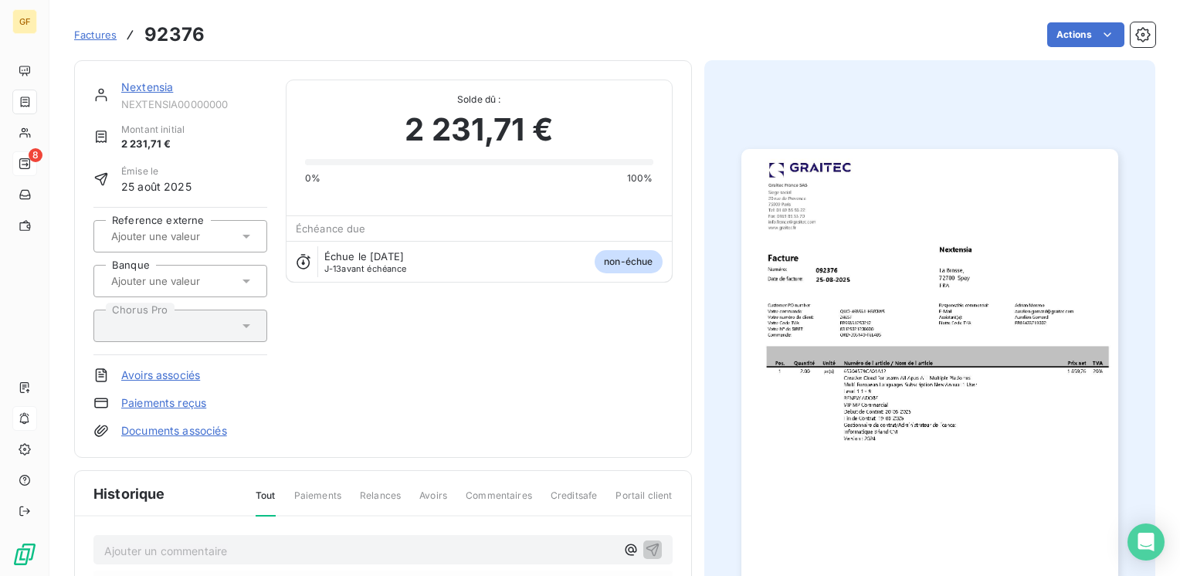
click at [141, 90] on link "Nextensia" at bounding box center [147, 86] width 52 height 13
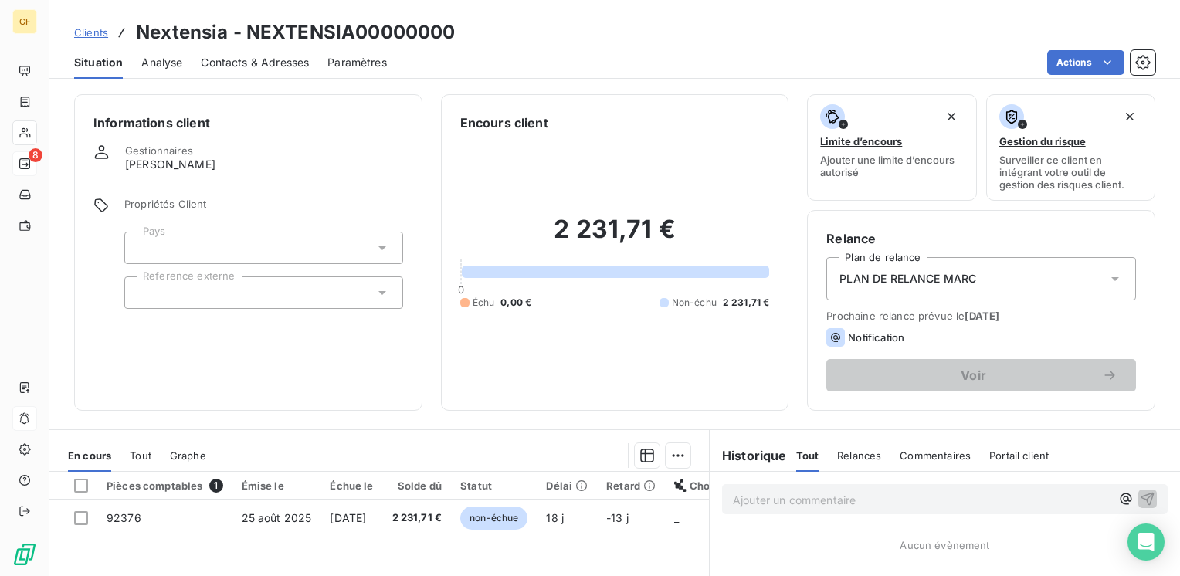
click at [280, 58] on span "Contacts & Adresses" at bounding box center [255, 62] width 108 height 15
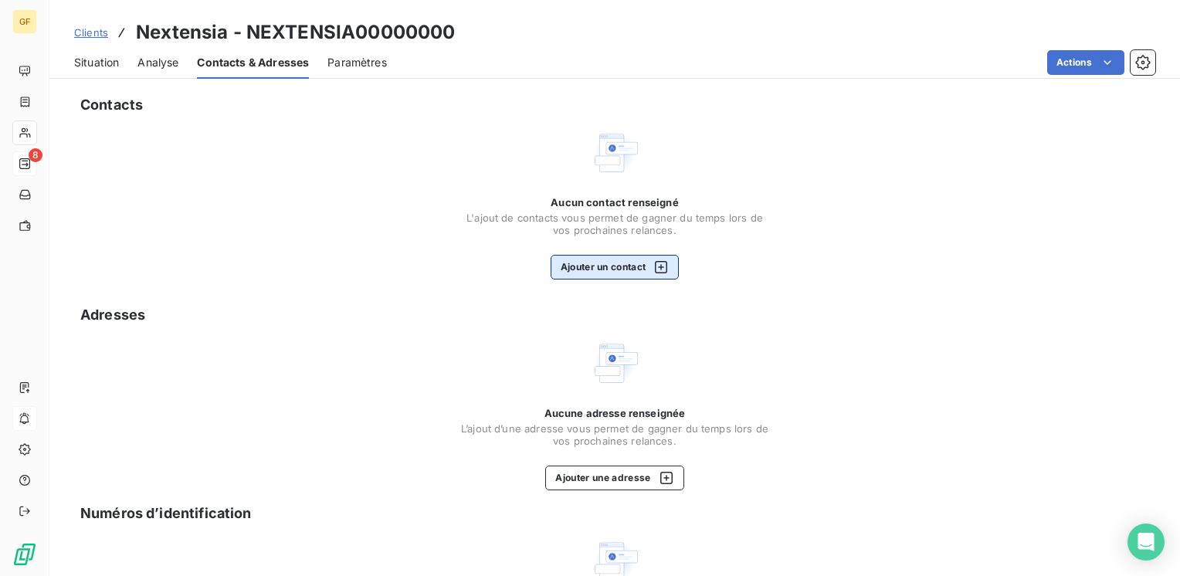
click at [605, 273] on button "Ajouter un contact" at bounding box center [615, 267] width 129 height 25
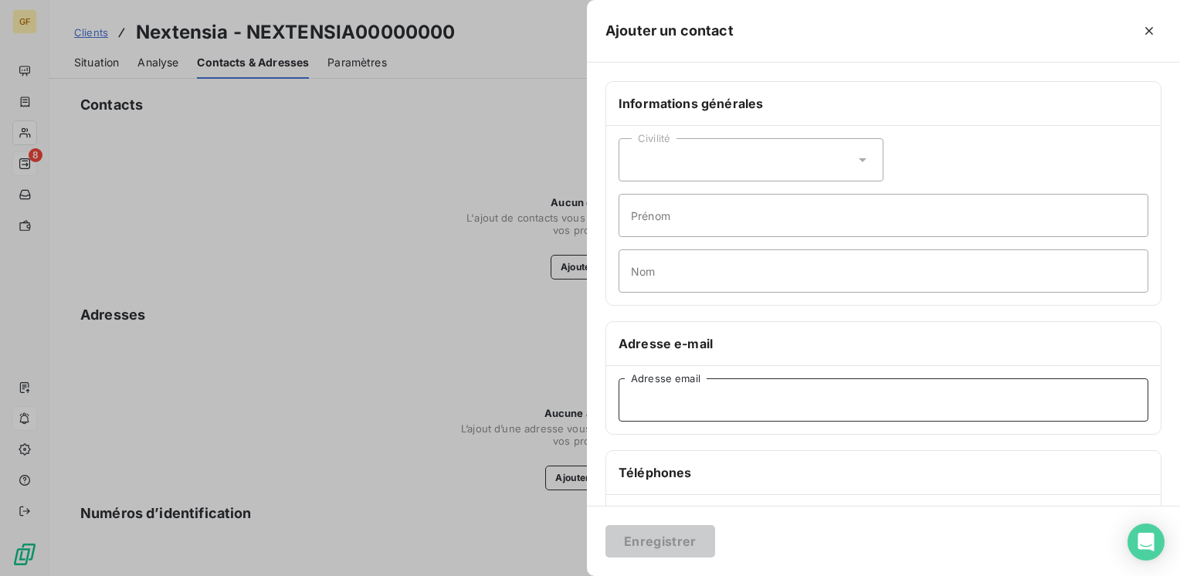
click at [703, 388] on input "Adresse email" at bounding box center [883, 399] width 530 height 43
paste input "[PERSON_NAME][EMAIL_ADDRESS][DOMAIN_NAME]"
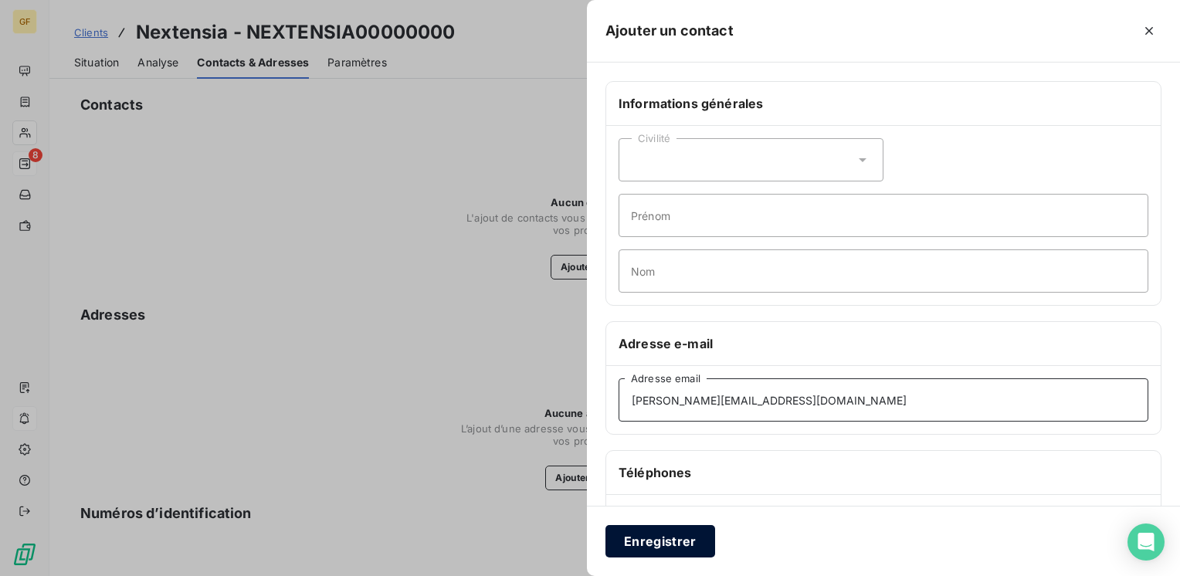
type input "[PERSON_NAME][EMAIL_ADDRESS][DOMAIN_NAME]"
drag, startPoint x: 617, startPoint y: 535, endPoint x: 455, endPoint y: 165, distance: 403.8
click at [617, 532] on button "Enregistrer" at bounding box center [660, 541] width 110 height 32
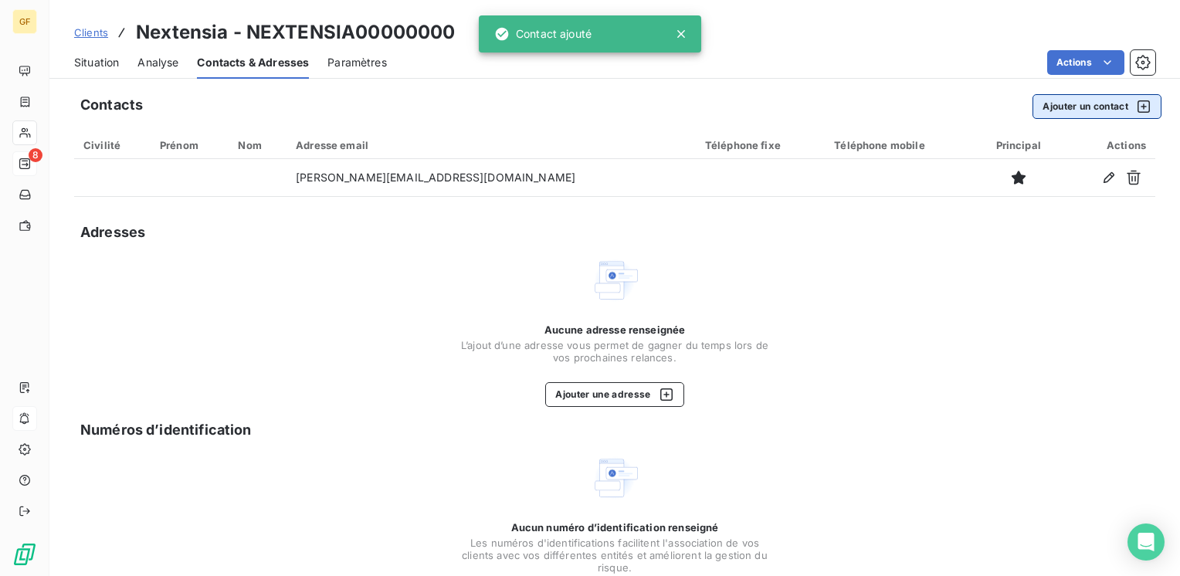
click at [1046, 107] on button "Ajouter un contact" at bounding box center [1096, 106] width 129 height 25
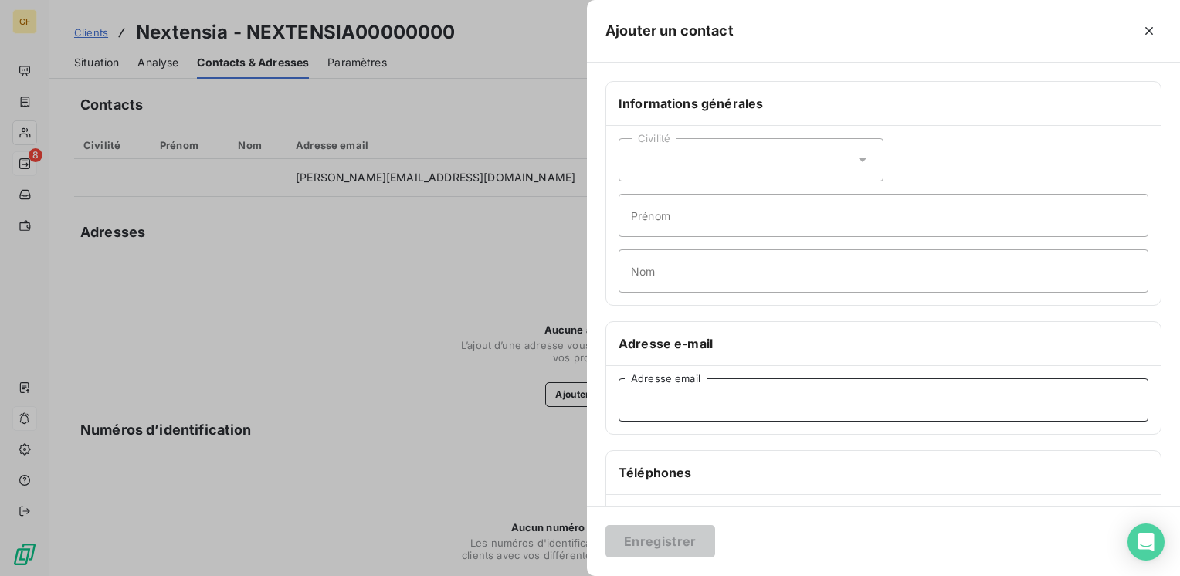
click at [659, 413] on input "Adresse email" at bounding box center [883, 399] width 530 height 43
paste input "[EMAIL_ADDRESS][DOMAIN_NAME]"
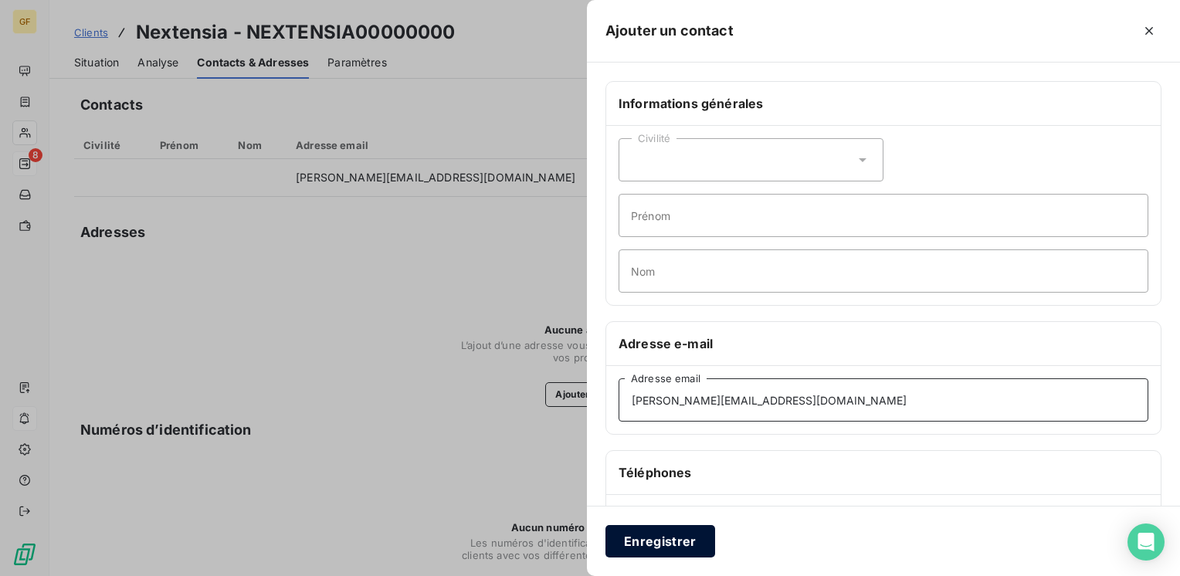
type input "[EMAIL_ADDRESS][DOMAIN_NAME]"
click at [672, 541] on button "Enregistrer" at bounding box center [660, 541] width 110 height 32
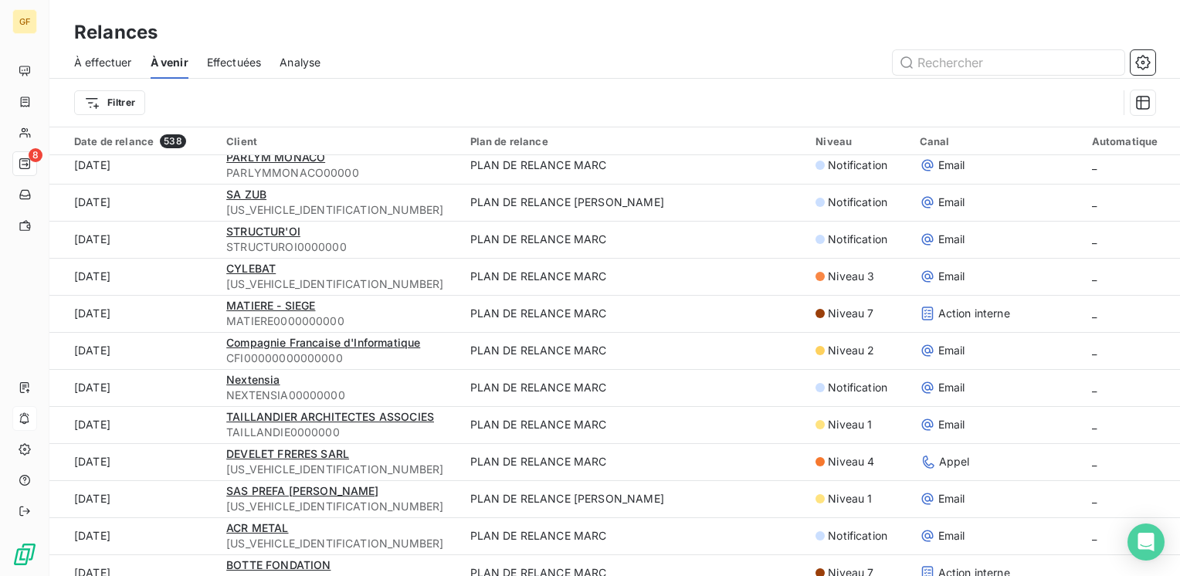
scroll to position [1235, 0]
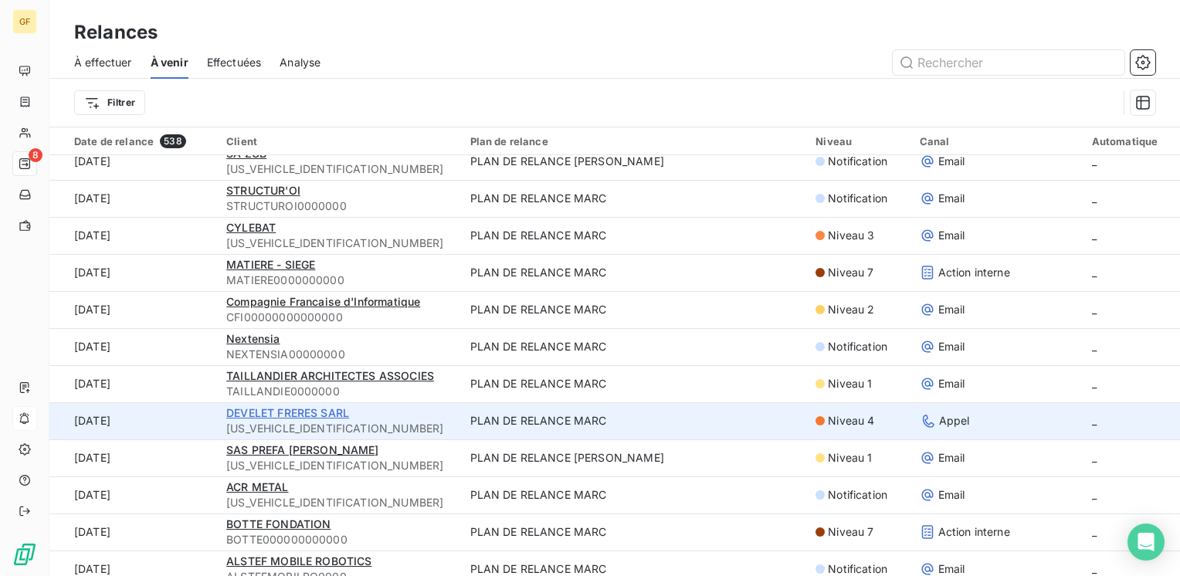
click at [290, 414] on span "DEVELET FRERES SARL" at bounding box center [287, 412] width 123 height 13
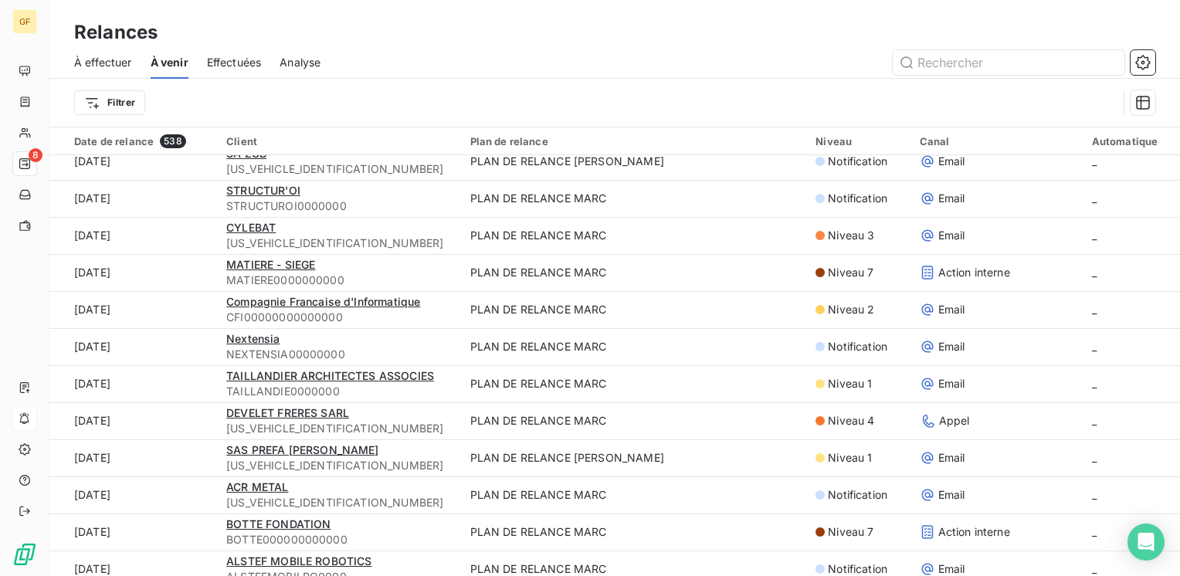
scroll to position [1313, 0]
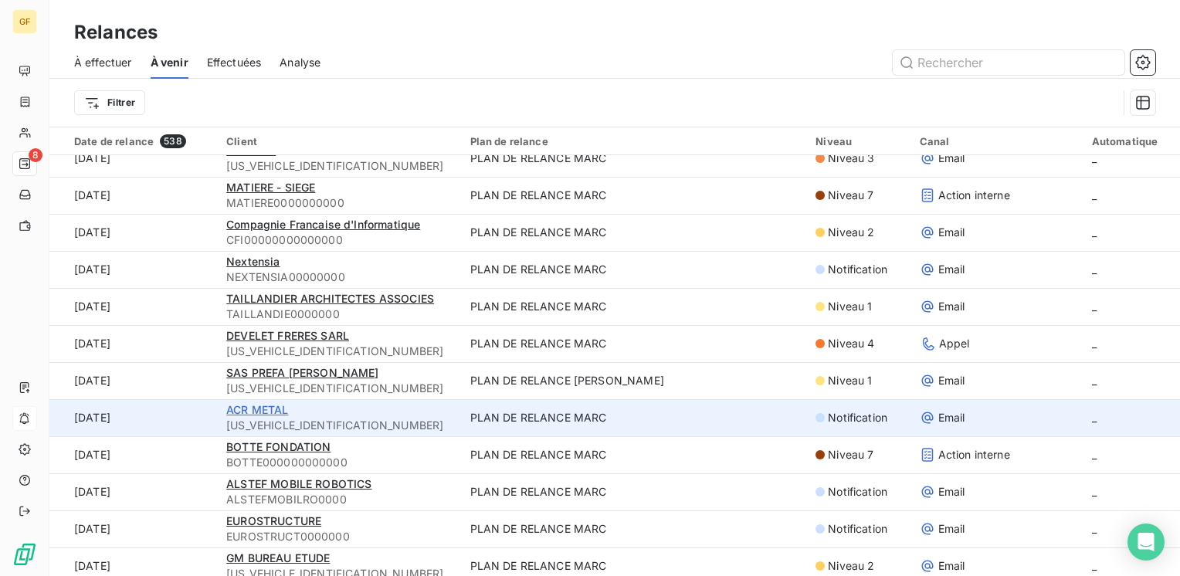
click at [253, 412] on span "ACR METAL" at bounding box center [257, 409] width 62 height 13
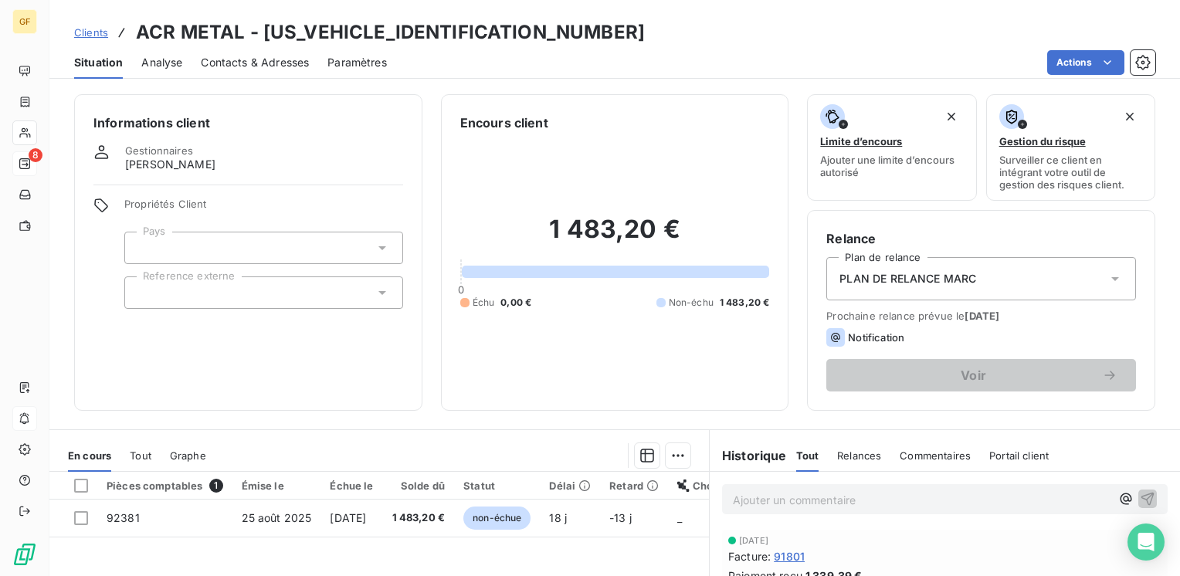
click at [237, 67] on span "Contacts & Adresses" at bounding box center [255, 62] width 108 height 15
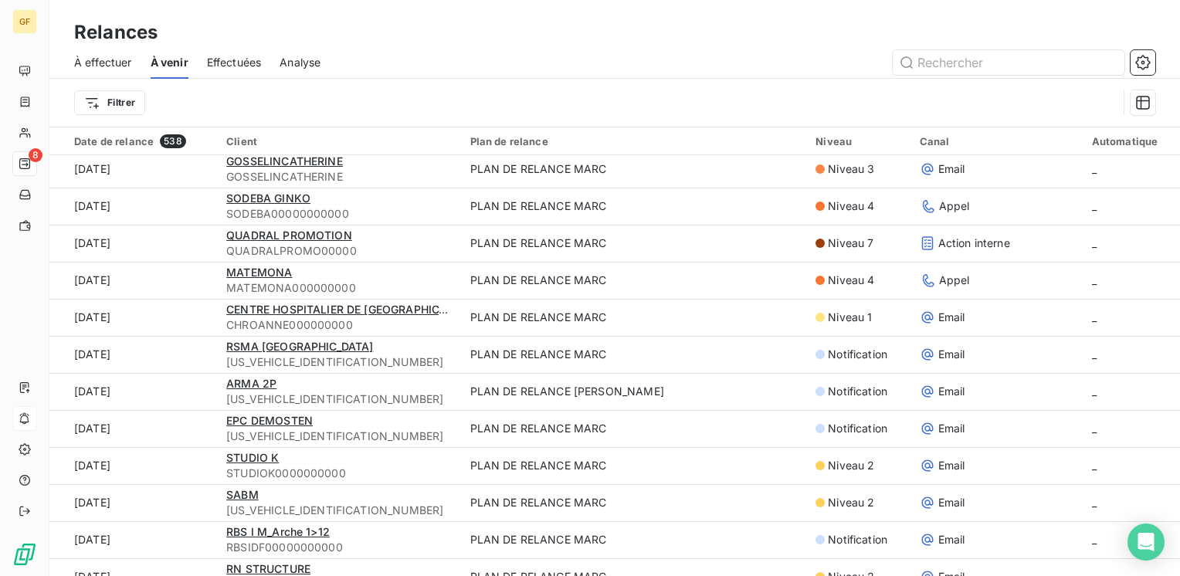
scroll to position [1776, 0]
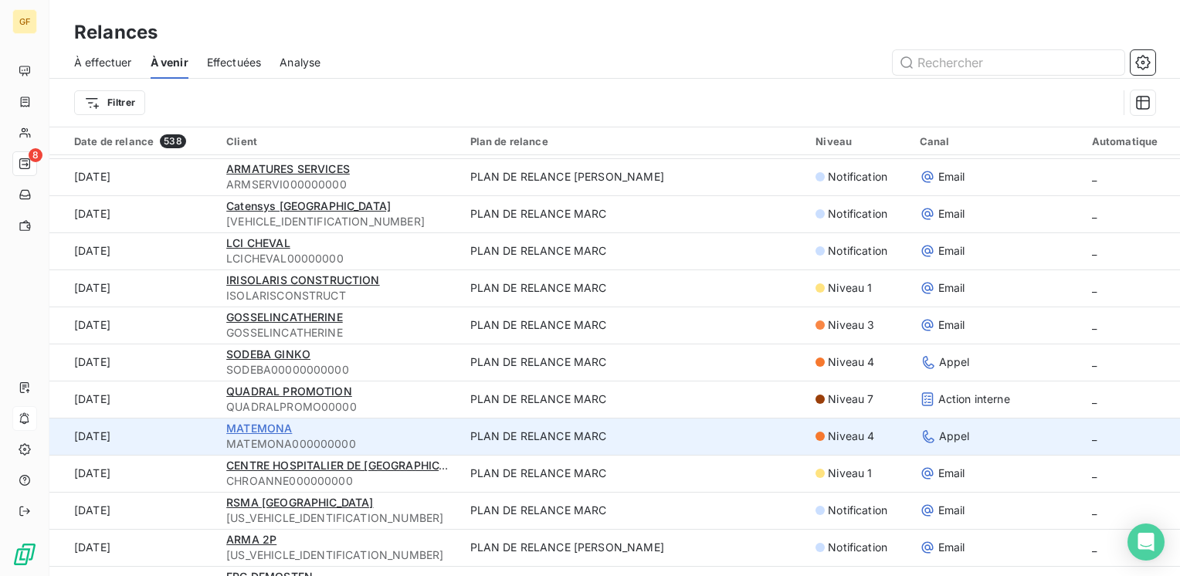
click at [269, 428] on span "MATEMONA" at bounding box center [259, 428] width 66 height 13
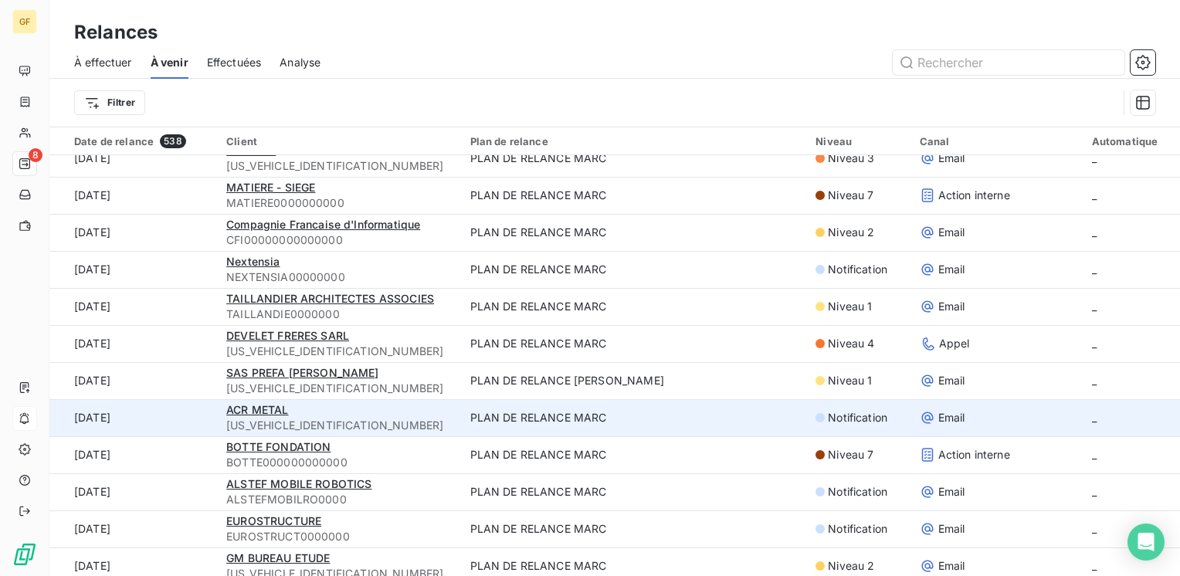
scroll to position [1467, 0]
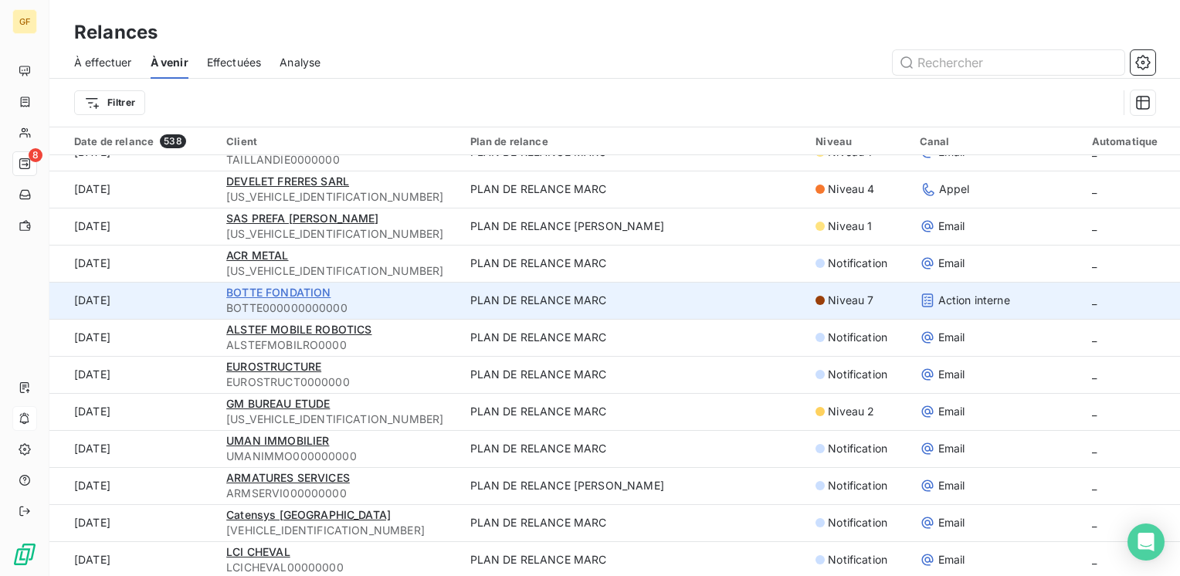
click at [277, 290] on span "BOTTE FONDATION" at bounding box center [278, 292] width 104 height 13
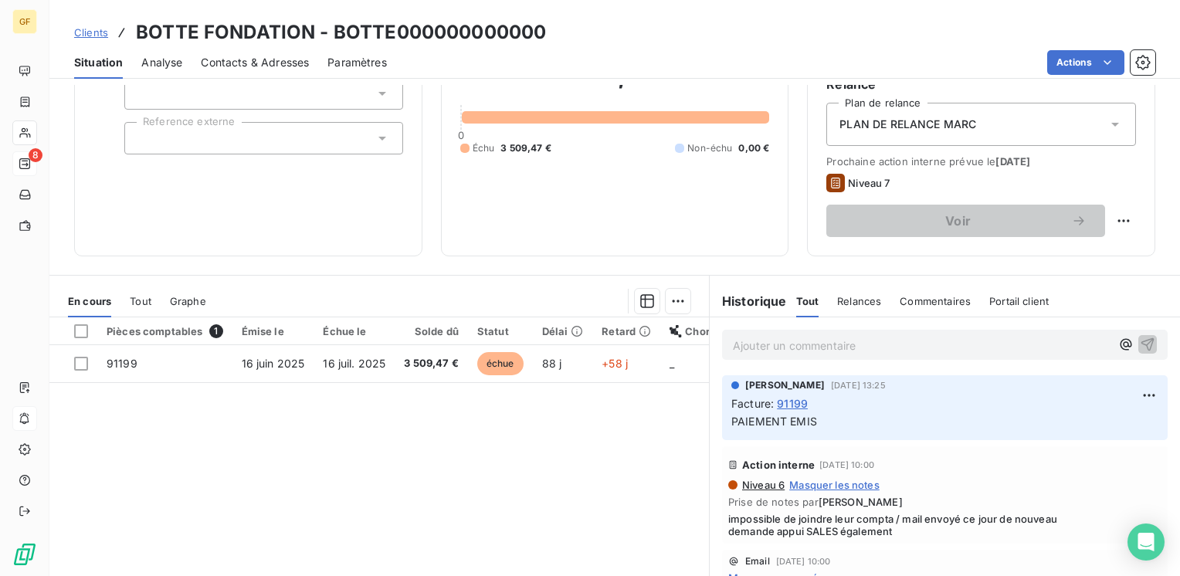
scroll to position [232, 0]
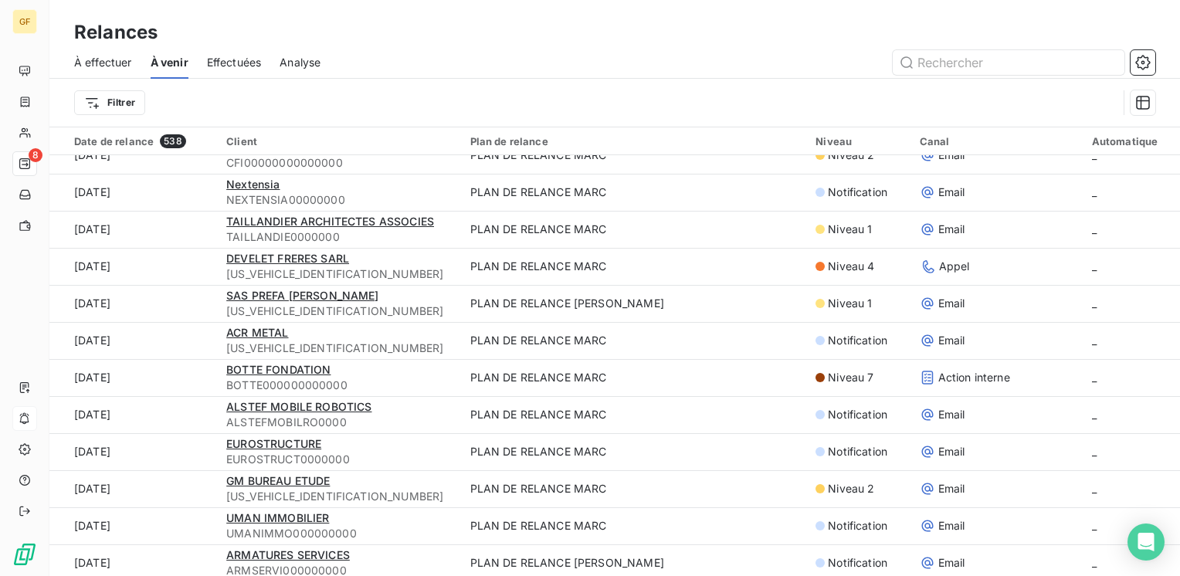
scroll to position [1467, 0]
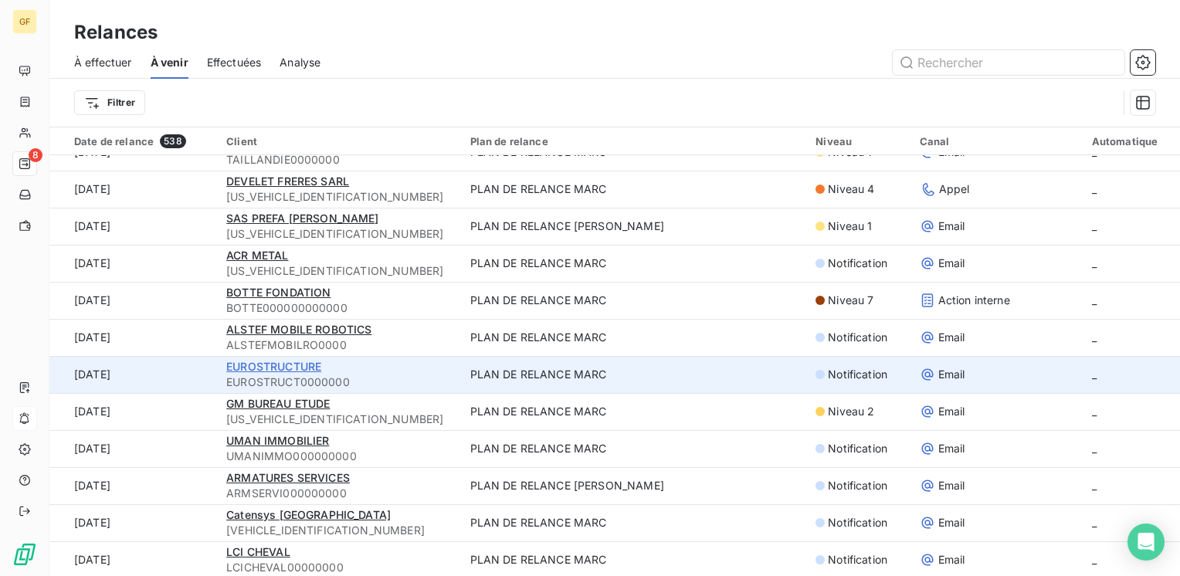
click at [266, 364] on span "EUROSTRUCTURE" at bounding box center [273, 366] width 95 height 13
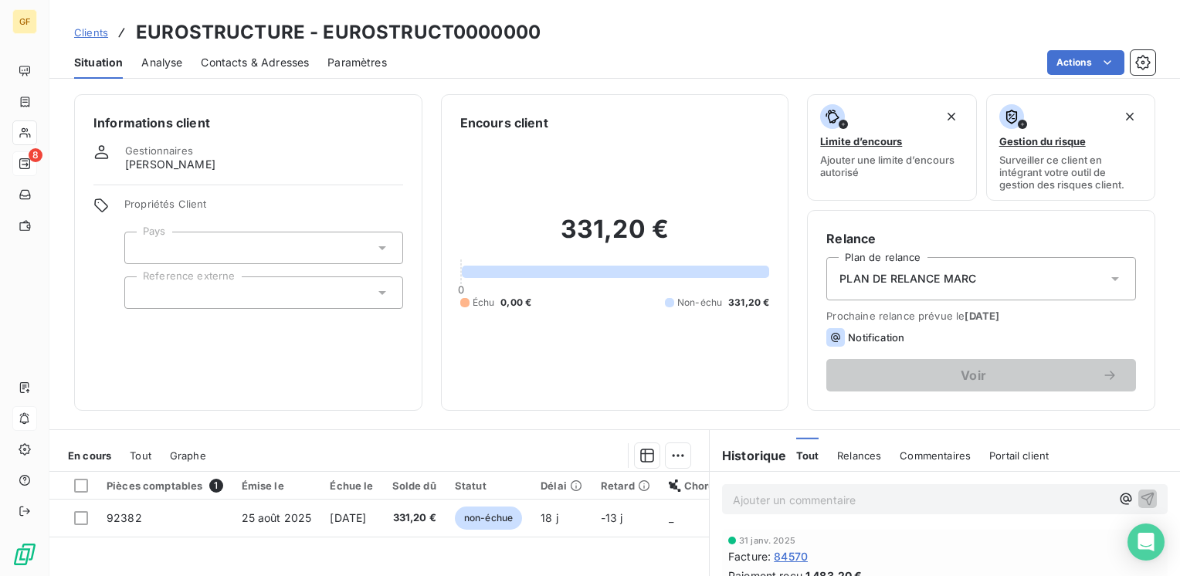
click at [281, 65] on span "Contacts & Adresses" at bounding box center [255, 62] width 108 height 15
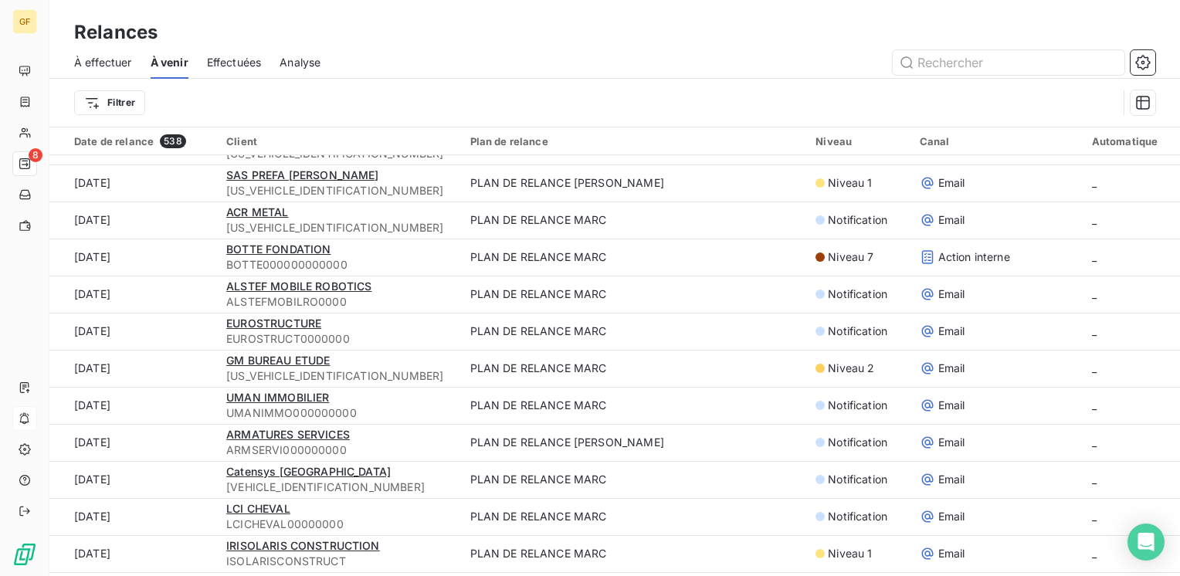
scroll to position [1544, 0]
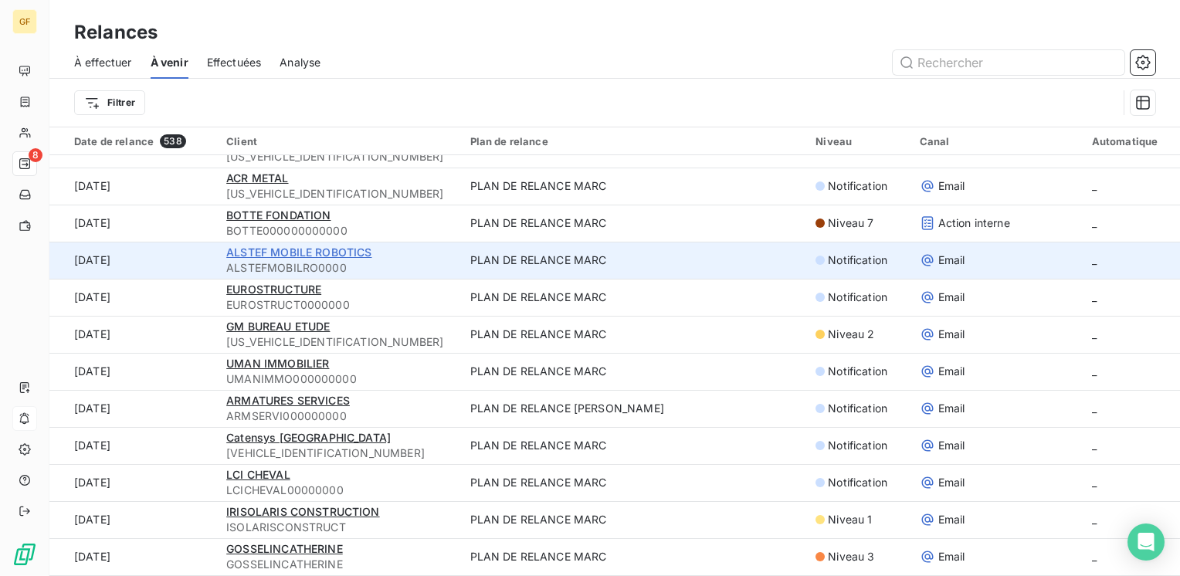
click at [315, 248] on span "ALSTEF MOBILE ROBOTICS" at bounding box center [298, 252] width 145 height 13
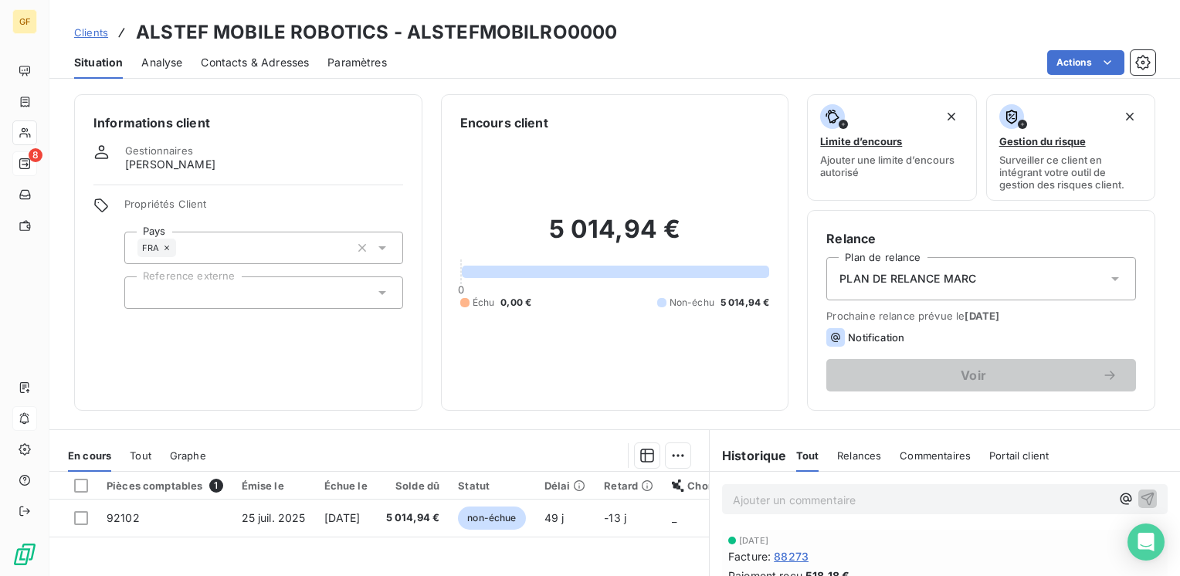
click at [278, 57] on span "Contacts & Adresses" at bounding box center [255, 62] width 108 height 15
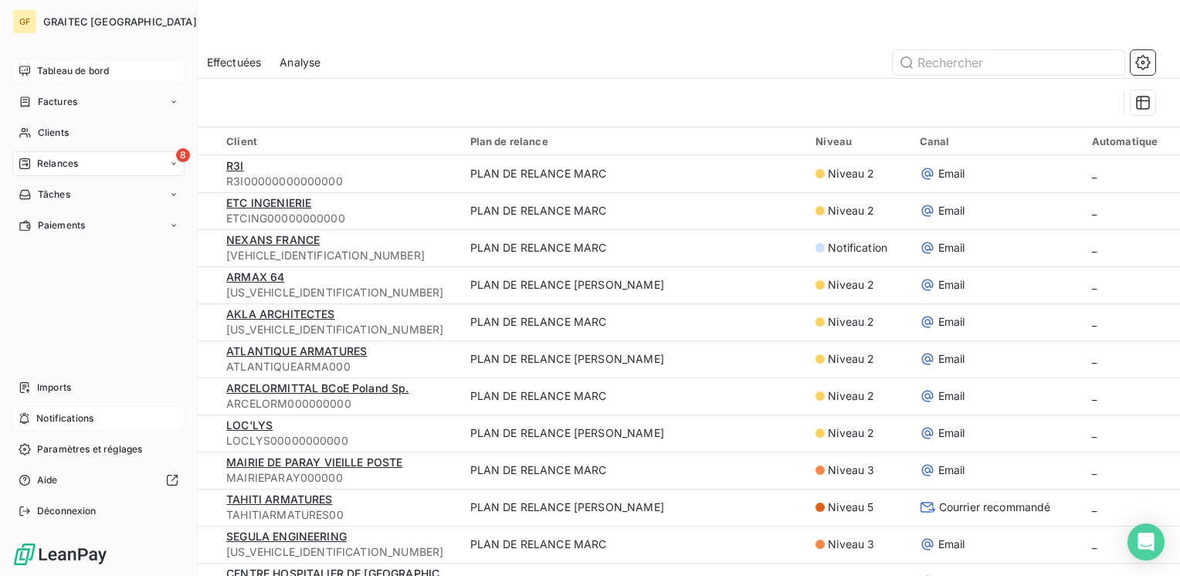
click at [68, 66] on span "Tableau de bord" at bounding box center [73, 71] width 72 height 14
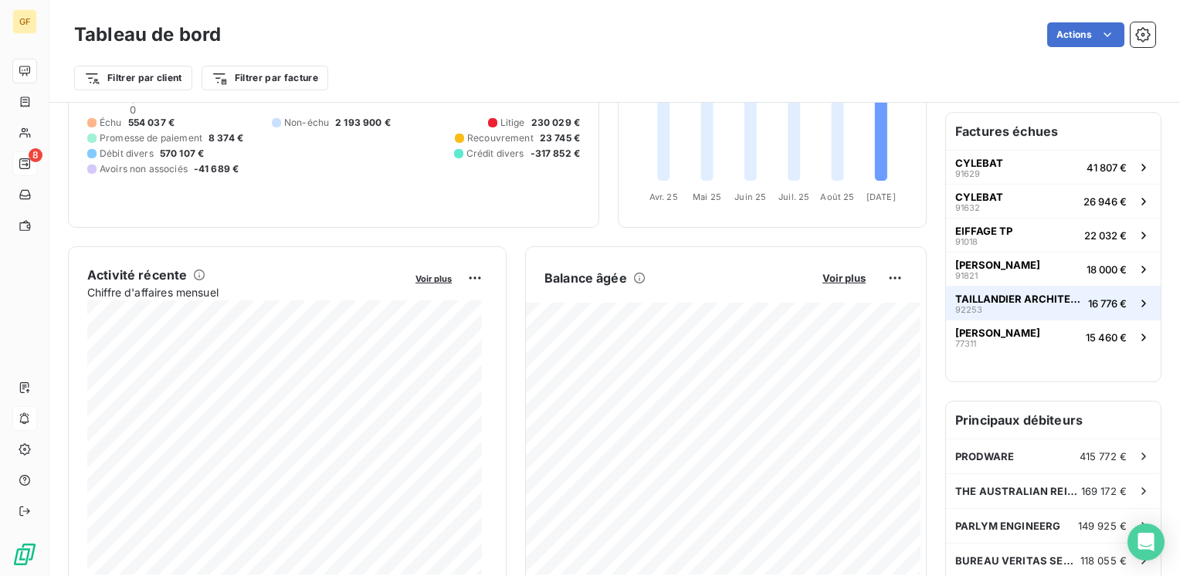
scroll to position [232, 0]
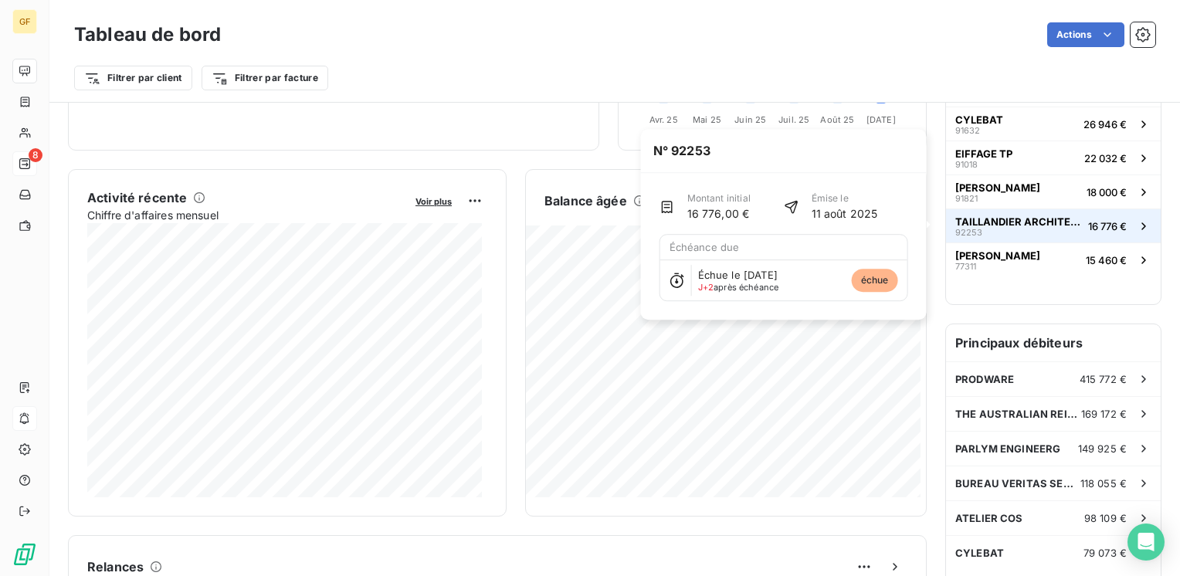
click at [991, 221] on span "TAILLANDIER ARCHITECTES ASSOCIES" at bounding box center [1018, 221] width 127 height 12
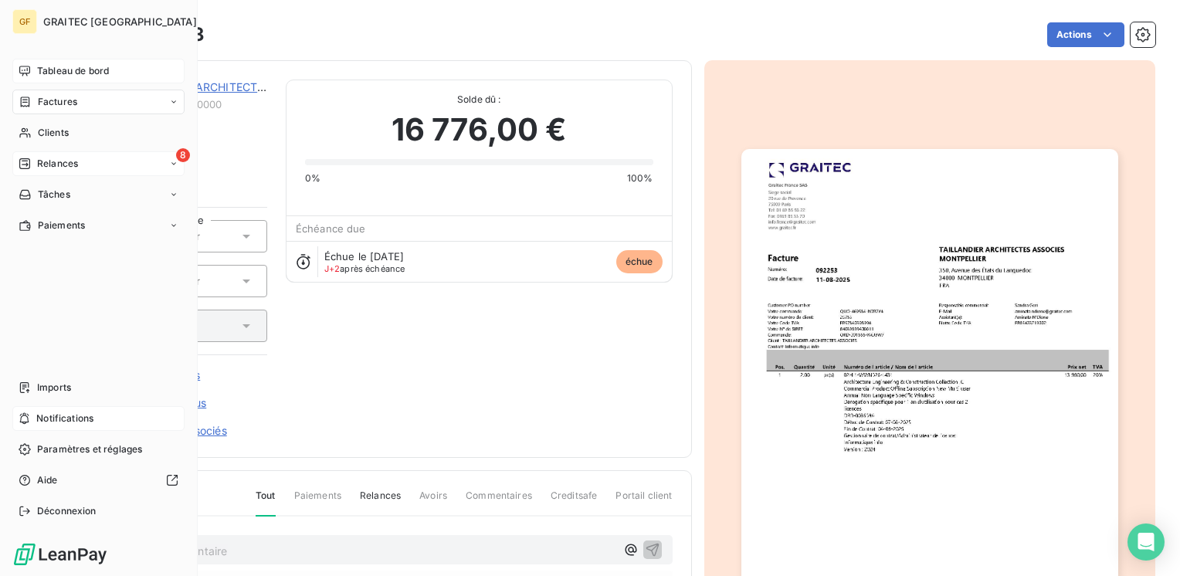
click at [65, 72] on span "Tableau de bord" at bounding box center [73, 71] width 72 height 14
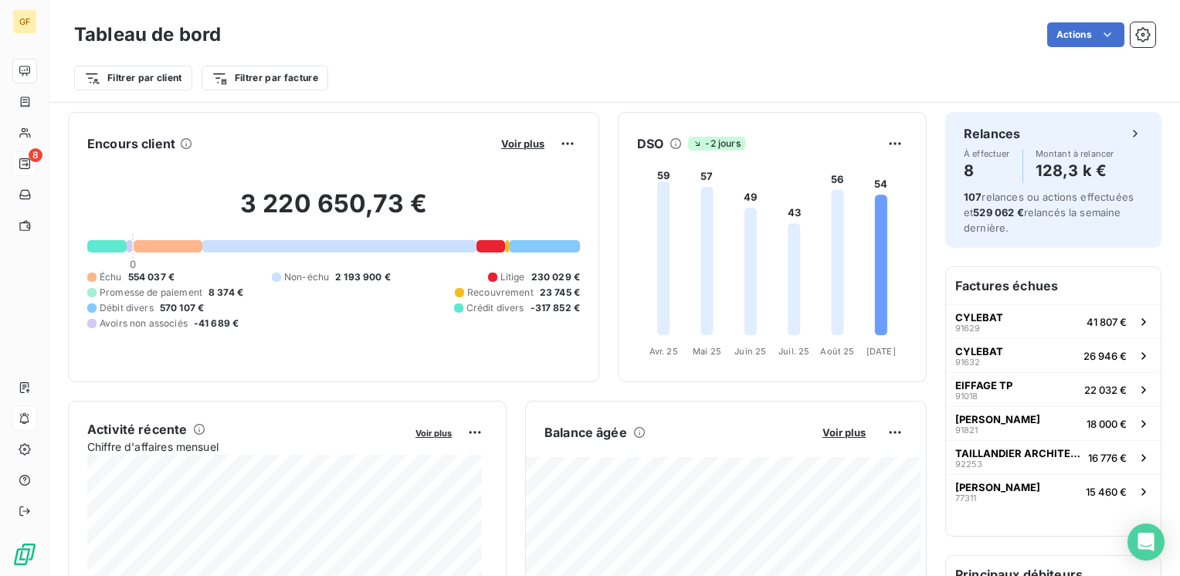
scroll to position [309, 0]
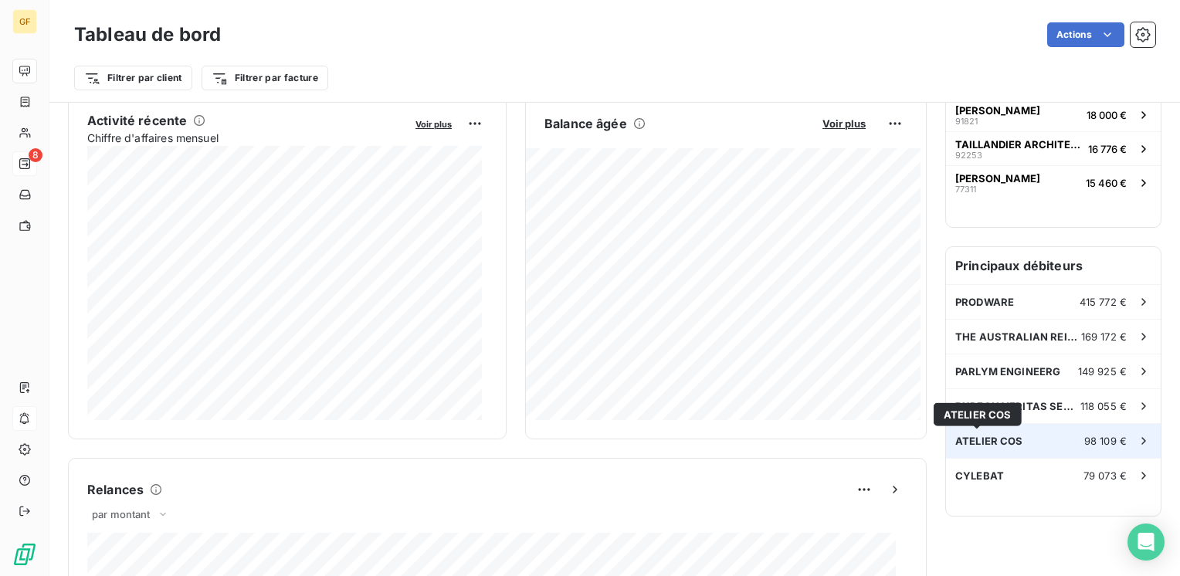
click at [1001, 439] on span "ATELIER COS" at bounding box center [989, 441] width 68 height 12
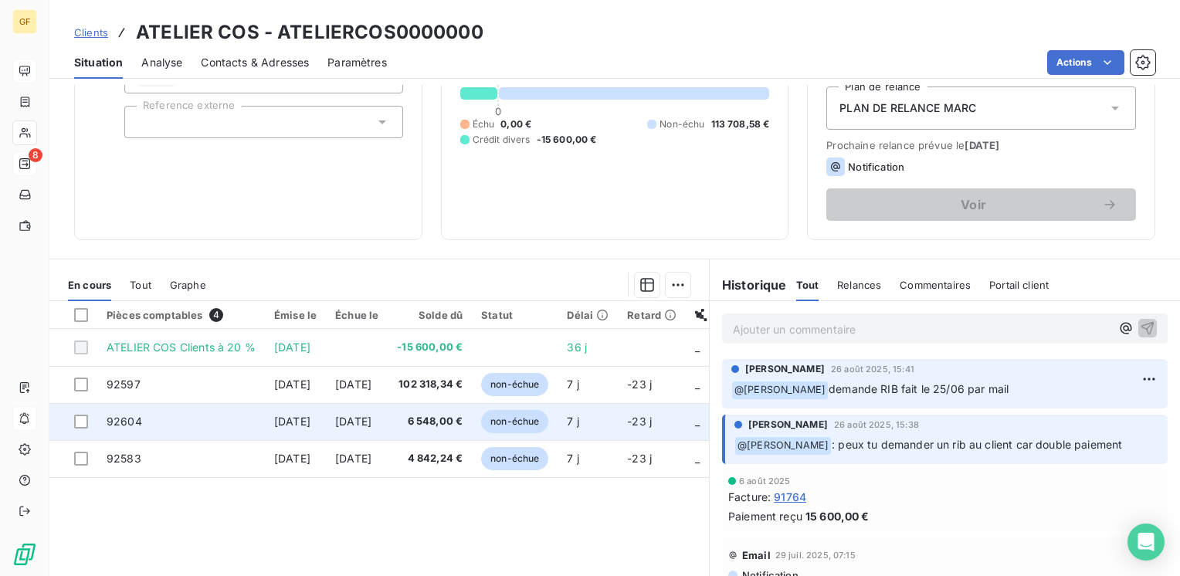
scroll to position [232, 0]
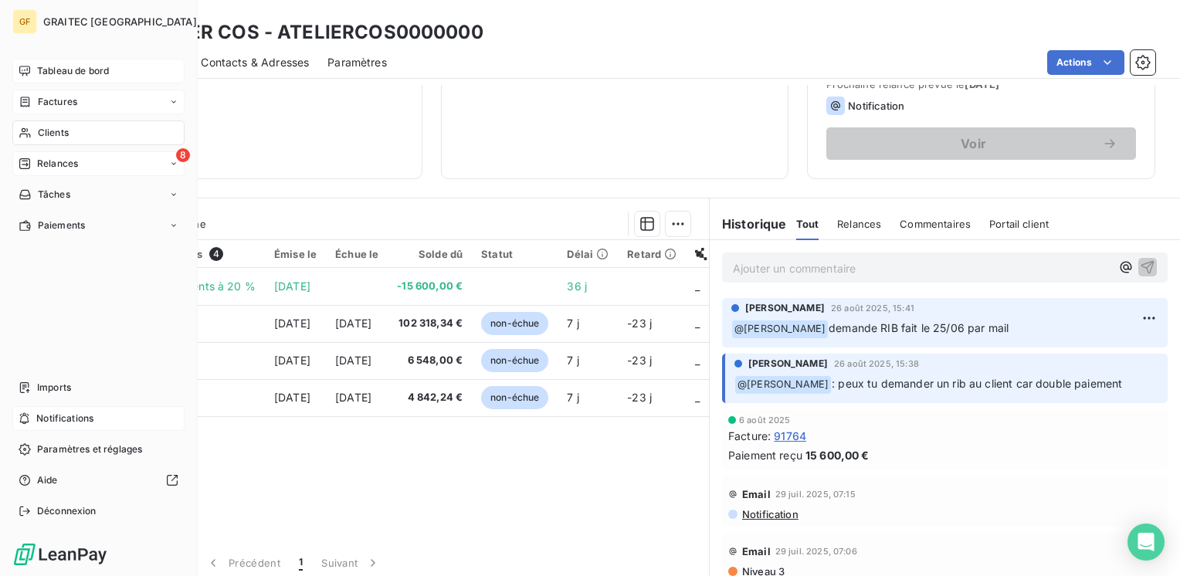
click at [58, 107] on span "Factures" at bounding box center [57, 102] width 39 height 14
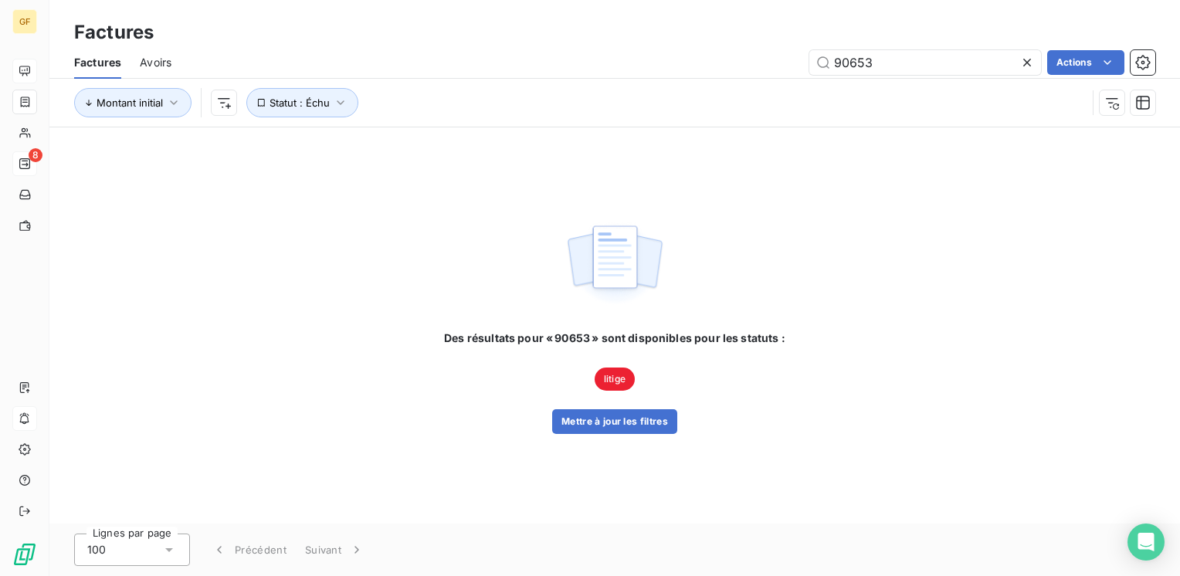
drag, startPoint x: 893, startPoint y: 63, endPoint x: 761, endPoint y: 73, distance: 132.4
click at [761, 73] on div "90653 Actions" at bounding box center [672, 62] width 965 height 25
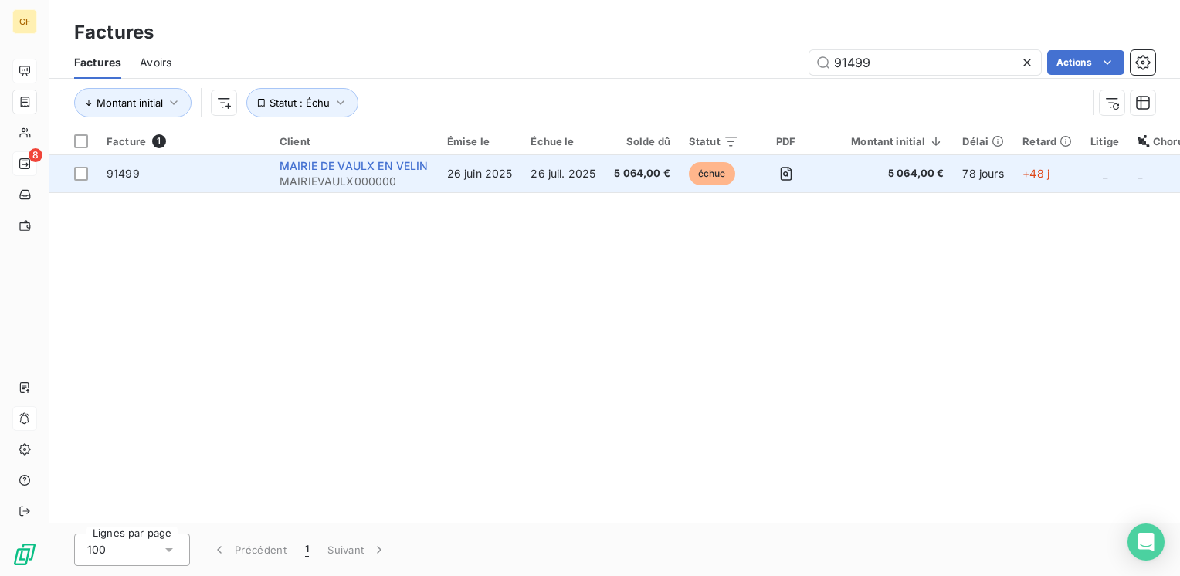
type input "91499"
click at [371, 161] on span "MAIRIE DE VAULX EN VELIN" at bounding box center [354, 165] width 149 height 13
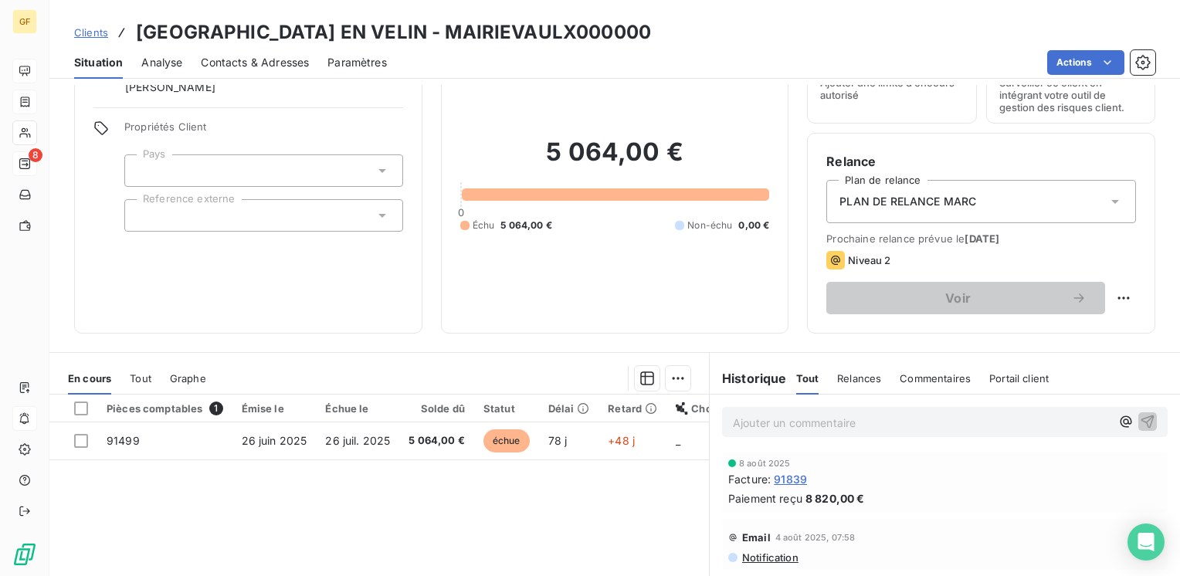
scroll to position [154, 0]
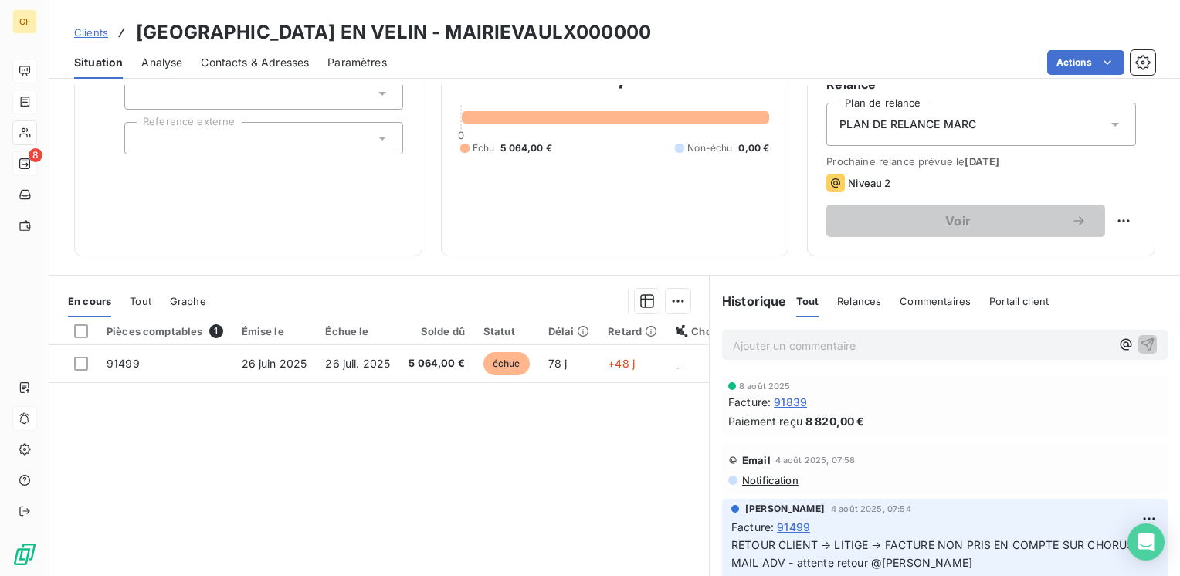
click at [284, 67] on span "Contacts & Adresses" at bounding box center [255, 62] width 108 height 15
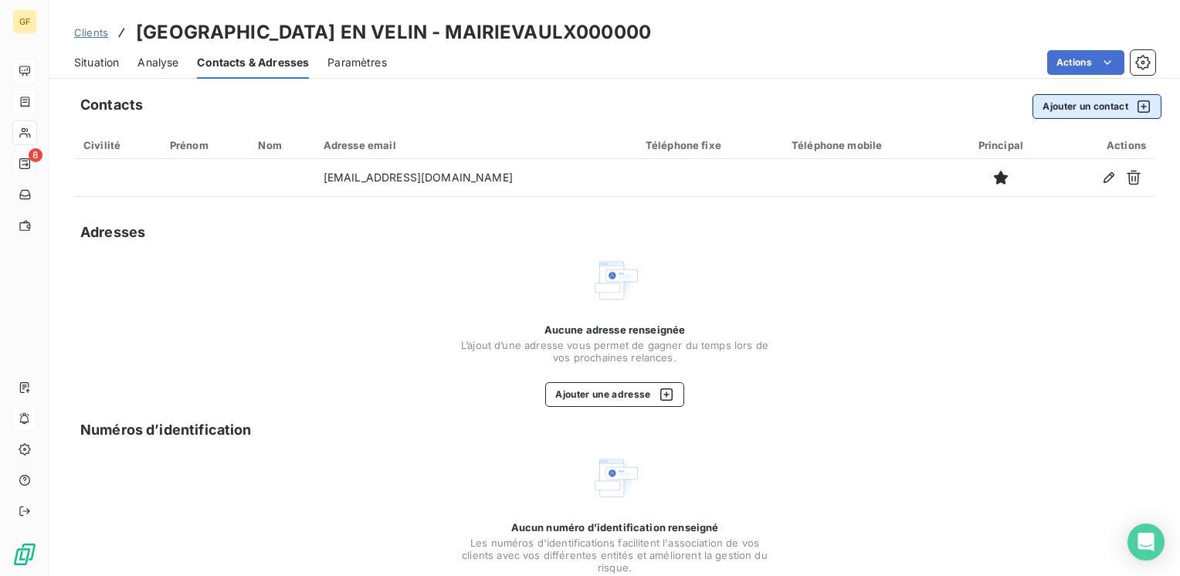
click at [1079, 110] on button "Ajouter un contact" at bounding box center [1096, 106] width 129 height 25
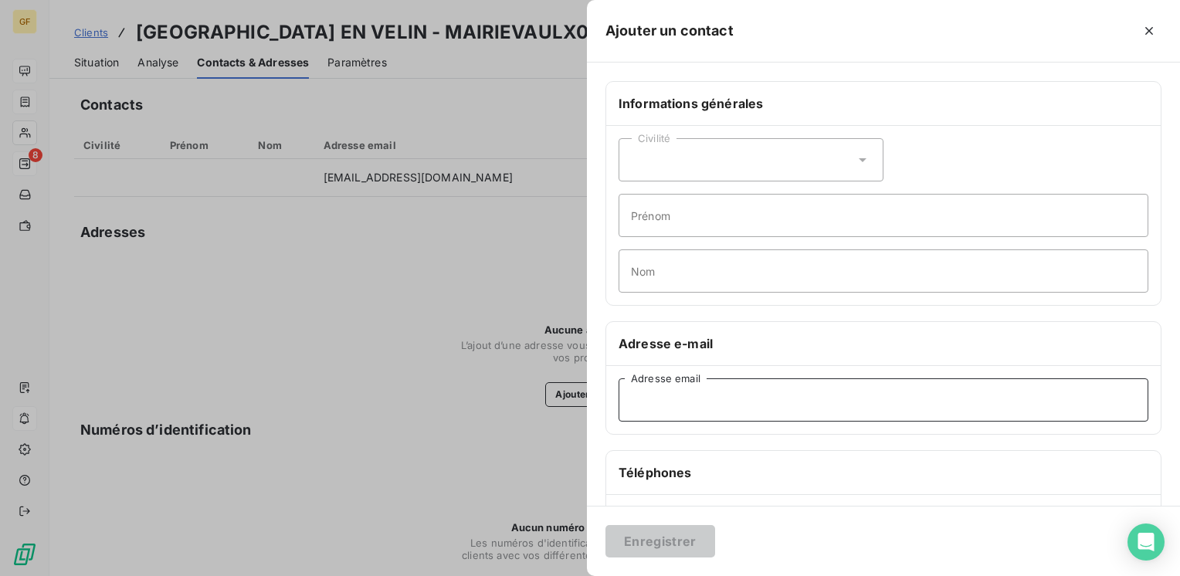
click at [683, 412] on input "Adresse email" at bounding box center [883, 399] width 530 height 43
paste input "[EMAIL_ADDRESS][DOMAIN_NAME]"
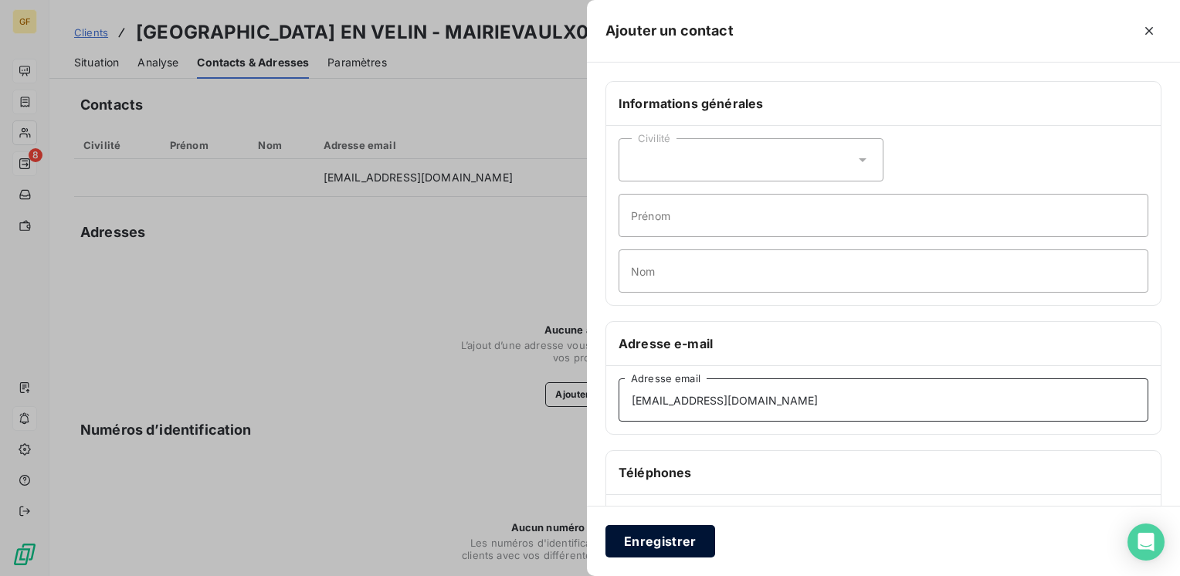
type input "[EMAIL_ADDRESS][DOMAIN_NAME]"
click at [655, 548] on button "Enregistrer" at bounding box center [660, 541] width 110 height 32
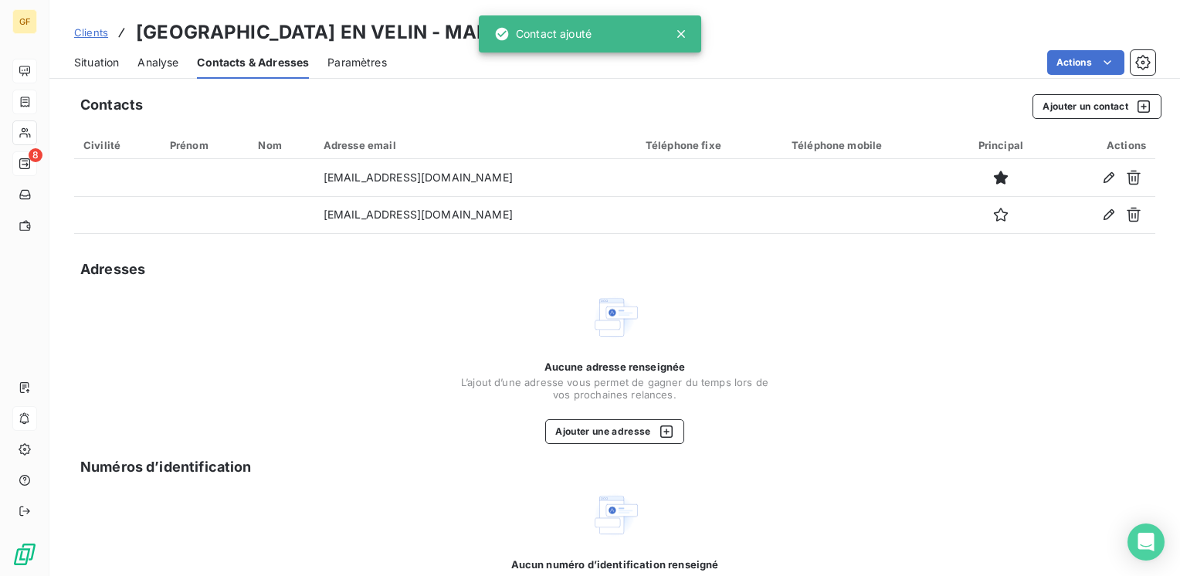
click at [94, 59] on span "Situation" at bounding box center [96, 62] width 45 height 15
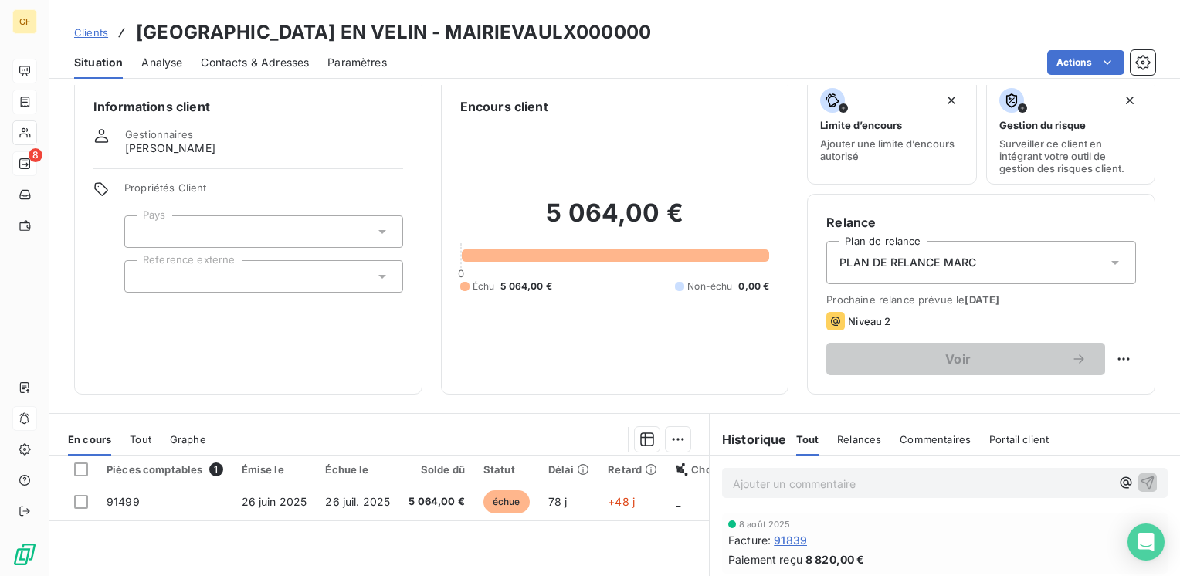
scroll to position [0, 0]
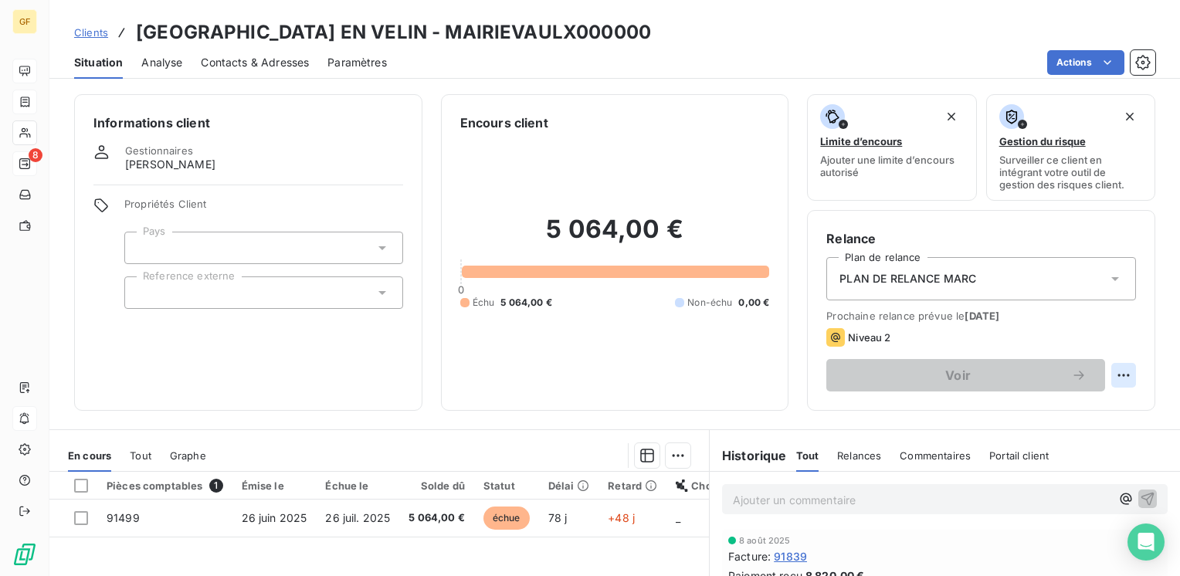
click at [1115, 380] on html "GF 8 Clients MAIRIE [PERSON_NAME] EN [PERSON_NAME] - MAIRIEVAULX000000 Situatio…" at bounding box center [590, 288] width 1180 height 576
click at [1084, 407] on div "Replanifier cette action" at bounding box center [1048, 409] width 138 height 25
select select "8"
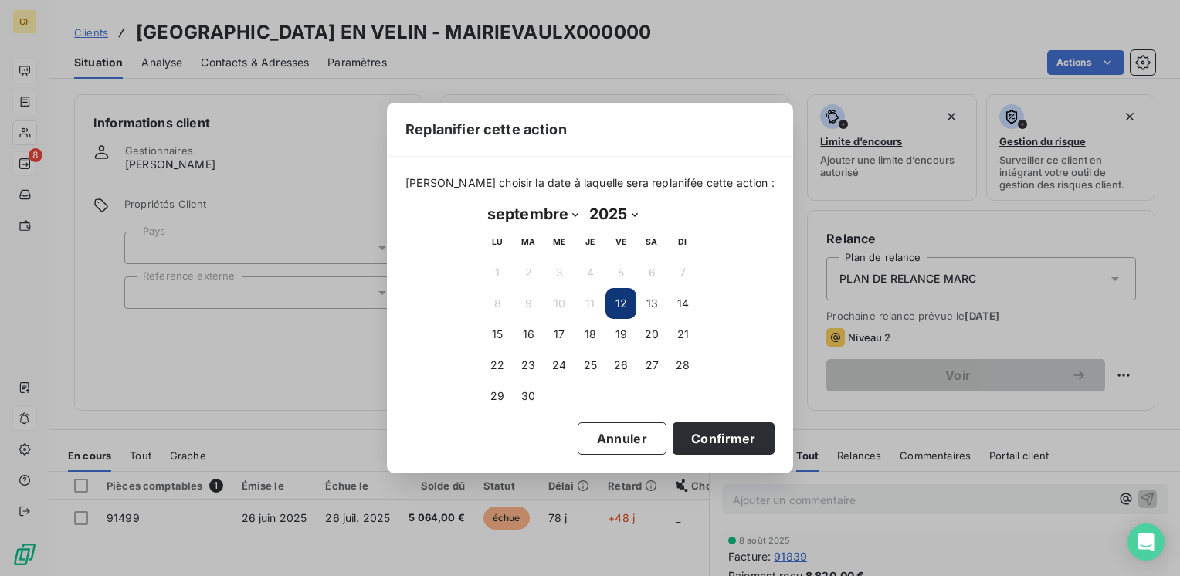
click at [622, 301] on button "12" at bounding box center [620, 303] width 31 height 31
click at [624, 306] on button "12" at bounding box center [620, 303] width 31 height 31
click at [687, 436] on button "Confirmer" at bounding box center [724, 438] width 102 height 32
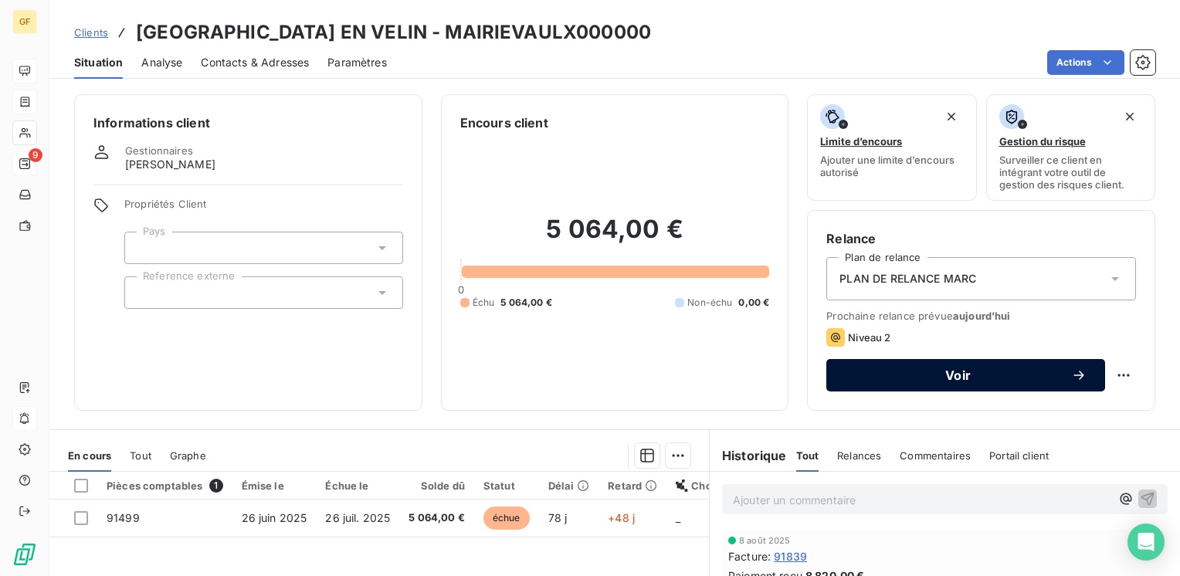
click at [967, 383] on button "Voir" at bounding box center [965, 375] width 279 height 32
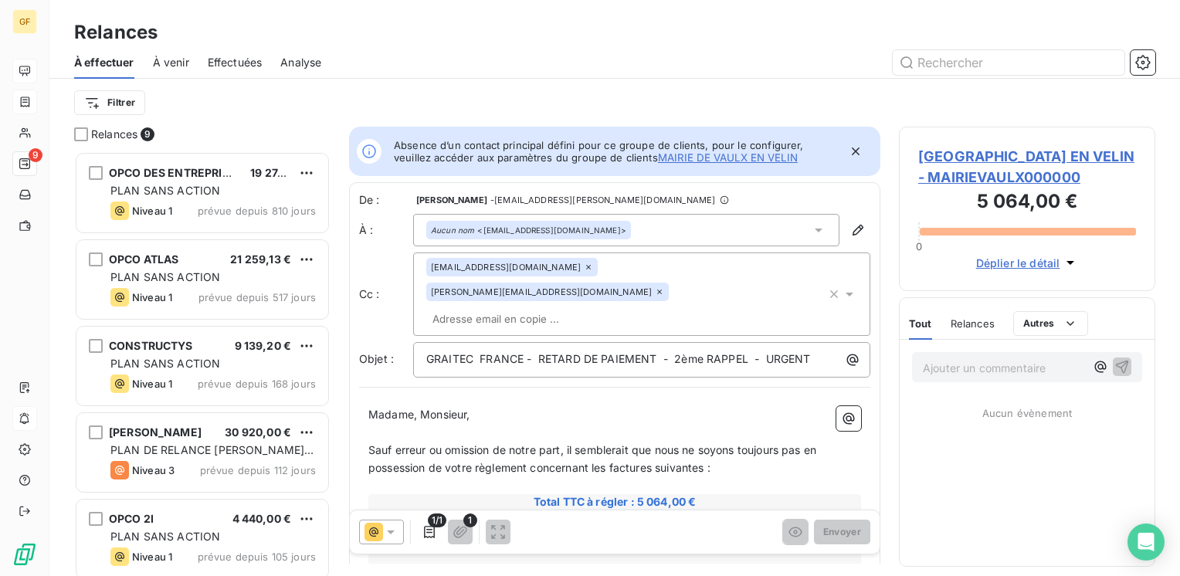
scroll to position [413, 244]
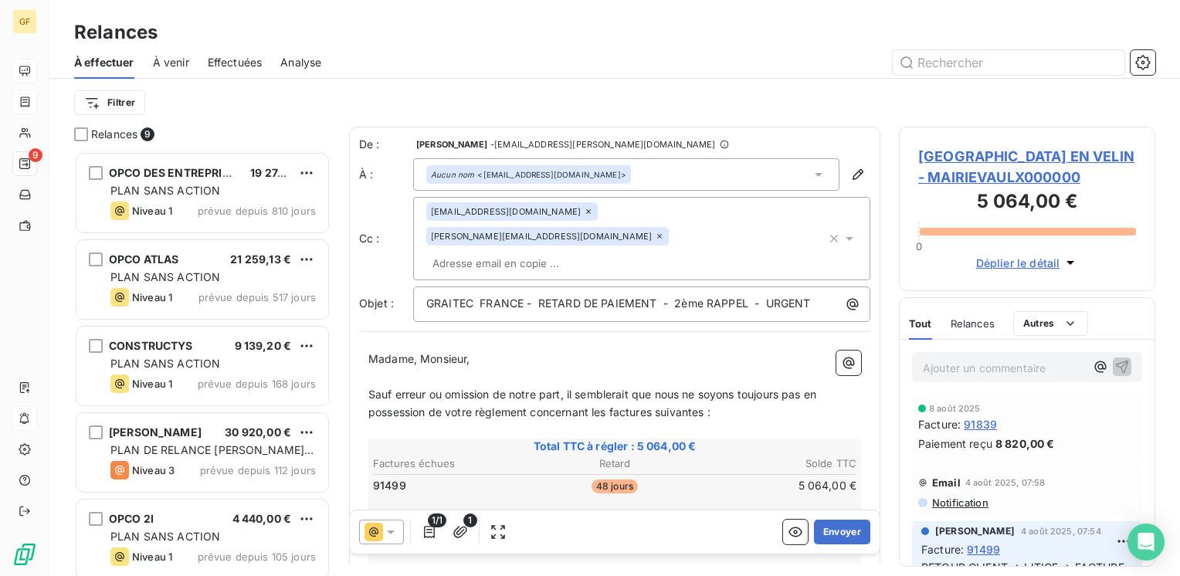
click at [664, 232] on icon at bounding box center [659, 236] width 9 height 9
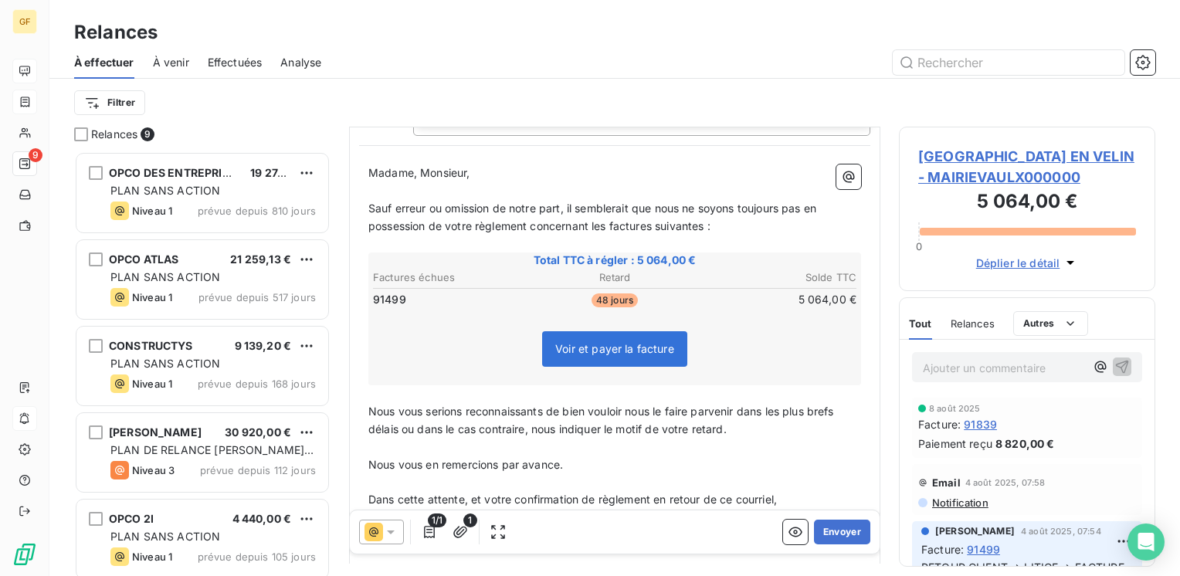
scroll to position [154, 0]
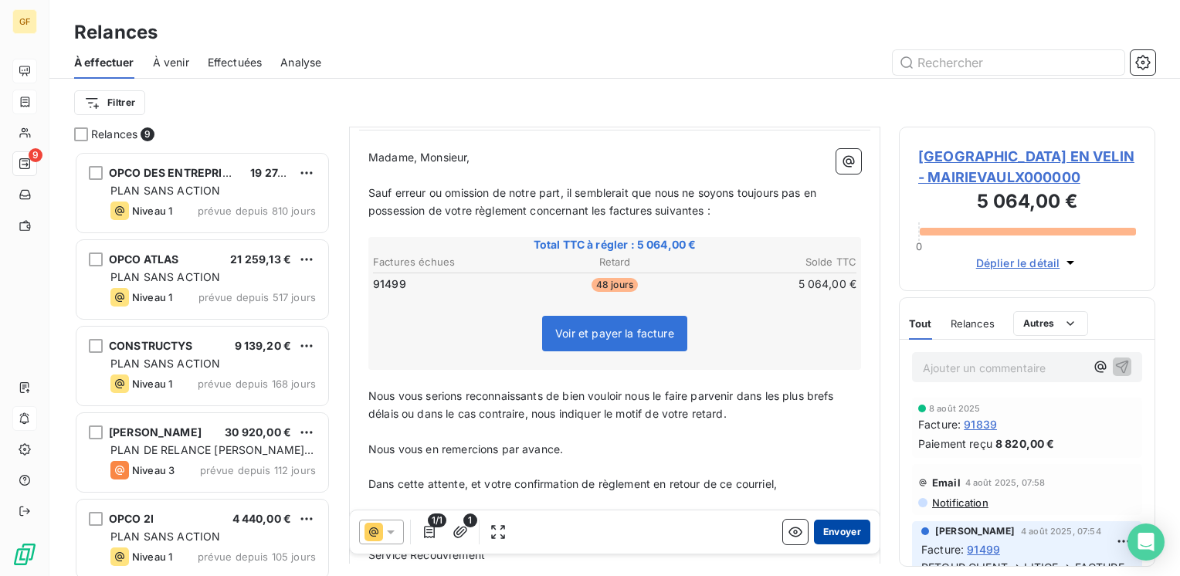
click at [835, 530] on button "Envoyer" at bounding box center [842, 532] width 56 height 25
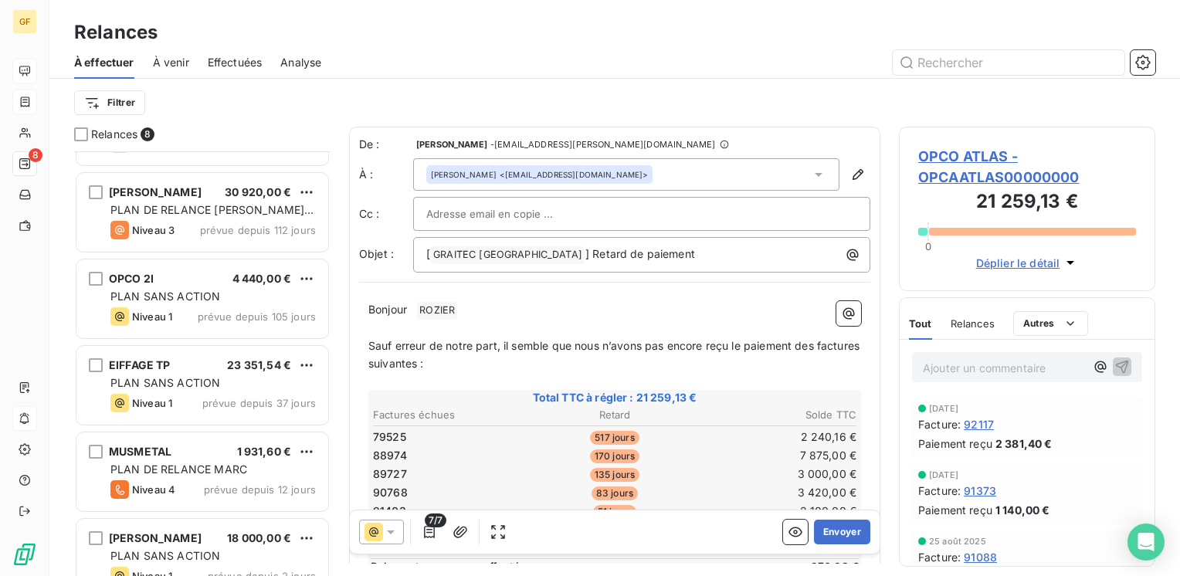
scroll to position [267, 0]
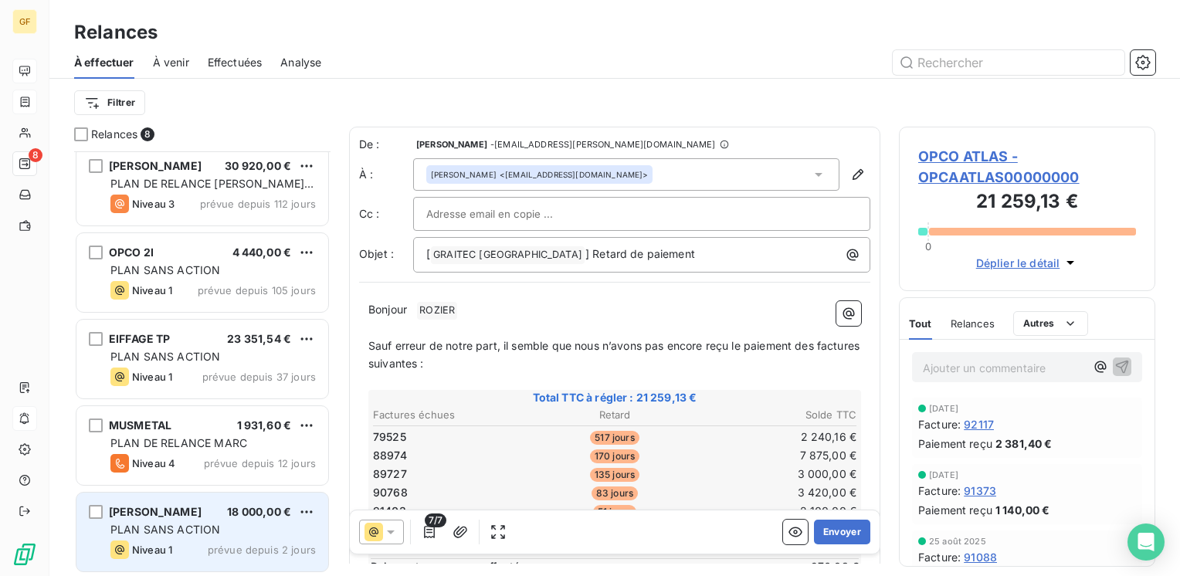
click at [191, 509] on div "[PERSON_NAME] 18 000,00 €" at bounding box center [212, 512] width 205 height 14
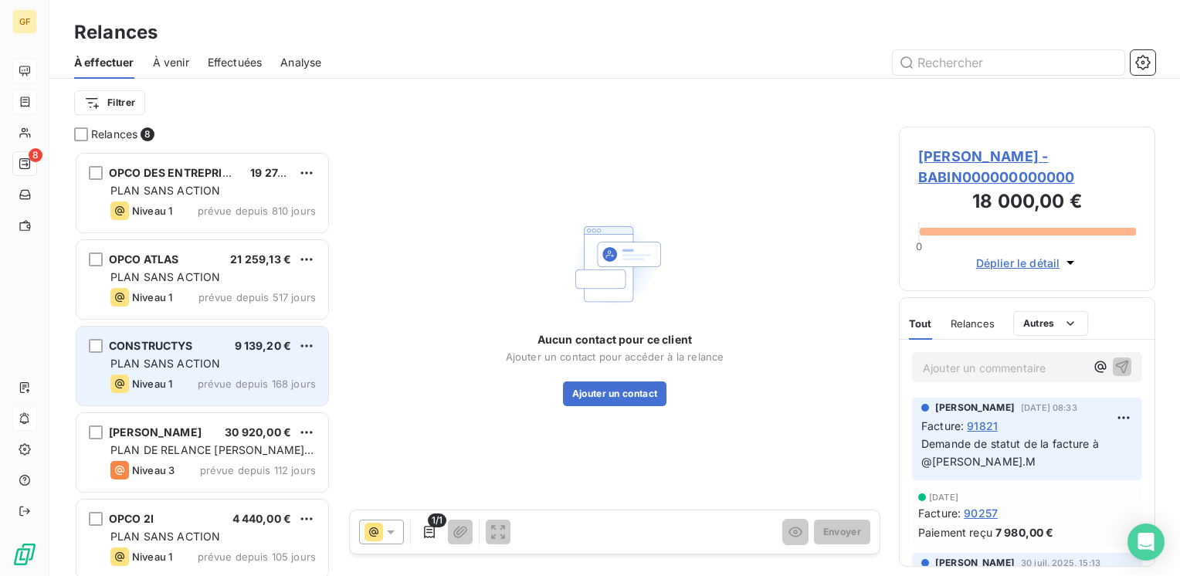
click at [205, 371] on div "CONSTRUCTYS 9 139,20 € PLAN SANS ACTION Niveau 1 prévue depuis 168 jours" at bounding box center [202, 366] width 252 height 79
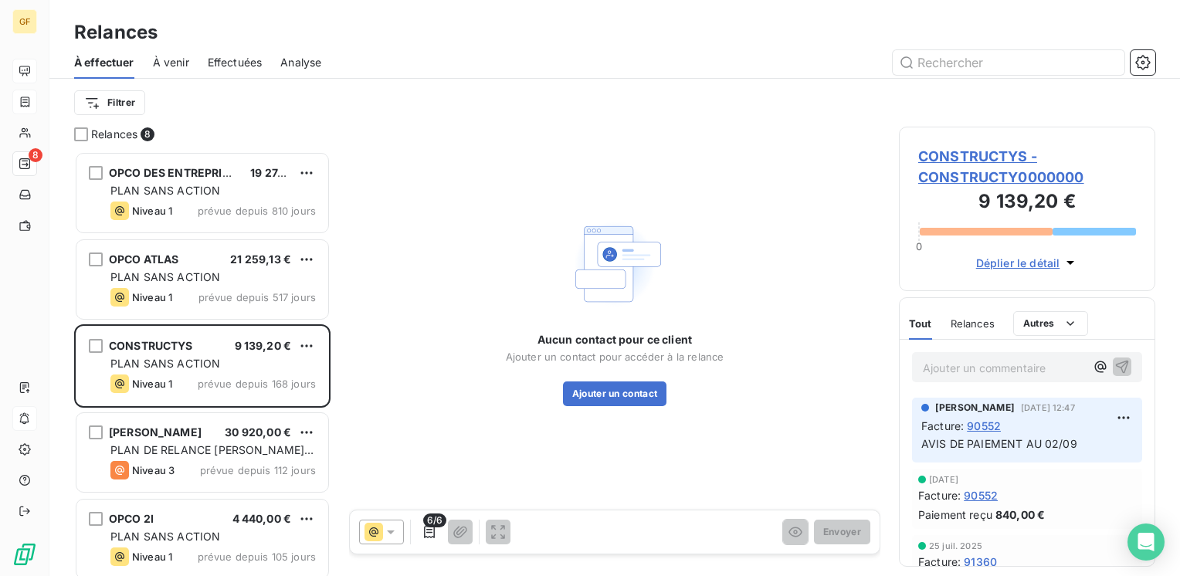
click at [999, 150] on span "CONSTRUCTYS - CONSTRUCTY0000000" at bounding box center [1027, 167] width 218 height 42
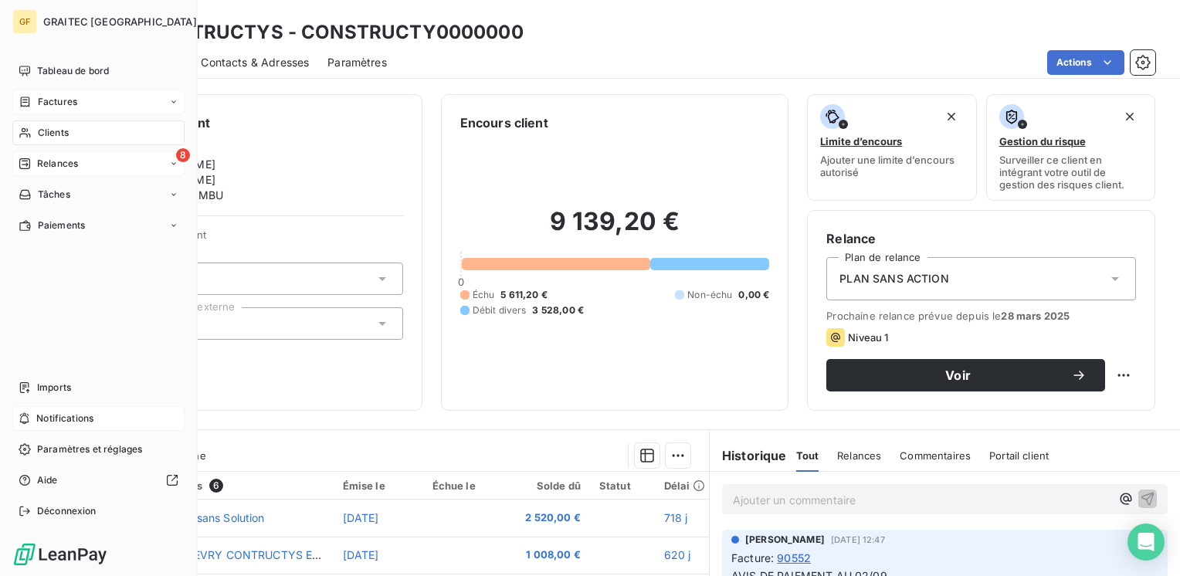
drag, startPoint x: 43, startPoint y: 68, endPoint x: 195, endPoint y: 83, distance: 152.8
click at [43, 68] on span "Tableau de bord" at bounding box center [73, 71] width 72 height 14
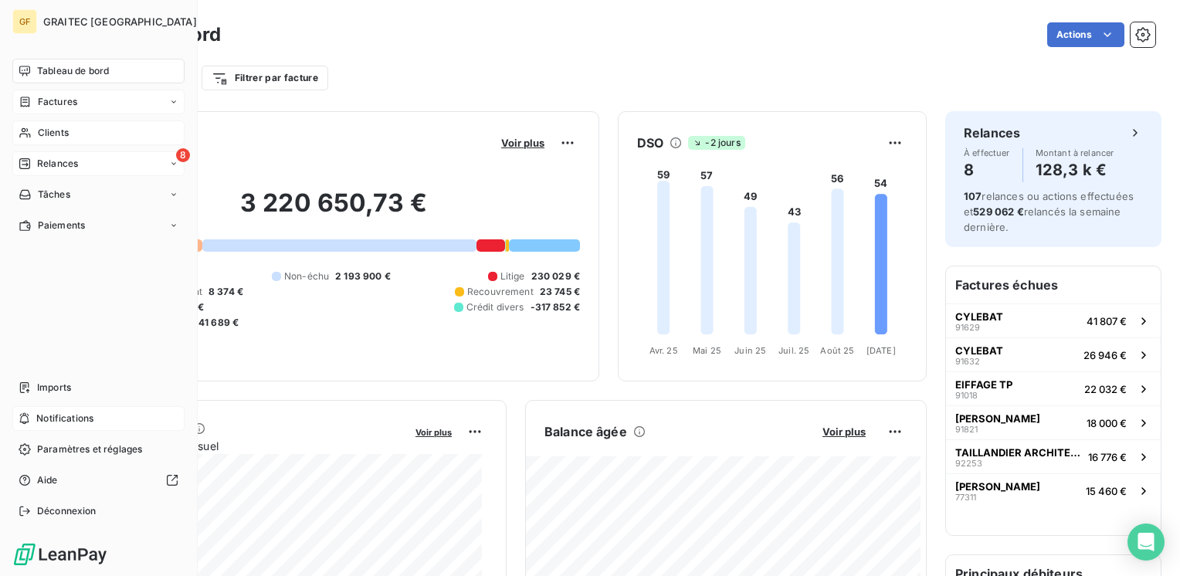
click at [49, 130] on span "Clients" at bounding box center [53, 133] width 31 height 14
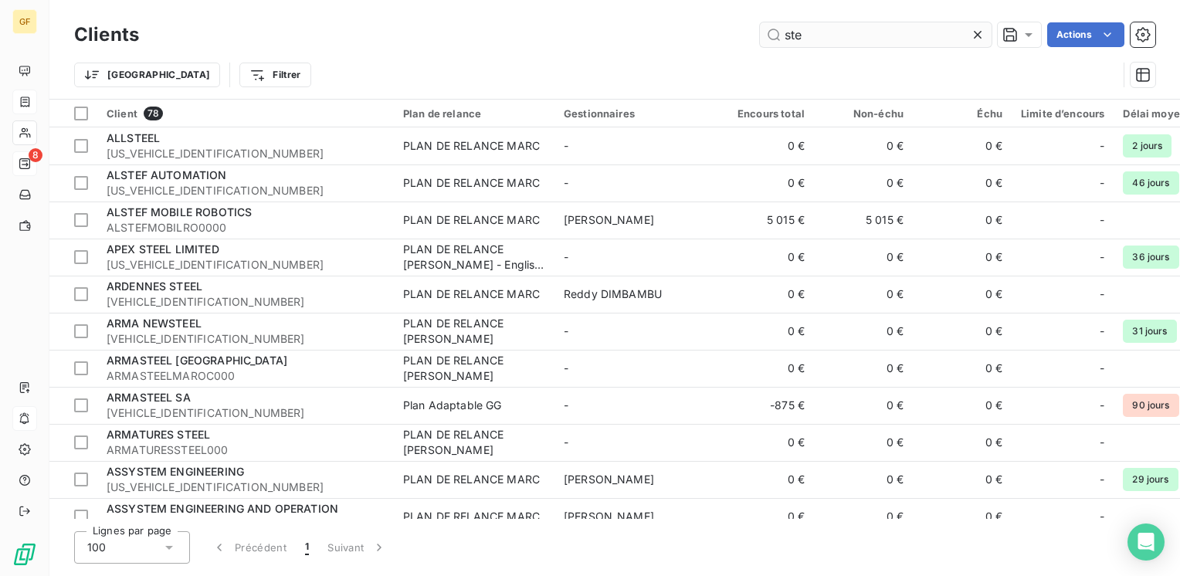
click at [788, 32] on input "ste" at bounding box center [876, 34] width 232 height 25
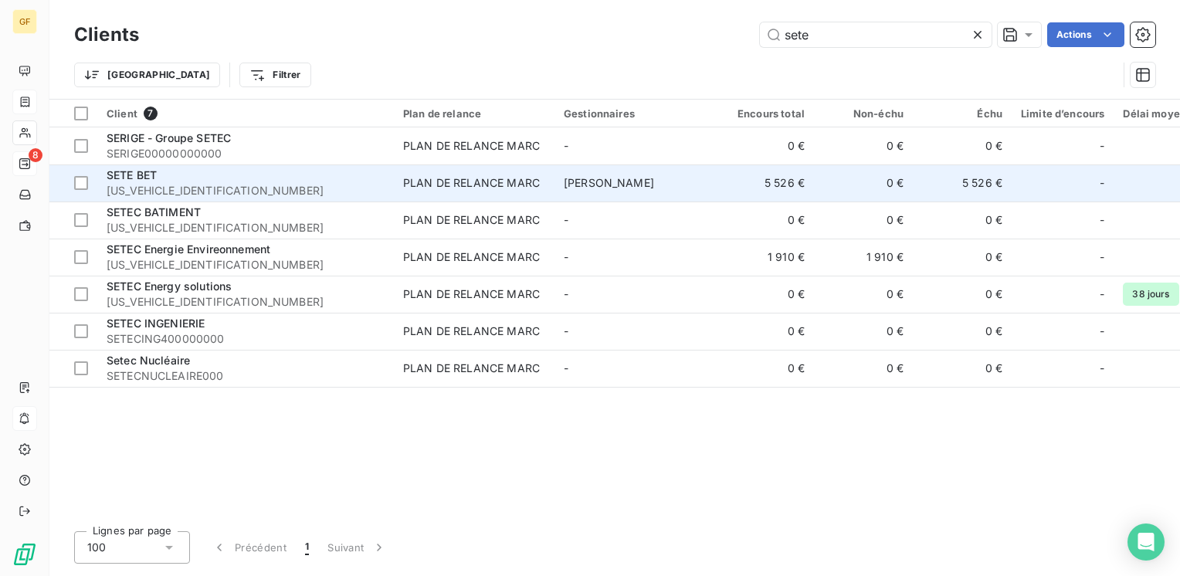
type input "sete"
click at [374, 184] on span "[US_VEHICLE_IDENTIFICATION_NUMBER]" at bounding box center [246, 190] width 278 height 15
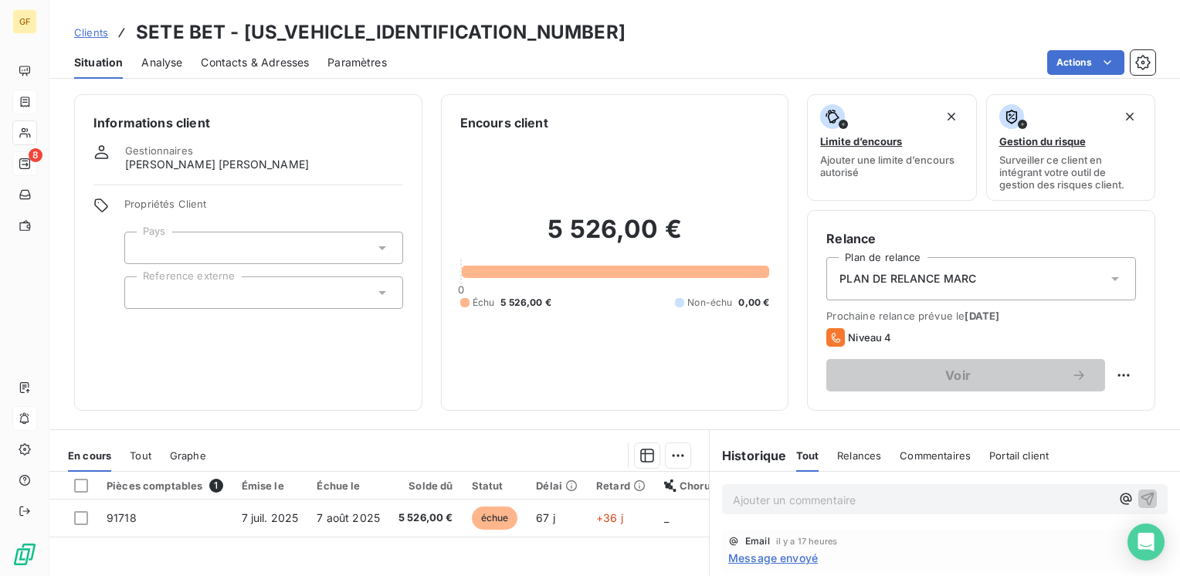
scroll to position [77, 0]
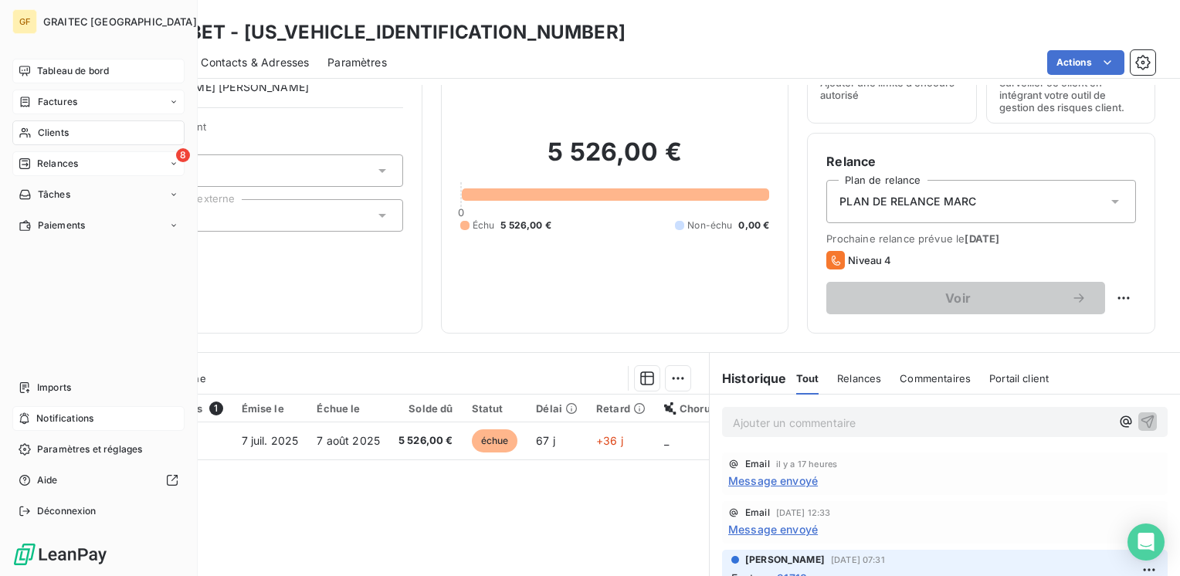
click at [44, 72] on span "Tableau de bord" at bounding box center [73, 71] width 72 height 14
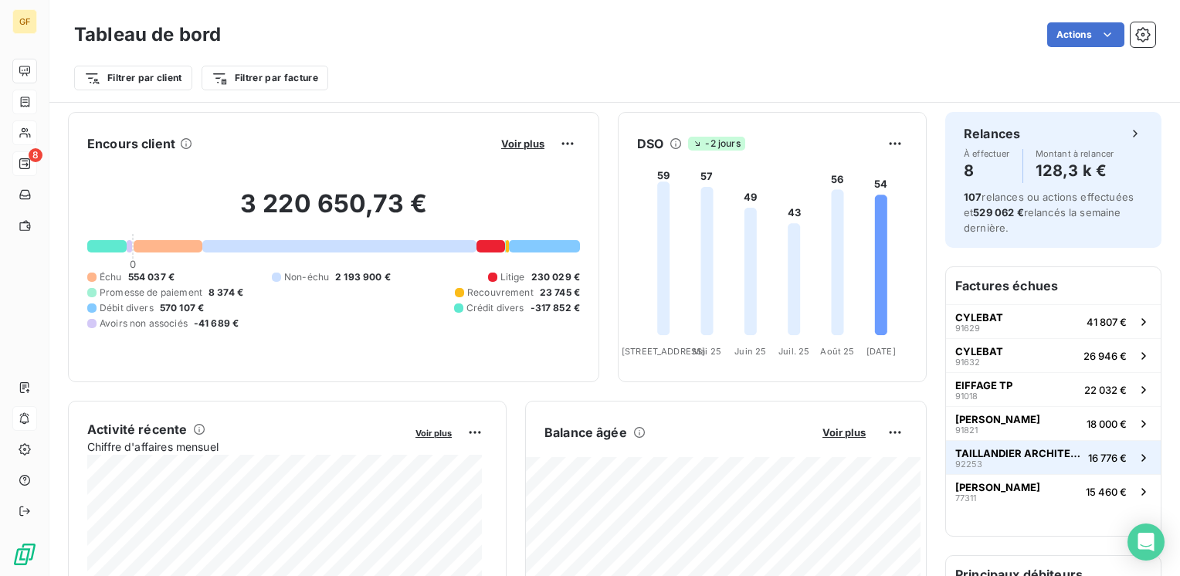
click at [996, 457] on div "TAILLANDIER ARCHITECTES ASSOCIES 92253" at bounding box center [1018, 458] width 127 height 22
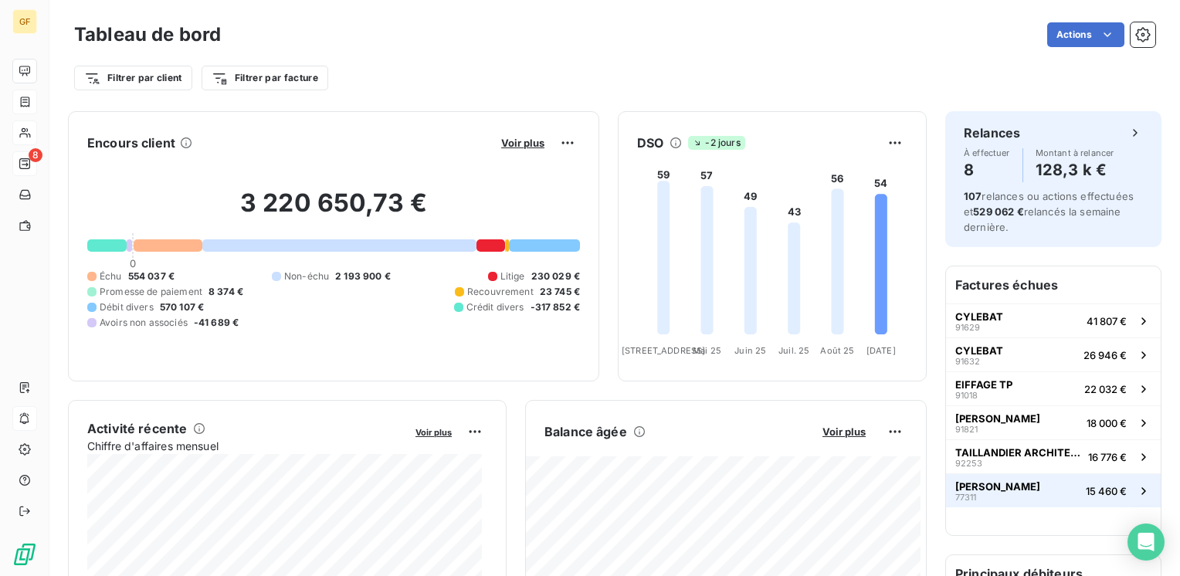
click at [967, 483] on span "[PERSON_NAME]" at bounding box center [997, 486] width 85 height 12
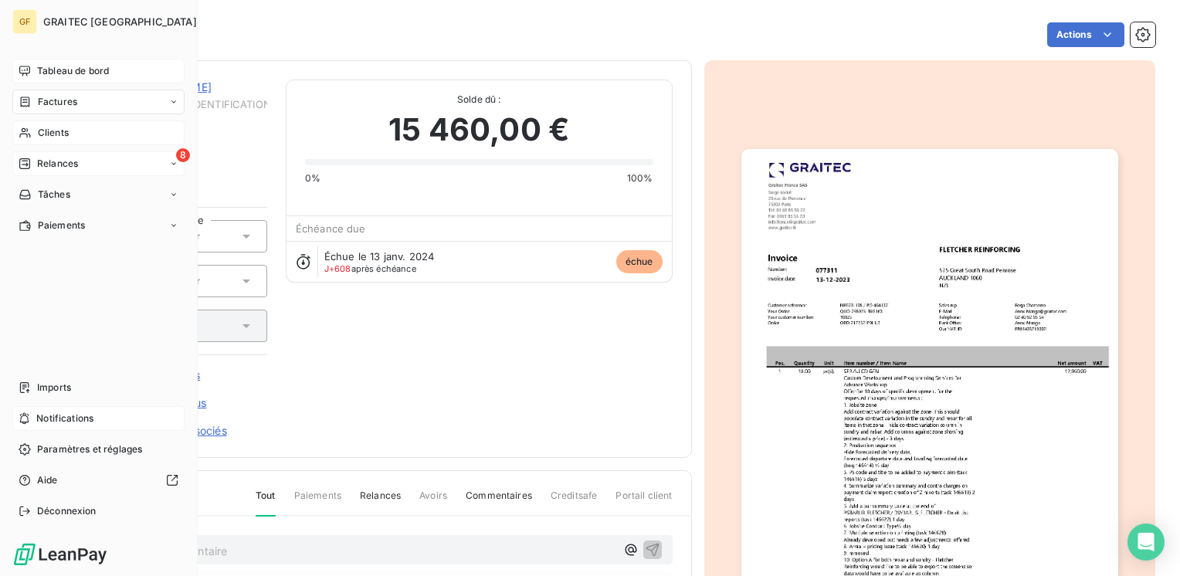
click at [55, 66] on span "Tableau de bord" at bounding box center [73, 71] width 72 height 14
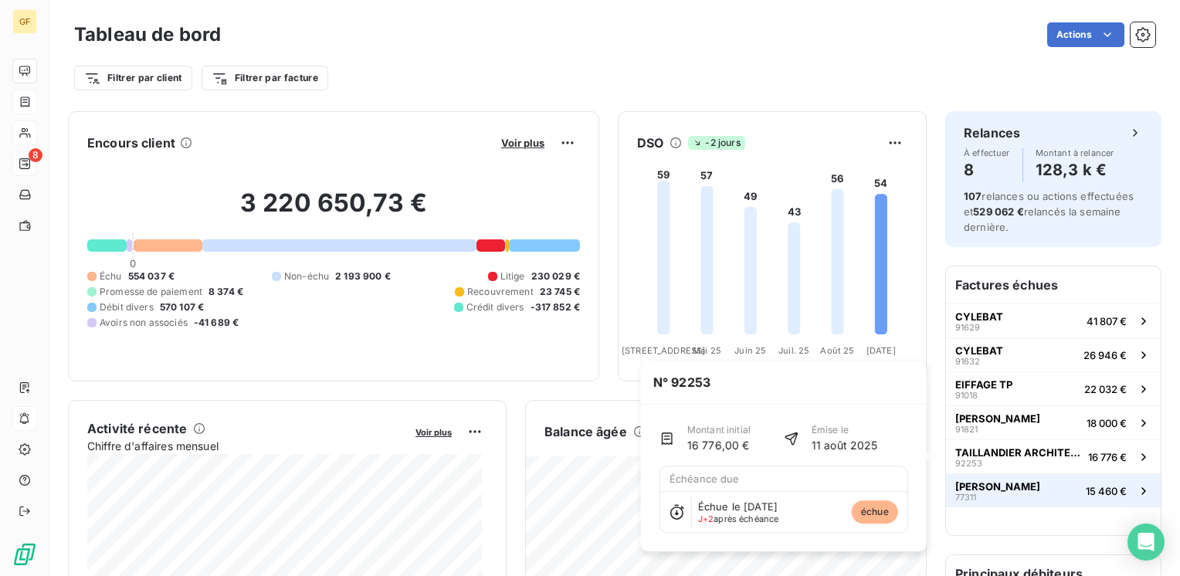
click at [985, 477] on button "[PERSON_NAME] 77311 15 460 €" at bounding box center [1053, 490] width 215 height 34
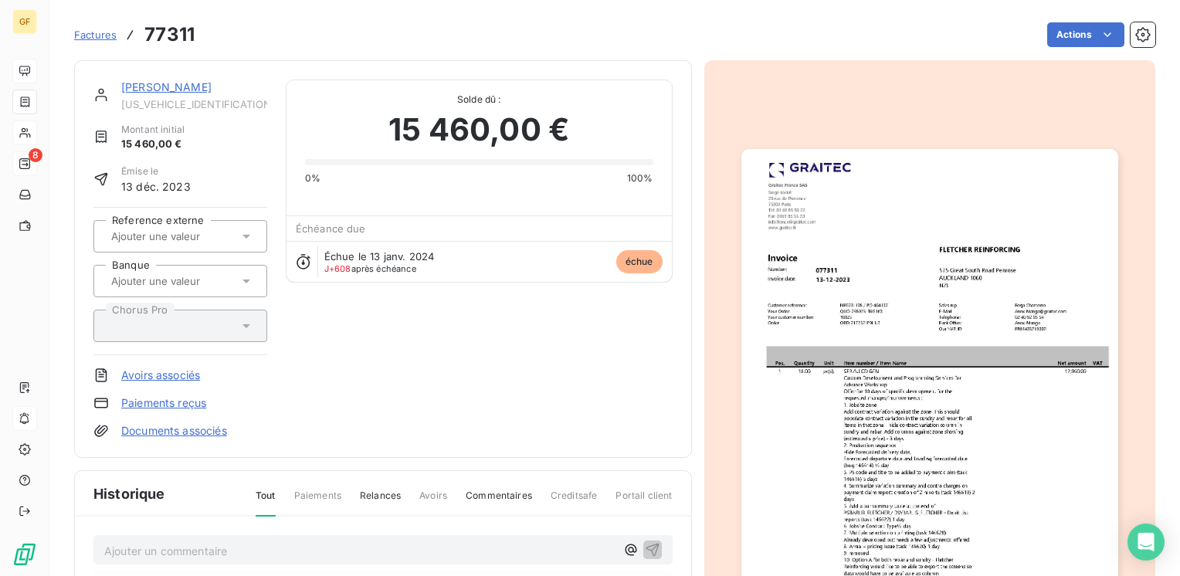
click at [965, 369] on img "button" at bounding box center [929, 415] width 377 height 532
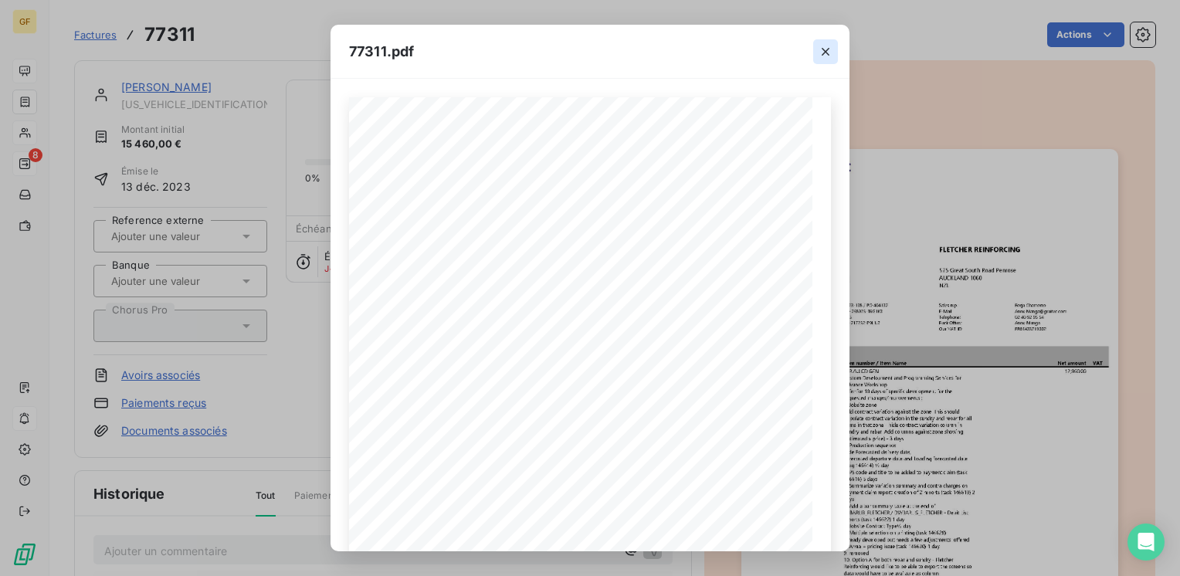
click at [823, 51] on icon "button" at bounding box center [825, 51] width 15 height 15
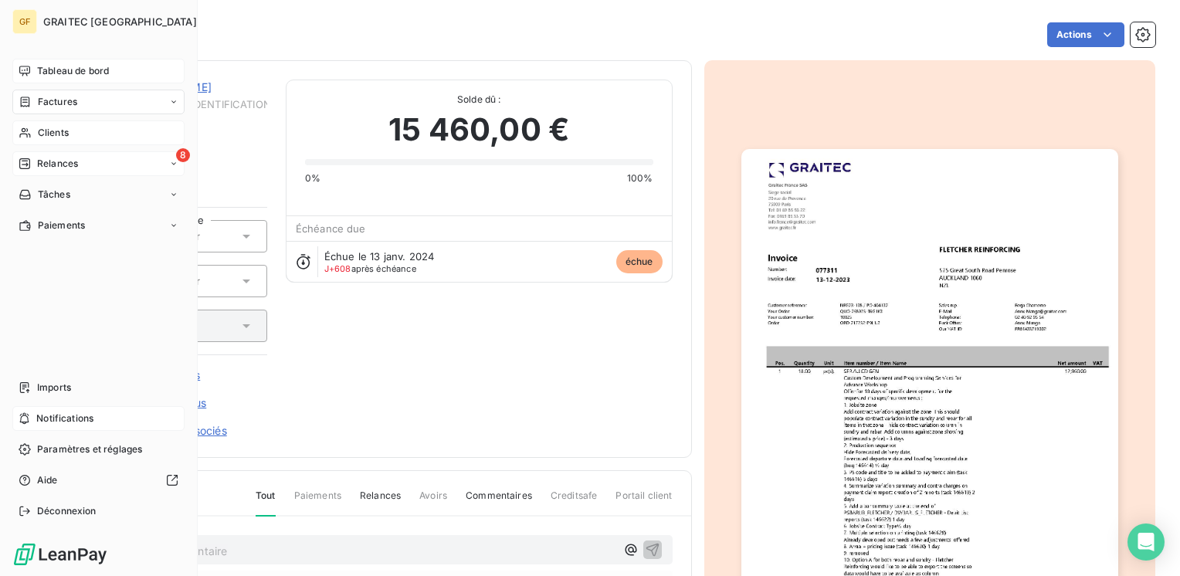
click at [35, 63] on div "Tableau de bord" at bounding box center [98, 71] width 172 height 25
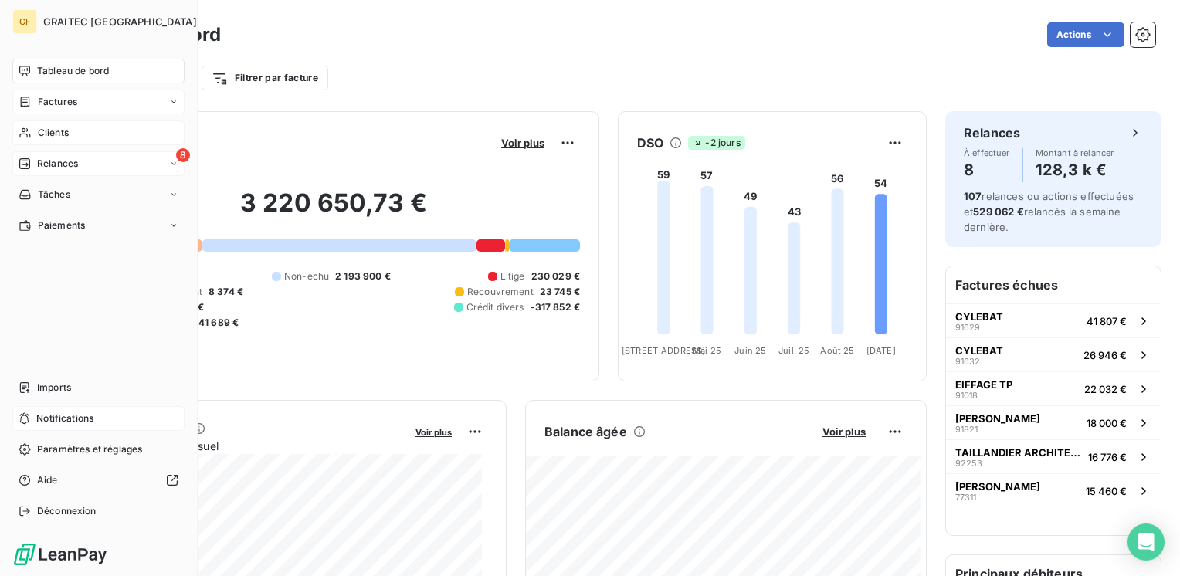
click at [56, 154] on div "8 Relances" at bounding box center [98, 163] width 172 height 25
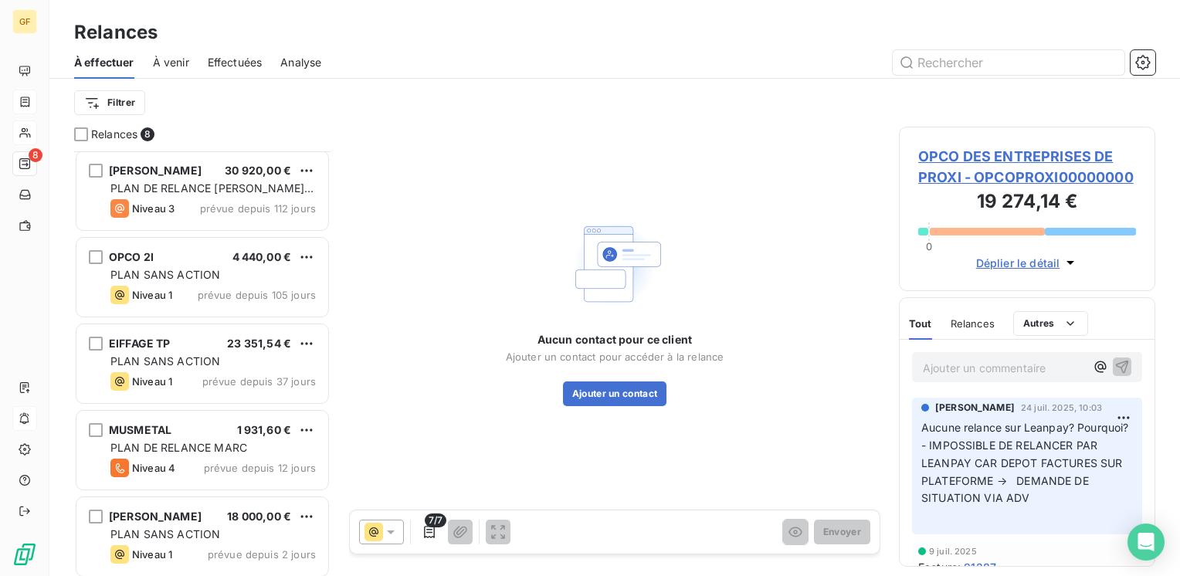
scroll to position [267, 0]
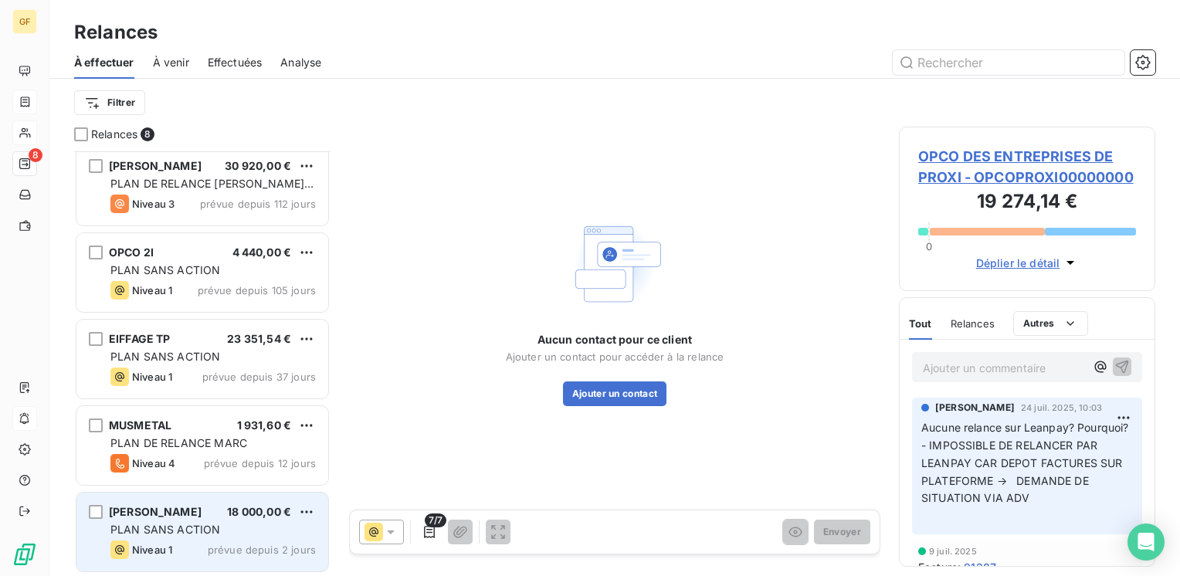
click at [232, 507] on span "18 000,00 €" at bounding box center [259, 511] width 64 height 13
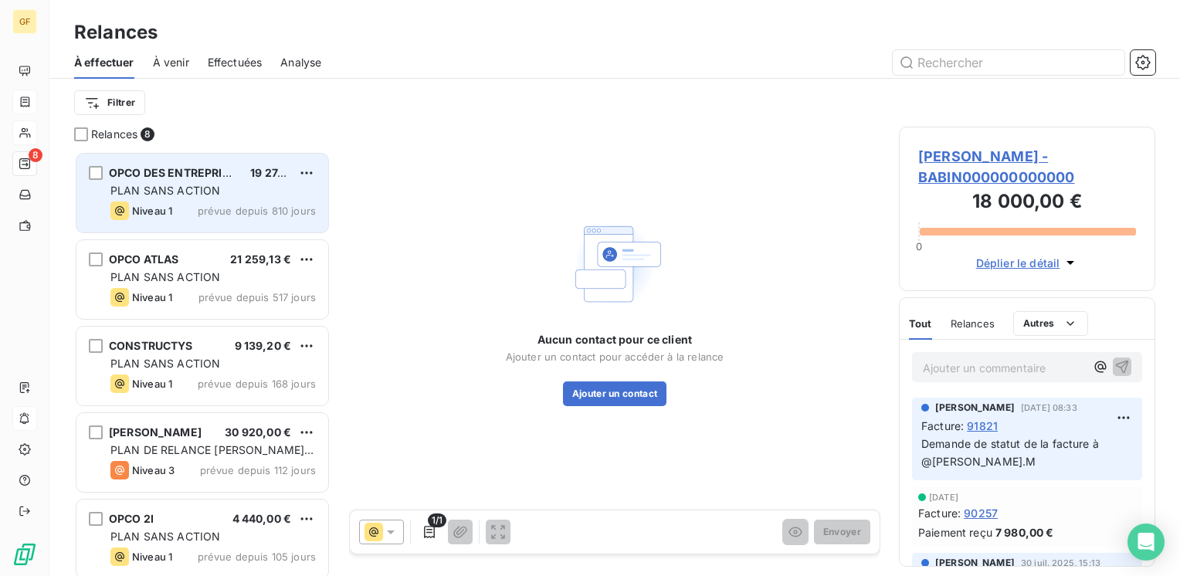
click at [205, 208] on span "prévue depuis 810 jours" at bounding box center [257, 211] width 118 height 12
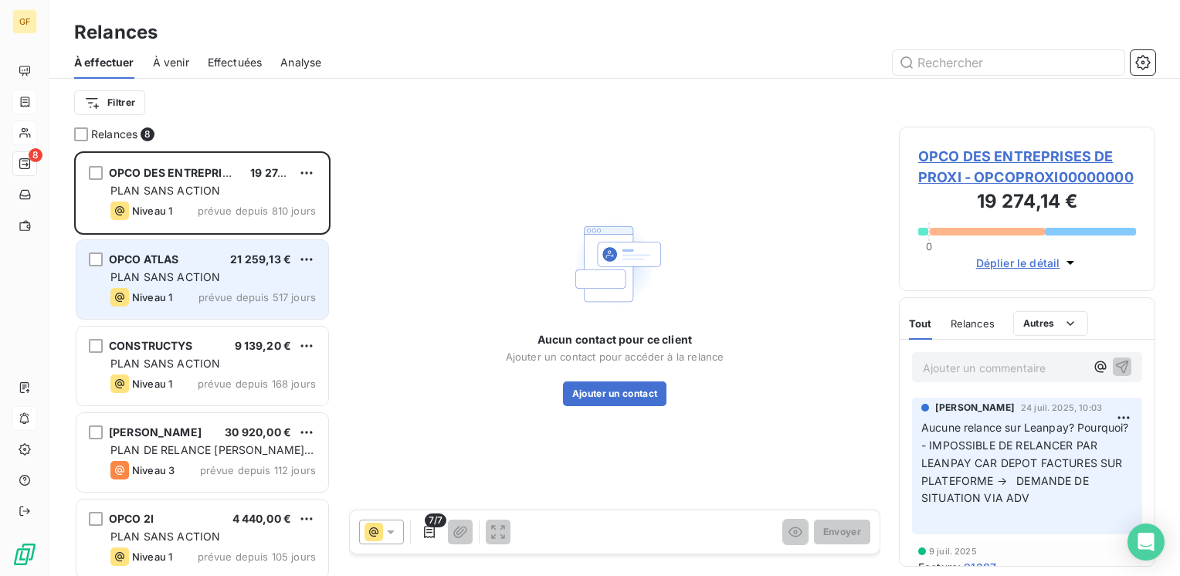
click at [247, 274] on div "PLAN SANS ACTION" at bounding box center [212, 276] width 205 height 15
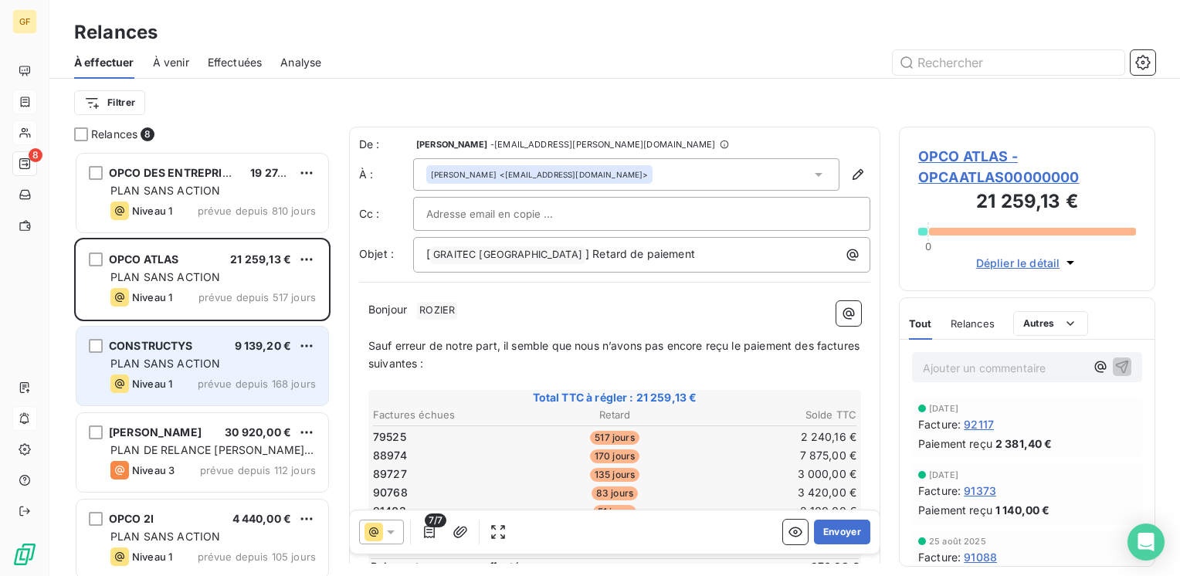
click at [241, 368] on div "PLAN SANS ACTION" at bounding box center [212, 363] width 205 height 15
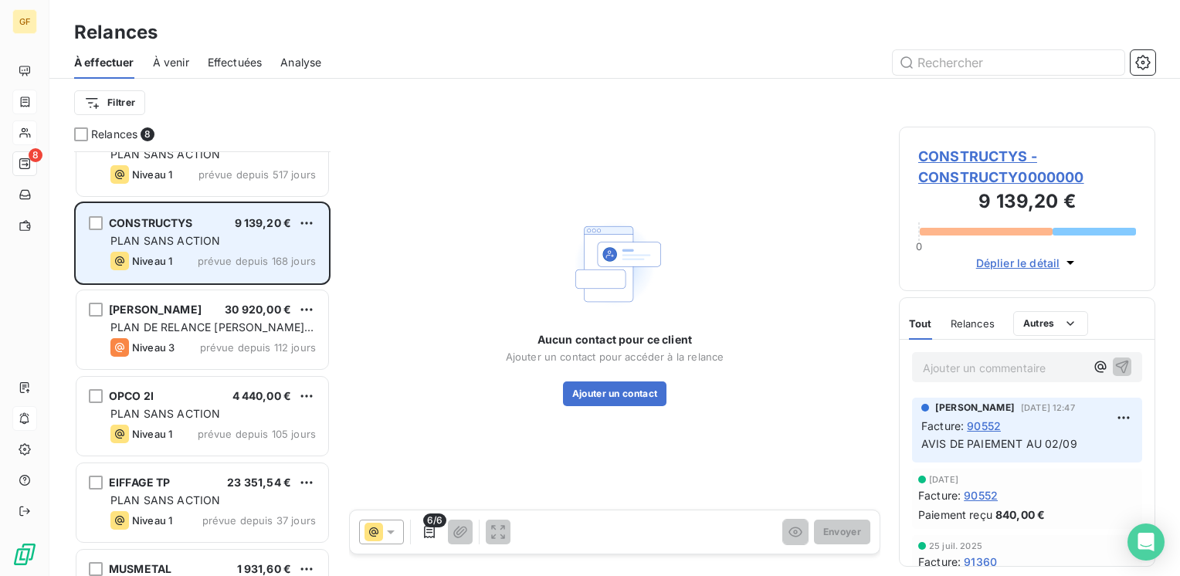
scroll to position [154, 0]
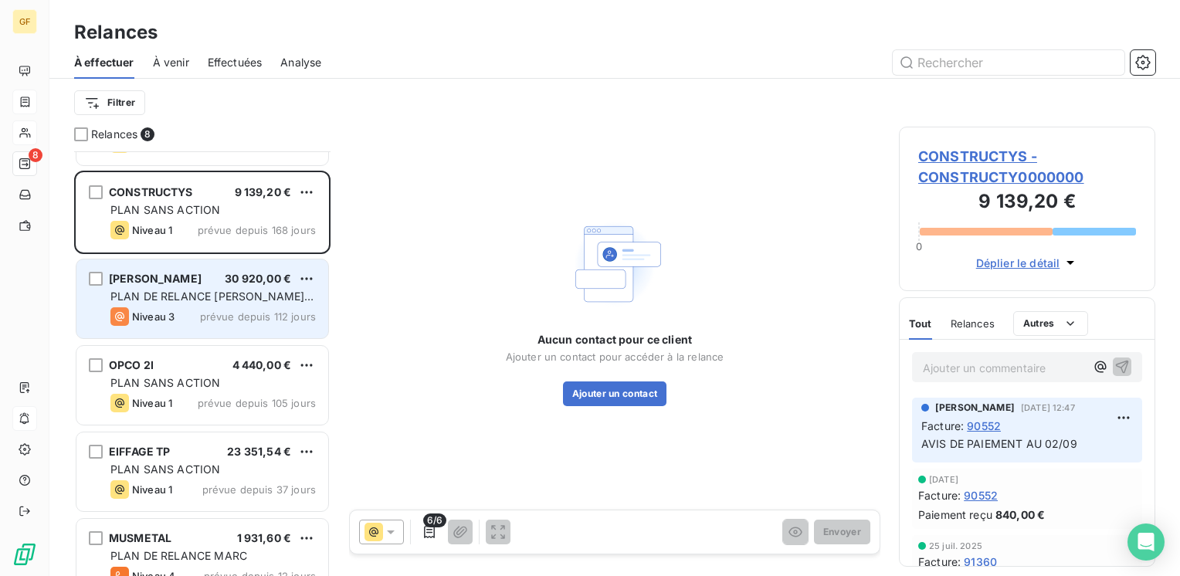
click at [236, 317] on span "prévue depuis 112 jours" at bounding box center [258, 316] width 116 height 12
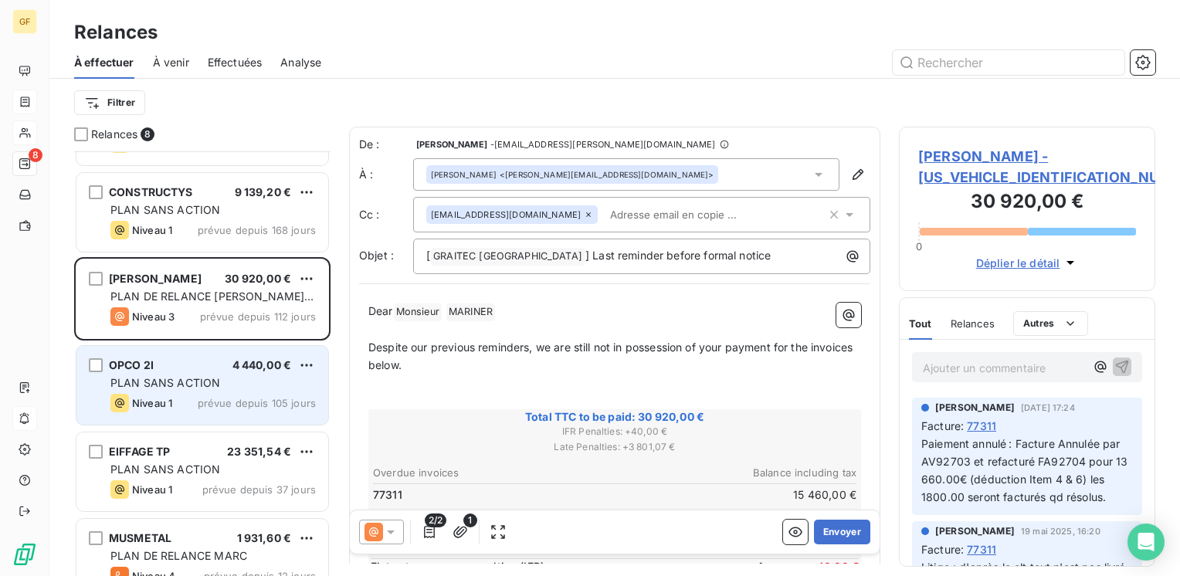
click at [200, 385] on span "PLAN SANS ACTION" at bounding box center [165, 382] width 110 height 13
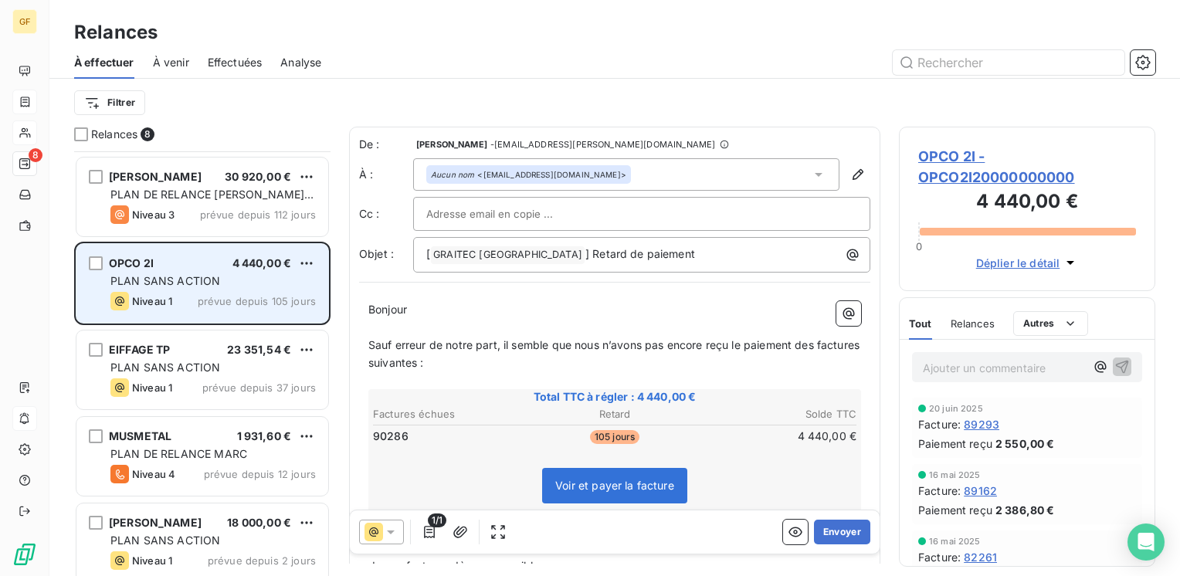
scroll to position [267, 0]
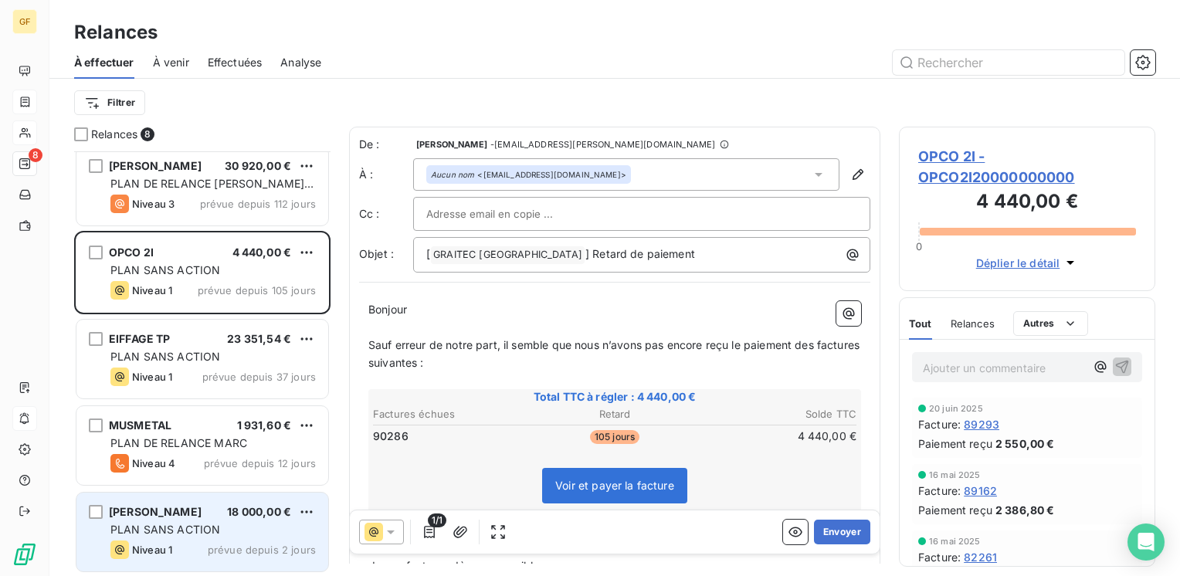
click at [179, 525] on span "PLAN SANS ACTION" at bounding box center [165, 529] width 110 height 13
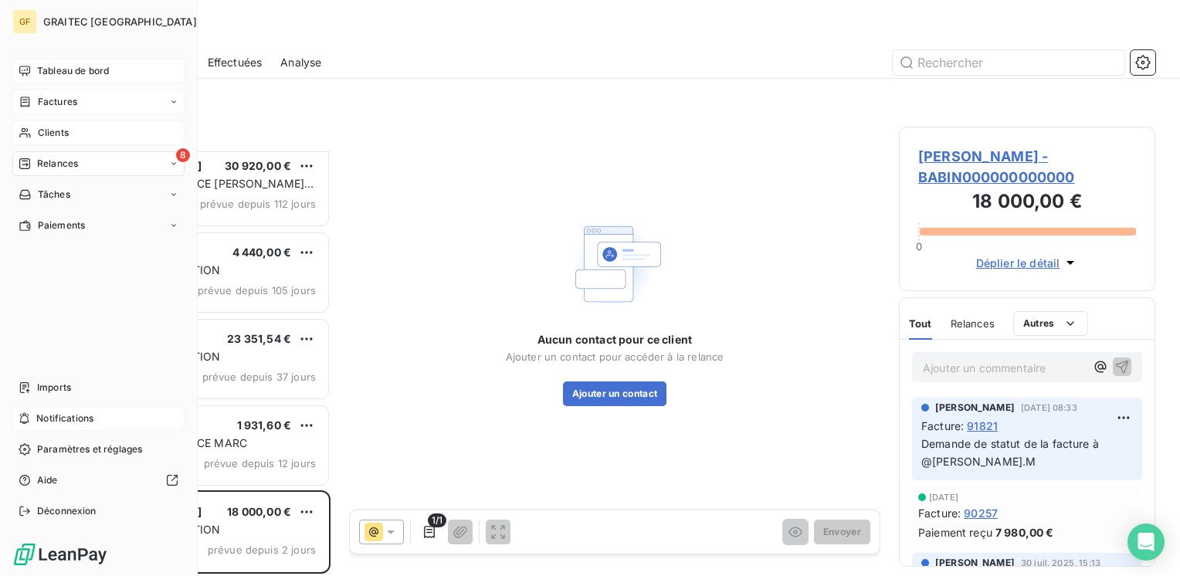
click at [63, 69] on span "Tableau de bord" at bounding box center [73, 71] width 72 height 14
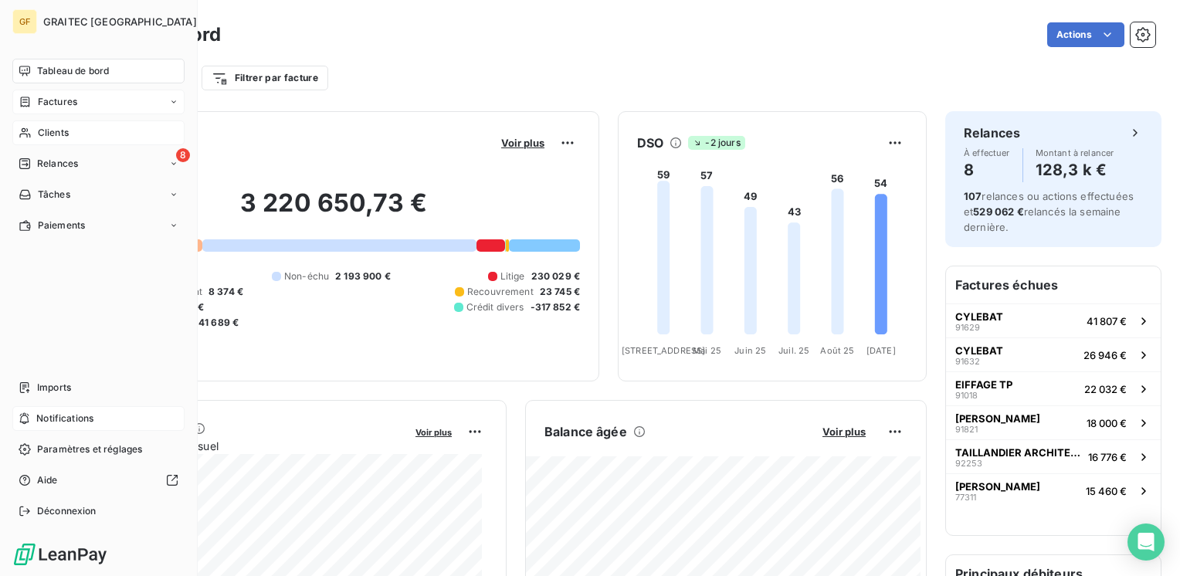
click at [56, 168] on span "Relances" at bounding box center [57, 164] width 41 height 14
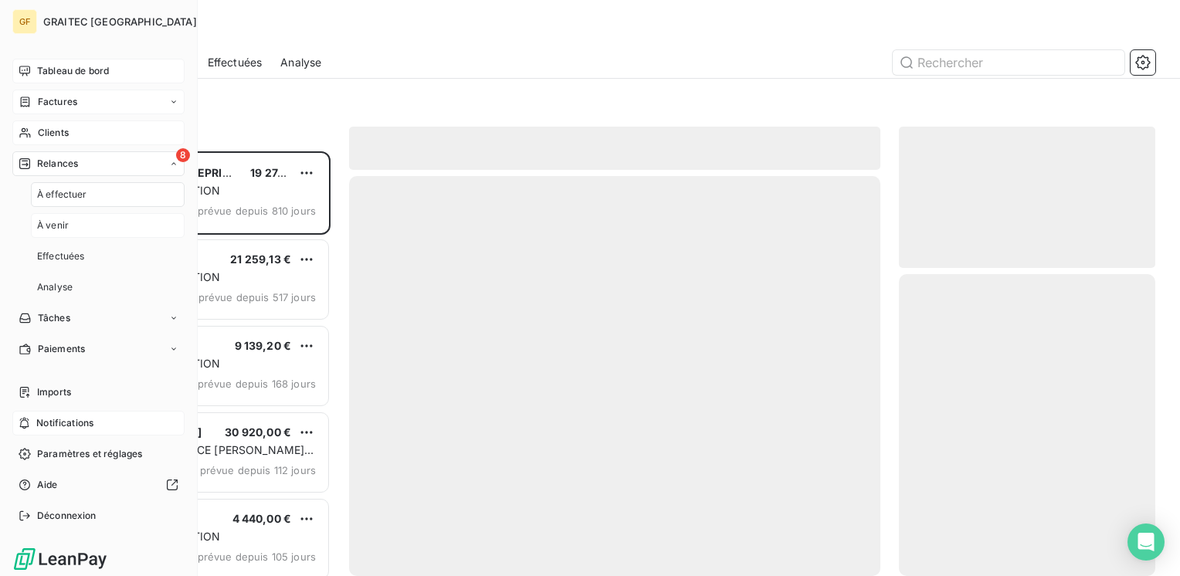
scroll to position [413, 244]
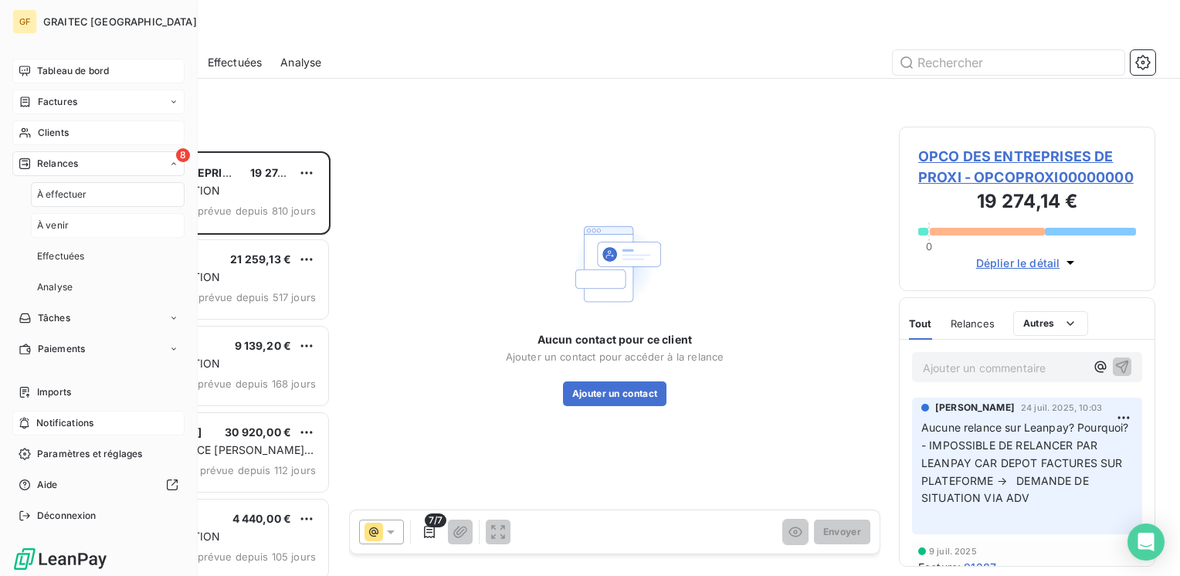
click at [53, 229] on span "À venir" at bounding box center [53, 226] width 32 height 14
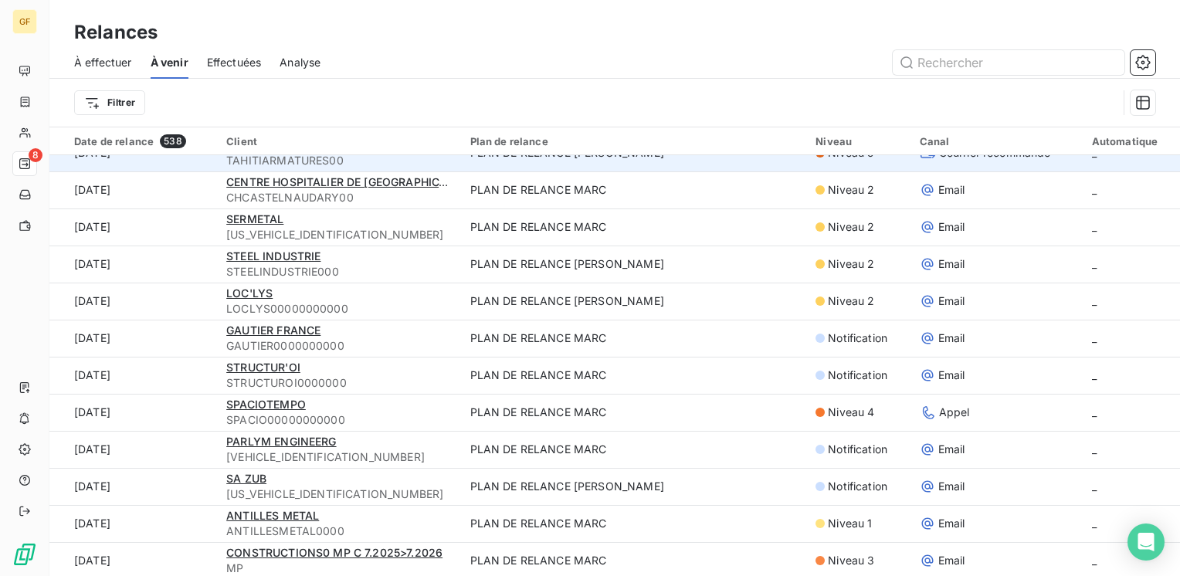
scroll to position [463, 0]
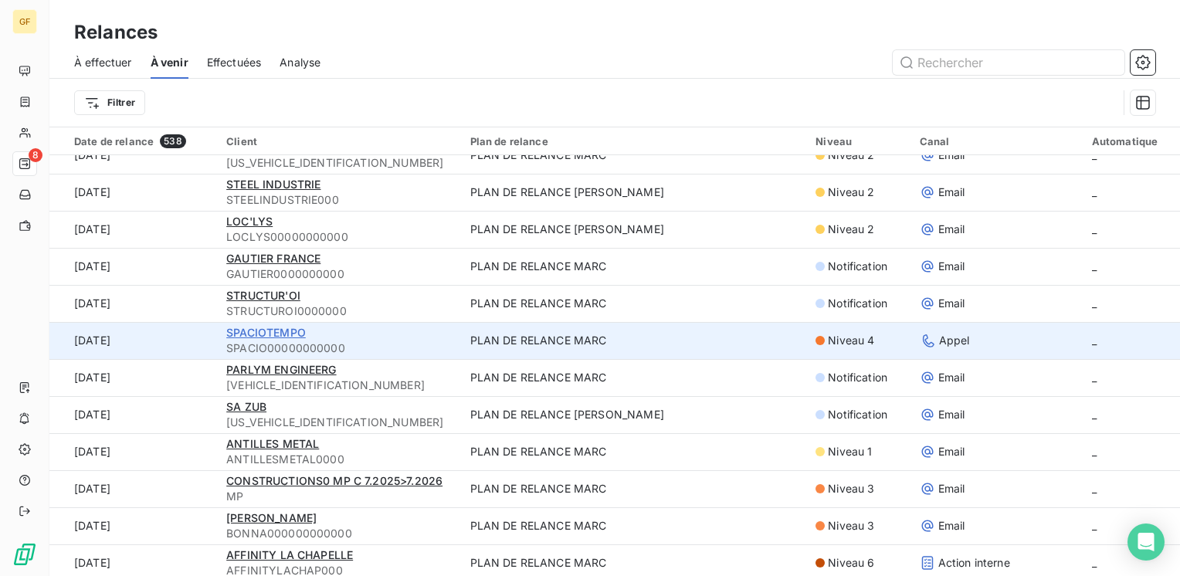
click at [288, 327] on span "SPACIOTEMPO" at bounding box center [266, 332] width 80 height 13
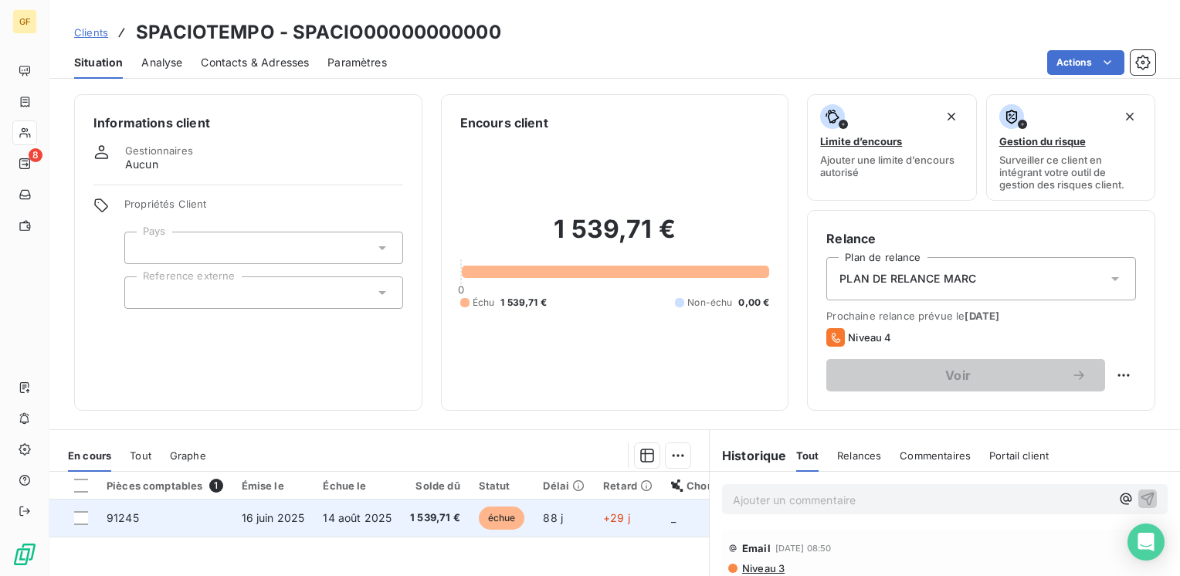
click at [306, 520] on td "16 juin 2025" at bounding box center [273, 518] width 82 height 37
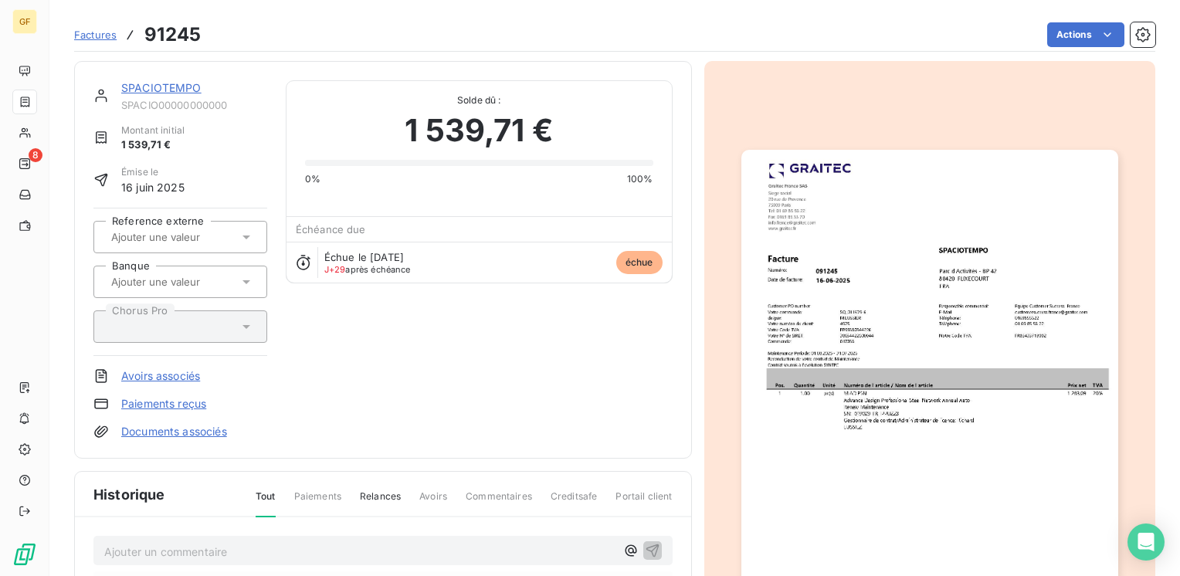
scroll to position [77, 0]
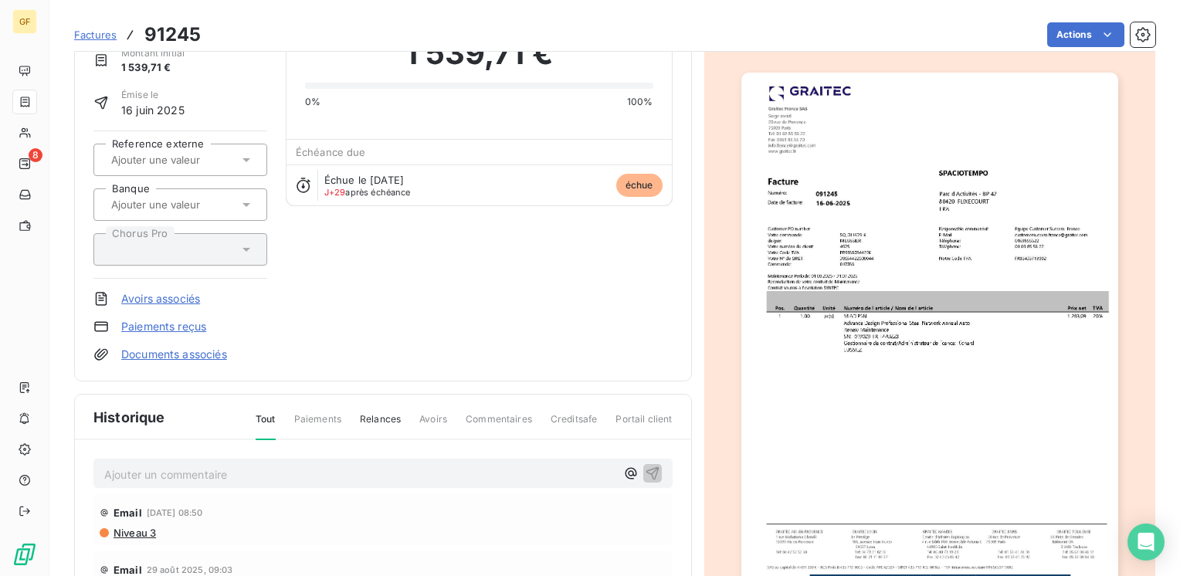
click at [946, 386] on img "button" at bounding box center [929, 339] width 377 height 532
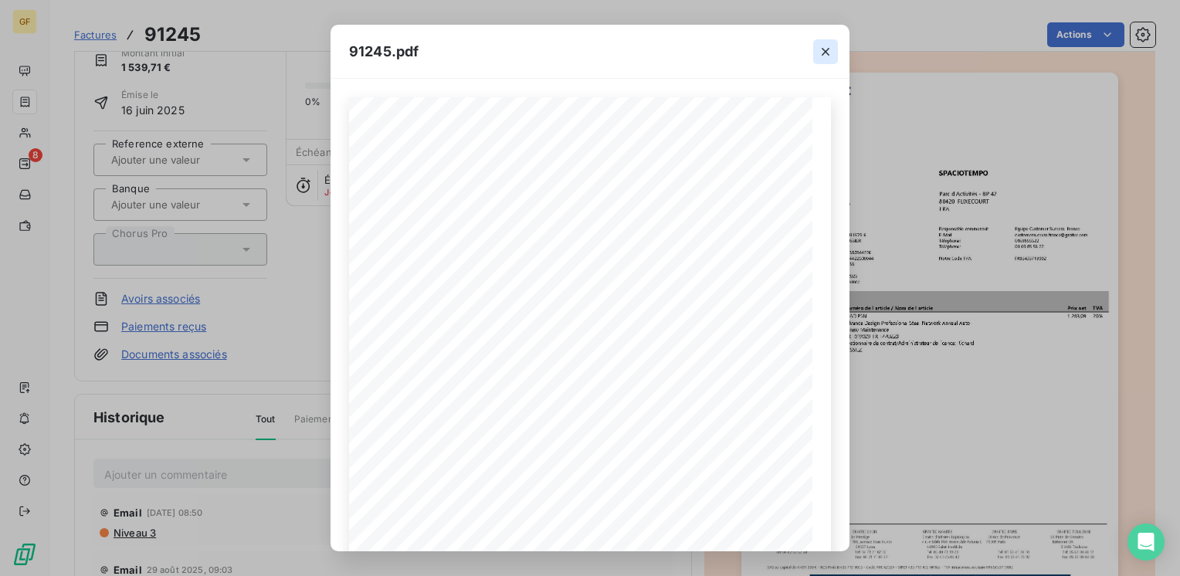
click at [828, 52] on icon "button" at bounding box center [825, 51] width 15 height 15
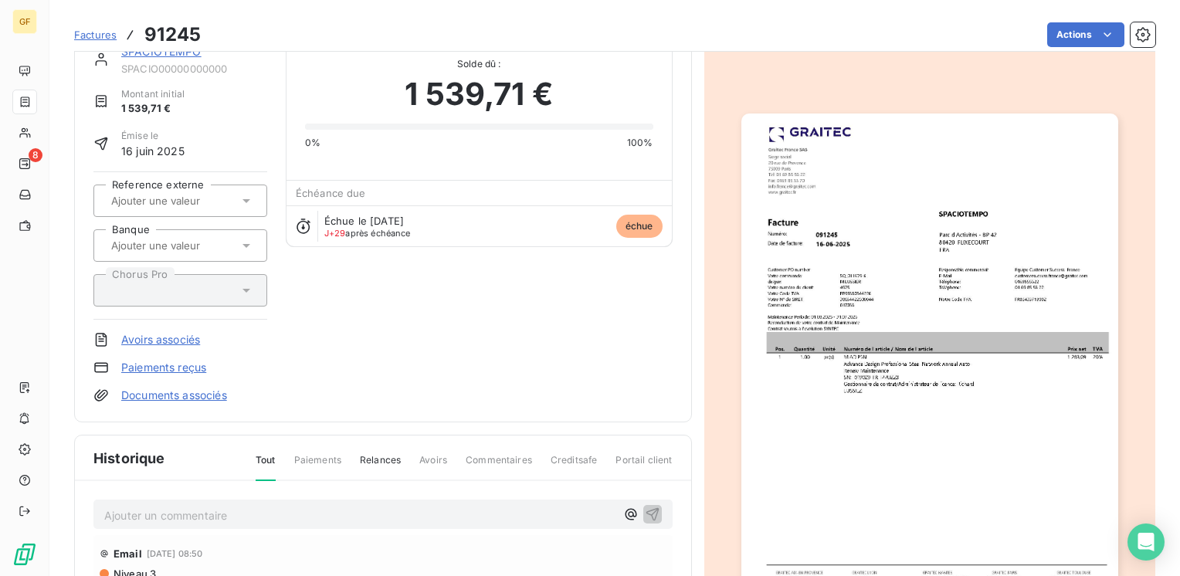
scroll to position [0, 0]
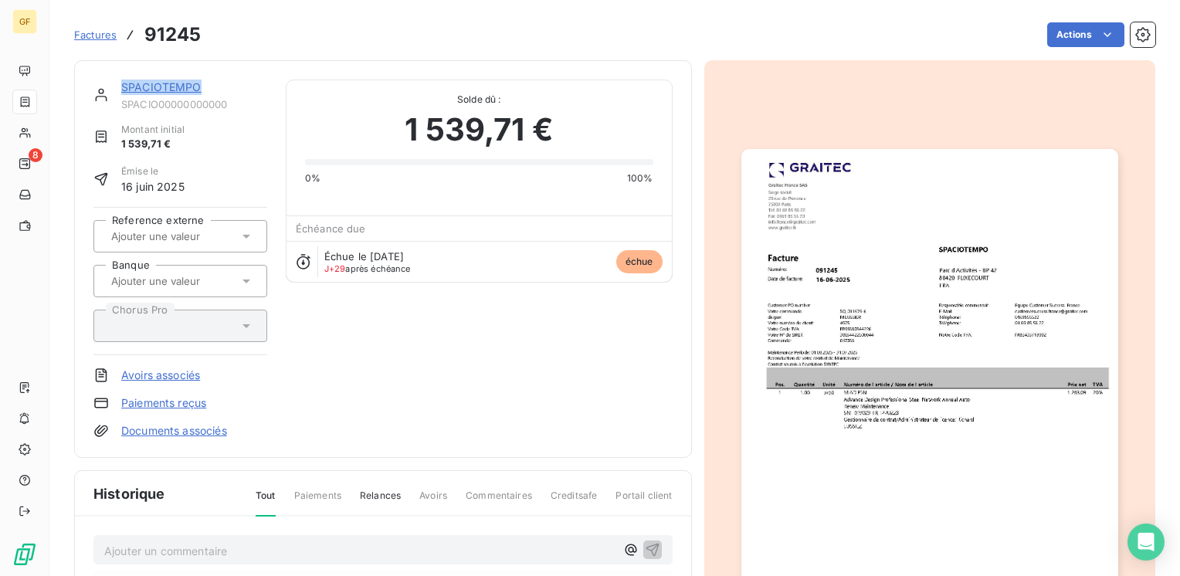
drag, startPoint x: 204, startPoint y: 83, endPoint x: 114, endPoint y: 83, distance: 89.6
click at [114, 83] on div "SPACIOTEMPO SPACIO00000000000" at bounding box center [180, 95] width 174 height 31
copy link "SPACIOTEMPO"
click at [762, 367] on img "button" at bounding box center [929, 415] width 377 height 532
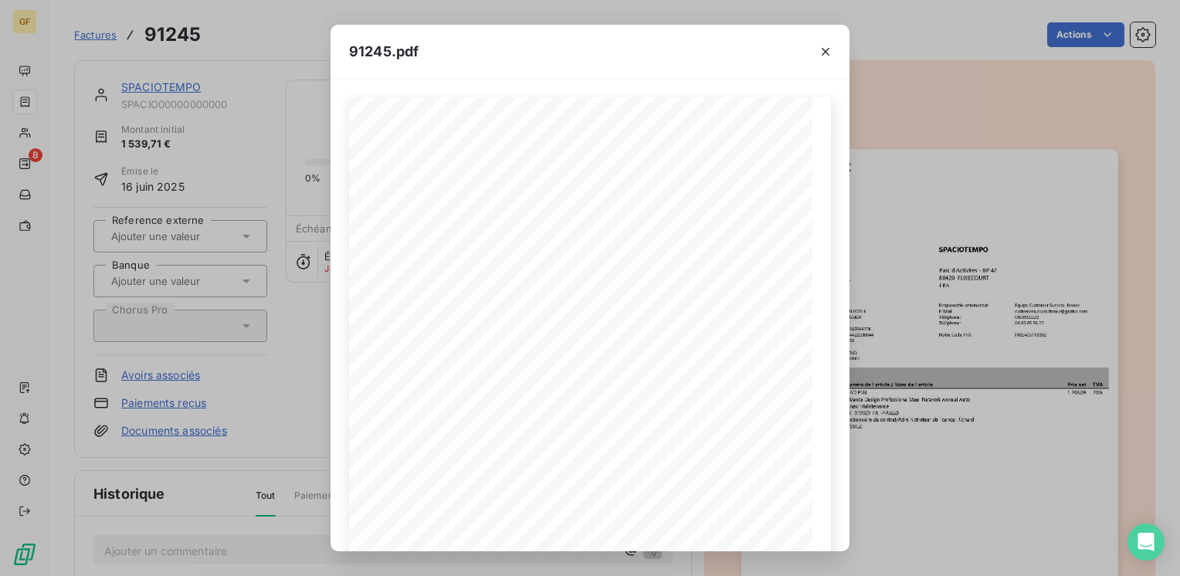
click at [215, 31] on div "91245.pdf Pos. Quantité Unité Numéro de l'article / Nom de l'article Prix net T…" at bounding box center [590, 288] width 1180 height 576
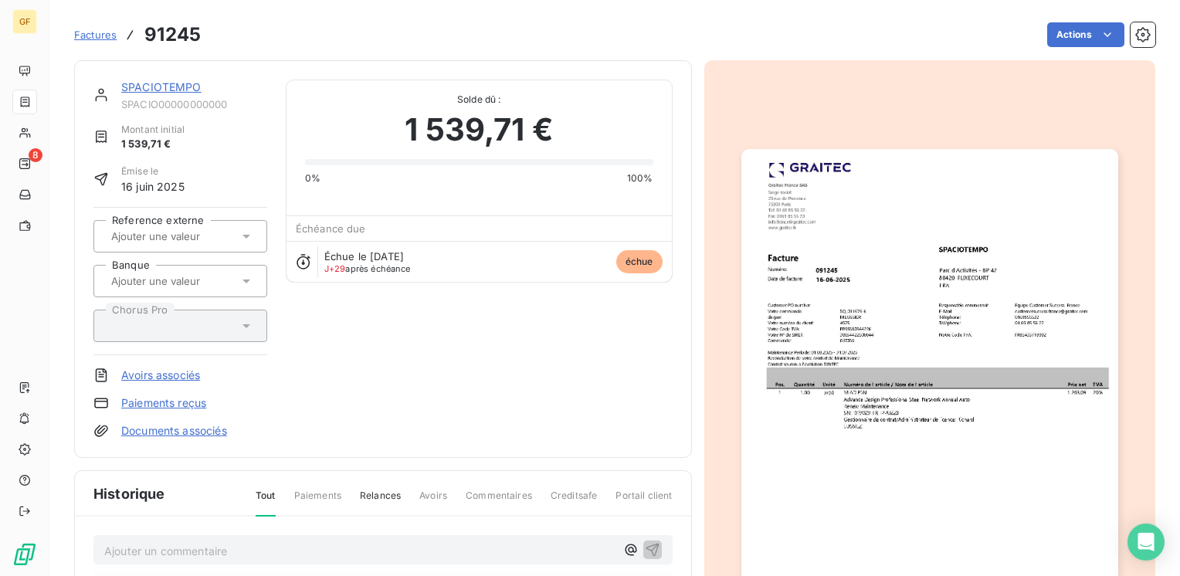
click at [179, 82] on link "SPACIOTEMPO" at bounding box center [161, 86] width 80 height 13
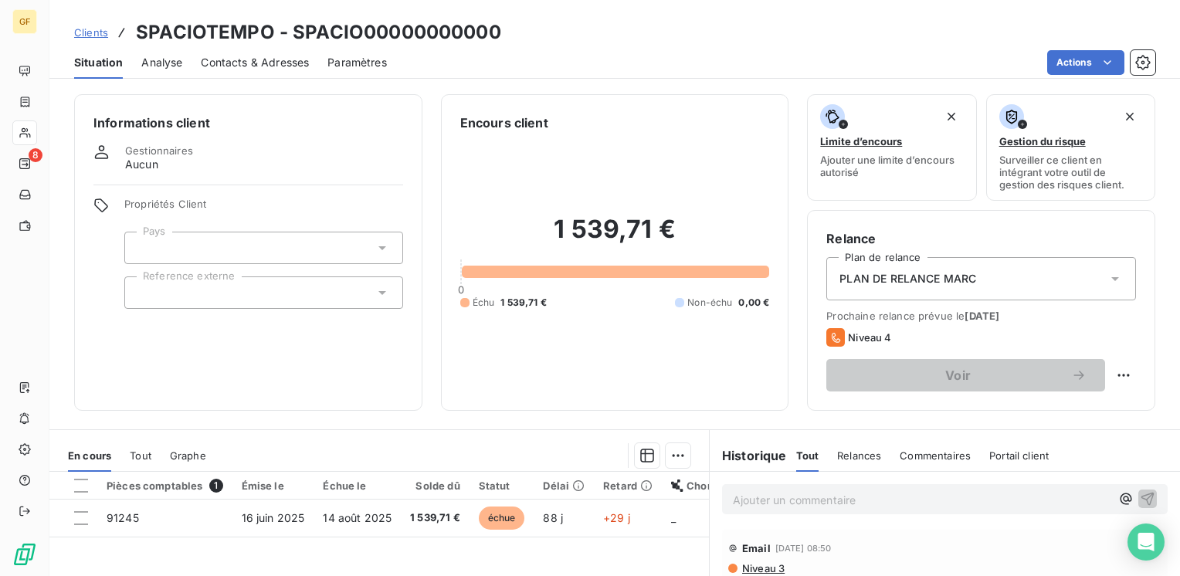
click at [240, 69] on div "Contacts & Adresses" at bounding box center [255, 62] width 108 height 32
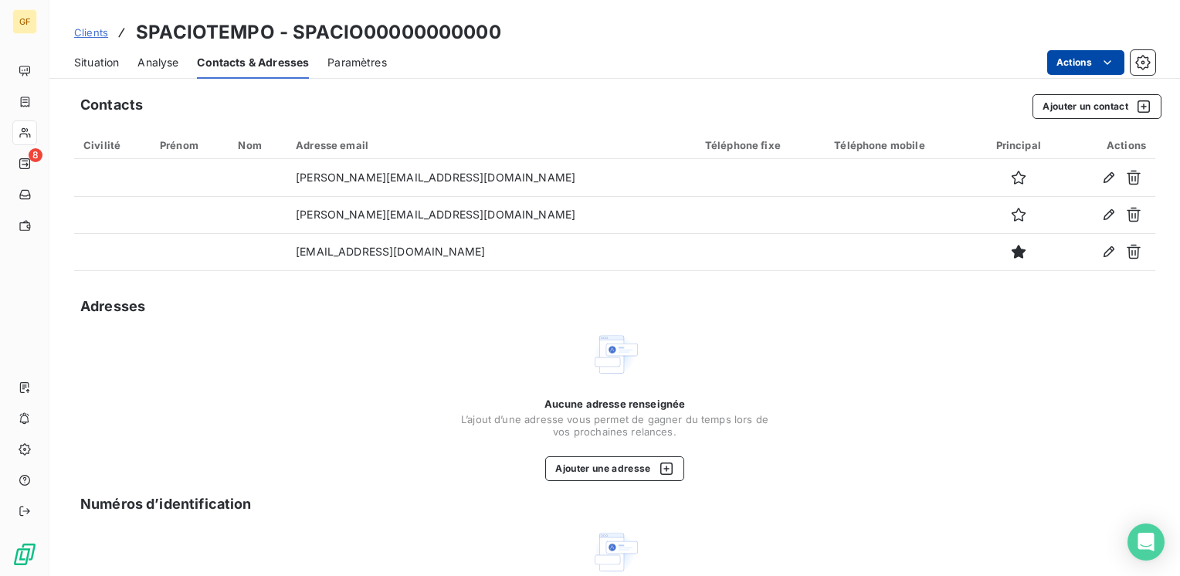
click at [1072, 56] on html "GF 8 Clients SPACIOTEMPO - SPACIO00000000000 Situation Analyse Contacts & Adres…" at bounding box center [590, 288] width 1180 height 576
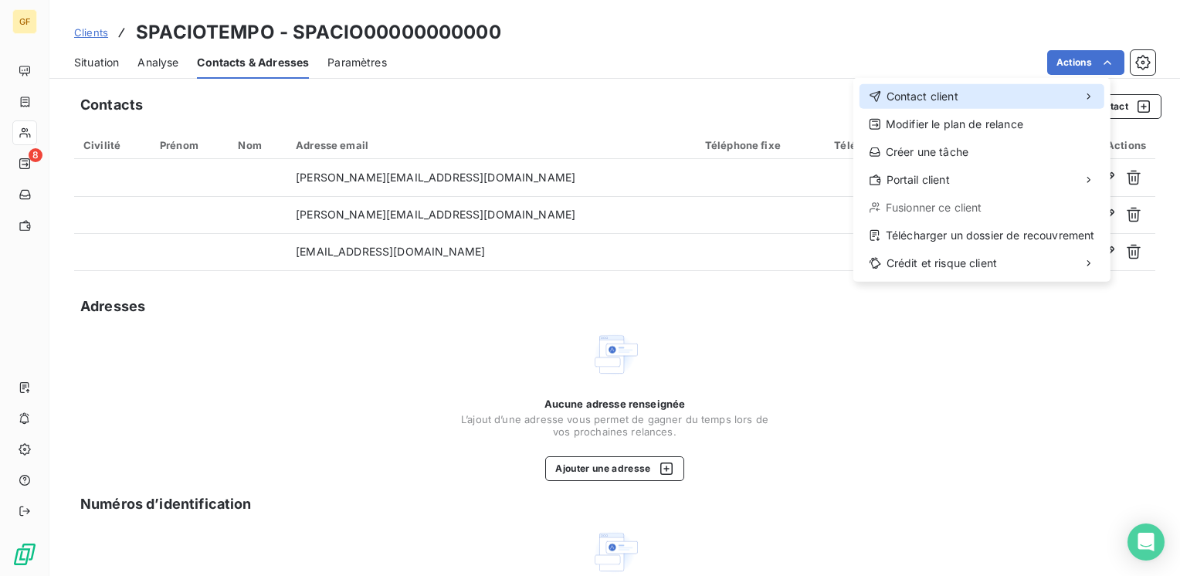
drag, startPoint x: 920, startPoint y: 85, endPoint x: 902, endPoint y: 84, distance: 18.5
click at [920, 85] on div "Contact client" at bounding box center [981, 96] width 245 height 25
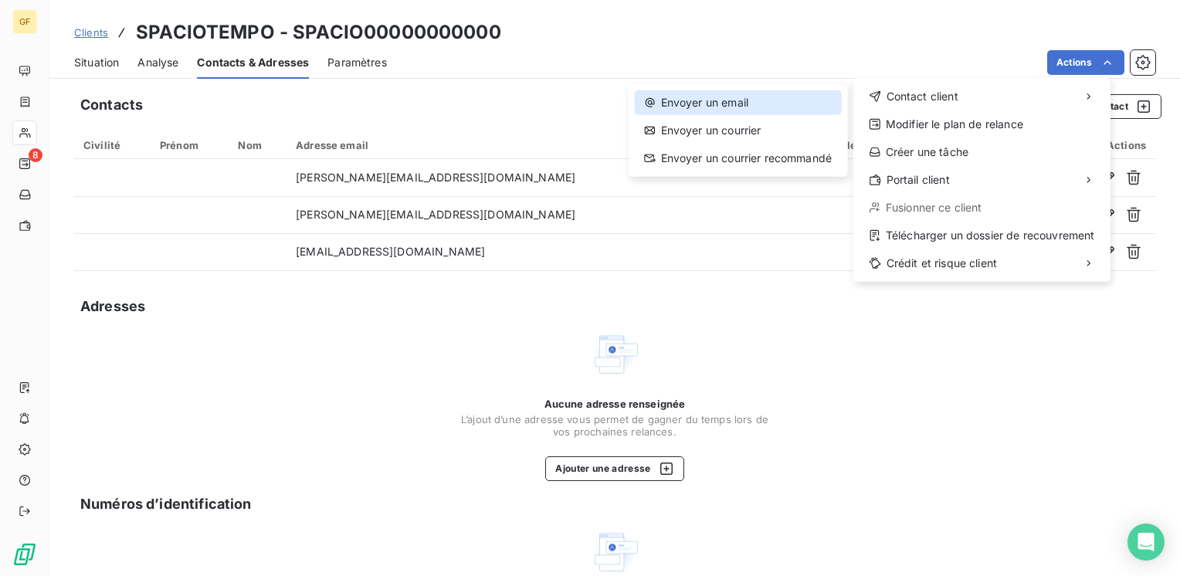
click at [720, 100] on div "Envoyer un email" at bounding box center [738, 102] width 207 height 25
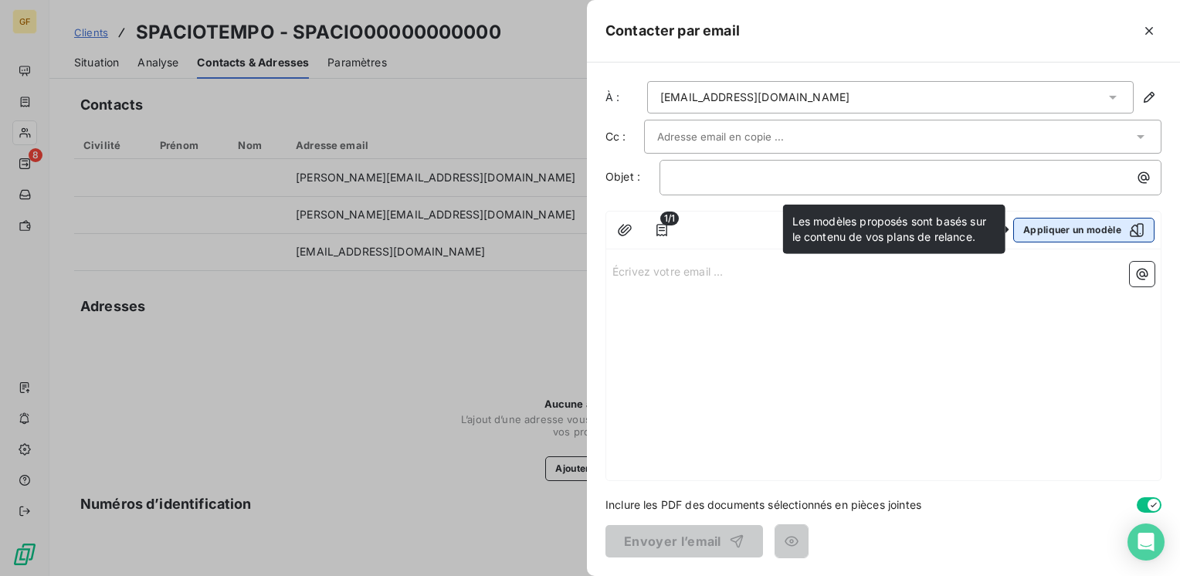
click at [1090, 223] on button "Appliquer un modèle" at bounding box center [1083, 230] width 141 height 25
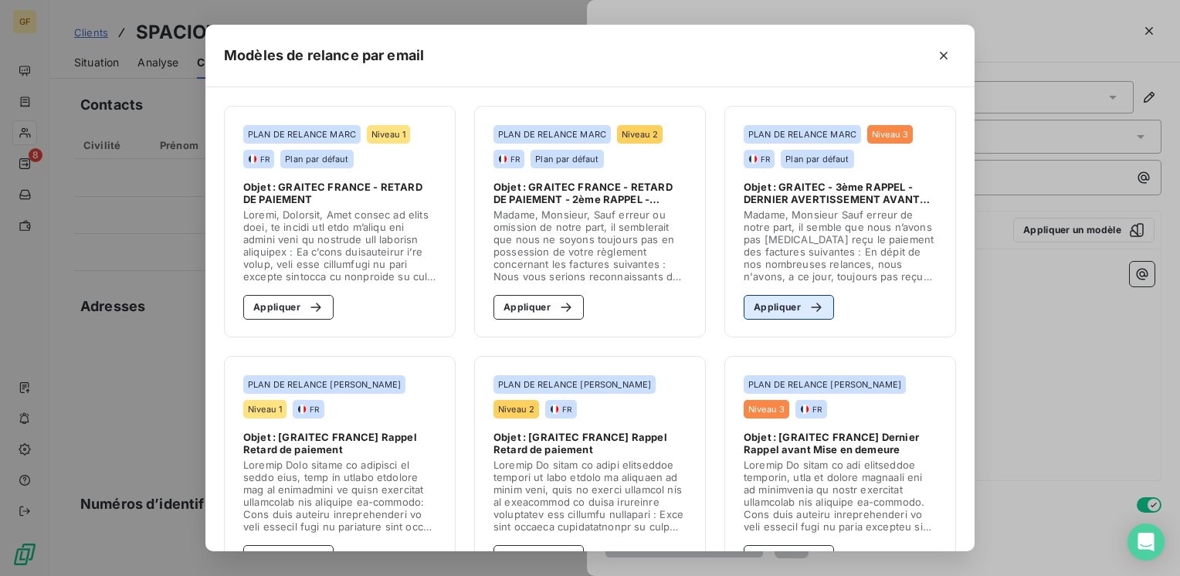
click at [777, 301] on button "Appliquer" at bounding box center [789, 307] width 90 height 25
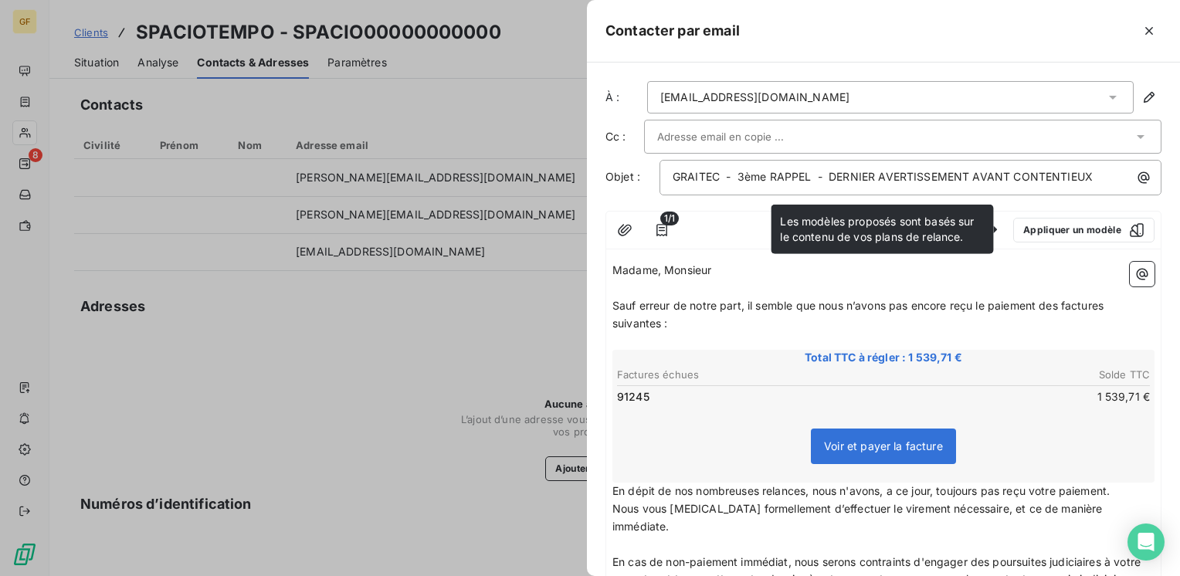
click at [821, 142] on div at bounding box center [895, 136] width 476 height 23
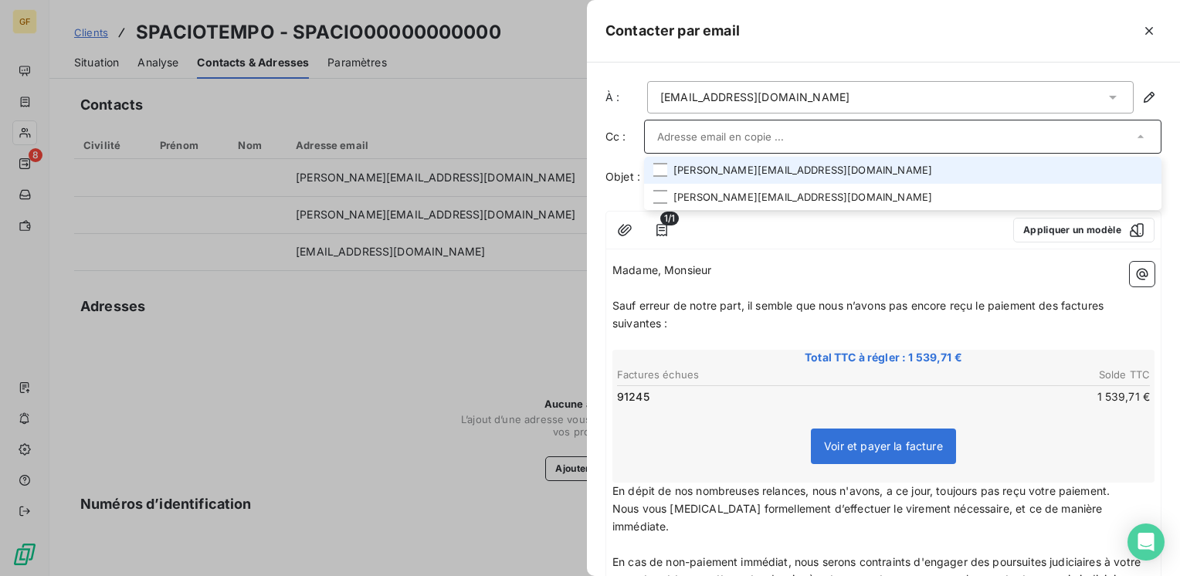
click at [771, 165] on li "chantal.bernard@spaciotempo.com" at bounding box center [902, 170] width 517 height 27
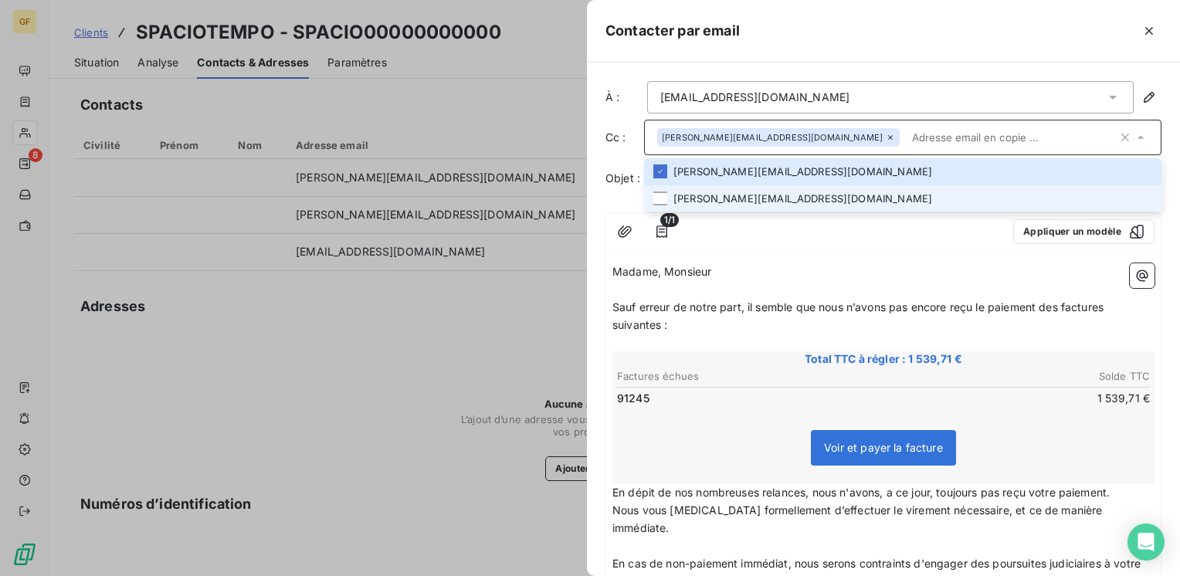
click at [805, 191] on li "martine.margo@spaciotempo.com" at bounding box center [902, 198] width 517 height 27
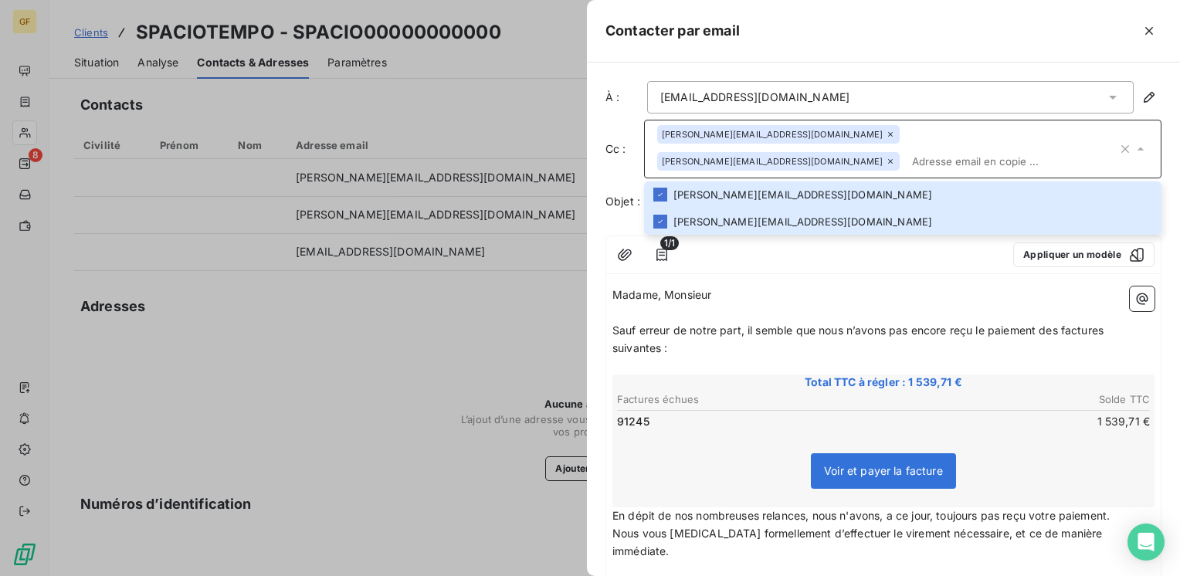
click at [767, 277] on div "1/1 Appliquer un modèle Madame, Monsieur ﻿ Sauf erreur de notre part, il semble…" at bounding box center [883, 525] width 556 height 579
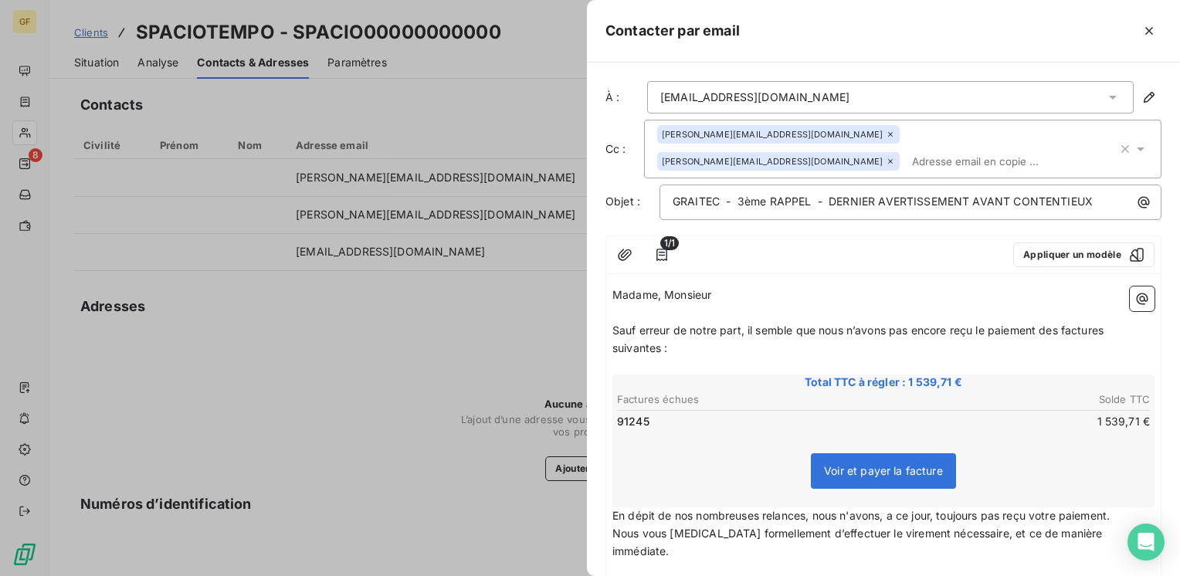
click at [747, 326] on span "Sauf erreur de notre part, il semble que nous n’avons pas encore reçu le paieme…" at bounding box center [859, 339] width 494 height 31
click at [1001, 325] on span "Sauf erreur de notre part, Malgré nos diverses relances sans succès à ce jur, m…" at bounding box center [873, 339] width 522 height 31
click at [1063, 324] on span "Sauf erreur de notre part, Malgré nos diverses relances sans succès à ce jour, …" at bounding box center [873, 339] width 522 height 31
click at [1059, 327] on span "Sauf erreur de notre part, Malgré nos diverses relances sans succès à ce jour, …" at bounding box center [873, 339] width 522 height 31
click at [738, 196] on span "GRAITEC - 3ème RAPPEL - DERNIER AVERTISSEMENT AVANT CONTENTIEUX" at bounding box center [883, 201] width 420 height 13
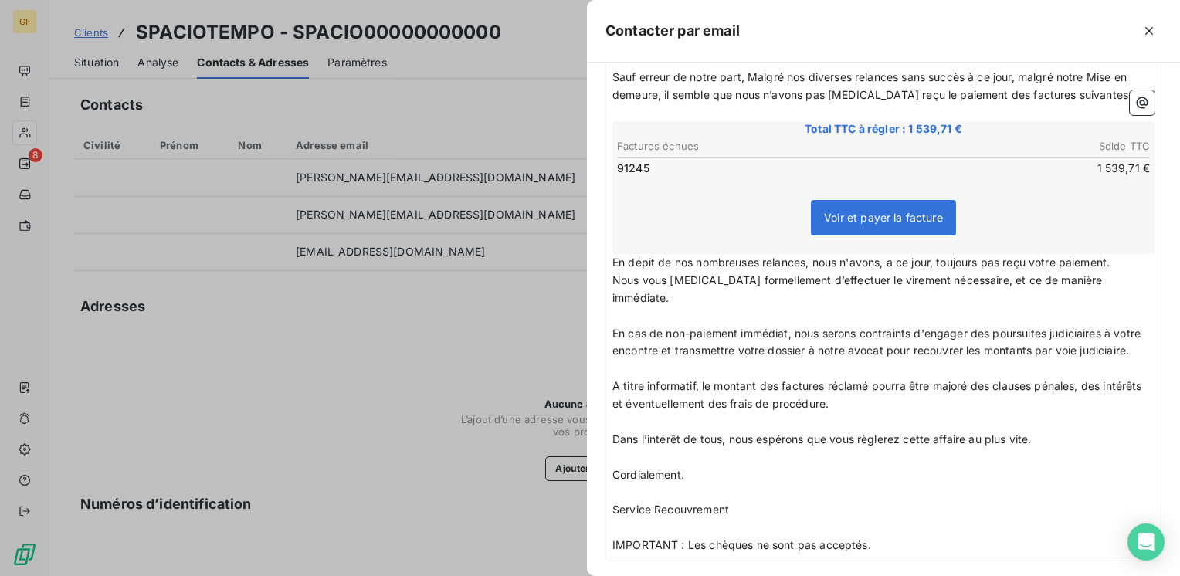
scroll to position [330, 0]
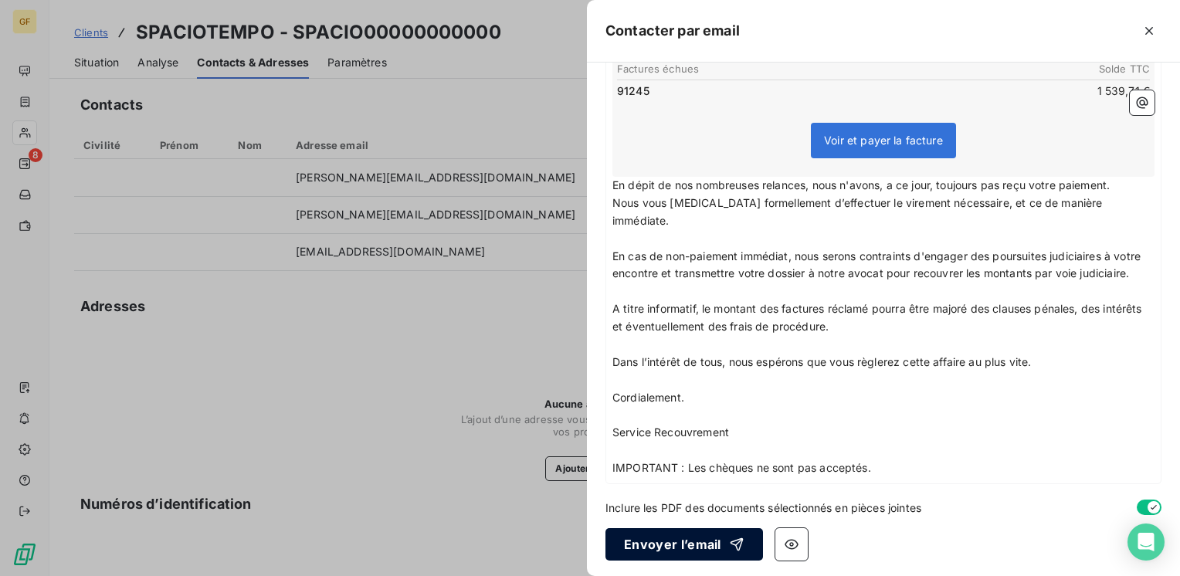
click at [693, 542] on button "Envoyer l’email" at bounding box center [684, 544] width 158 height 32
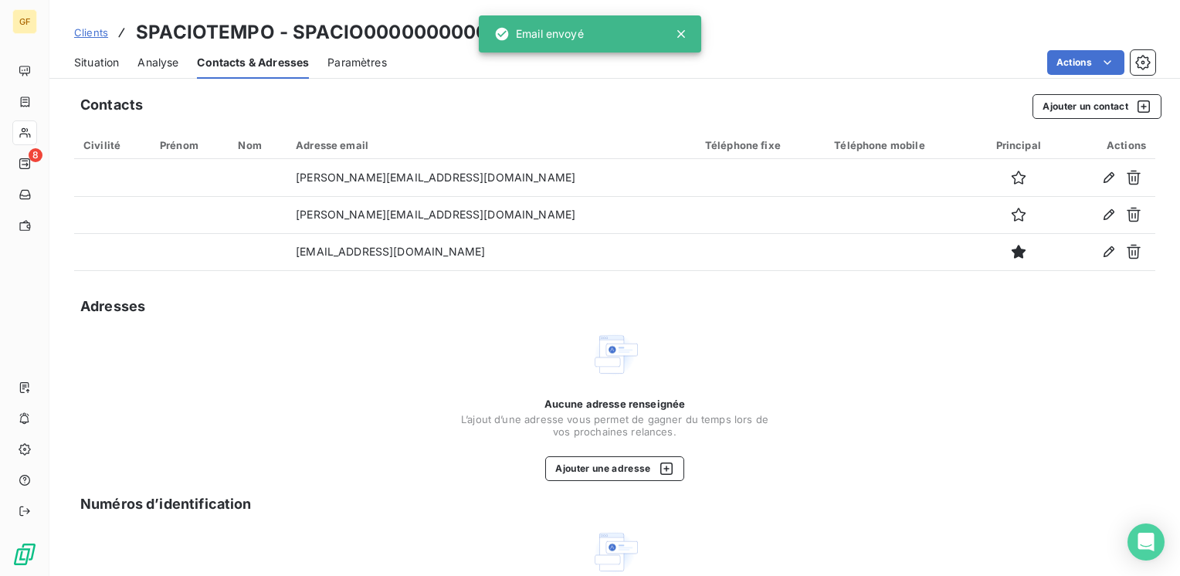
click at [96, 60] on span "Situation" at bounding box center [96, 62] width 45 height 15
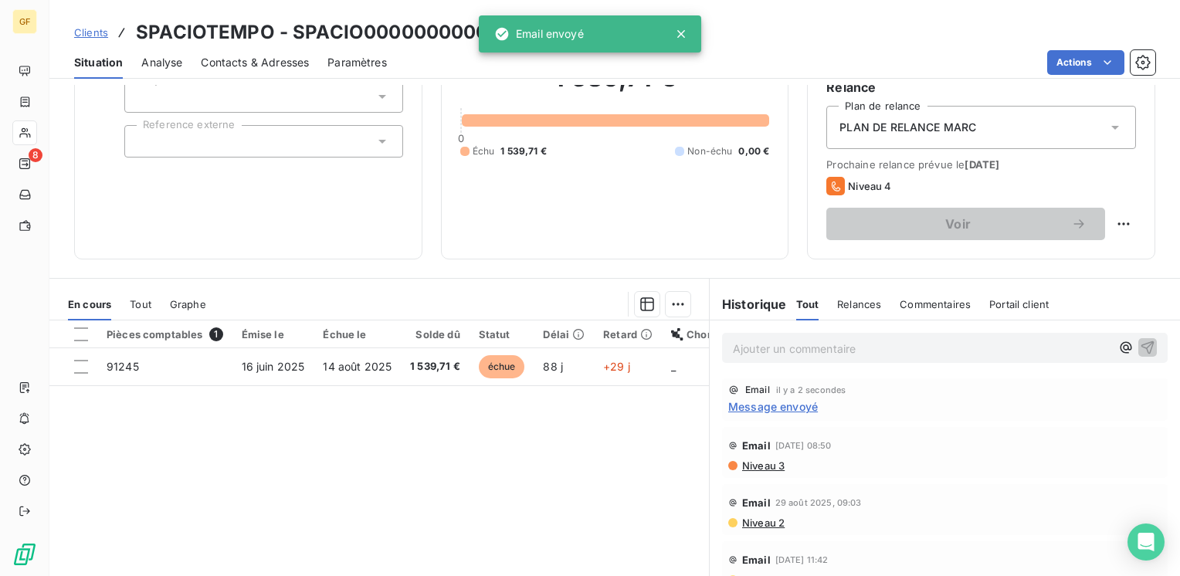
scroll to position [154, 0]
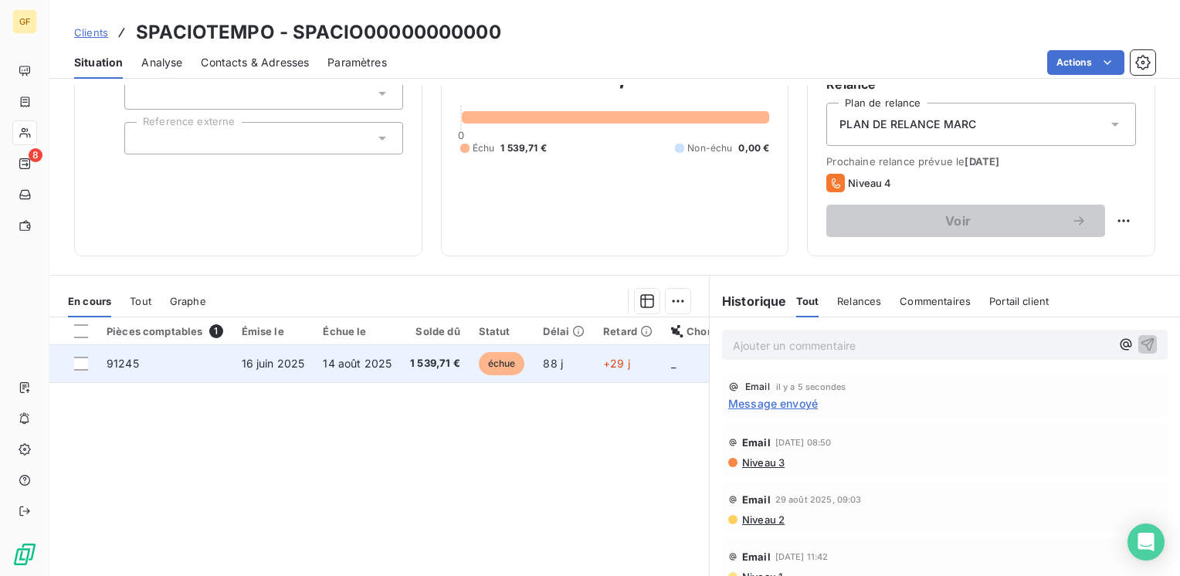
click at [402, 366] on td "1 539,71 €" at bounding box center [435, 363] width 69 height 37
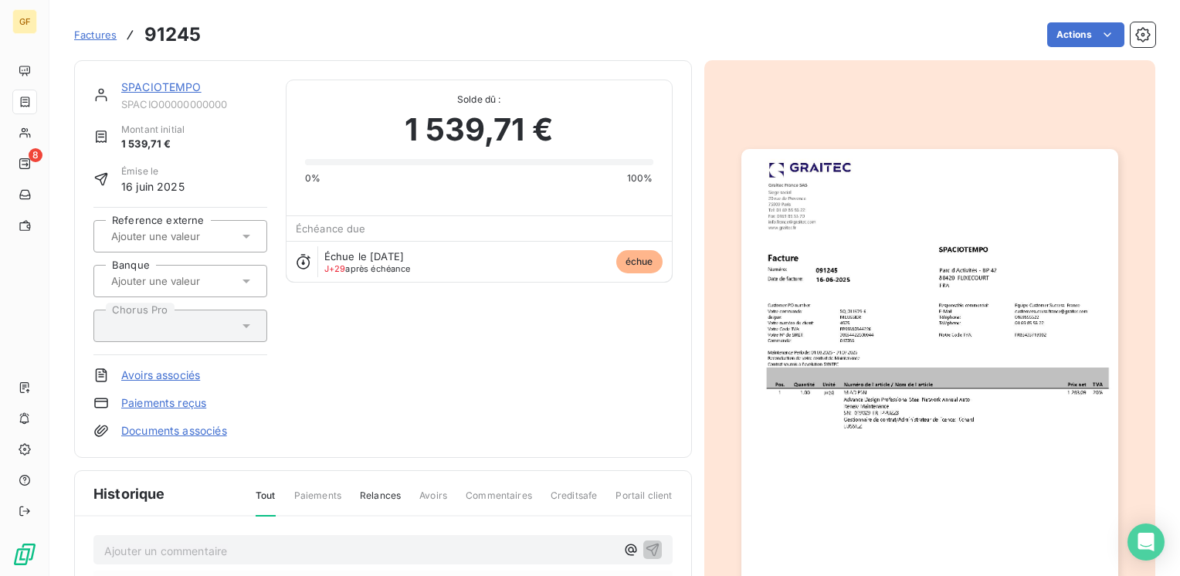
click at [188, 85] on link "SPACIOTEMPO" at bounding box center [161, 86] width 80 height 13
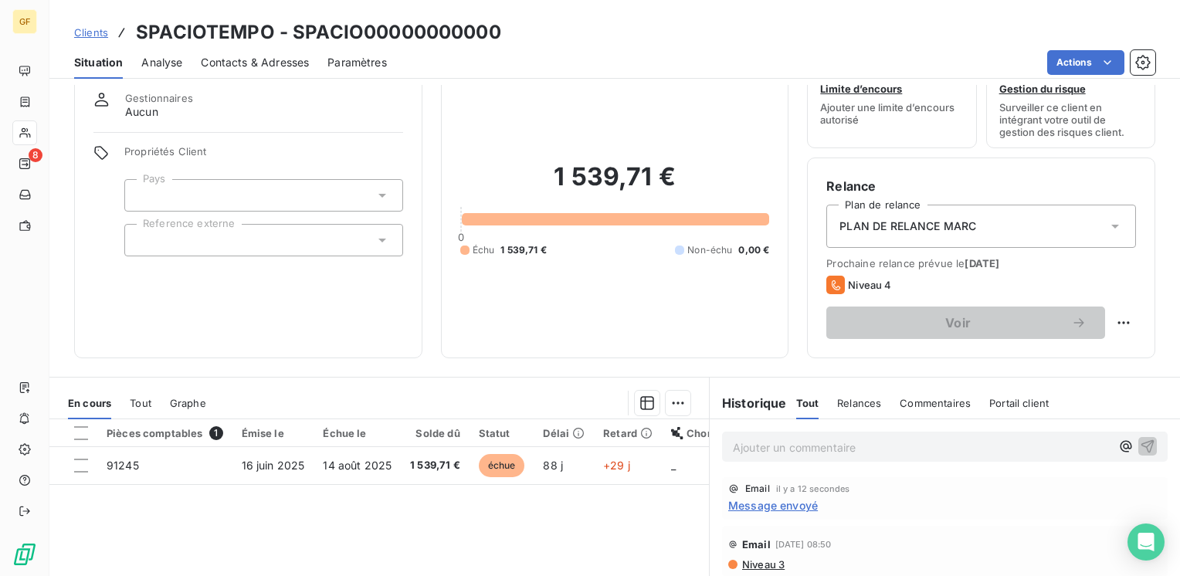
scroll to position [77, 0]
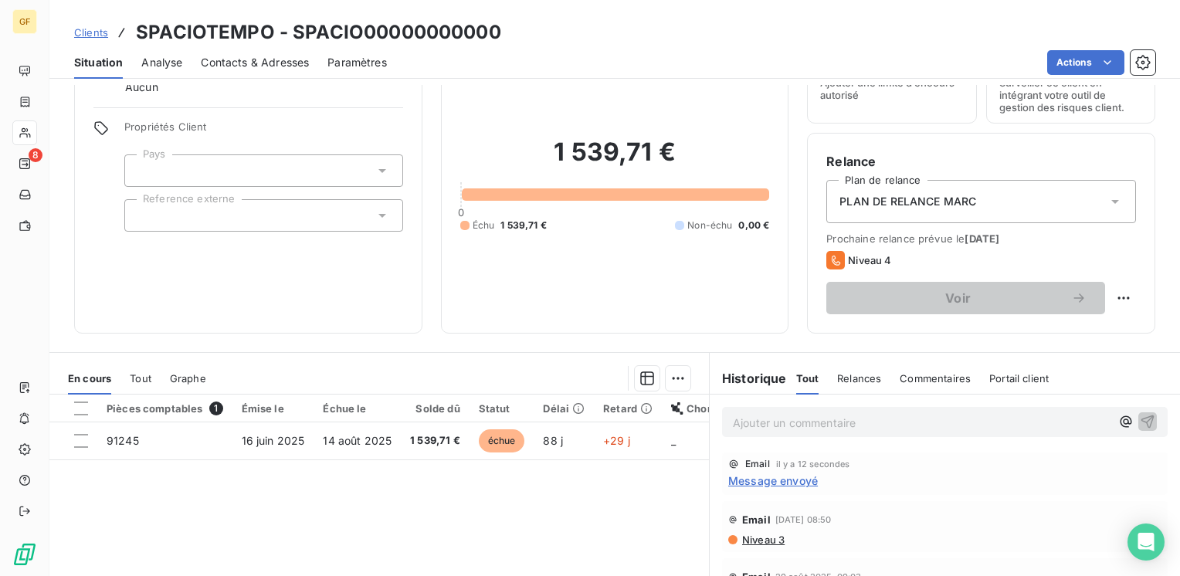
click at [759, 424] on p "Ajouter un commentaire ﻿" at bounding box center [922, 422] width 378 height 19
click at [1140, 413] on icon "button" at bounding box center [1147, 420] width 15 height 15
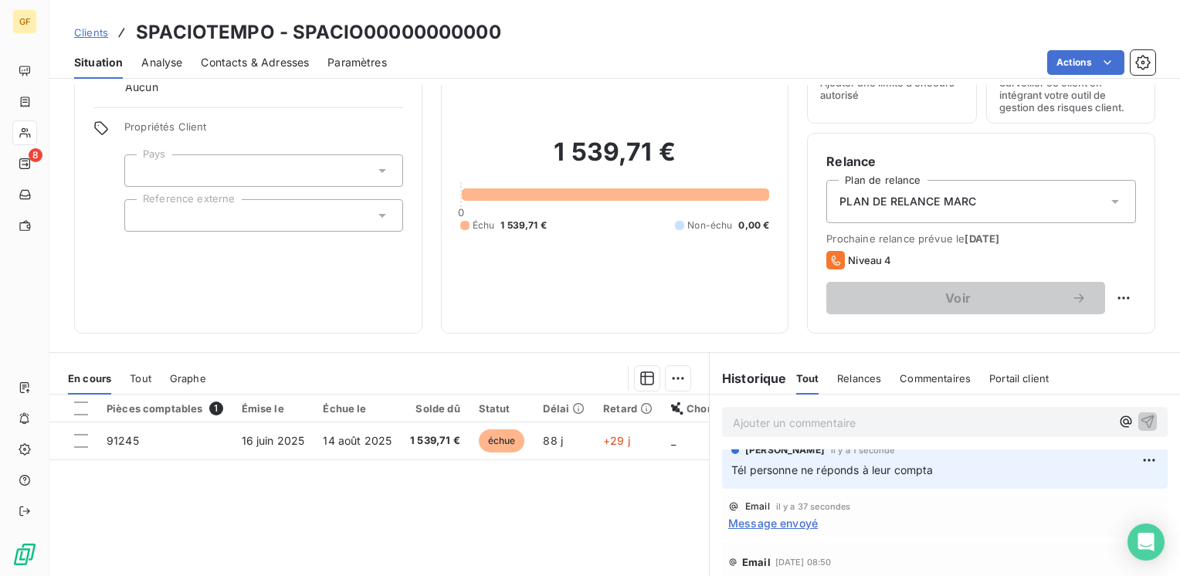
scroll to position [0, 0]
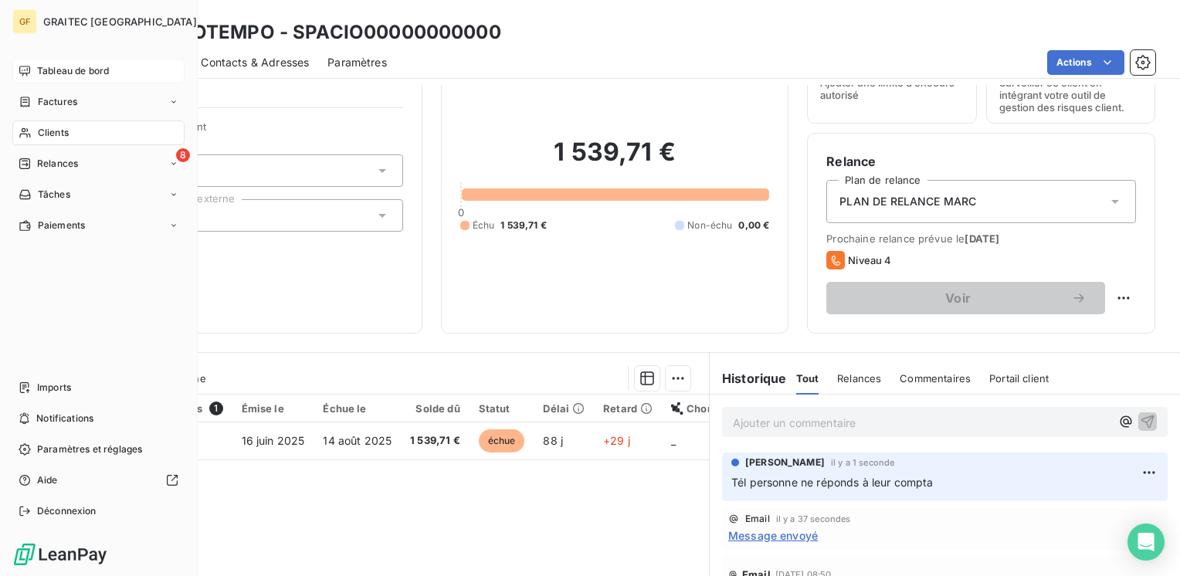
click at [80, 69] on span "Tableau de bord" at bounding box center [73, 71] width 72 height 14
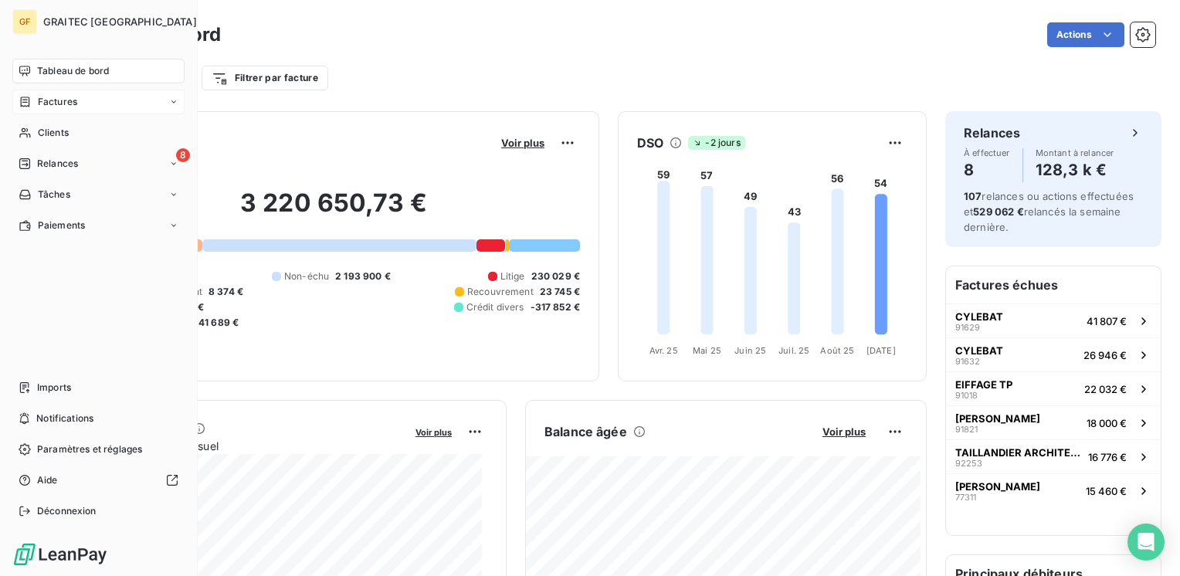
click at [55, 97] on span "Factures" at bounding box center [57, 102] width 39 height 14
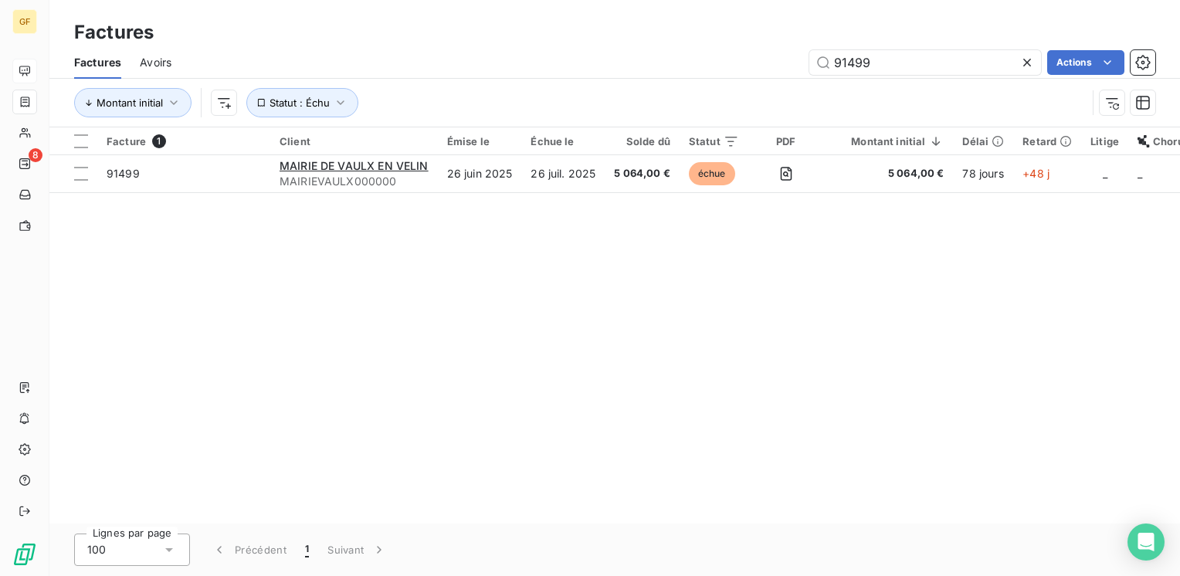
drag, startPoint x: 890, startPoint y: 63, endPoint x: 716, endPoint y: 81, distance: 174.6
click at [716, 81] on div "Factures Avoirs 91499 Actions Montant initial Statut : Échu" at bounding box center [614, 86] width 1130 height 80
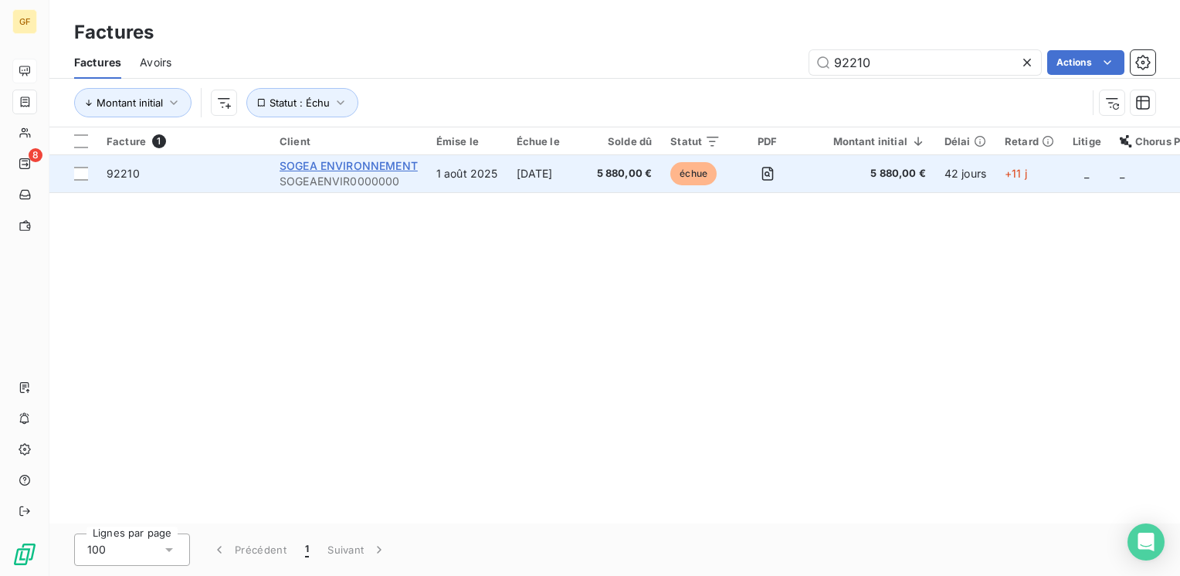
type input "92210"
click at [350, 159] on span "SOGEA ENVIRONNEMENT" at bounding box center [349, 165] width 138 height 13
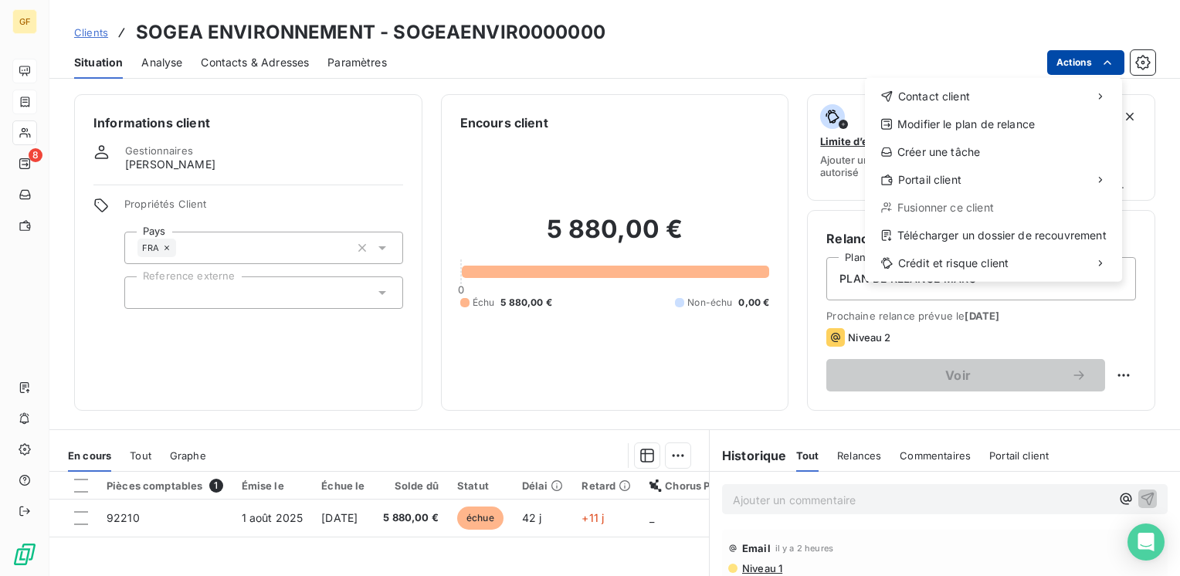
click at [1074, 59] on html "GF 8 Clients SOGEA ENVIRONNEMENT - SOGEAENVIR0000000 Situation Analyse Contacts…" at bounding box center [590, 288] width 1180 height 576
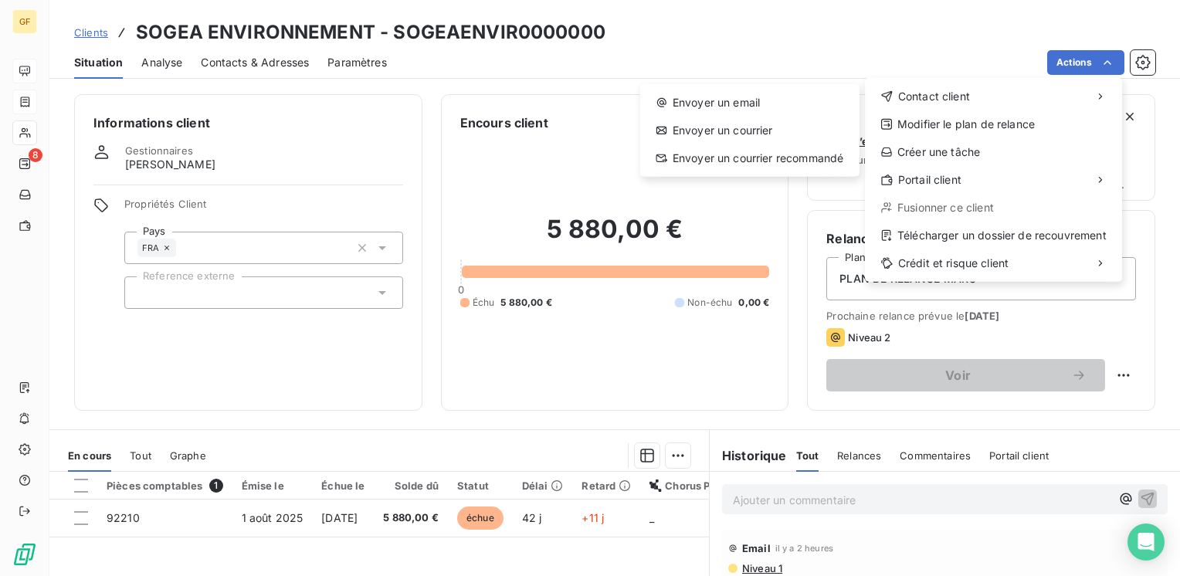
click at [322, 513] on html "GF 8 Clients SOGEA ENVIRONNEMENT - SOGEAENVIR0000000 Situation Analyse Contacts…" at bounding box center [590, 288] width 1180 height 576
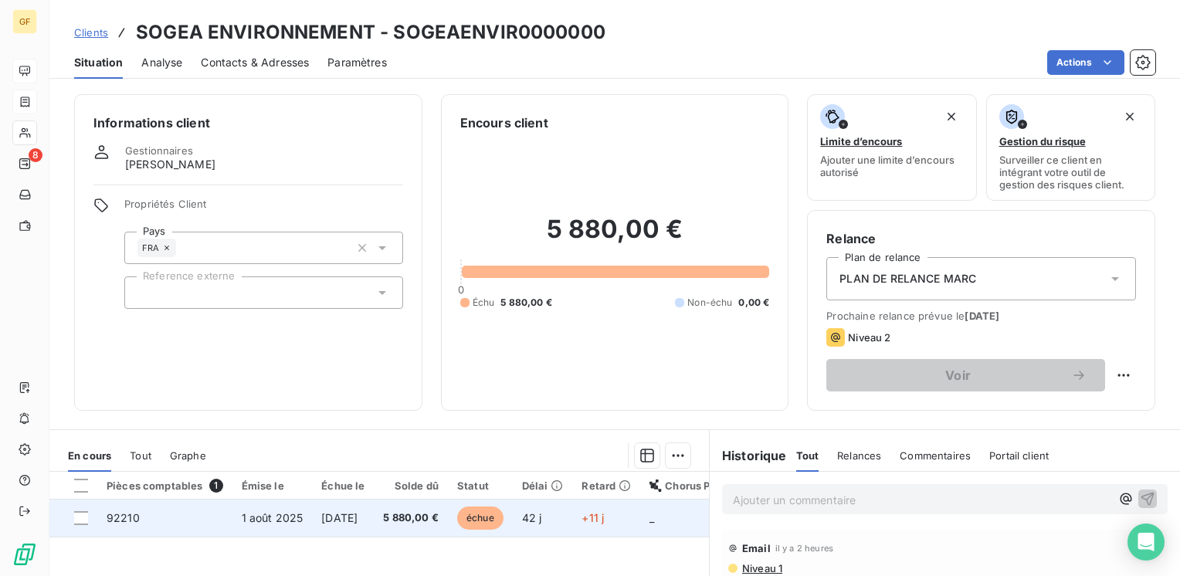
click at [323, 513] on span "1 sept. 2025" at bounding box center [339, 517] width 36 height 13
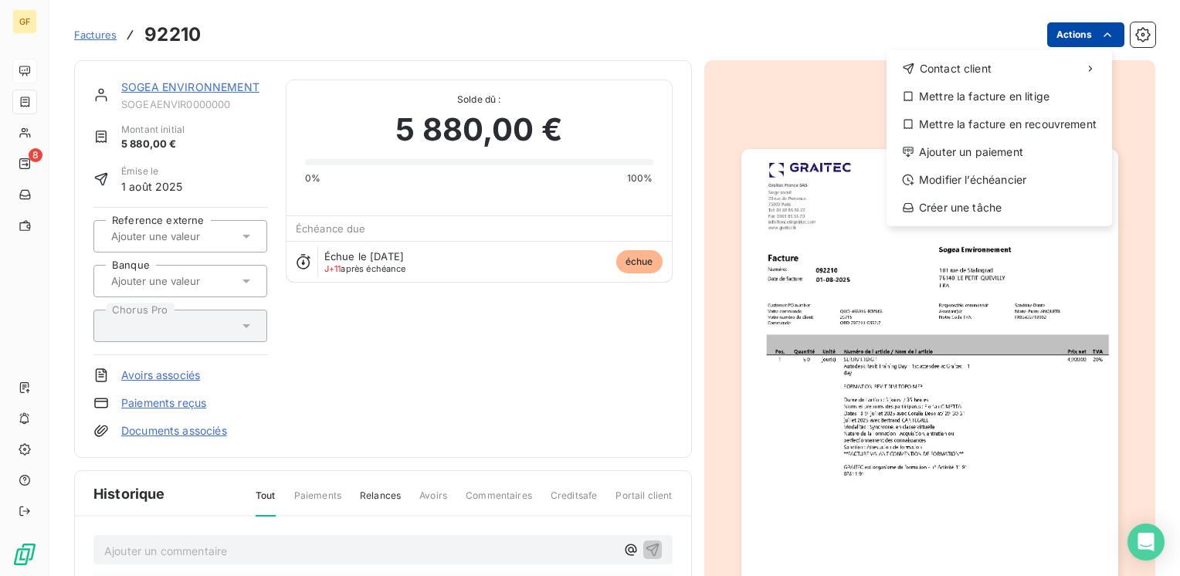
click at [1064, 32] on html "GF 8 Factures 92210 Actions Contact client Mettre la facture en litige Mettre l…" at bounding box center [590, 288] width 1180 height 576
click at [1005, 97] on div "Mettre la facture en litige" at bounding box center [999, 96] width 213 height 25
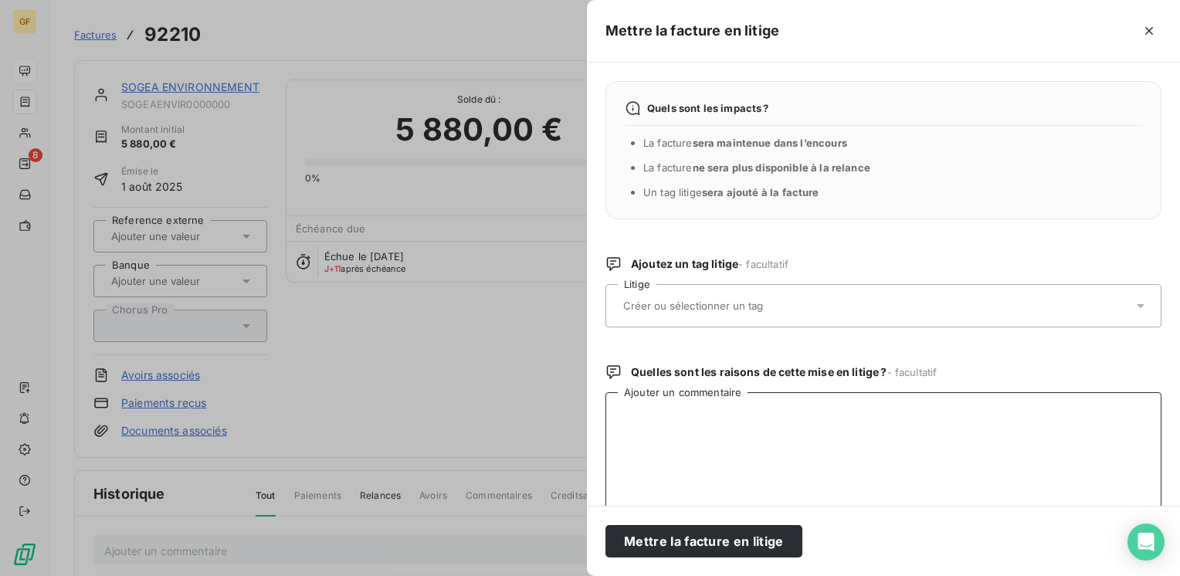
click at [685, 425] on textarea "Ajouter un commentaire" at bounding box center [883, 472] width 556 height 161
drag, startPoint x: 703, startPoint y: 420, endPoint x: 580, endPoint y: 399, distance: 125.3
click at [547, 575] on div "Mettre la facture en litige Quels sont les impacts ? La facture sera maintenue …" at bounding box center [590, 576] width 1180 height 0
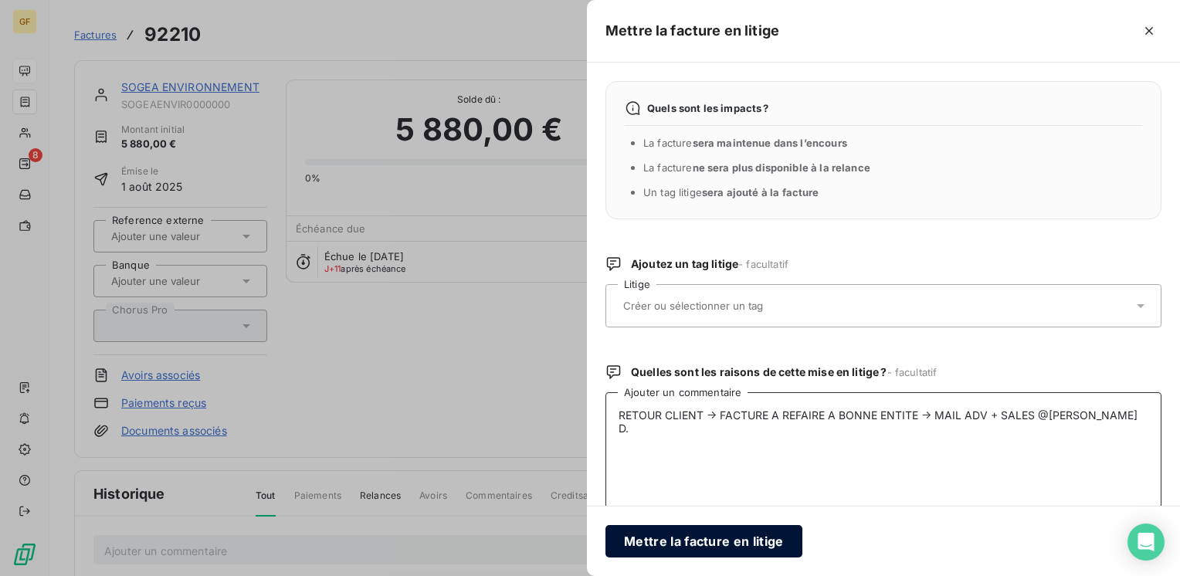
type textarea "RETOUR CLIENT → FACTURE A REFAIRE A BONNE ENTITE → MAIL ADV + SALES @SANDRINE D."
click at [686, 530] on button "Mettre la facture en litige" at bounding box center [703, 541] width 197 height 32
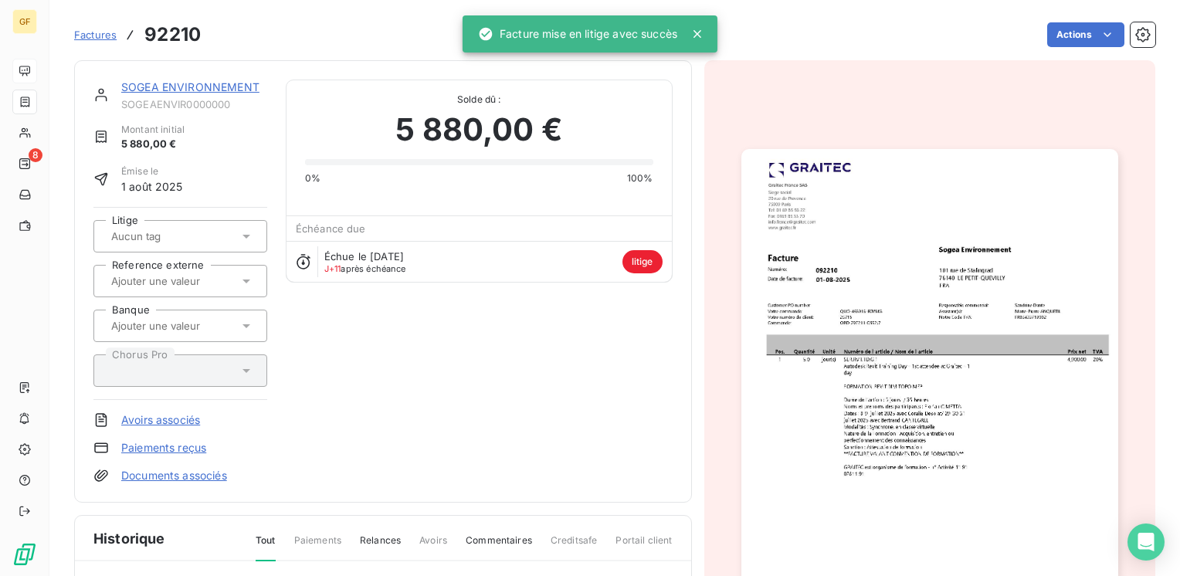
click at [205, 80] on div "SOGEA ENVIRONNEMENT" at bounding box center [194, 87] width 146 height 15
click at [207, 83] on link "SOGEA ENVIRONNEMENT" at bounding box center [190, 86] width 138 height 13
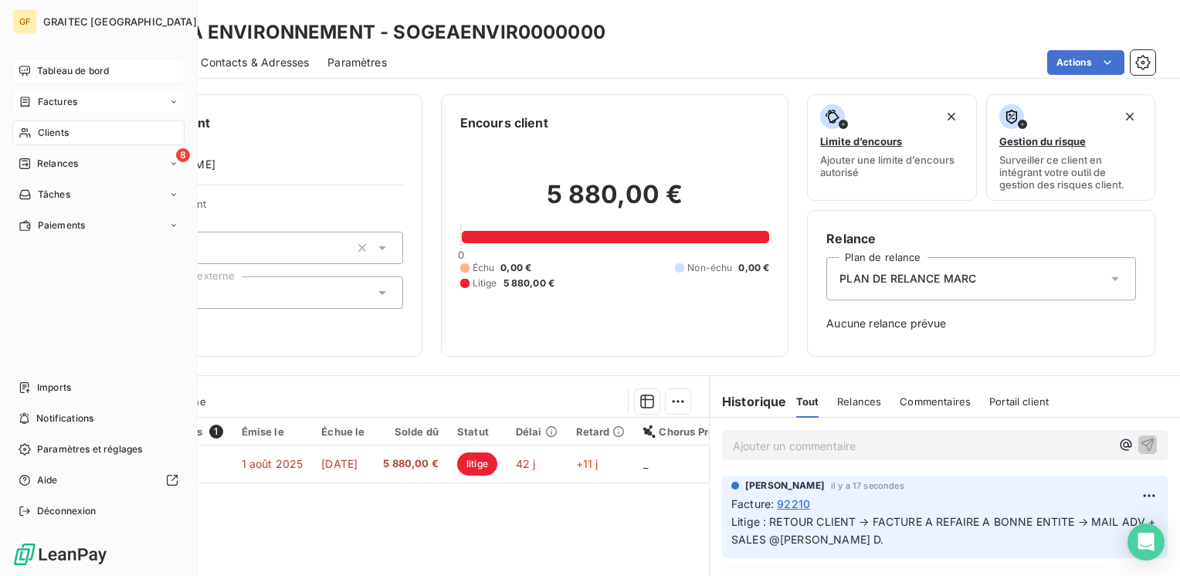
click at [65, 65] on span "Tableau de bord" at bounding box center [73, 71] width 72 height 14
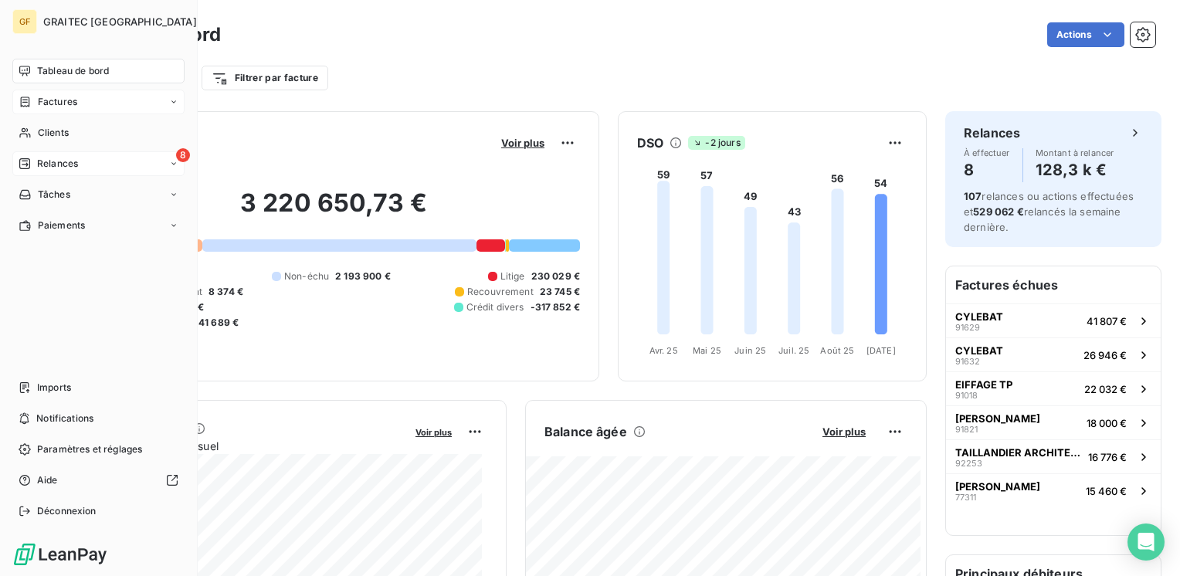
click at [51, 165] on span "Relances" at bounding box center [57, 164] width 41 height 14
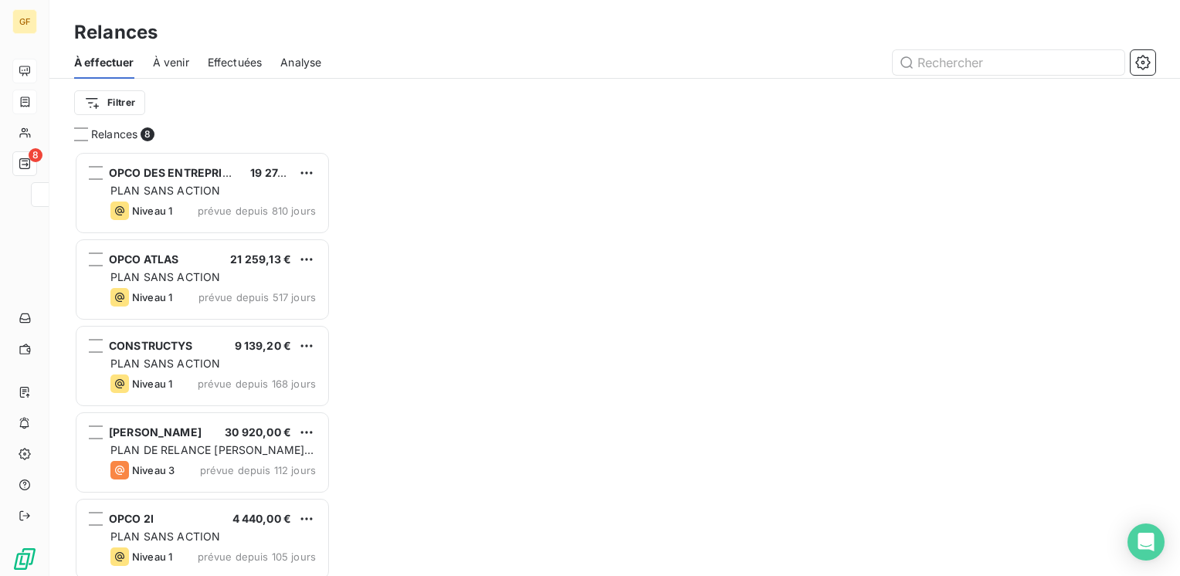
scroll to position [413, 244]
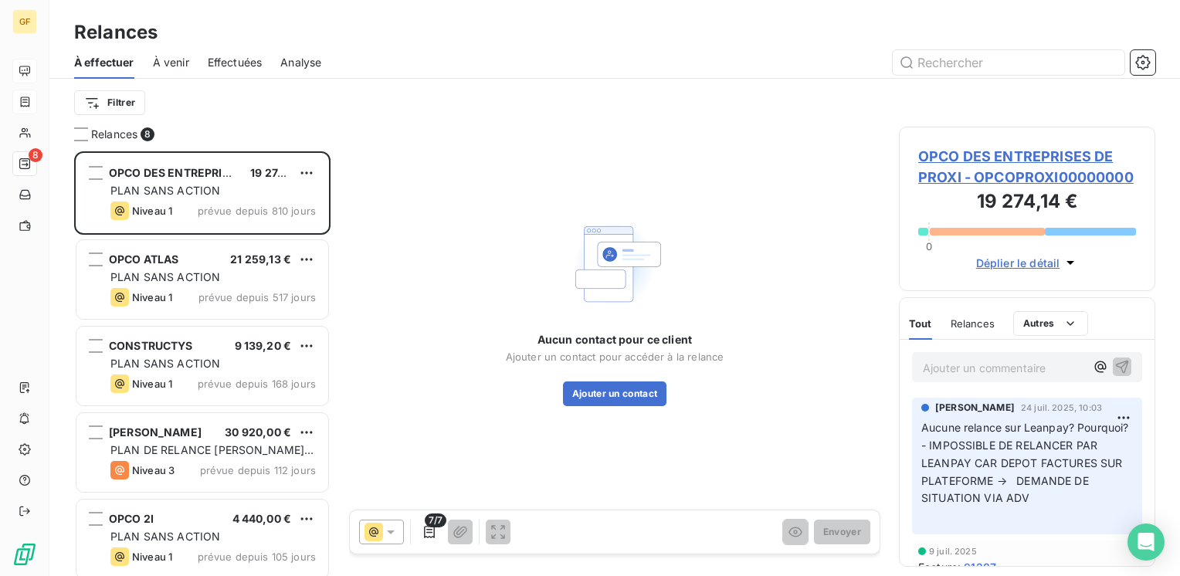
click at [246, 58] on span "Effectuées" at bounding box center [235, 62] width 55 height 15
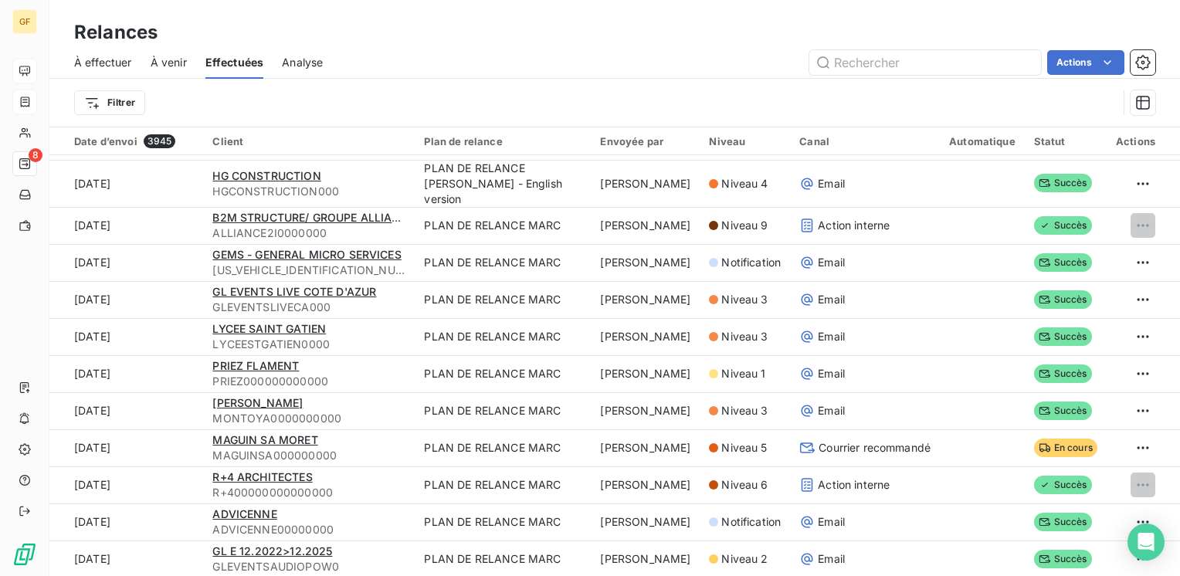
scroll to position [463, 0]
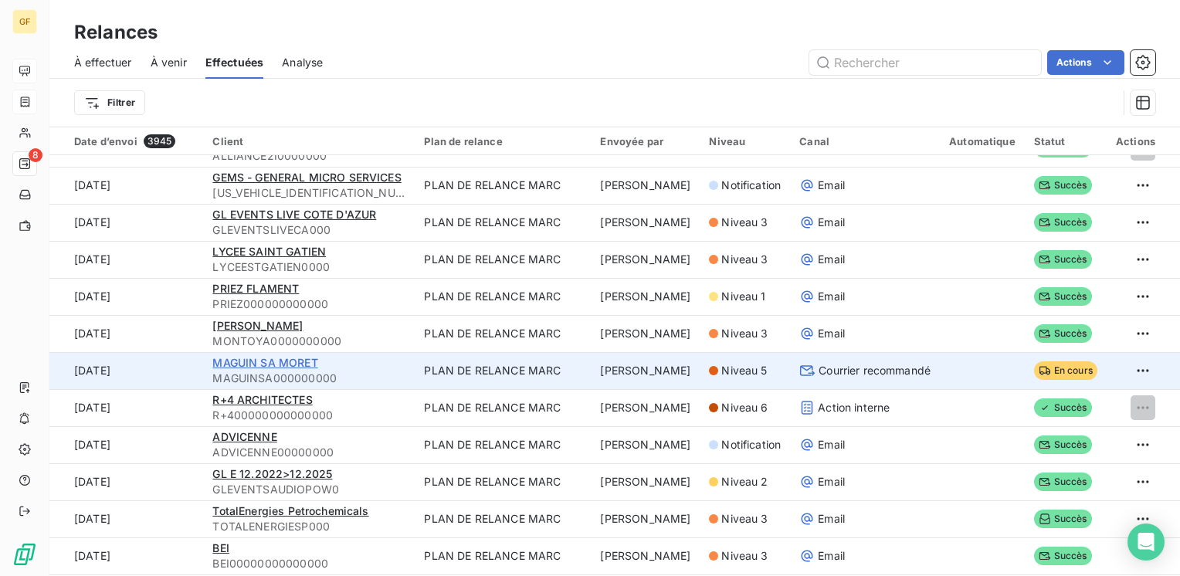
click at [286, 363] on span "MAGUIN SA MORET" at bounding box center [264, 362] width 105 height 13
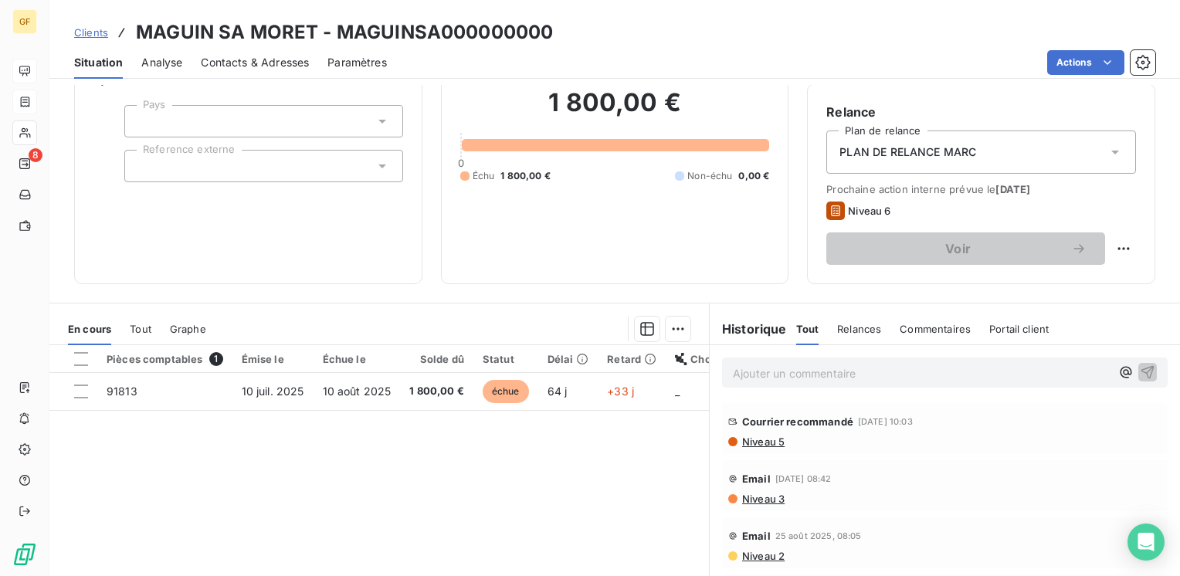
scroll to position [154, 0]
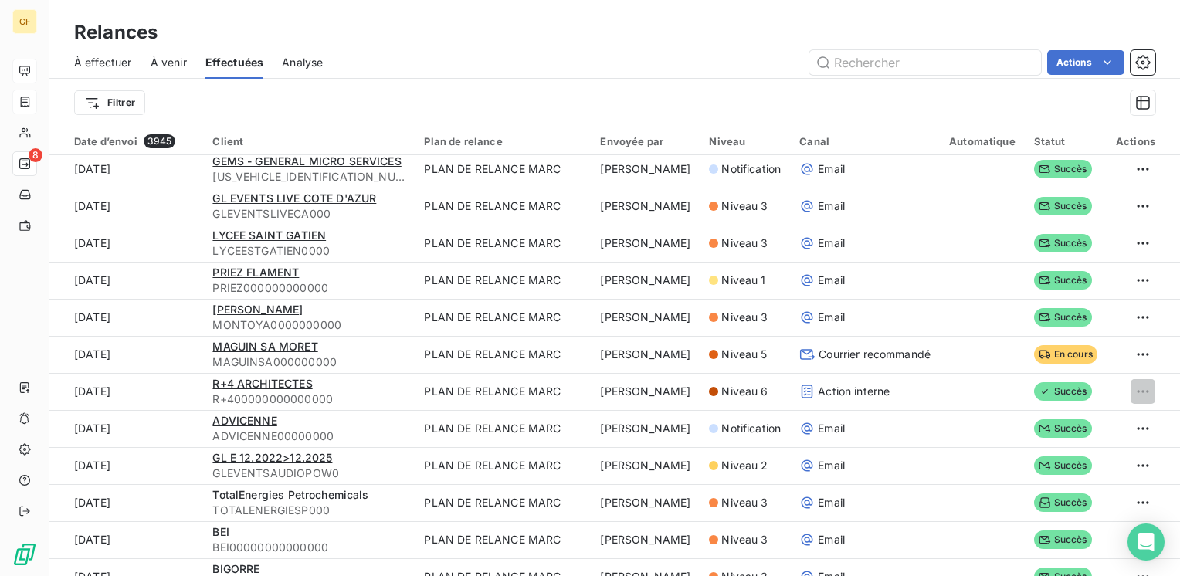
scroll to position [541, 0]
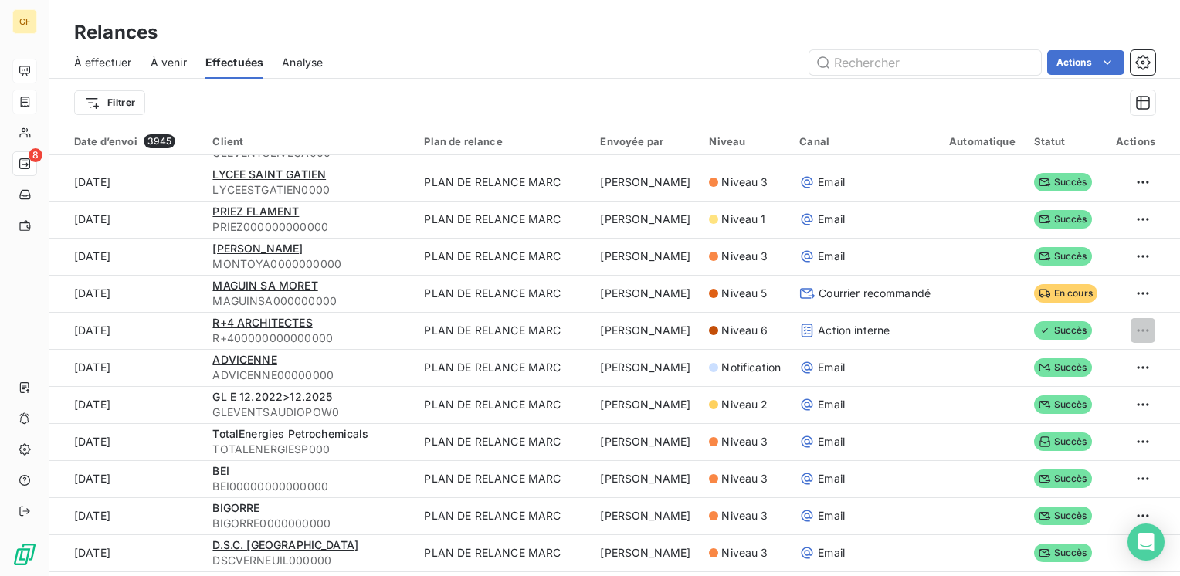
click at [170, 66] on span "À venir" at bounding box center [169, 62] width 36 height 15
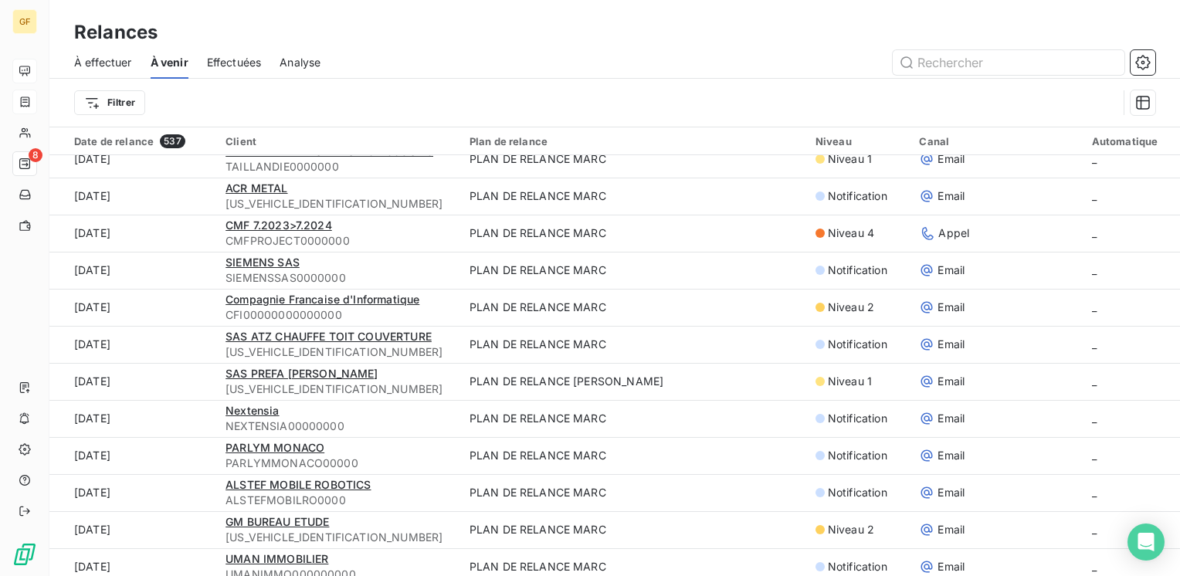
scroll to position [1313, 0]
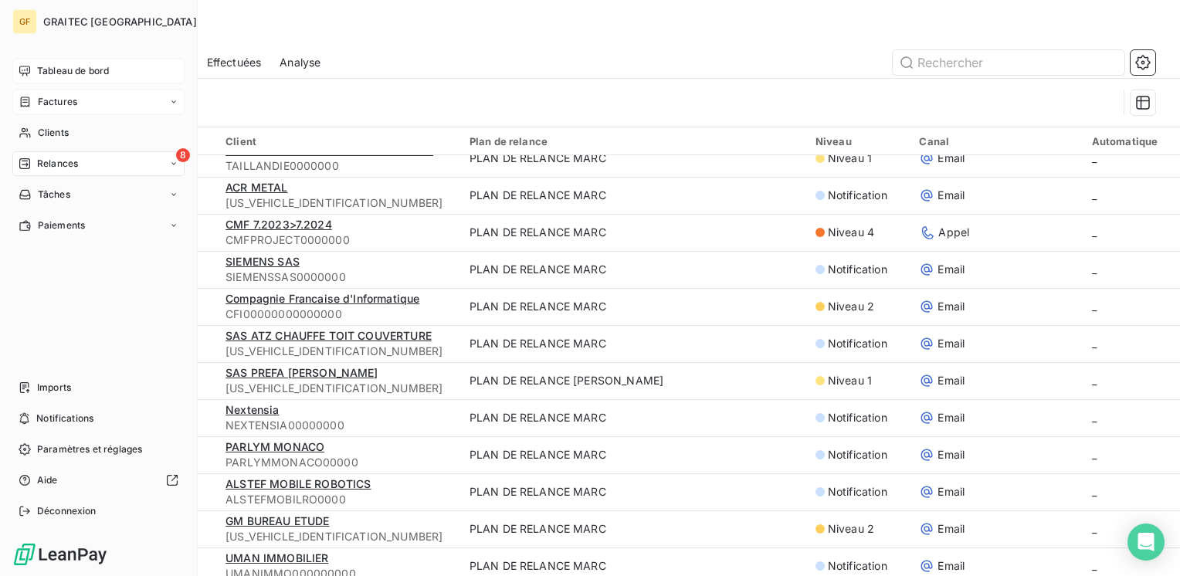
click at [35, 104] on div "Factures" at bounding box center [48, 102] width 59 height 14
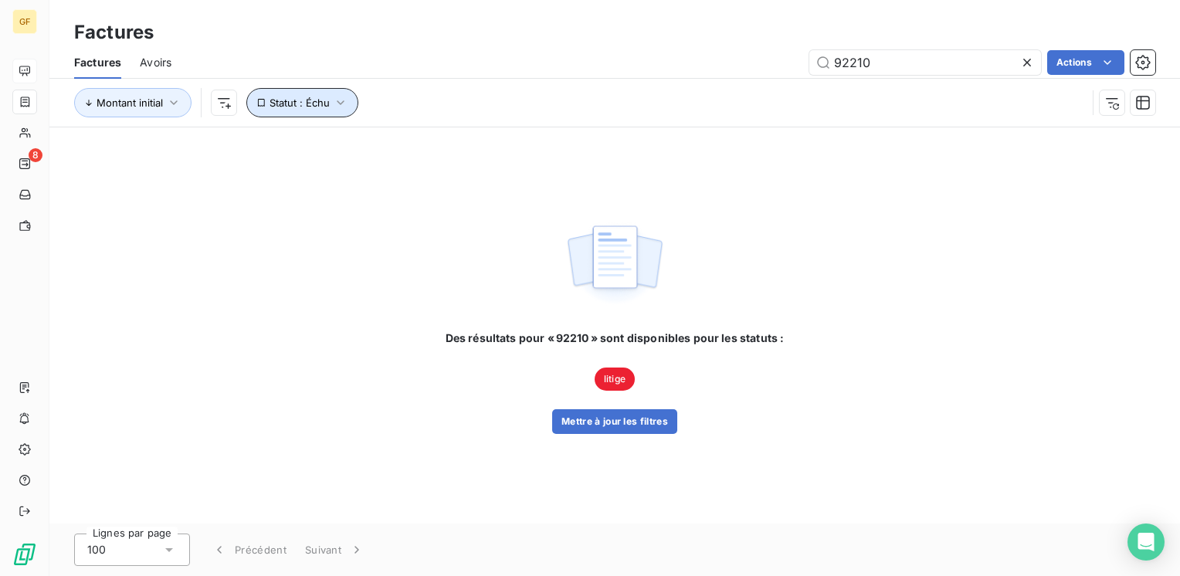
click at [327, 103] on span "Statut : Échu" at bounding box center [299, 103] width 60 height 12
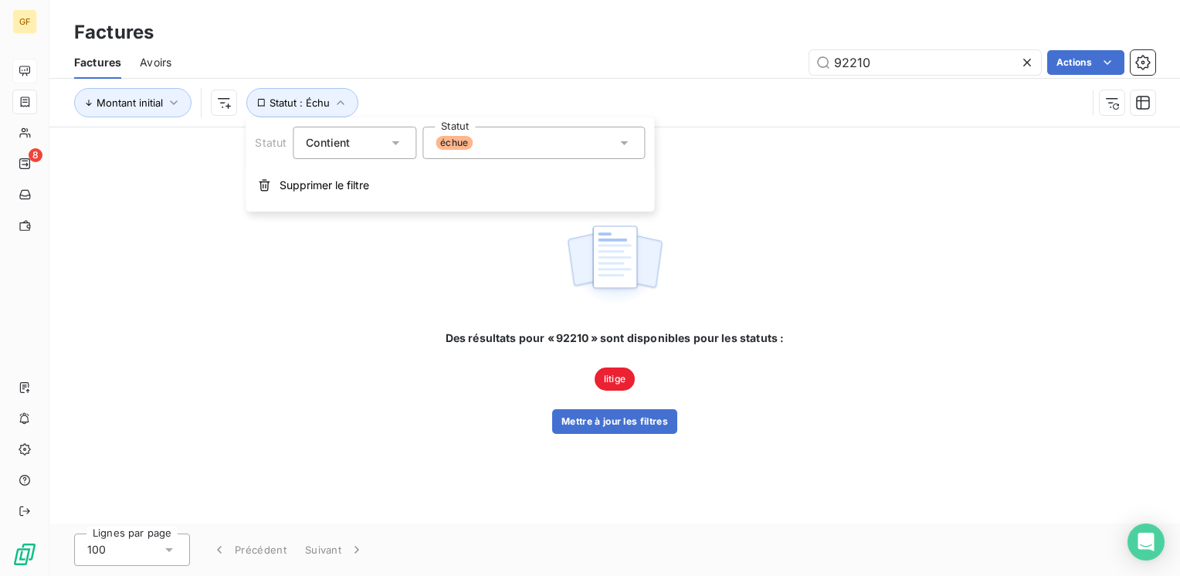
click at [442, 147] on span "échue" at bounding box center [453, 143] width 37 height 14
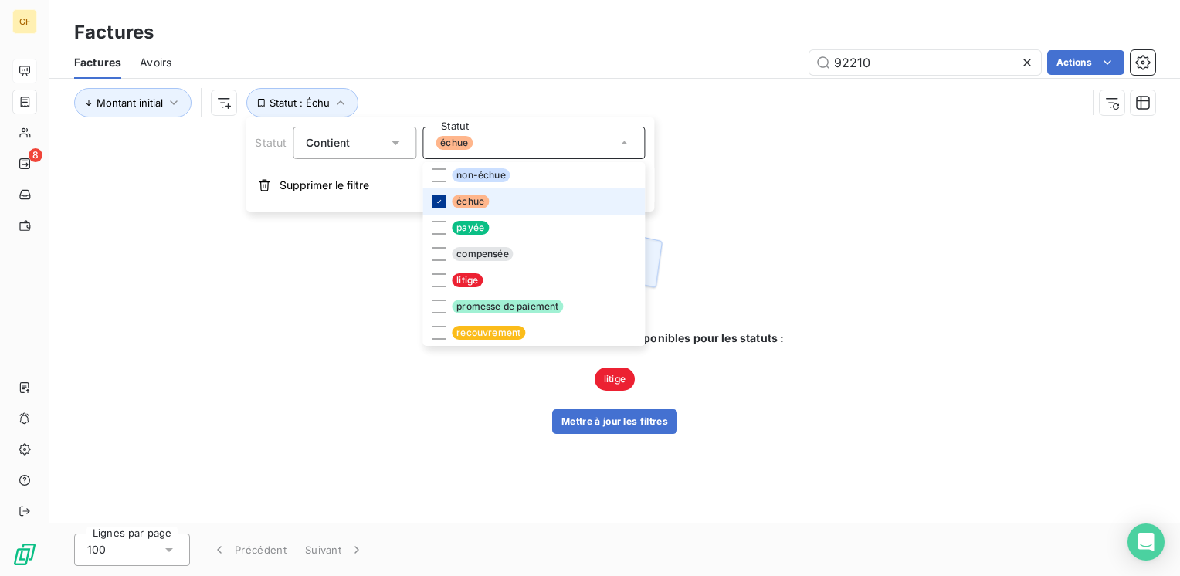
click at [443, 205] on div at bounding box center [439, 202] width 14 height 14
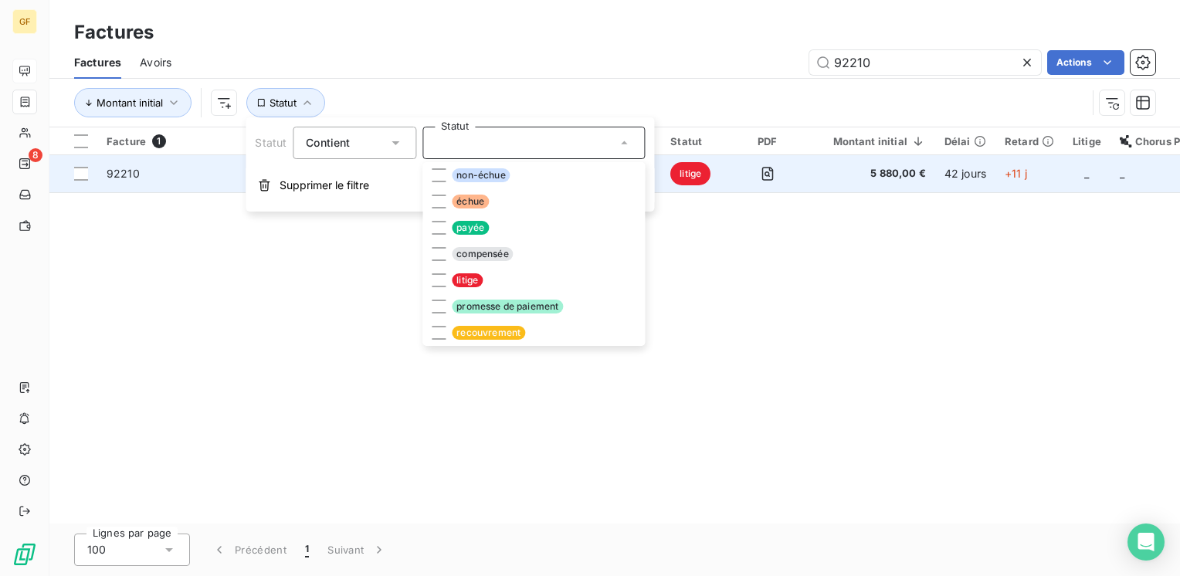
click at [145, 178] on span "92210" at bounding box center [184, 173] width 154 height 15
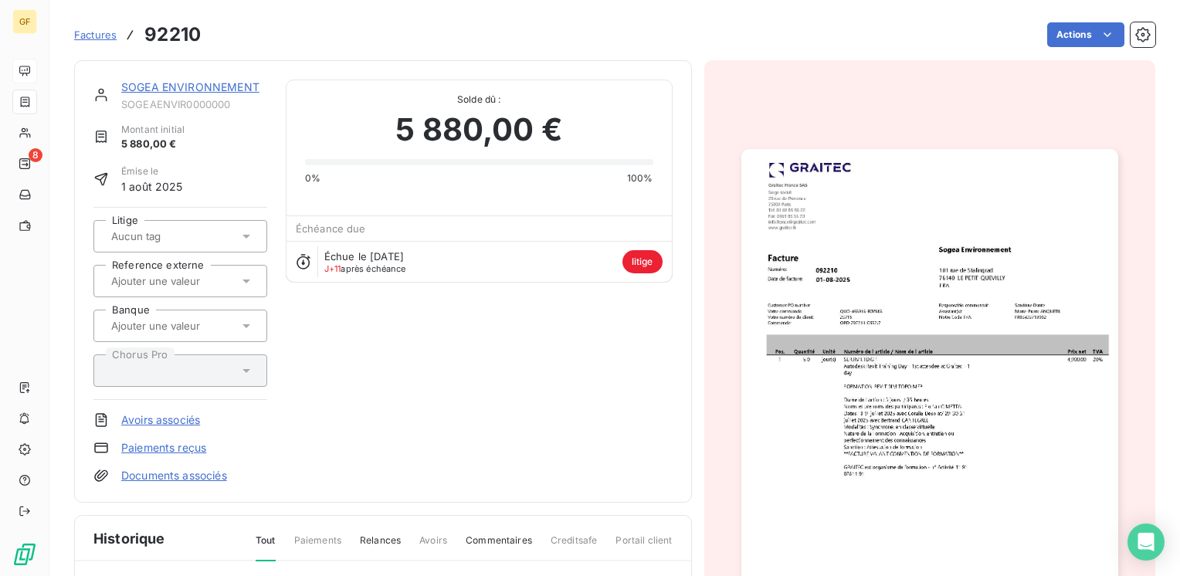
click at [192, 91] on link "SOGEA ENVIRONNEMENT" at bounding box center [190, 86] width 138 height 13
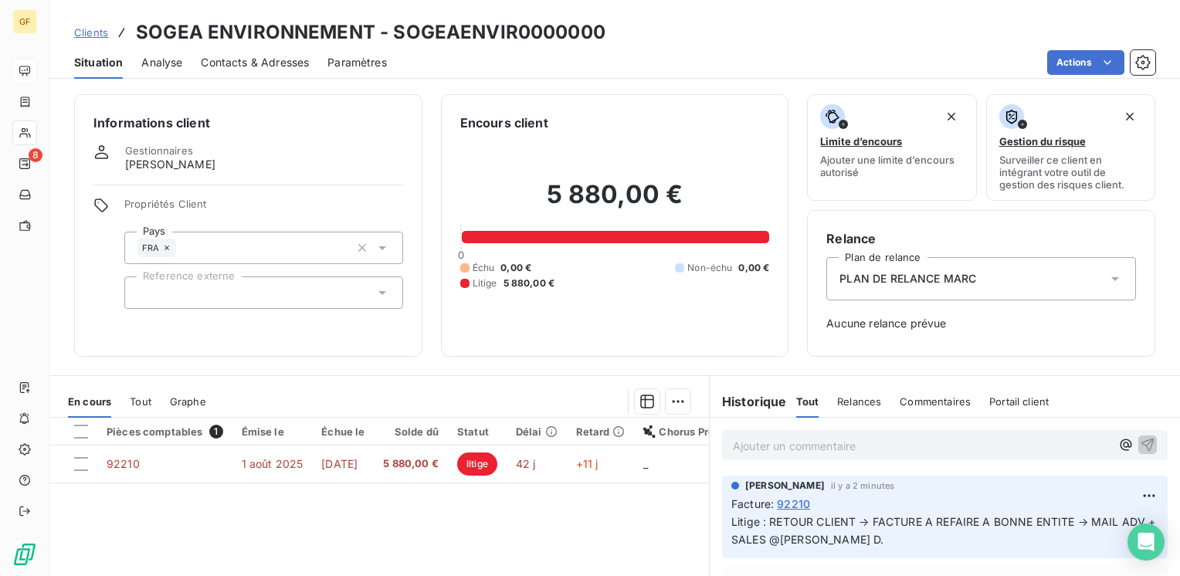
click at [263, 62] on span "Contacts & Adresses" at bounding box center [255, 62] width 108 height 15
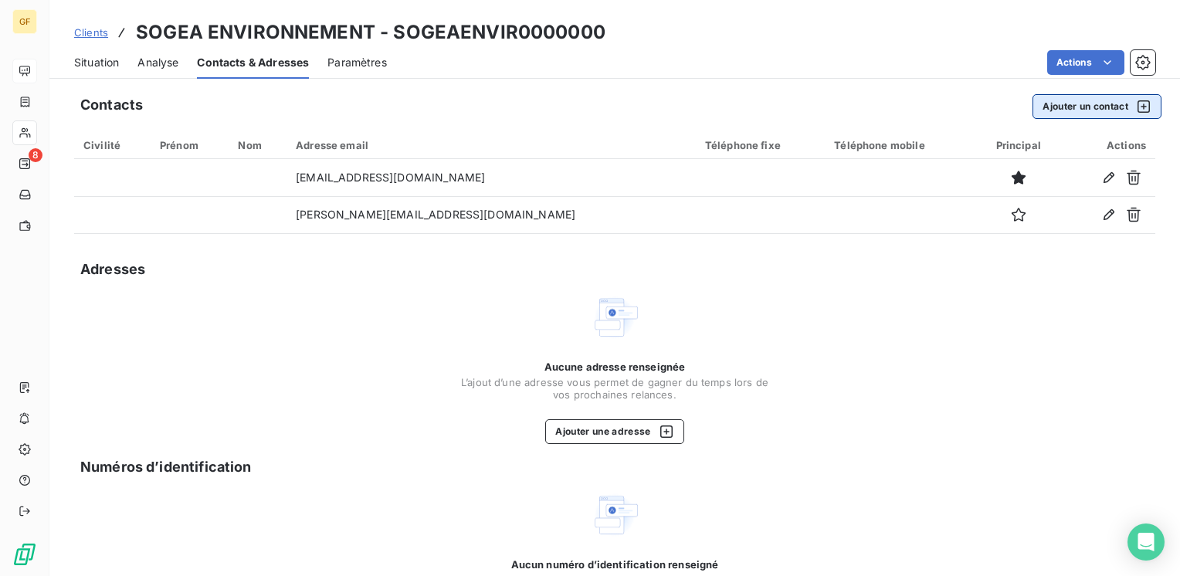
click at [1081, 109] on button "Ajouter un contact" at bounding box center [1096, 106] width 129 height 25
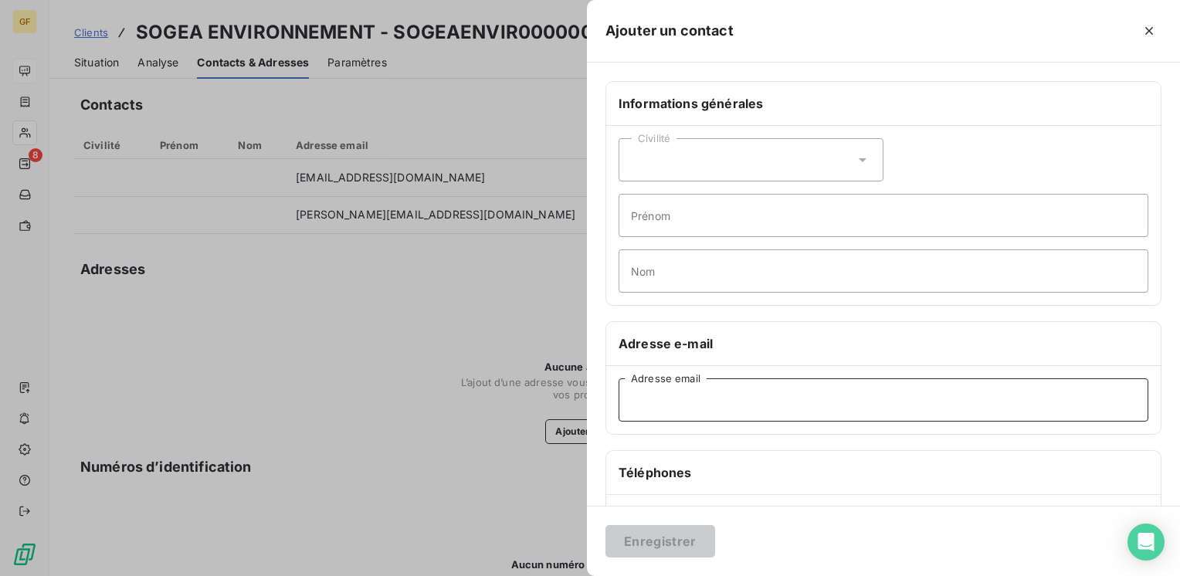
click at [718, 379] on input "Adresse email" at bounding box center [883, 399] width 530 height 43
paste input "sogeaestbtp-comptafournisseurs@vinci-construction.fr"
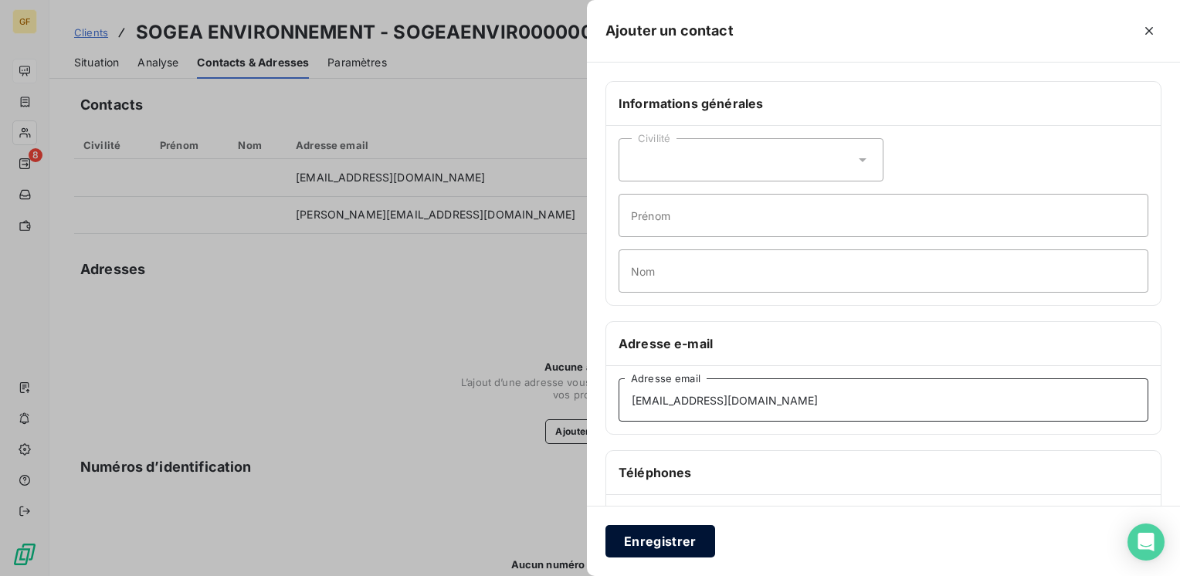
type input "sogeaestbtp-comptafournisseurs@vinci-construction.fr"
click at [649, 544] on button "Enregistrer" at bounding box center [660, 541] width 110 height 32
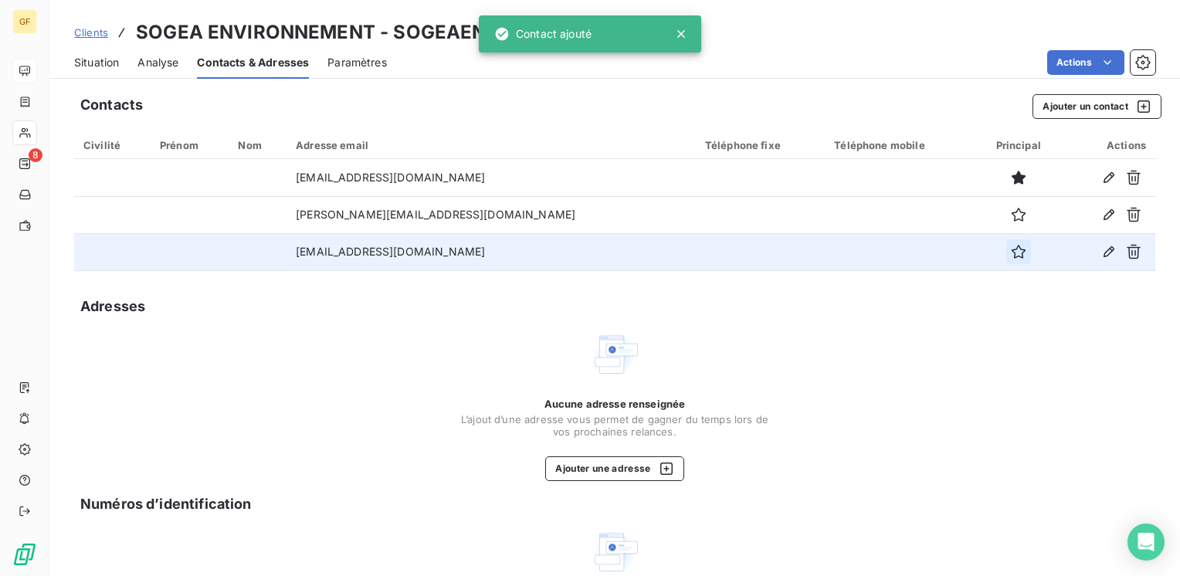
click at [1011, 256] on icon "button" at bounding box center [1018, 251] width 15 height 15
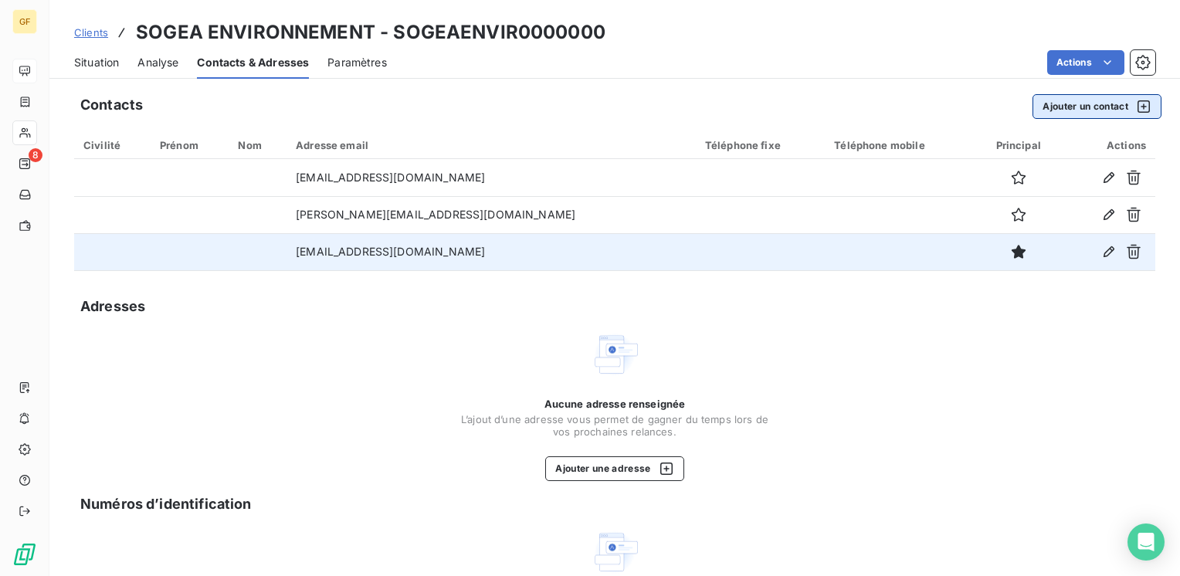
click at [1048, 100] on button "Ajouter un contact" at bounding box center [1096, 106] width 129 height 25
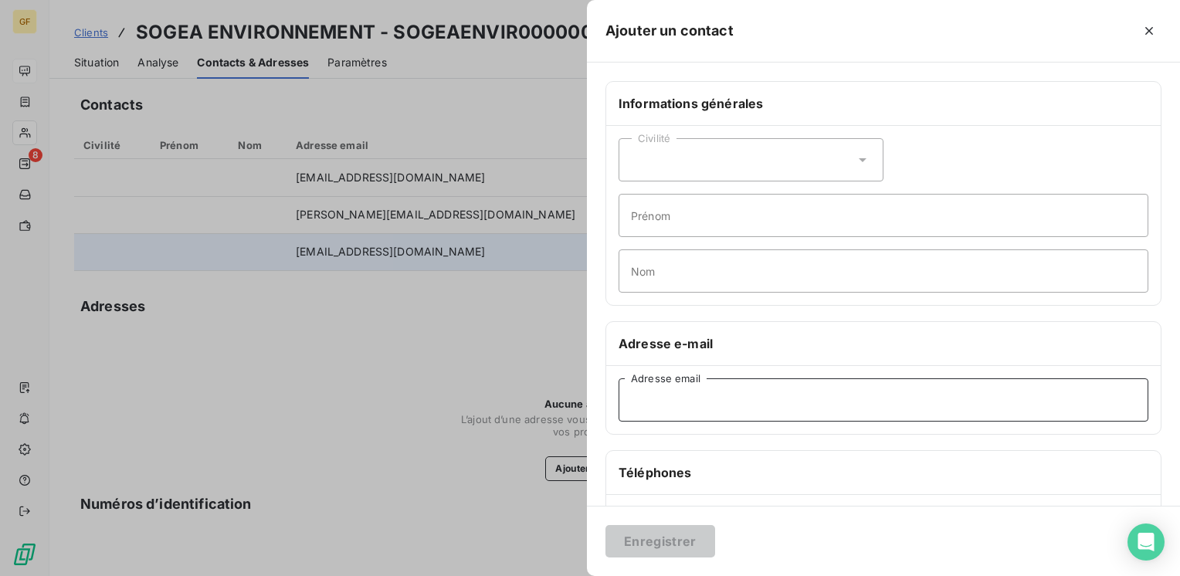
click at [682, 408] on input "Adresse email" at bounding box center [883, 399] width 530 height 43
paste input "<nathalie.stutz@vinci-construction.fr"
drag, startPoint x: 636, startPoint y: 399, endPoint x: 591, endPoint y: 406, distance: 46.1
click at [591, 406] on div "Informations générales Civilité Prénom Nom Adresse e-mail <nathalie.stutz@vinci…" at bounding box center [883, 424] width 593 height 686
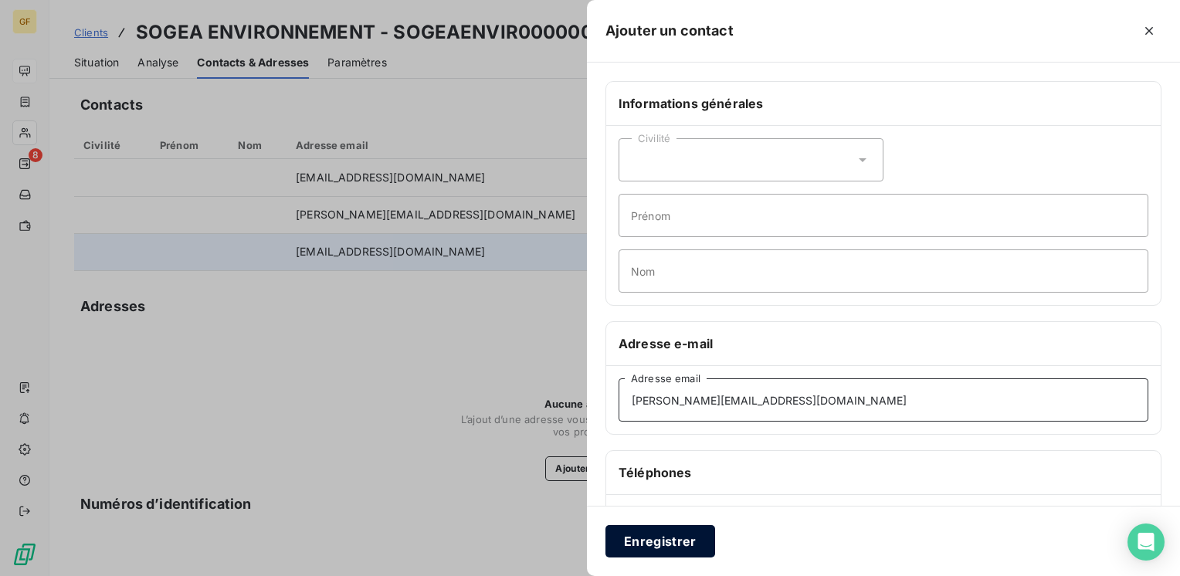
type input "nathalie.stutz@vinci-construction.fr"
click at [681, 541] on button "Enregistrer" at bounding box center [660, 541] width 110 height 32
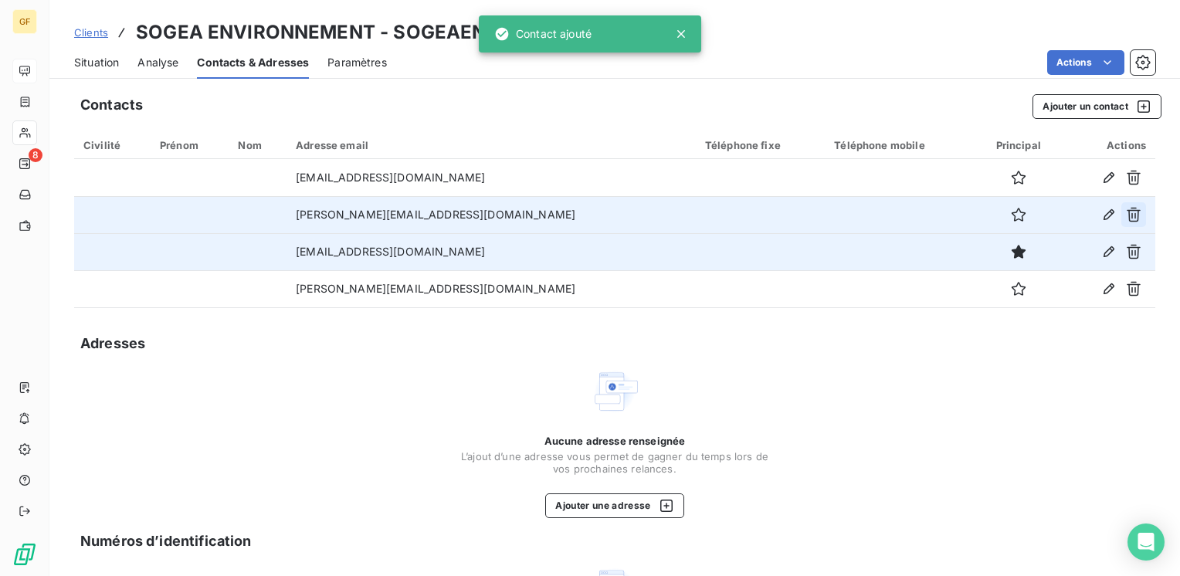
click at [1126, 212] on icon "button" at bounding box center [1133, 214] width 15 height 15
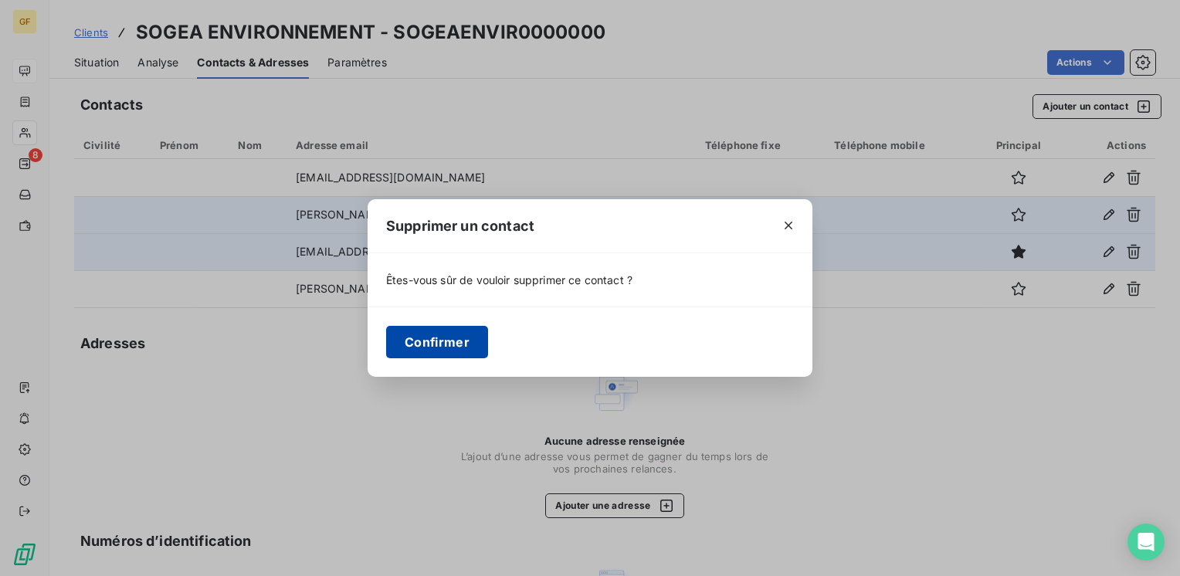
click at [398, 344] on button "Confirmer" at bounding box center [437, 342] width 102 height 32
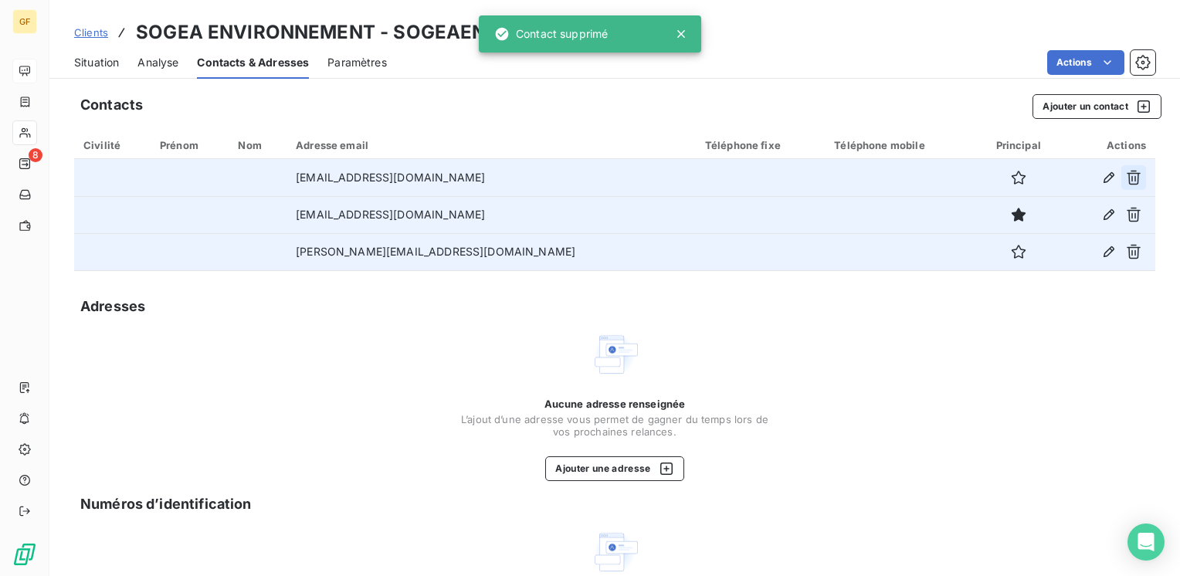
click at [1126, 175] on icon "button" at bounding box center [1133, 177] width 15 height 15
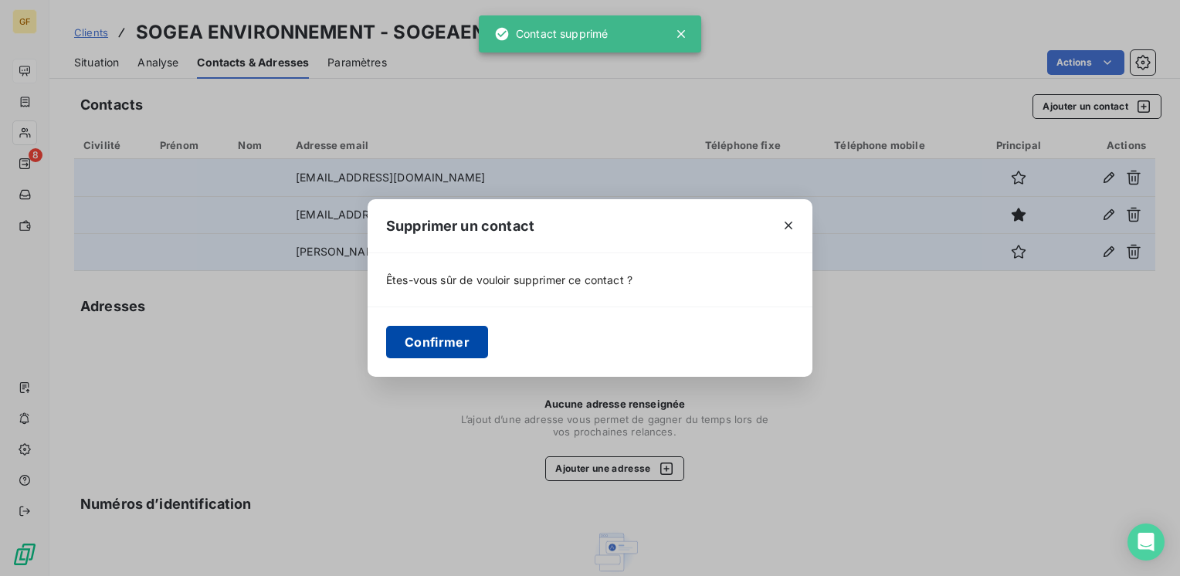
click at [417, 351] on button "Confirmer" at bounding box center [437, 342] width 102 height 32
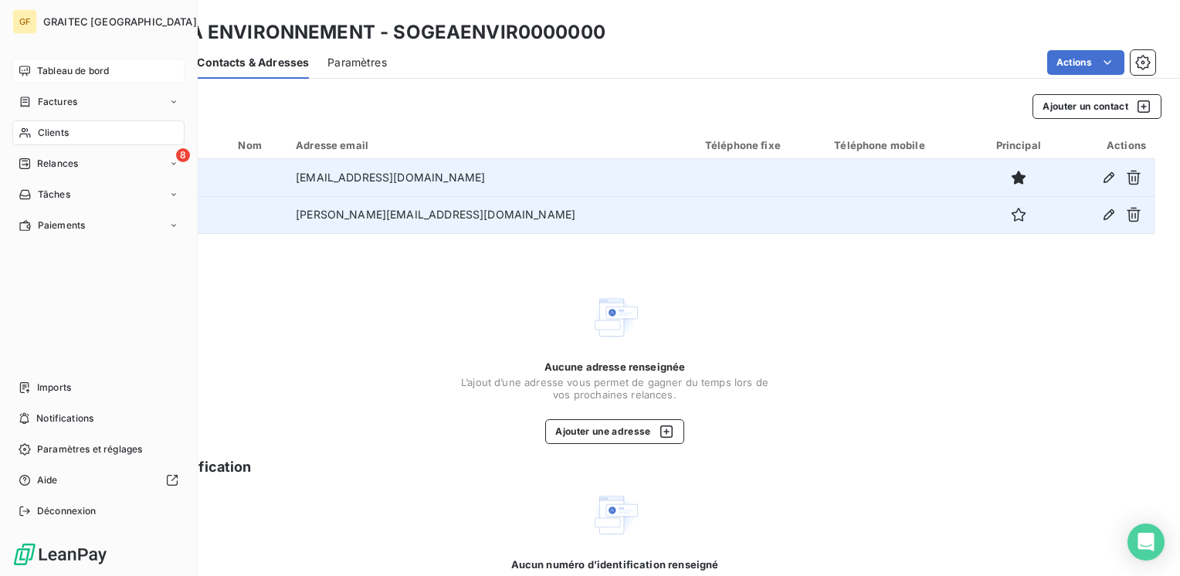
click at [74, 71] on span "Tableau de bord" at bounding box center [73, 71] width 72 height 14
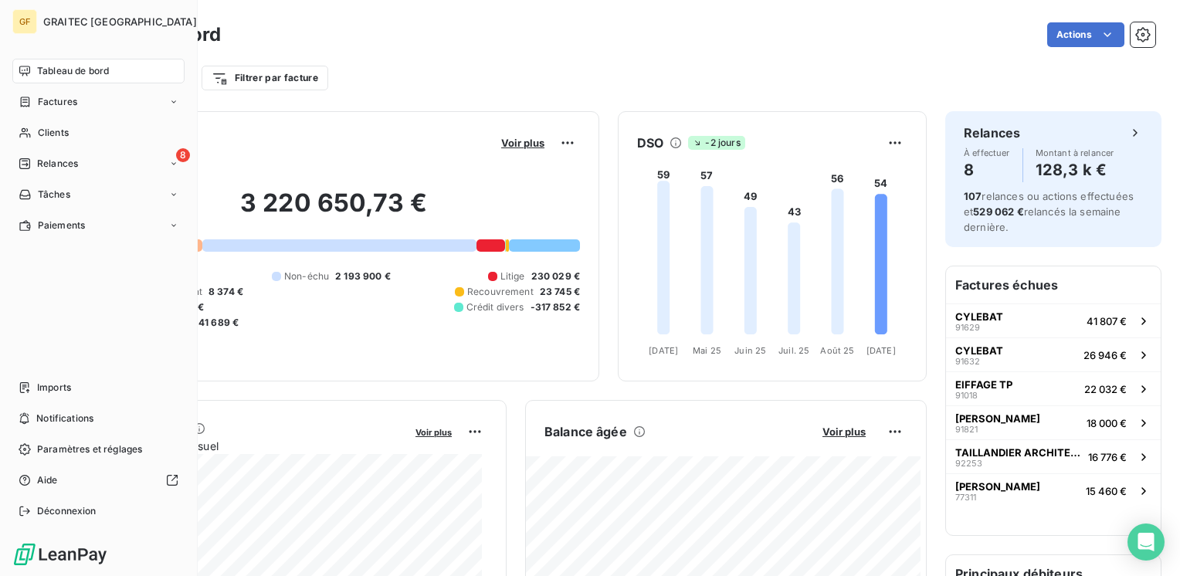
click at [70, 66] on span "Tableau de bord" at bounding box center [73, 71] width 72 height 14
click at [45, 154] on div "8 Relances" at bounding box center [98, 163] width 172 height 25
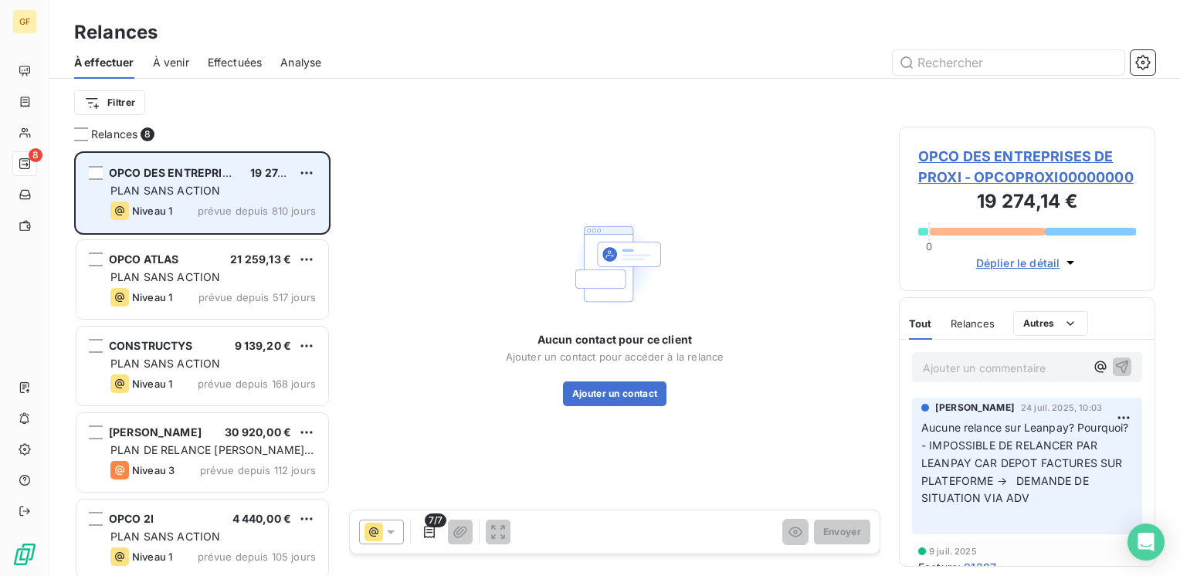
scroll to position [413, 244]
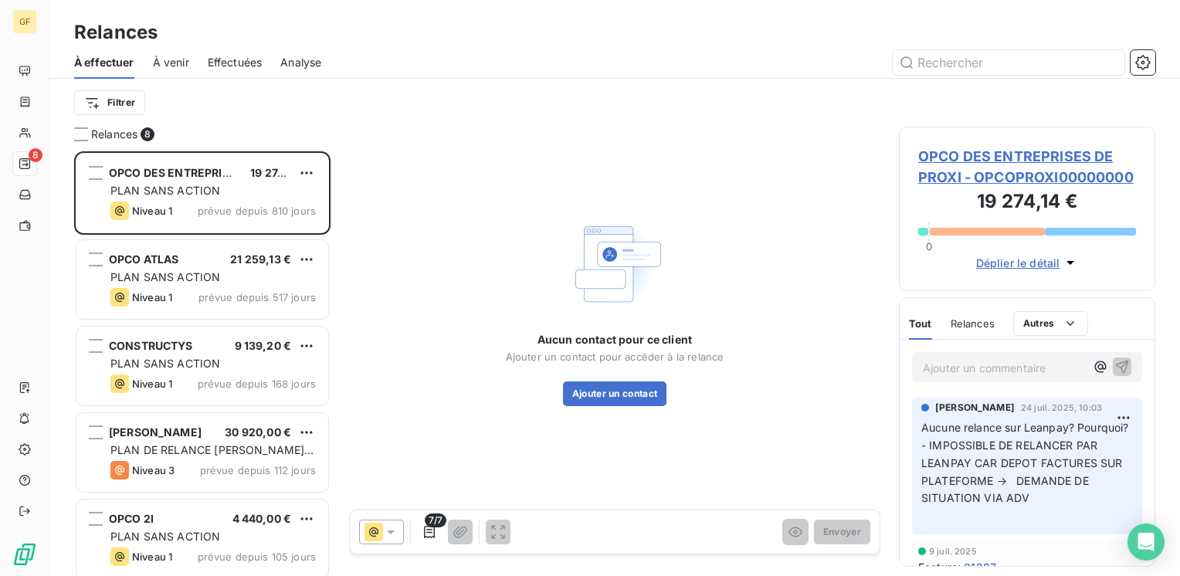
click at [174, 66] on span "À venir" at bounding box center [171, 62] width 36 height 15
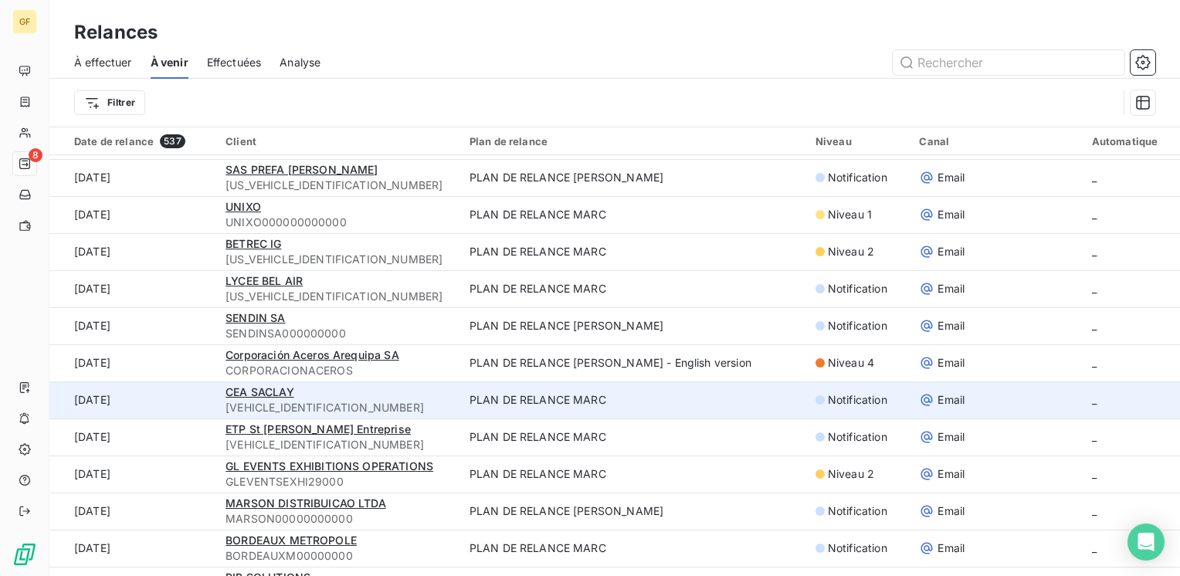
scroll to position [2316, 0]
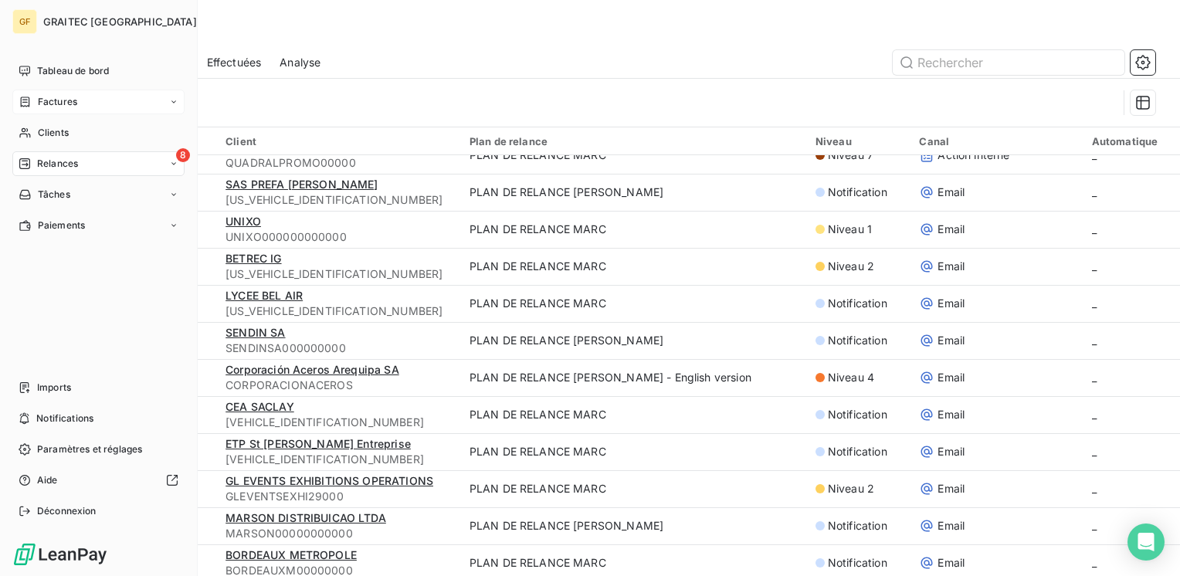
click at [71, 109] on div "Factures" at bounding box center [98, 102] width 172 height 25
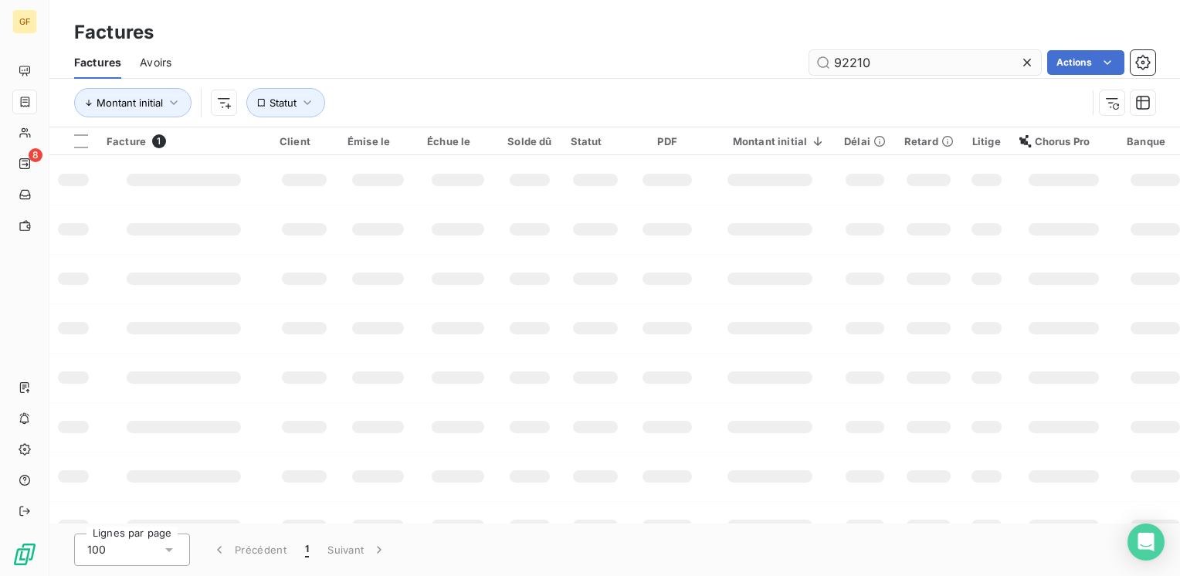
click at [954, 63] on input "92210" at bounding box center [925, 62] width 232 height 25
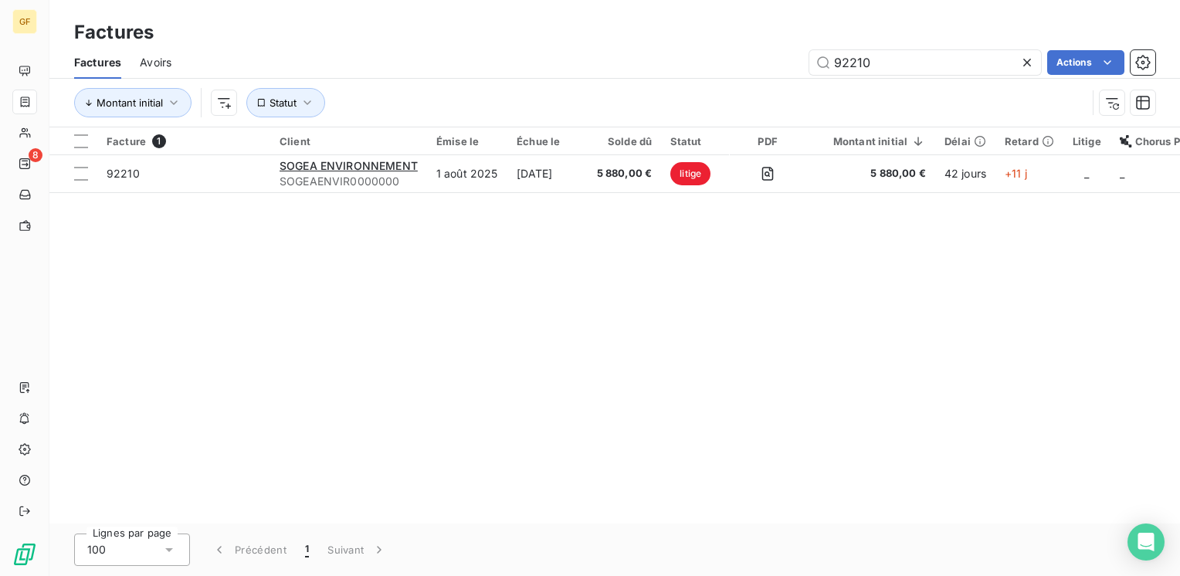
drag, startPoint x: 952, startPoint y: 63, endPoint x: 782, endPoint y: 73, distance: 170.1
click at [782, 73] on div "92210 Actions" at bounding box center [672, 62] width 965 height 25
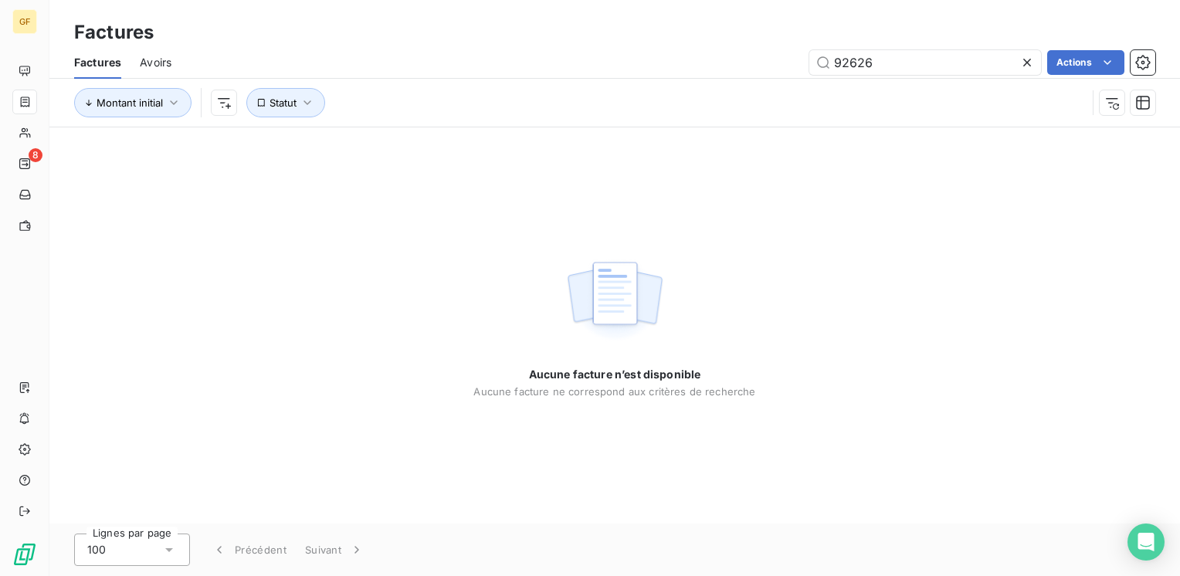
type input "92626"
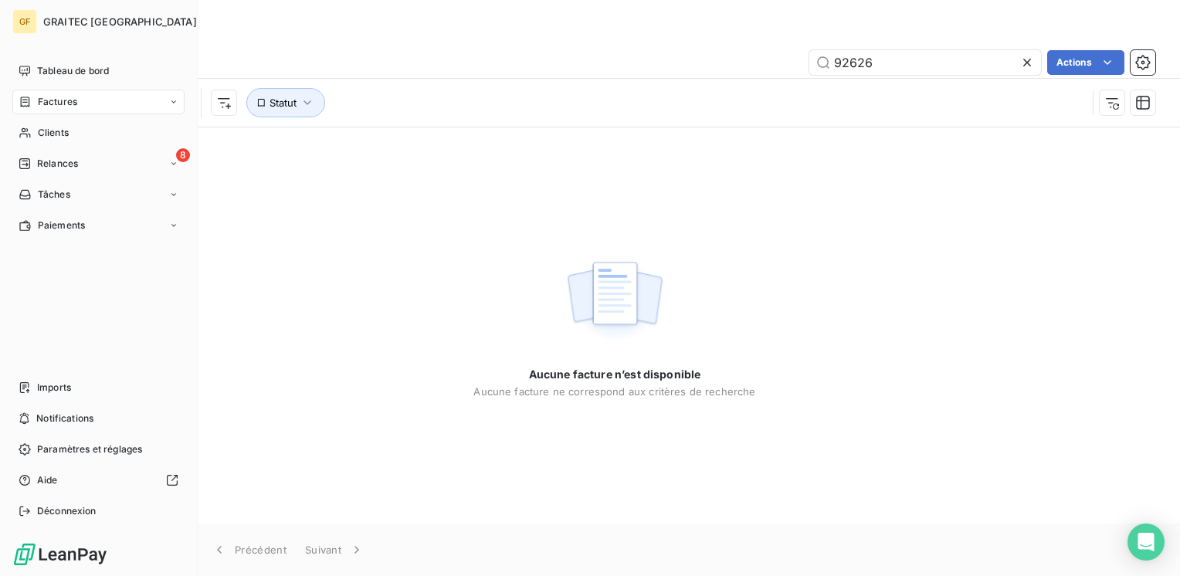
click at [57, 100] on span "Factures" at bounding box center [57, 102] width 39 height 14
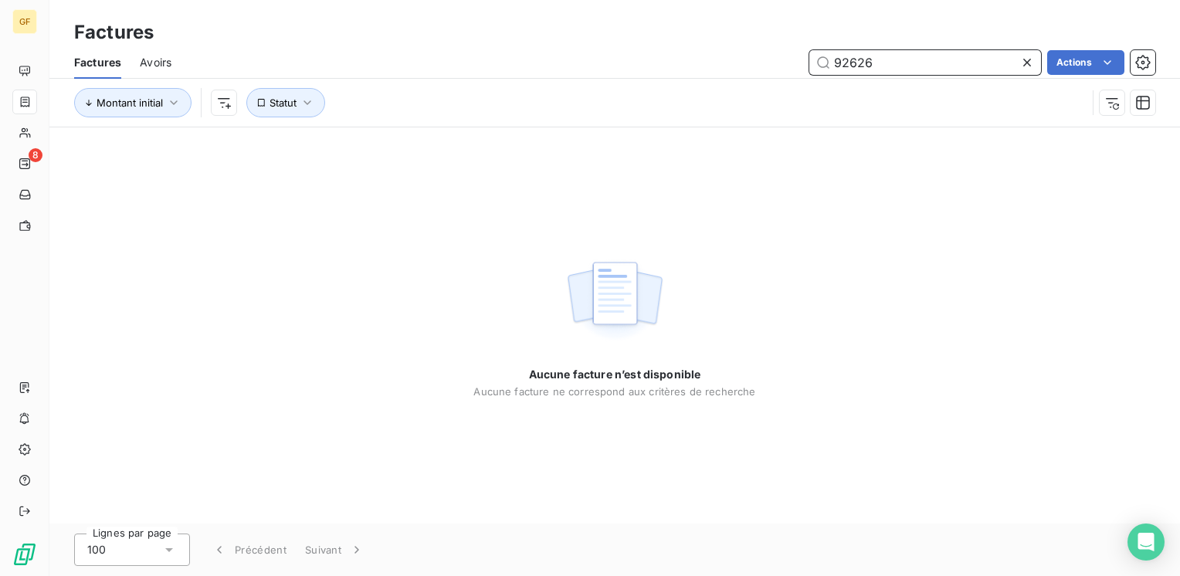
drag, startPoint x: 836, startPoint y: 66, endPoint x: 772, endPoint y: 75, distance: 64.6
click at [772, 76] on div "Factures Avoirs 92626 Actions" at bounding box center [614, 62] width 1130 height 32
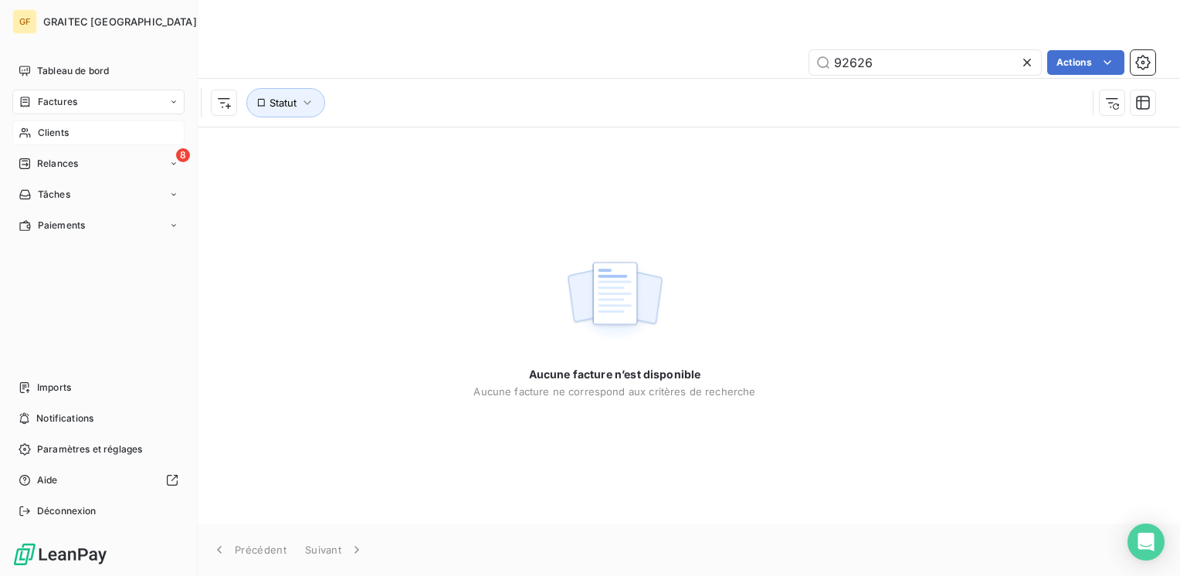
click at [56, 133] on span "Clients" at bounding box center [53, 133] width 31 height 14
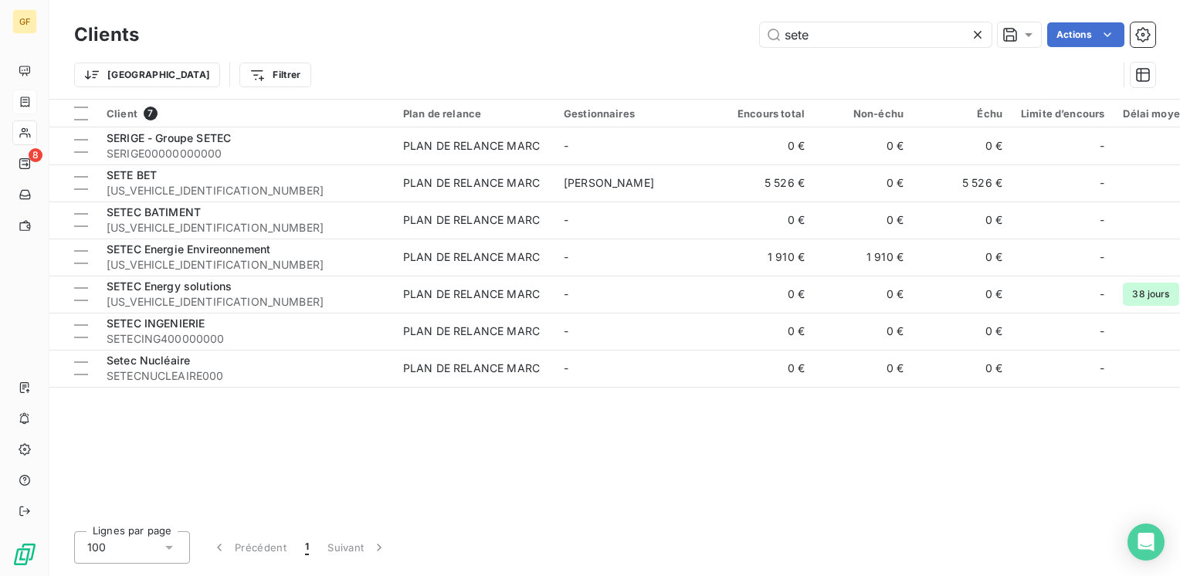
drag, startPoint x: 735, startPoint y: 23, endPoint x: 627, endPoint y: 23, distance: 108.1
click at [623, 23] on div "sete Actions" at bounding box center [657, 34] width 998 height 25
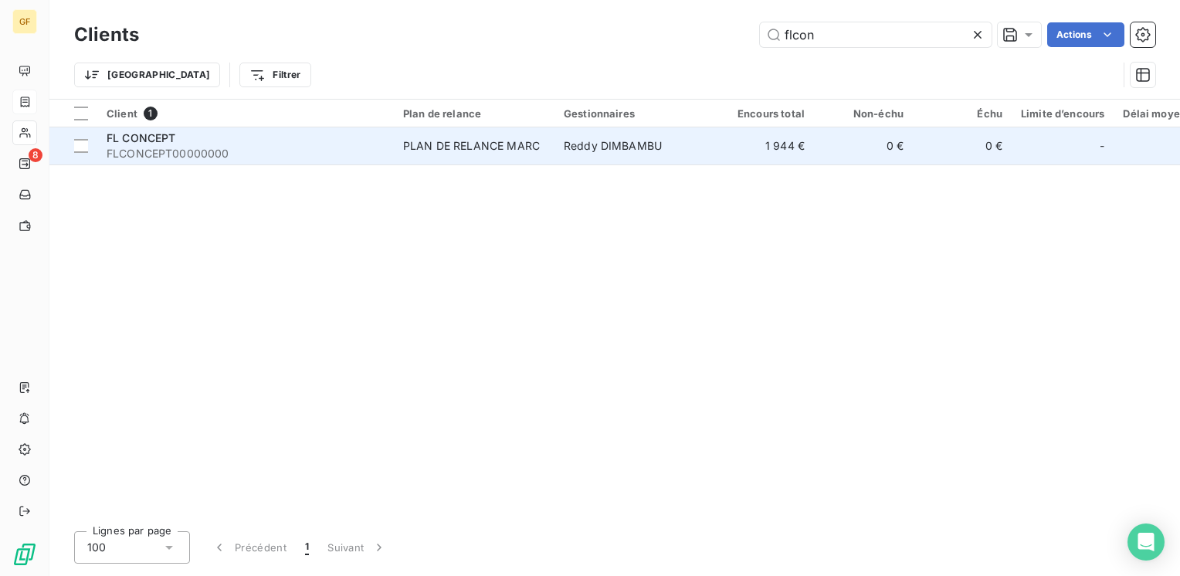
type input "flcon"
click at [186, 134] on div "FL CONCEPT" at bounding box center [246, 137] width 278 height 15
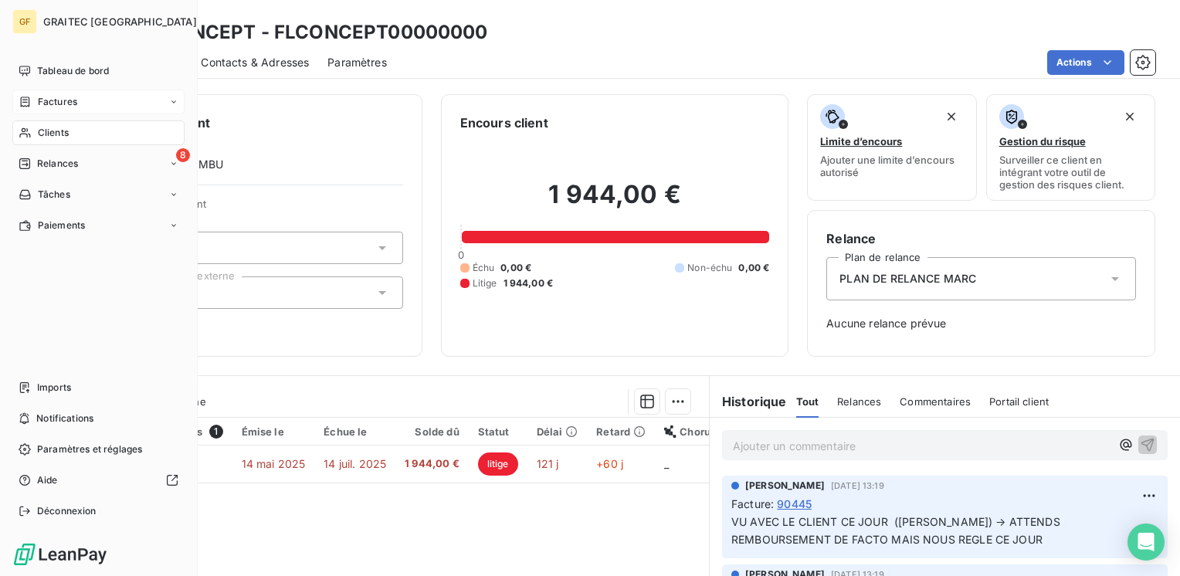
click at [42, 126] on span "Clients" at bounding box center [53, 133] width 31 height 14
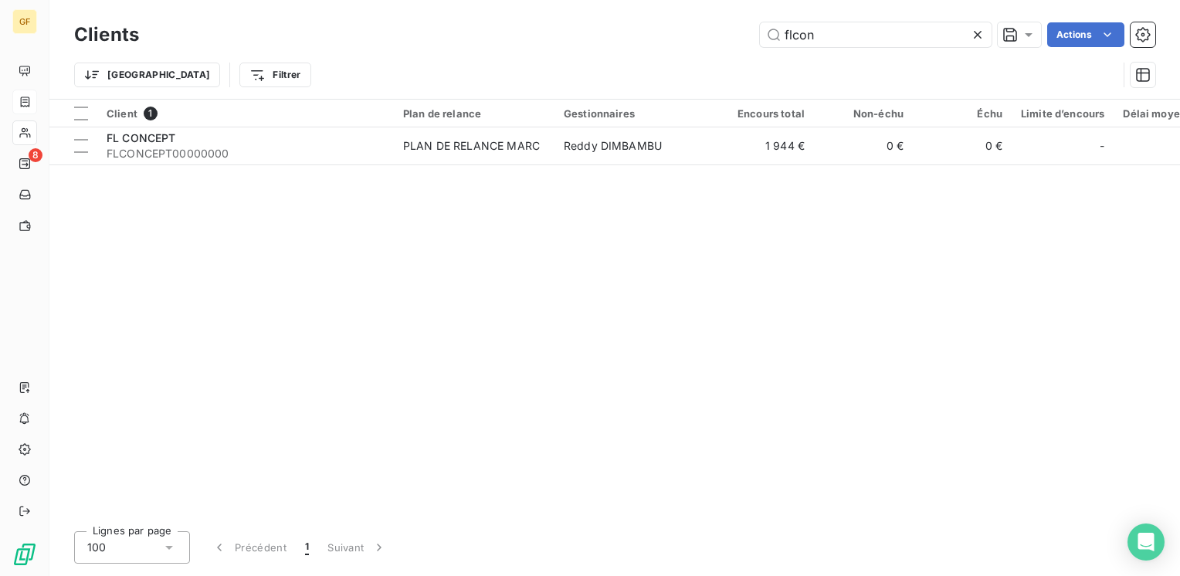
drag, startPoint x: 815, startPoint y: 34, endPoint x: 605, endPoint y: 32, distance: 209.3
click at [595, 45] on div "flcon Actions" at bounding box center [657, 34] width 998 height 25
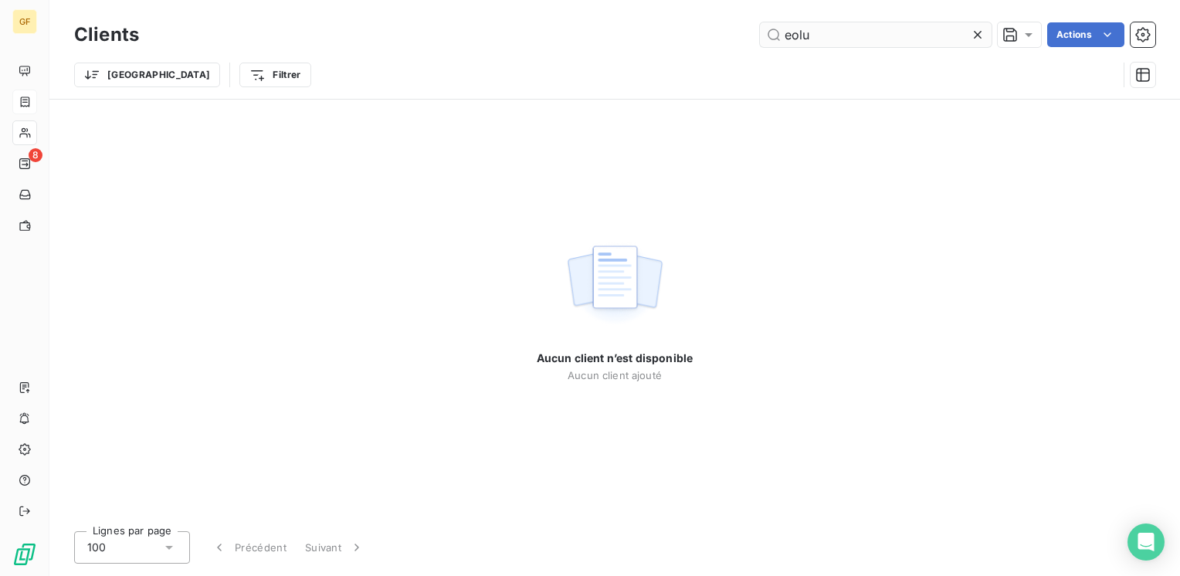
click at [789, 33] on input "eolu" at bounding box center [876, 34] width 232 height 25
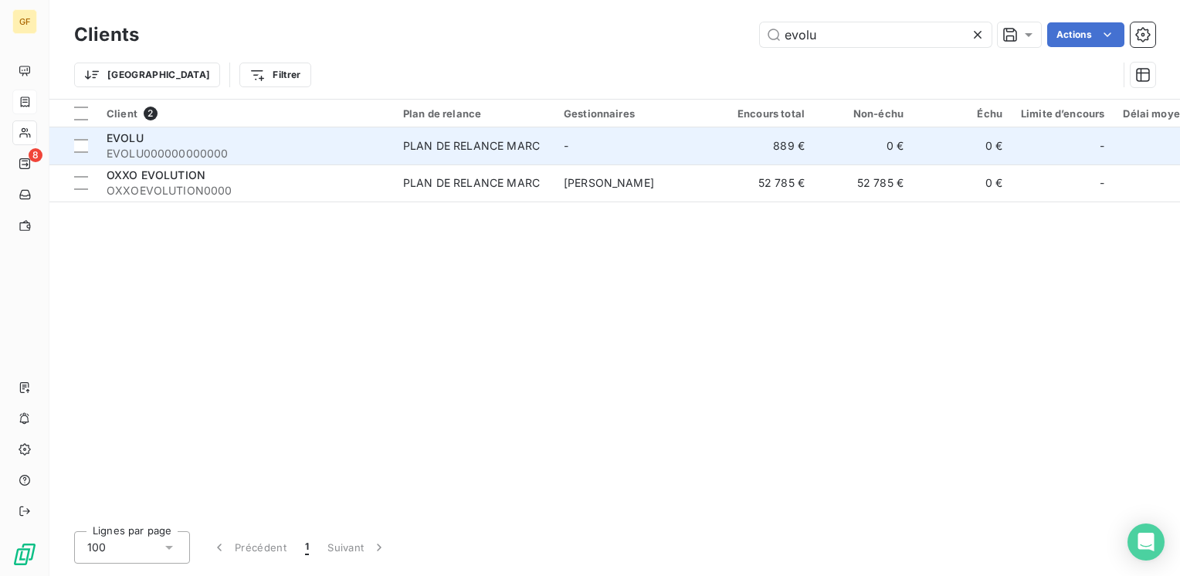
type input "evolu"
click at [422, 141] on div "PLAN DE RELANCE MARC" at bounding box center [471, 145] width 137 height 15
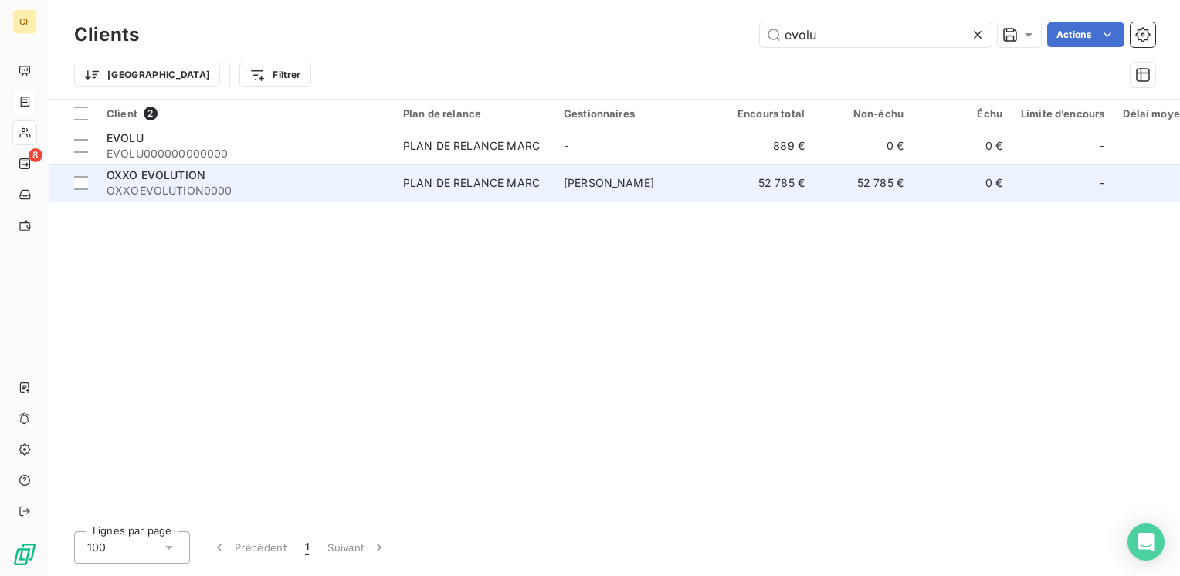
click at [477, 188] on div "PLAN DE RELANCE MARC" at bounding box center [471, 182] width 137 height 15
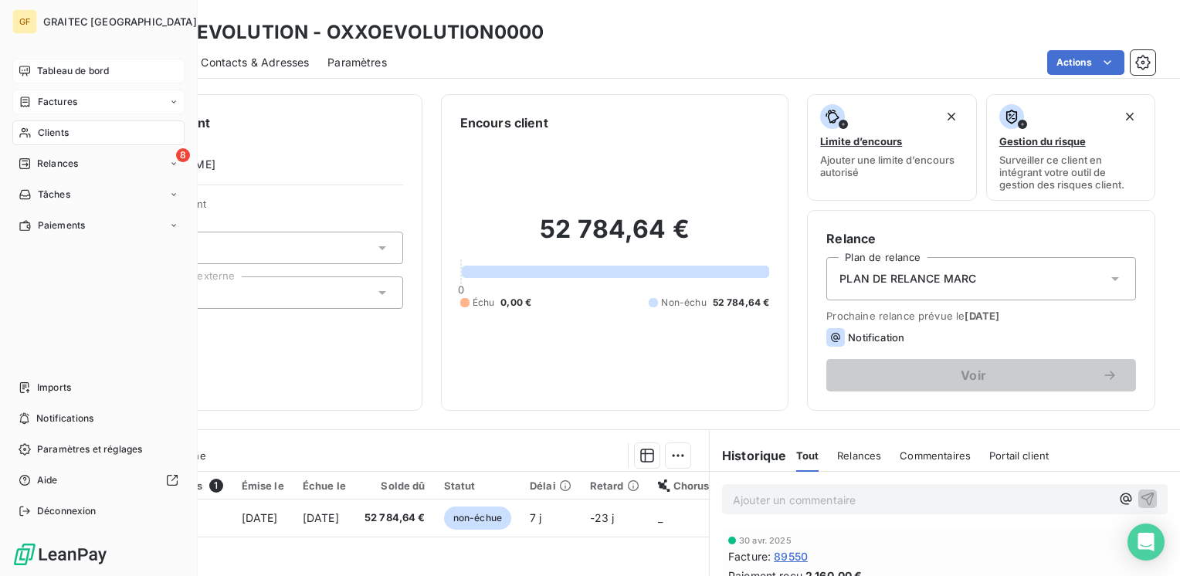
click at [56, 73] on span "Tableau de bord" at bounding box center [73, 71] width 72 height 14
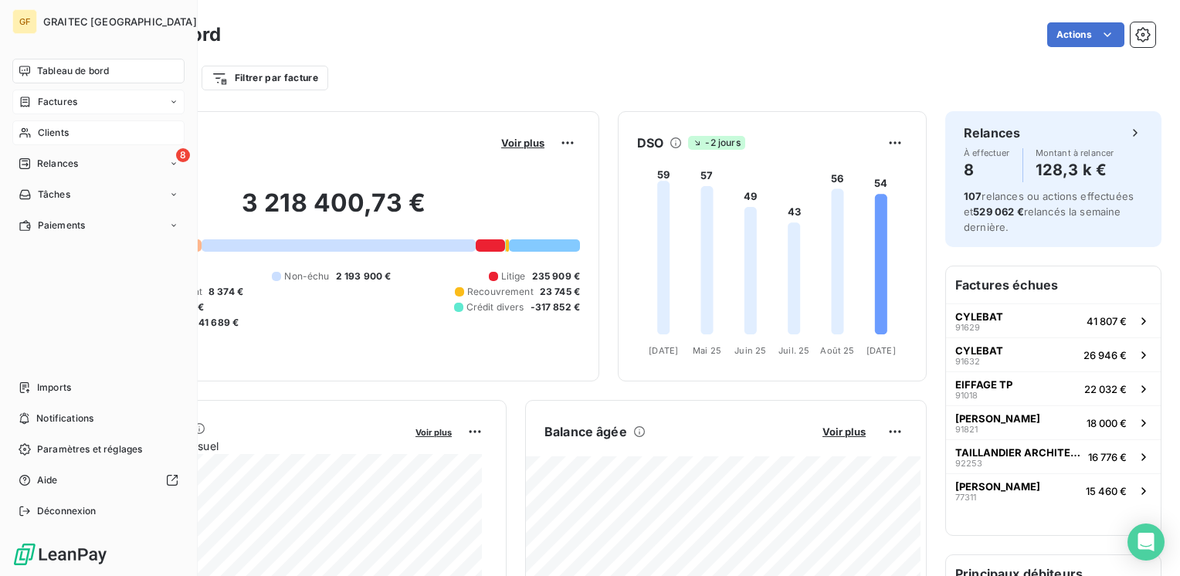
click at [71, 69] on span "Tableau de bord" at bounding box center [73, 71] width 72 height 14
click at [43, 103] on span "Factures" at bounding box center [57, 102] width 39 height 14
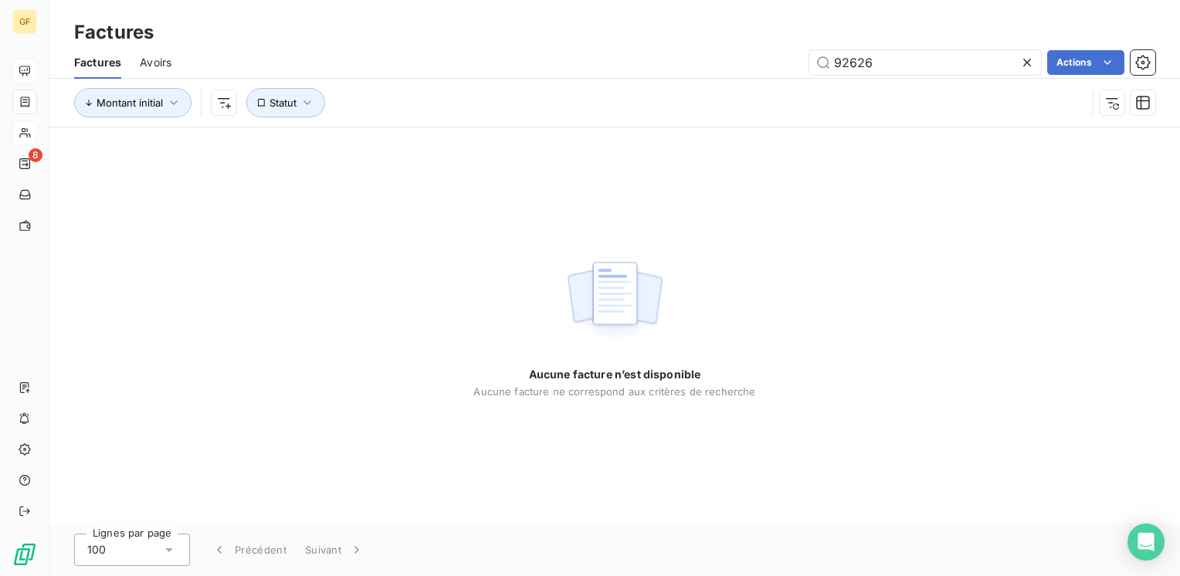
drag, startPoint x: 887, startPoint y: 63, endPoint x: 785, endPoint y: 71, distance: 102.2
click at [785, 70] on div "92626 Actions" at bounding box center [672, 62] width 965 height 25
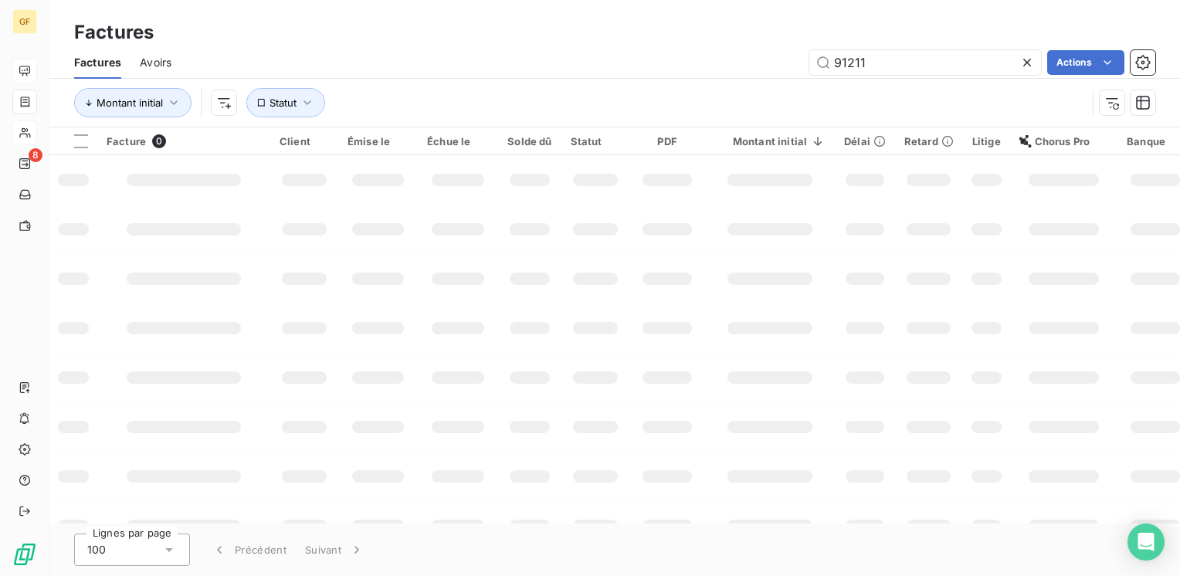
type input "91211"
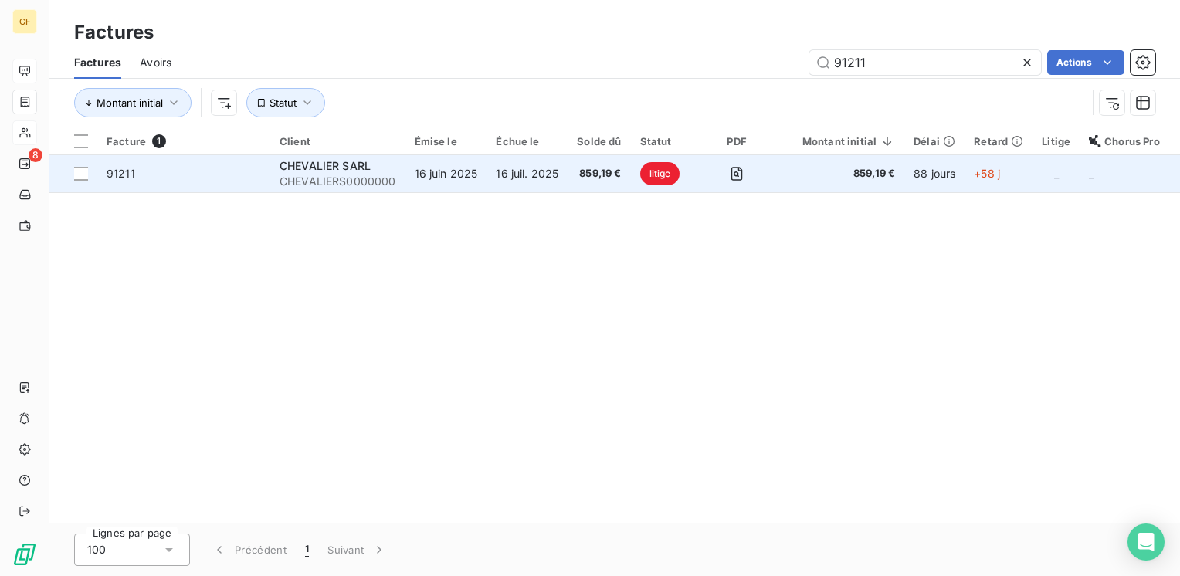
click at [483, 173] on td "16 juin 2025" at bounding box center [446, 173] width 82 height 37
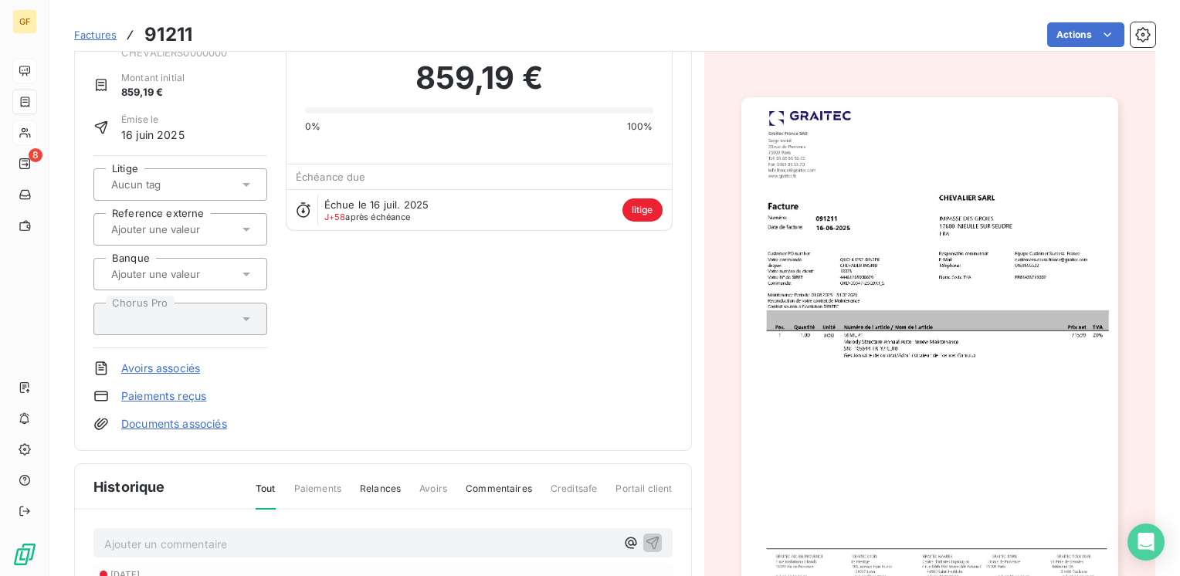
scroll to position [77, 0]
